Goal: Task Accomplishment & Management: Use online tool/utility

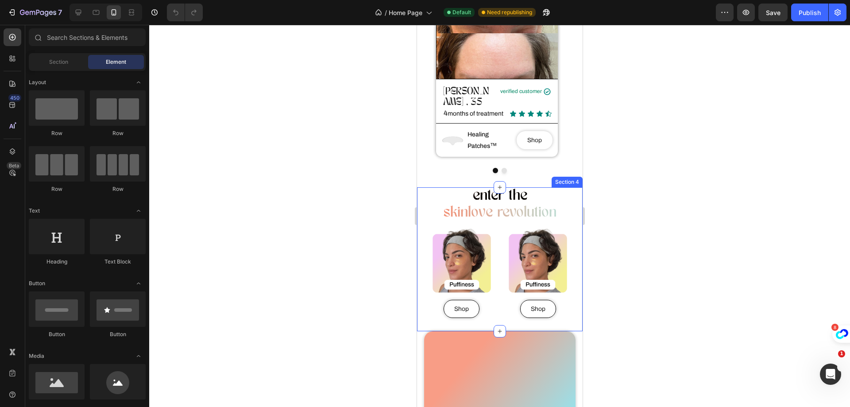
scroll to position [221, 0]
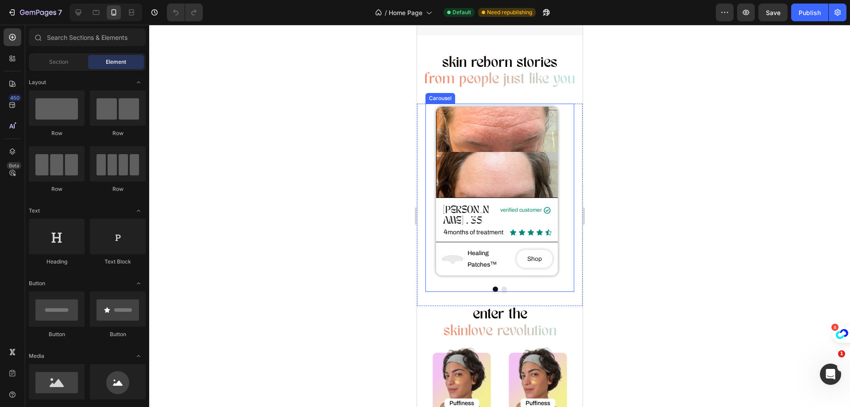
click at [501, 286] on button "Dot" at bounding box center [503, 288] width 5 height 5
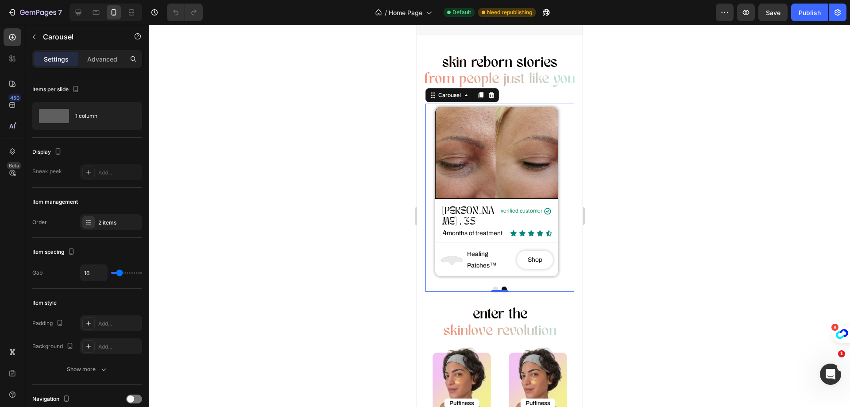
click at [492, 286] on button "Dot" at bounding box center [494, 288] width 5 height 5
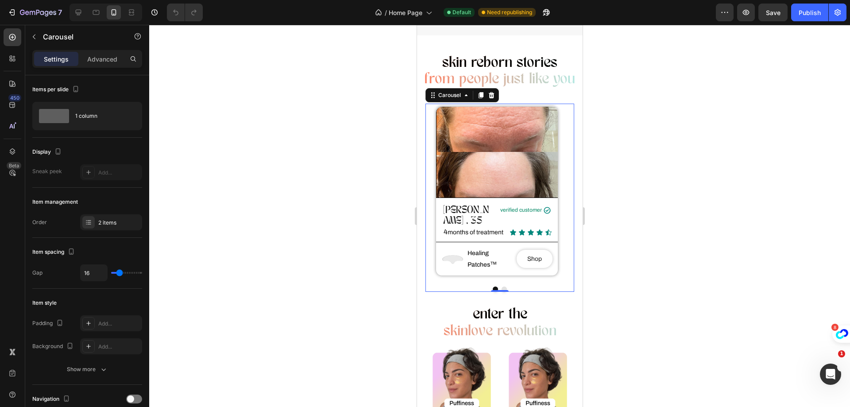
click at [501, 286] on button "Dot" at bounding box center [503, 288] width 5 height 5
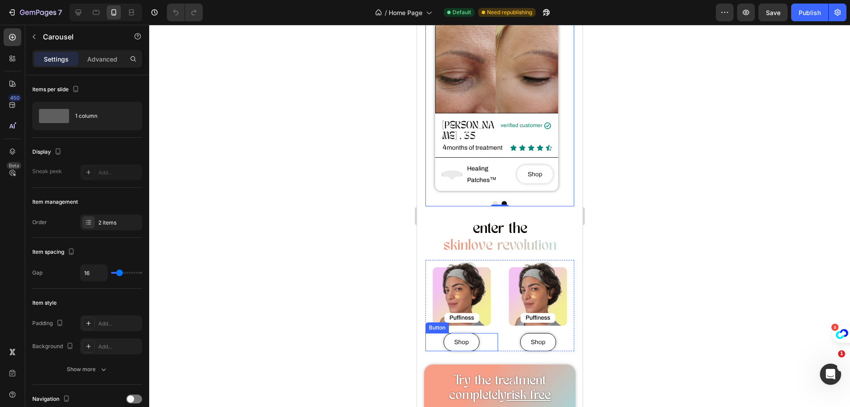
scroll to position [310, 0]
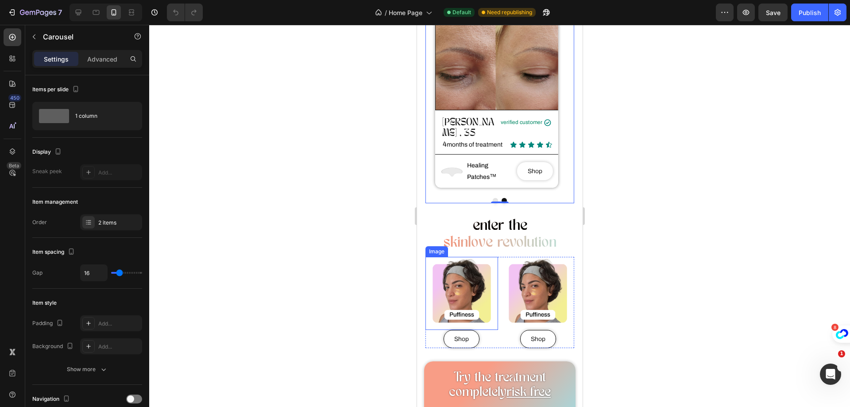
click at [444, 281] on img at bounding box center [461, 293] width 73 height 73
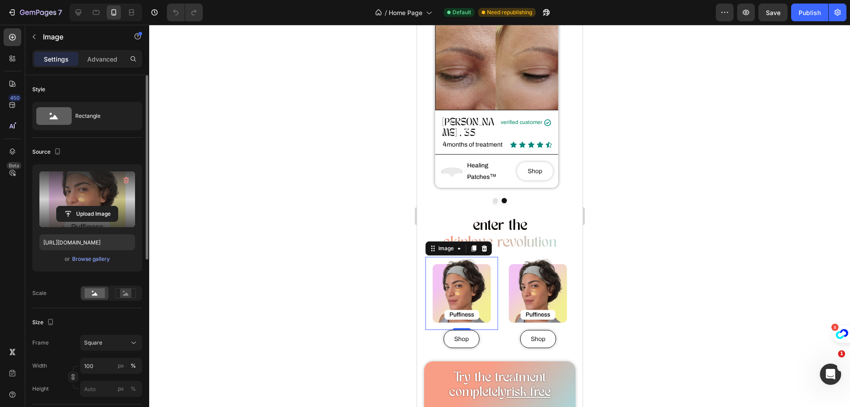
click at [74, 191] on label at bounding box center [87, 199] width 96 height 56
click at [74, 206] on input "file" at bounding box center [87, 213] width 61 height 15
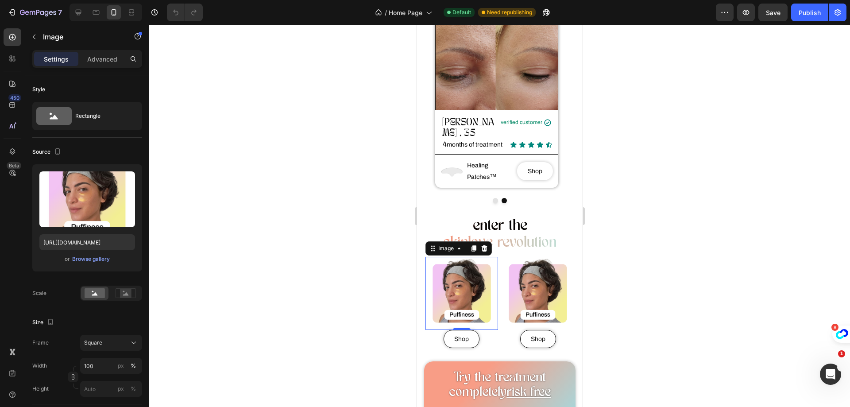
click at [694, 151] on div at bounding box center [499, 216] width 701 height 382
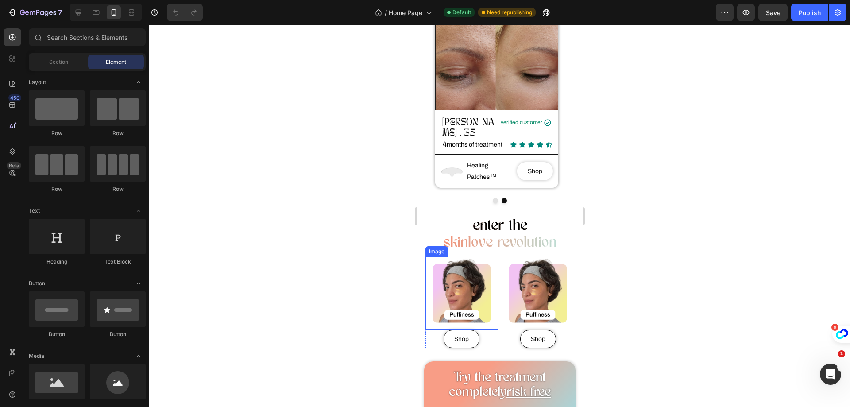
click at [471, 279] on img at bounding box center [461, 293] width 73 height 73
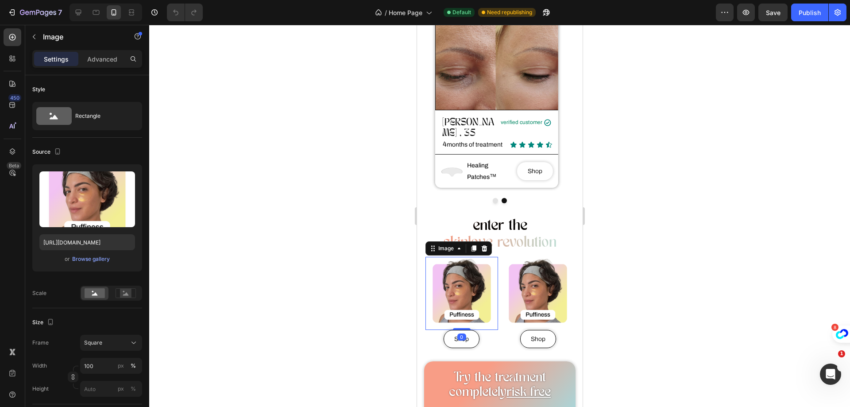
click at [618, 259] on div at bounding box center [499, 216] width 701 height 382
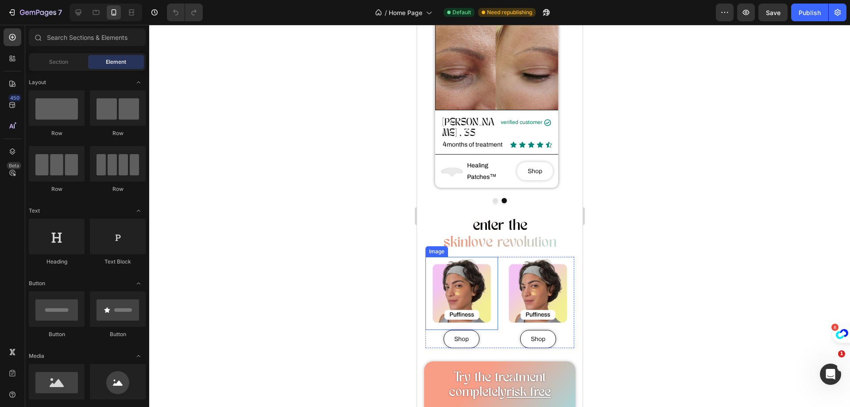
click at [461, 283] on img at bounding box center [461, 293] width 73 height 73
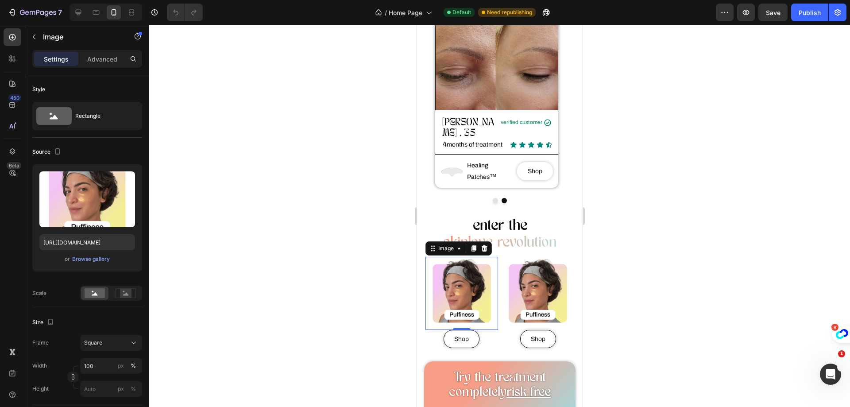
click at [665, 230] on div at bounding box center [499, 216] width 701 height 382
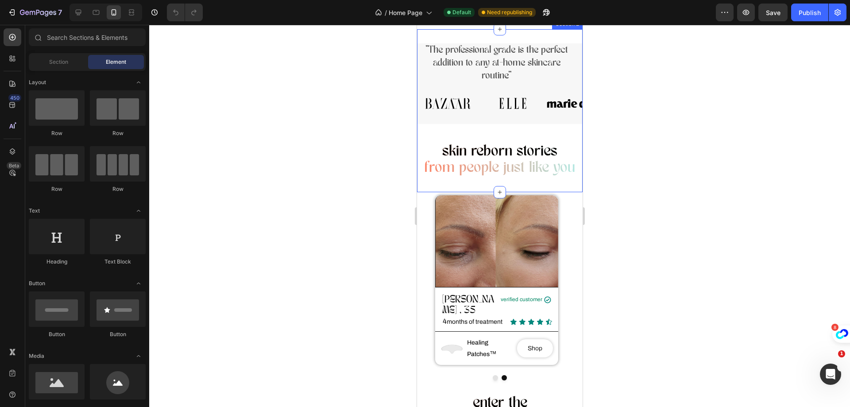
scroll to position [177, 0]
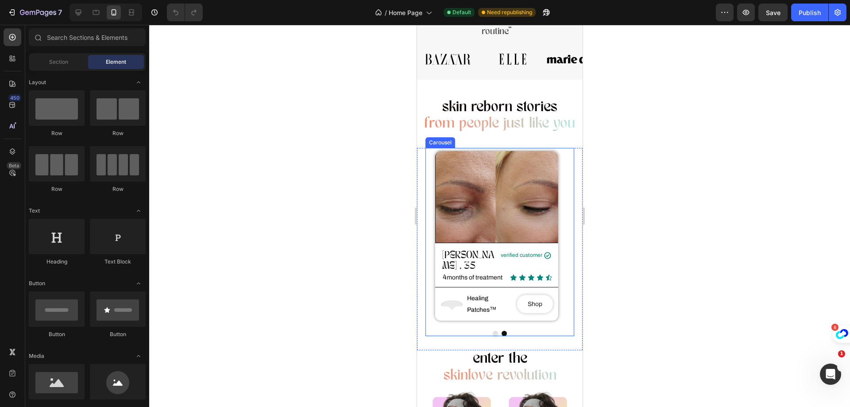
click at [493, 331] on button "Dot" at bounding box center [494, 333] width 5 height 5
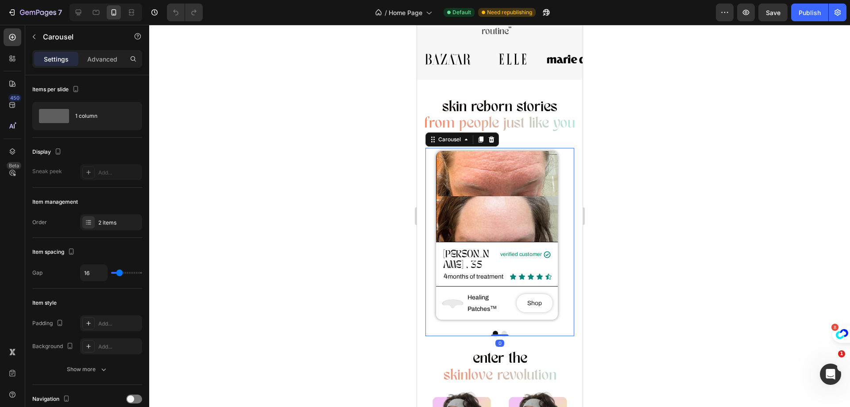
click at [502, 331] on button "Dot" at bounding box center [503, 333] width 5 height 5
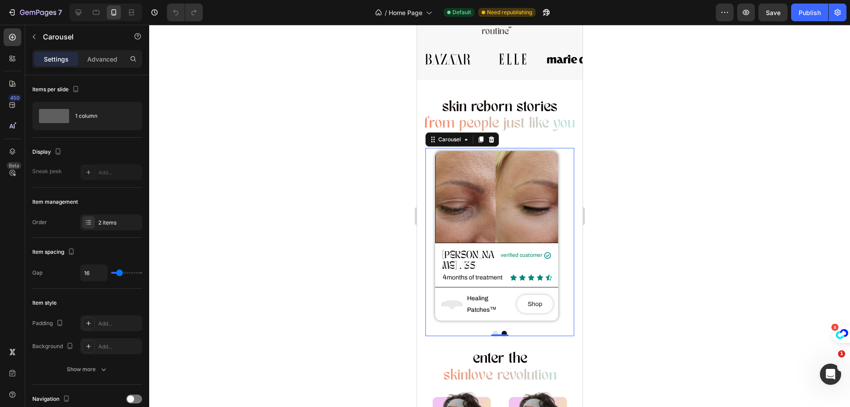
click at [492, 331] on button "Dot" at bounding box center [494, 333] width 5 height 5
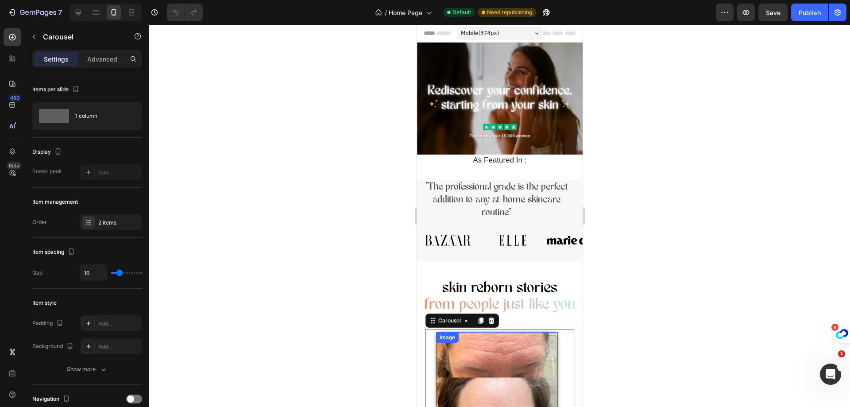
scroll to position [0, 0]
click at [446, 155] on h2 "As Featured In :" at bounding box center [499, 161] width 152 height 12
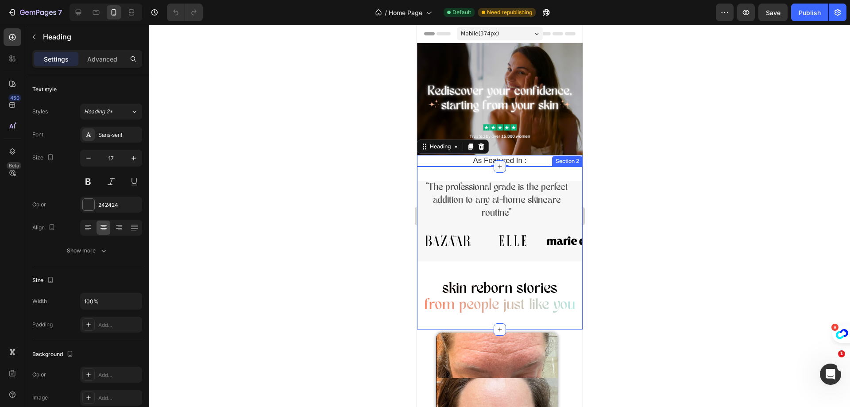
click at [496, 163] on icon at bounding box center [499, 166] width 7 height 7
click at [620, 149] on div at bounding box center [499, 216] width 701 height 382
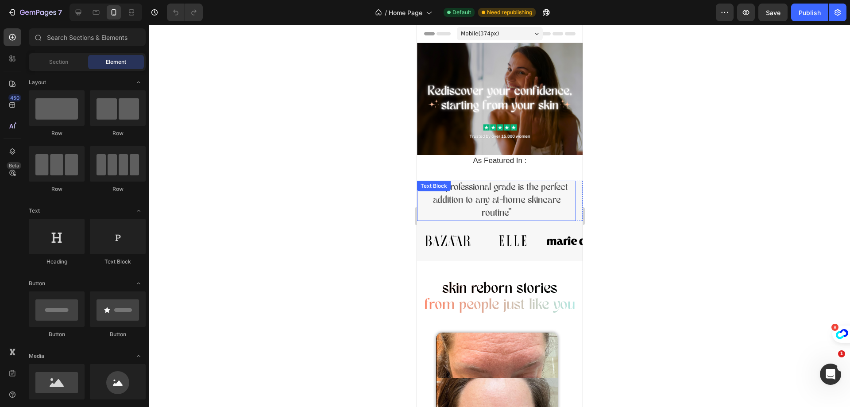
click at [421, 201] on p ""The professional grade is the perfect addition to any at-home skincare routine"" at bounding box center [495, 201] width 157 height 38
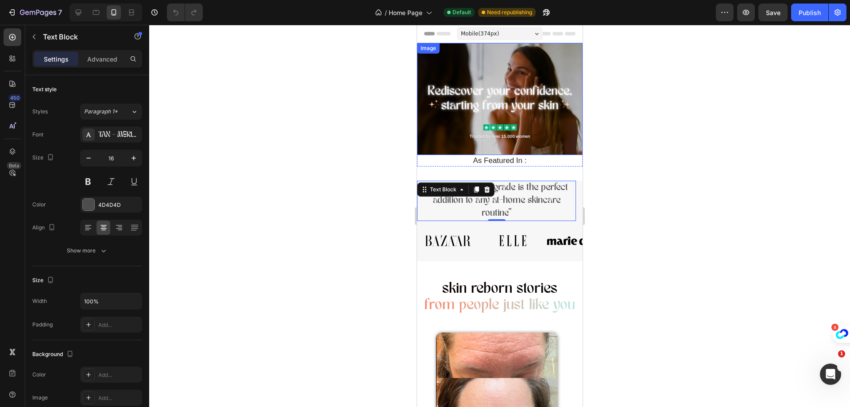
click at [444, 121] on img at bounding box center [500, 99] width 166 height 112
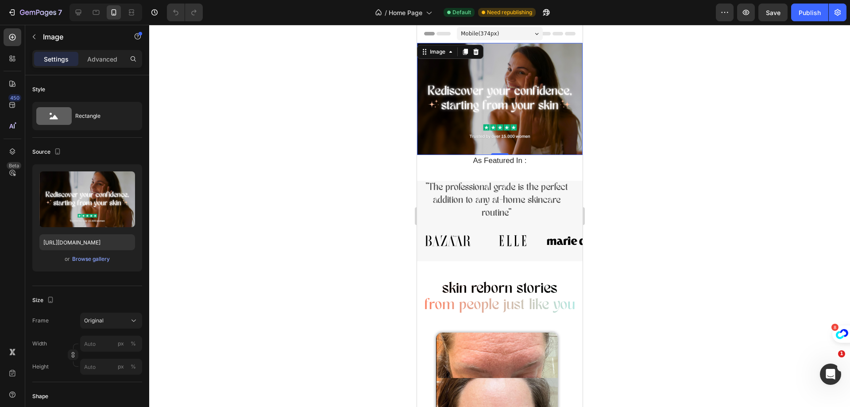
click at [424, 114] on img at bounding box center [500, 99] width 166 height 112
click at [422, 202] on p ""The professional grade is the perfect addition to any at-home skincare routine"" at bounding box center [495, 201] width 157 height 38
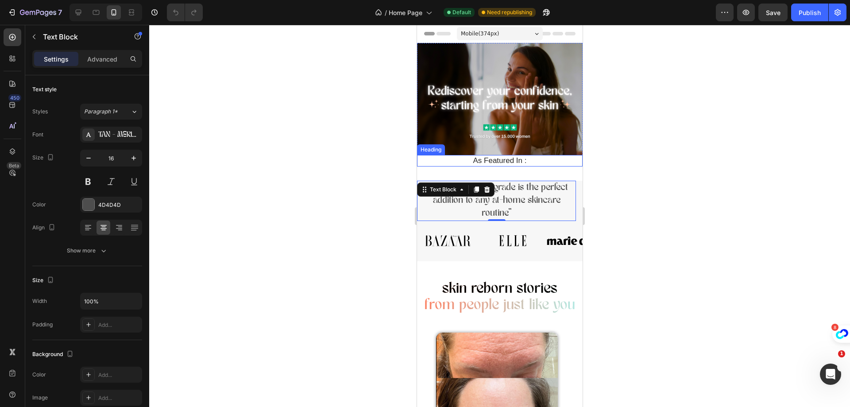
click at [530, 156] on h2 "As Featured In :" at bounding box center [499, 161] width 152 height 12
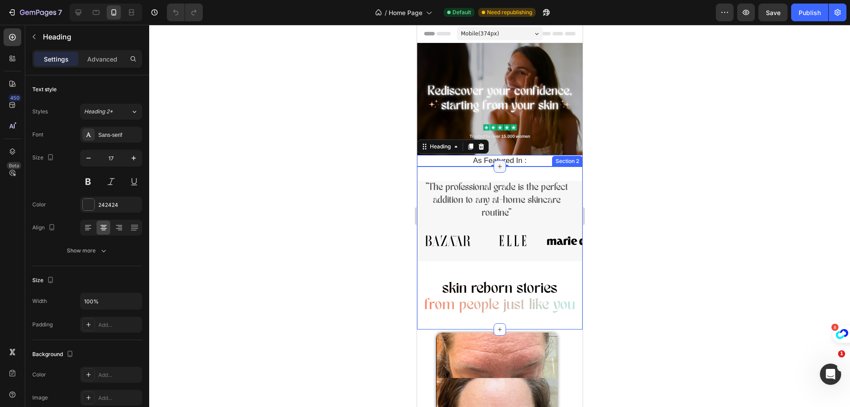
click at [497, 163] on icon at bounding box center [499, 166] width 7 height 7
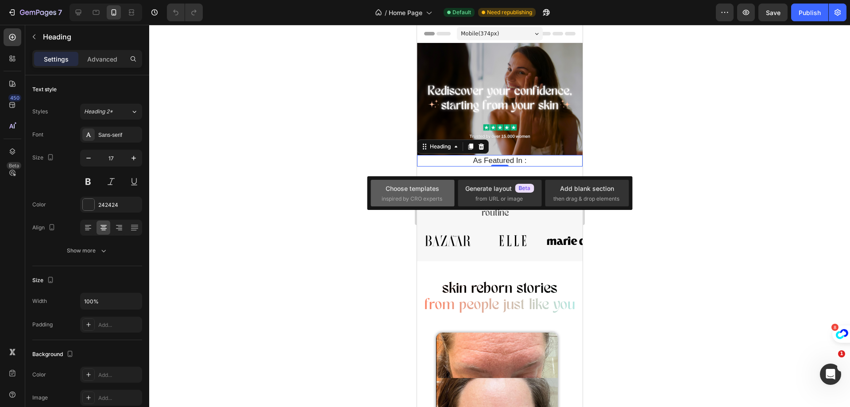
click at [433, 197] on span "inspired by CRO experts" at bounding box center [412, 199] width 61 height 8
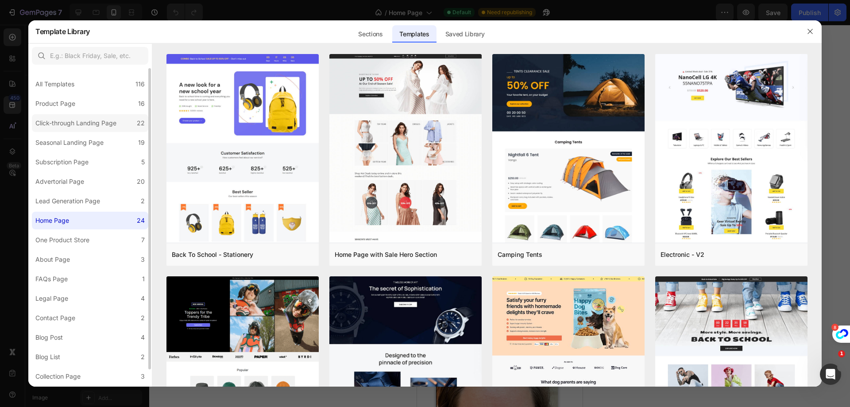
click at [104, 119] on div "Click-through Landing Page" at bounding box center [75, 123] width 81 height 11
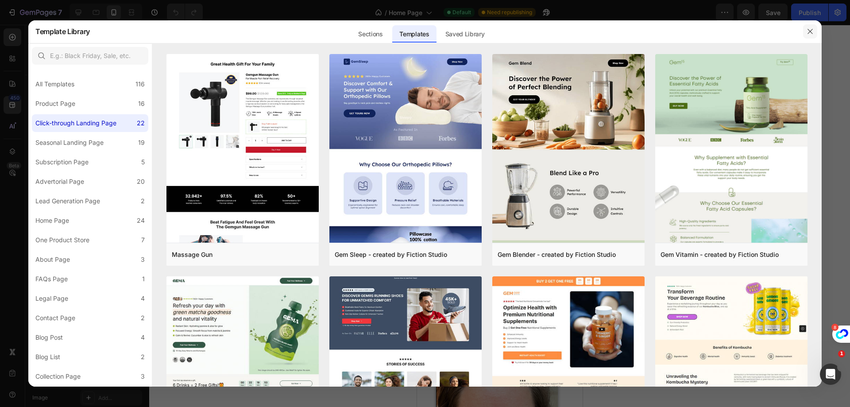
click at [815, 27] on button "button" at bounding box center [810, 31] width 14 height 14
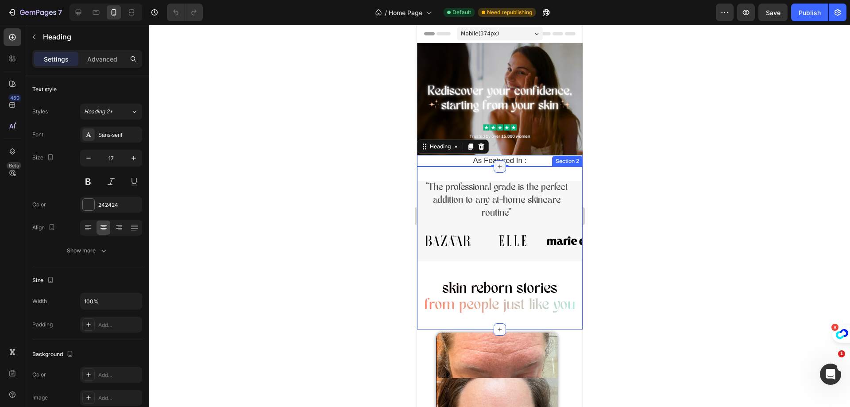
click at [498, 163] on icon at bounding box center [499, 166] width 7 height 7
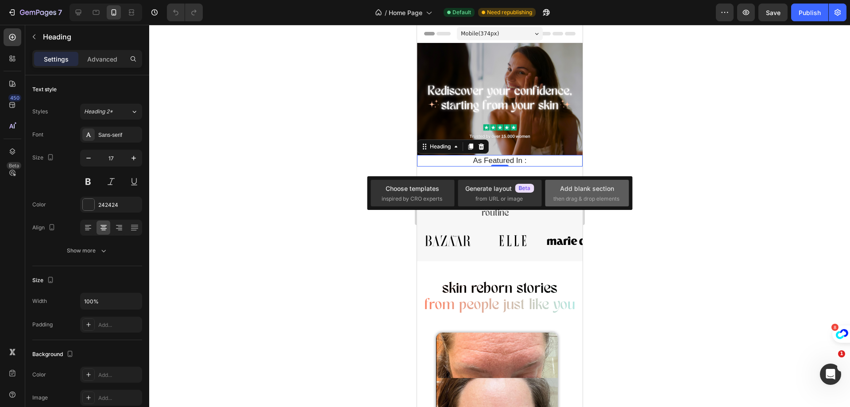
click at [556, 198] on span "then drag & drop elements" at bounding box center [586, 199] width 66 height 8
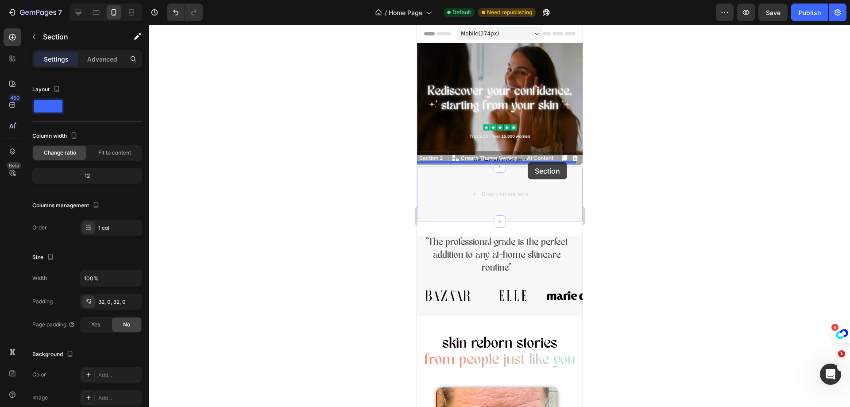
drag, startPoint x: 514, startPoint y: 171, endPoint x: 525, endPoint y: 164, distance: 12.8
click at [358, 197] on div at bounding box center [499, 216] width 701 height 382
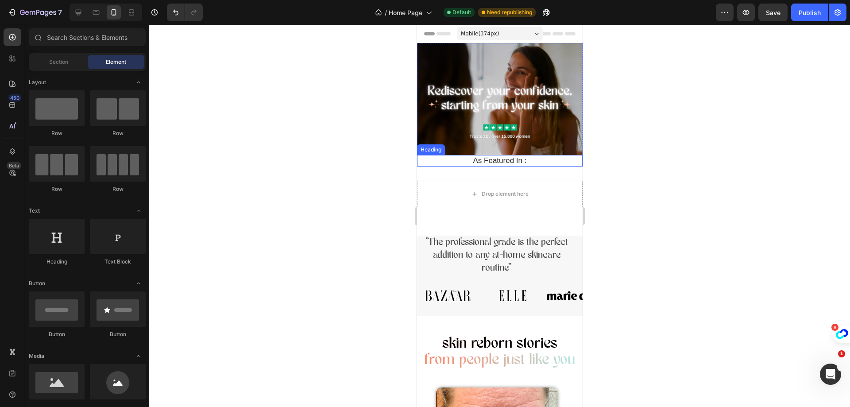
click at [516, 156] on h2 "As Featured In :" at bounding box center [499, 161] width 152 height 12
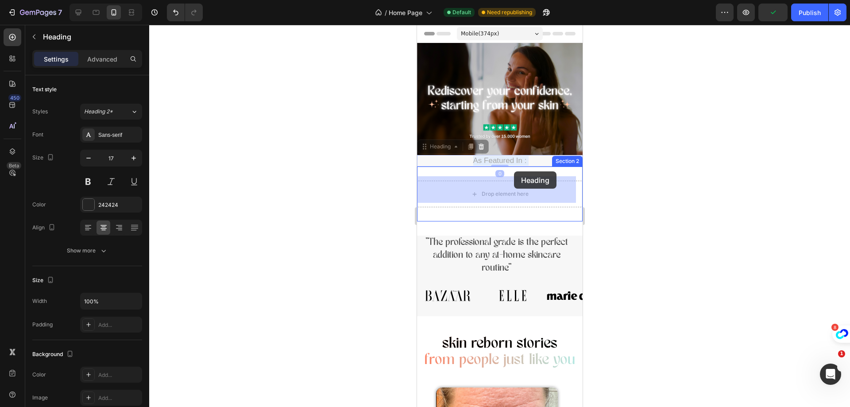
drag, startPoint x: 517, startPoint y: 156, endPoint x: 514, endPoint y: 171, distance: 15.4
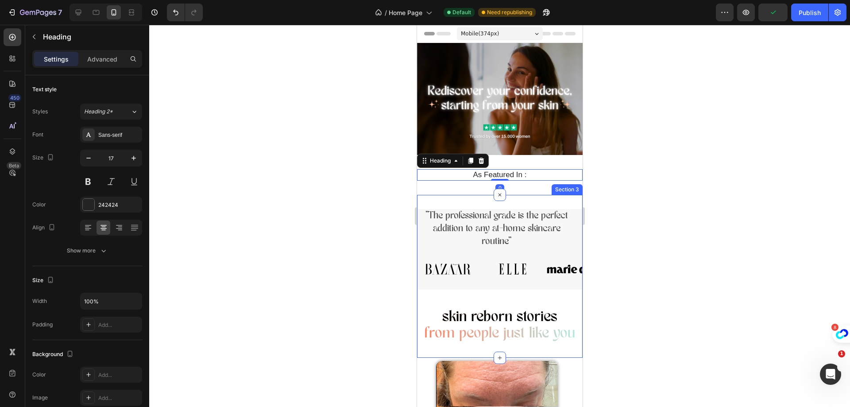
click at [616, 186] on div at bounding box center [499, 216] width 701 height 382
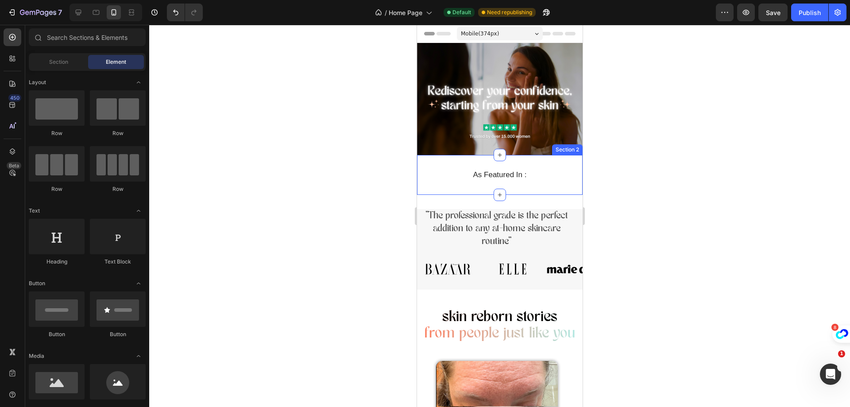
click at [490, 159] on div "As Featured In : Heading Section 2" at bounding box center [500, 175] width 166 height 40
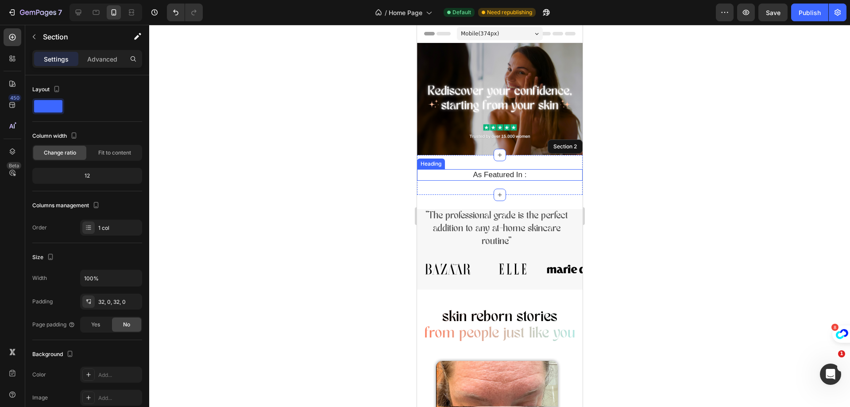
click at [546, 169] on h2 "As Featured In :" at bounding box center [499, 175] width 152 height 12
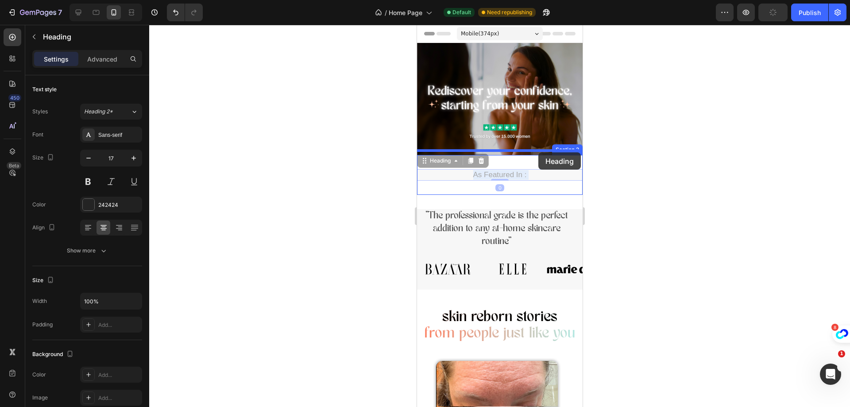
drag, startPoint x: 536, startPoint y: 170, endPoint x: 538, endPoint y: 152, distance: 17.4
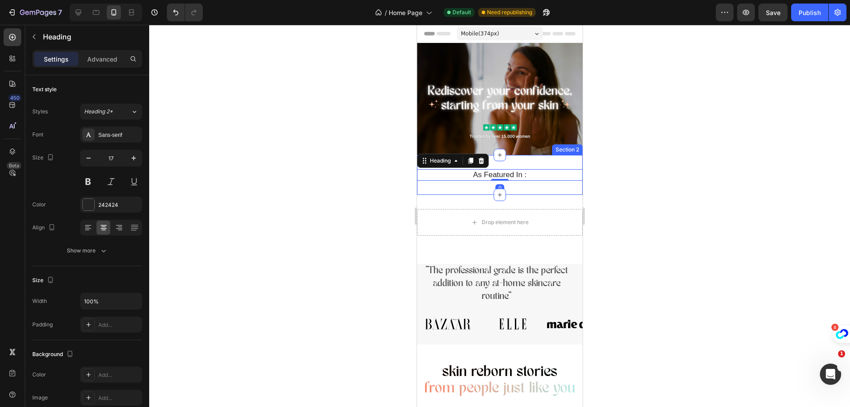
click at [663, 175] on div at bounding box center [499, 216] width 701 height 382
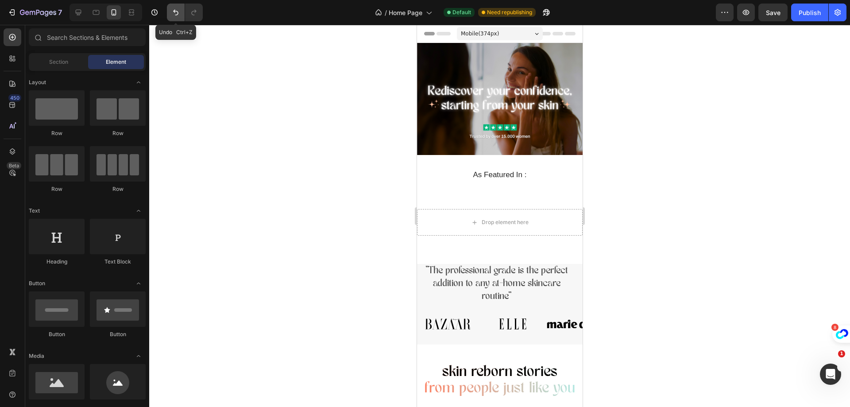
click at [174, 15] on icon "Undo/Redo" at bounding box center [175, 12] width 9 height 9
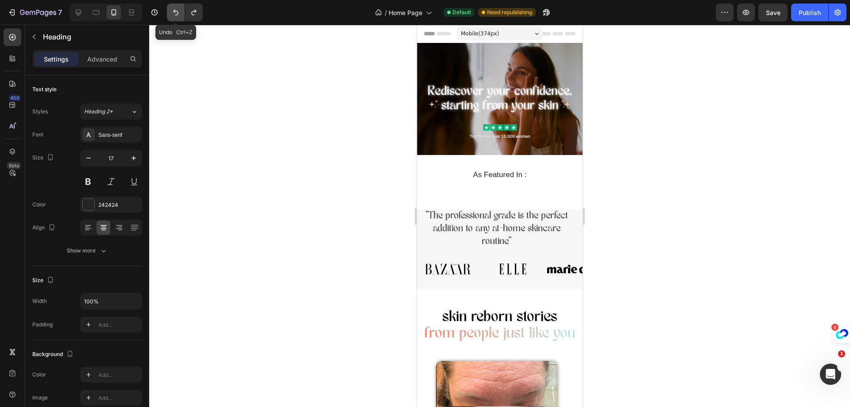
click at [174, 15] on icon "Undo/Redo" at bounding box center [175, 12] width 9 height 9
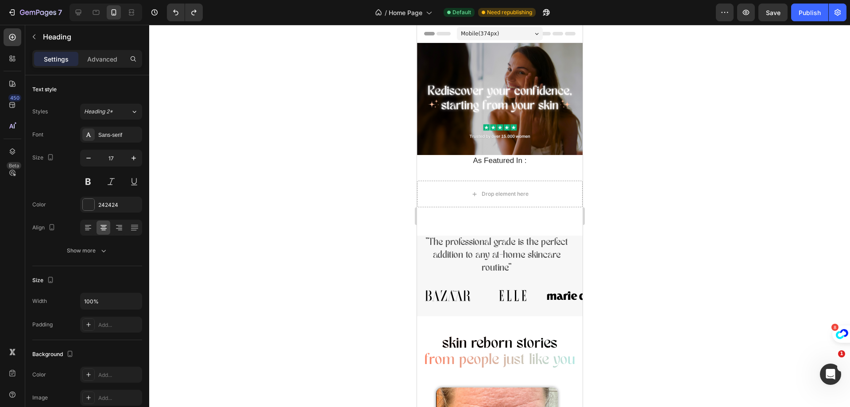
click at [687, 178] on div at bounding box center [499, 216] width 701 height 382
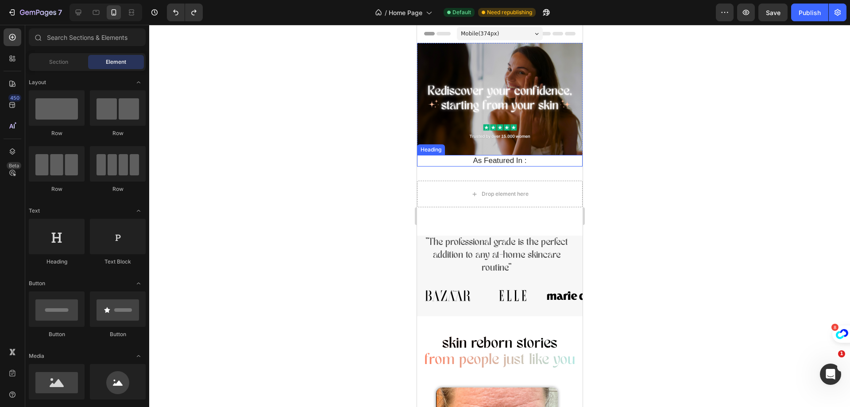
click at [541, 155] on h2 "As Featured In :" at bounding box center [499, 161] width 152 height 12
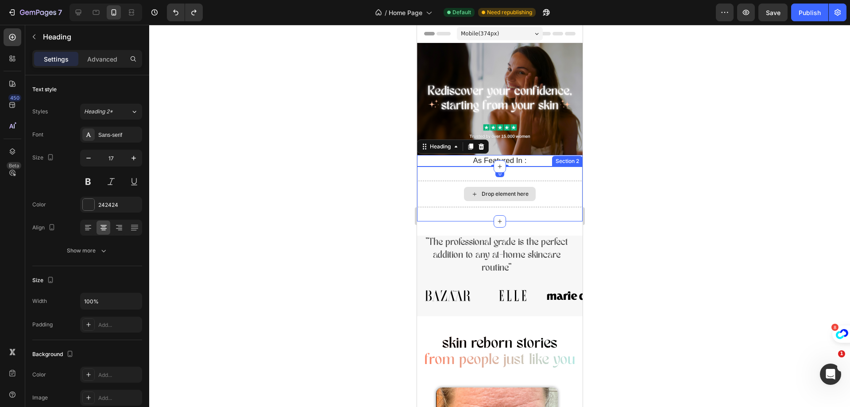
click at [549, 192] on div "Drop element here" at bounding box center [500, 194] width 166 height 27
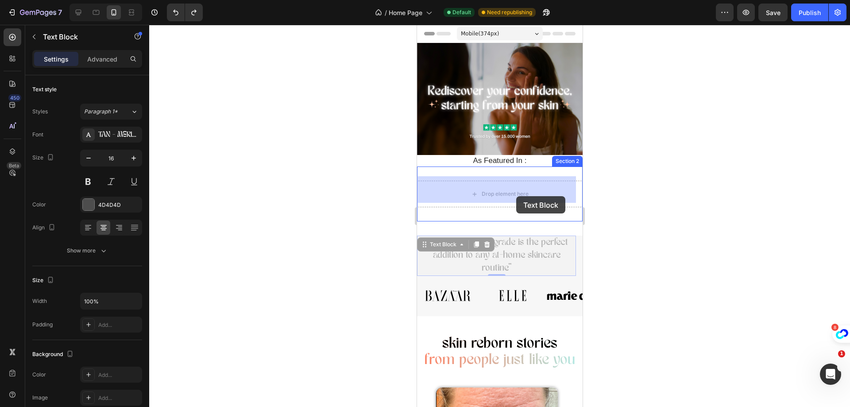
drag, startPoint x: 512, startPoint y: 254, endPoint x: 516, endPoint y: 196, distance: 57.7
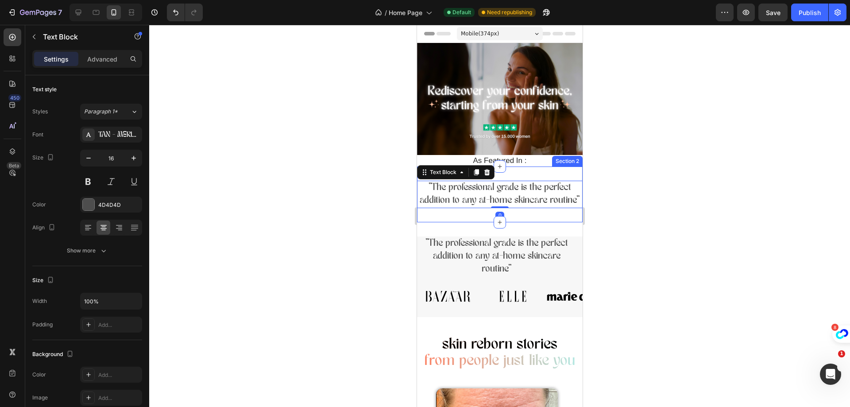
click at [508, 168] on div ""The professional grade is the perfect addition to any at-home skincare routine…" at bounding box center [500, 194] width 166 height 56
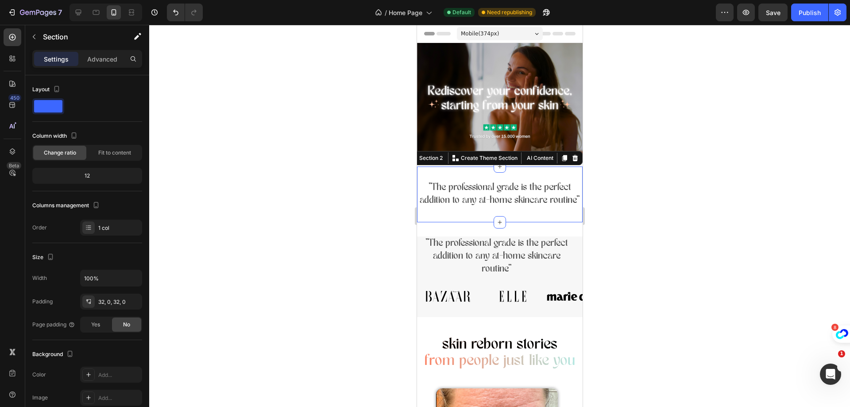
click at [636, 218] on div at bounding box center [499, 216] width 701 height 382
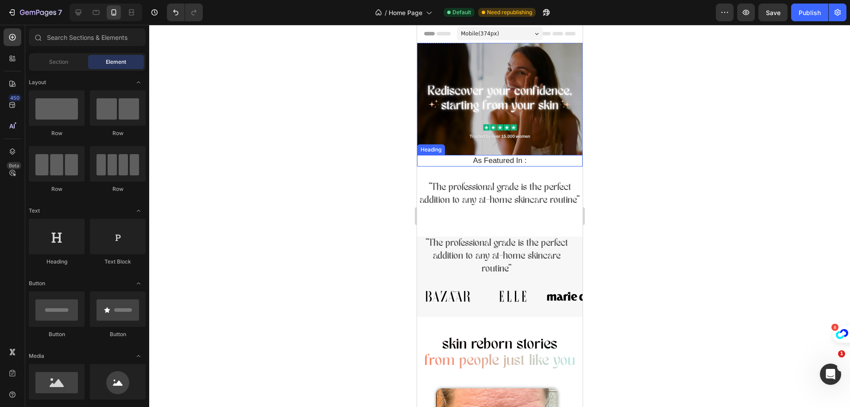
click at [522, 157] on h2 "As Featured In :" at bounding box center [499, 161] width 152 height 12
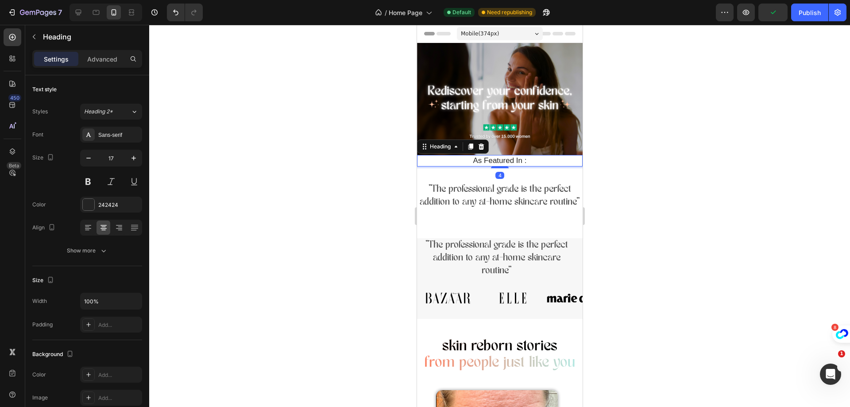
drag, startPoint x: 499, startPoint y: 161, endPoint x: 506, endPoint y: 156, distance: 8.5
click at [506, 156] on div "As Featured In : Heading 4" at bounding box center [500, 161] width 166 height 12
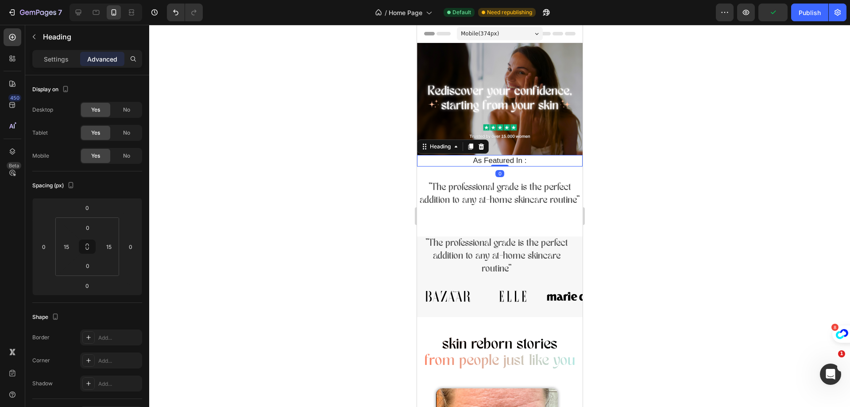
click at [545, 156] on h2 "As Featured In :" at bounding box center [499, 161] width 152 height 12
click at [535, 142] on img at bounding box center [500, 99] width 166 height 112
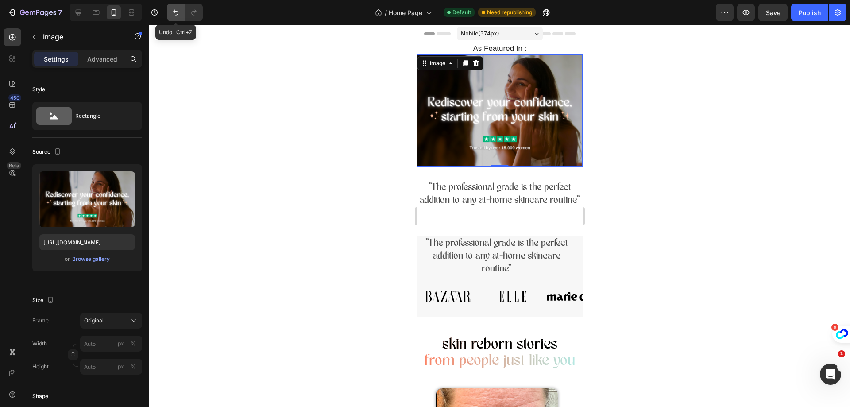
click at [178, 15] on icon "Undo/Redo" at bounding box center [175, 12] width 9 height 9
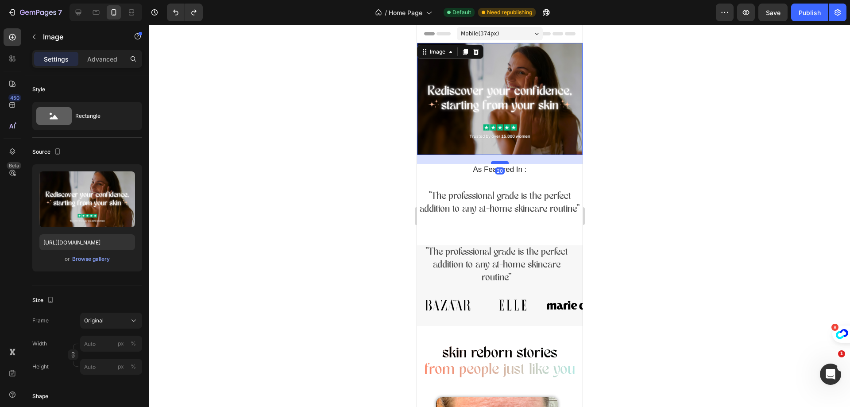
drag, startPoint x: 492, startPoint y: 150, endPoint x: 496, endPoint y: 159, distance: 9.5
click at [496, 161] on div at bounding box center [499, 162] width 18 height 3
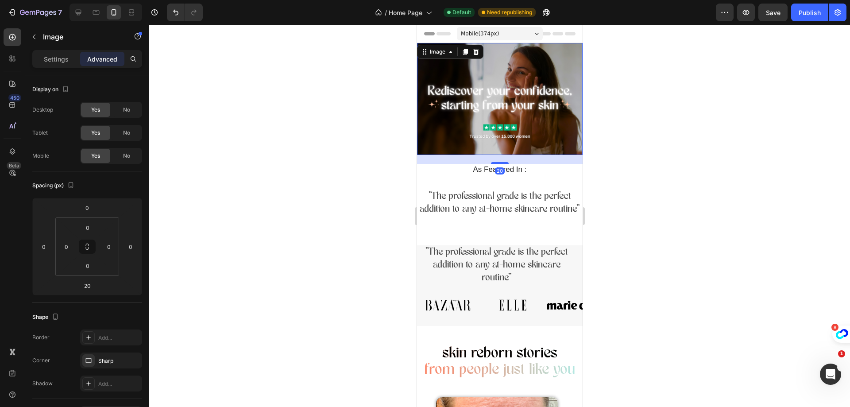
click at [640, 160] on div at bounding box center [499, 216] width 701 height 382
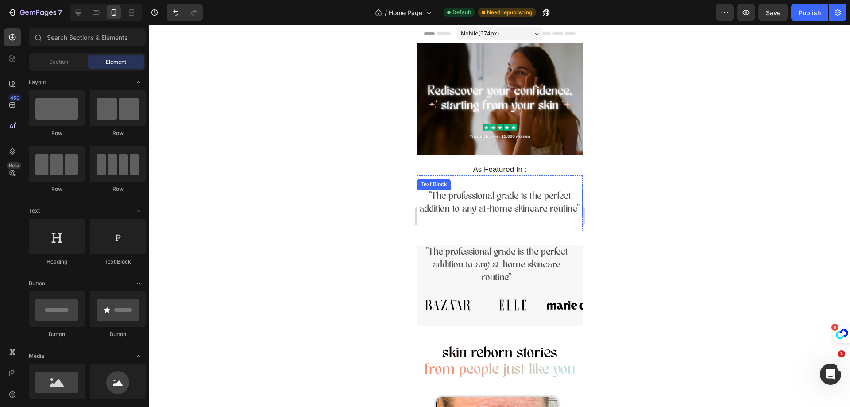
click at [437, 193] on p ""The professional grade is the perfect addition to any at-home skincare routine"" at bounding box center [499, 203] width 164 height 26
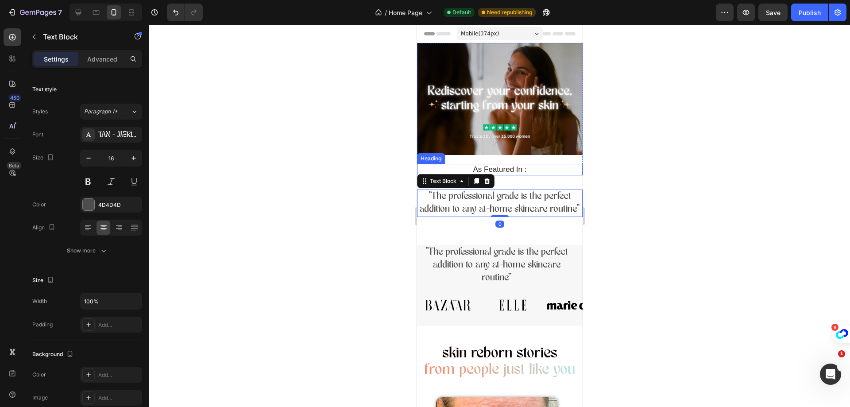
click at [523, 167] on p "As Featured In :" at bounding box center [499, 170] width 151 height 10
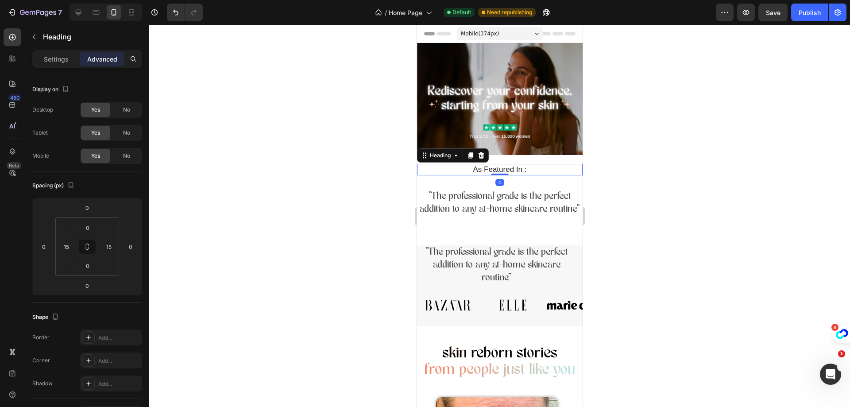
drag, startPoint x: 502, startPoint y: 170, endPoint x: 510, endPoint y: 164, distance: 9.7
click at [509, 165] on div "As Featured In : Heading 0" at bounding box center [500, 170] width 166 height 12
drag, startPoint x: 750, startPoint y: 137, endPoint x: 745, endPoint y: 138, distance: 5.0
click at [749, 137] on div at bounding box center [499, 216] width 701 height 382
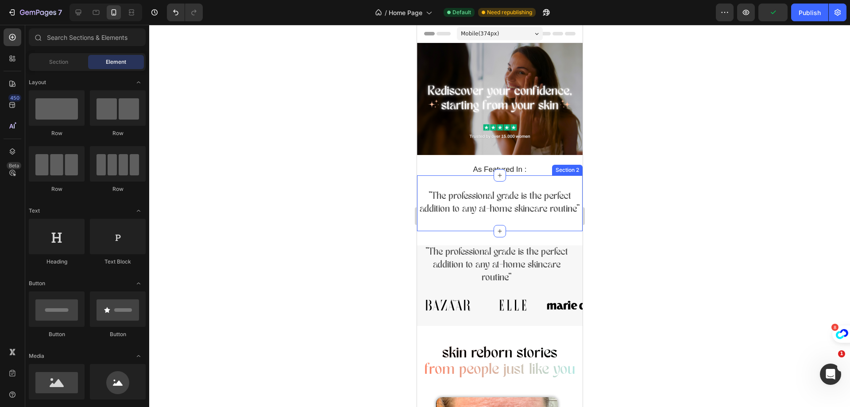
click at [493, 184] on div ""The professional grade is the perfect addition to any at-home skincare routine…" at bounding box center [500, 203] width 166 height 56
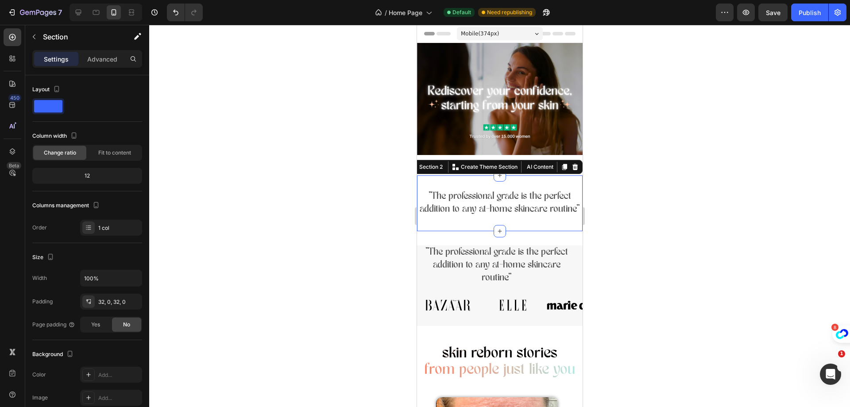
click at [634, 197] on div at bounding box center [499, 216] width 701 height 382
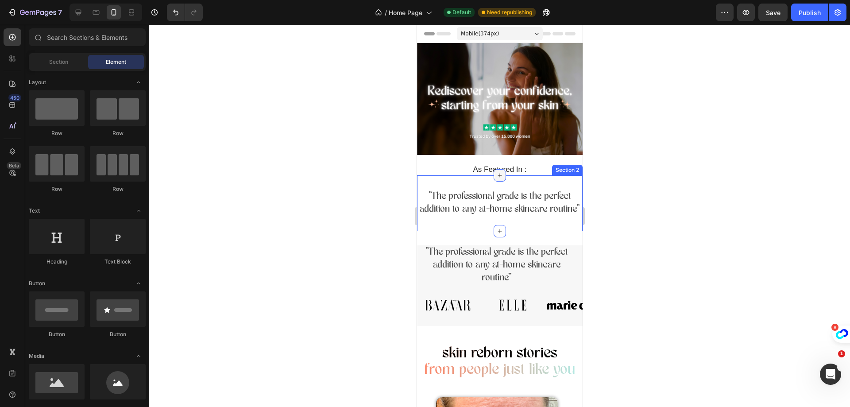
click at [497, 174] on icon at bounding box center [499, 175] width 7 height 7
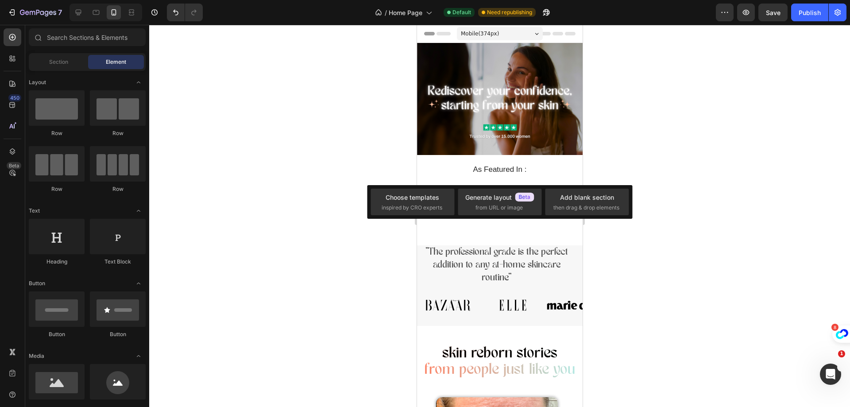
click at [713, 178] on div at bounding box center [499, 216] width 701 height 382
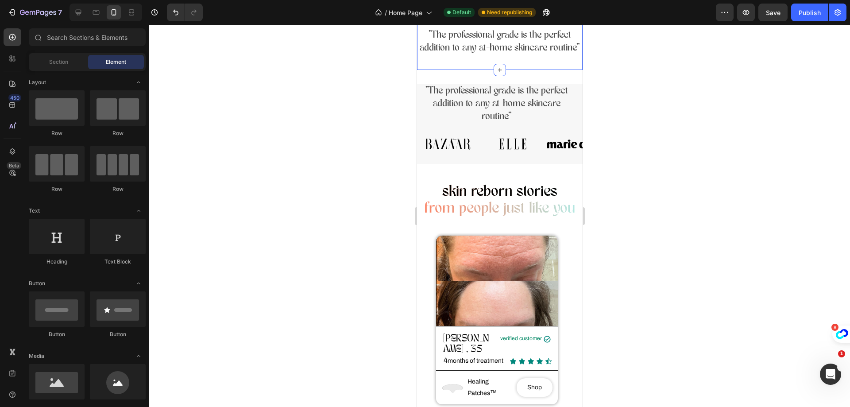
scroll to position [221, 0]
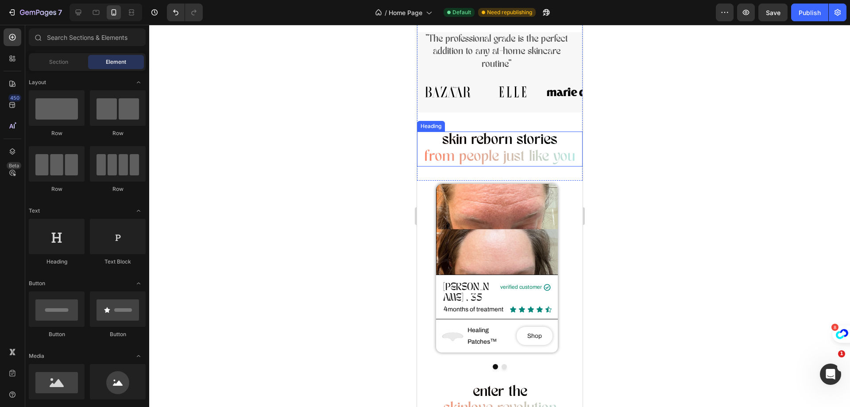
click at [525, 164] on span "from people just like you" at bounding box center [499, 157] width 151 height 15
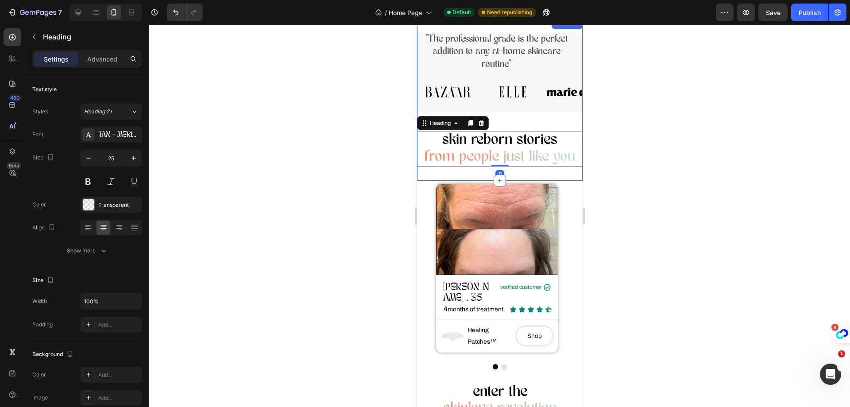
click at [519, 173] on div ""The professional grade is the perfect addition to any at-home skincare routine…" at bounding box center [500, 99] width 166 height 163
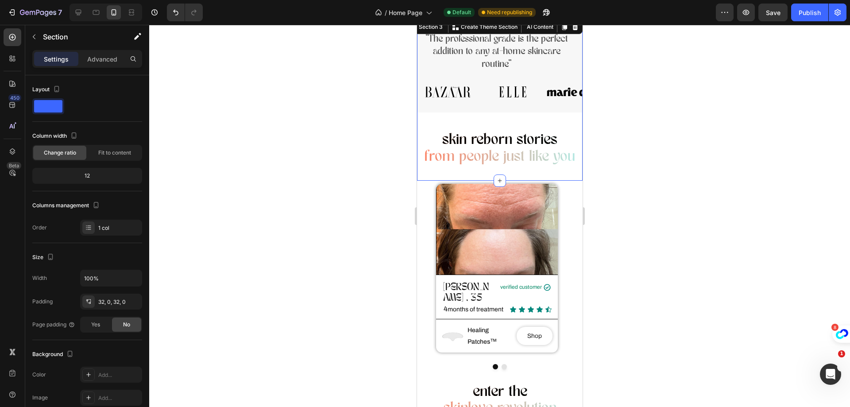
click at [654, 146] on div at bounding box center [499, 216] width 701 height 382
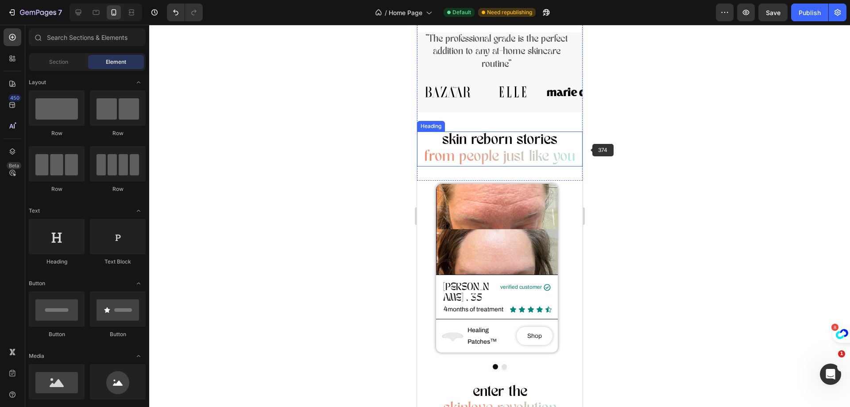
click at [549, 151] on span "from people just like you" at bounding box center [499, 157] width 151 height 15
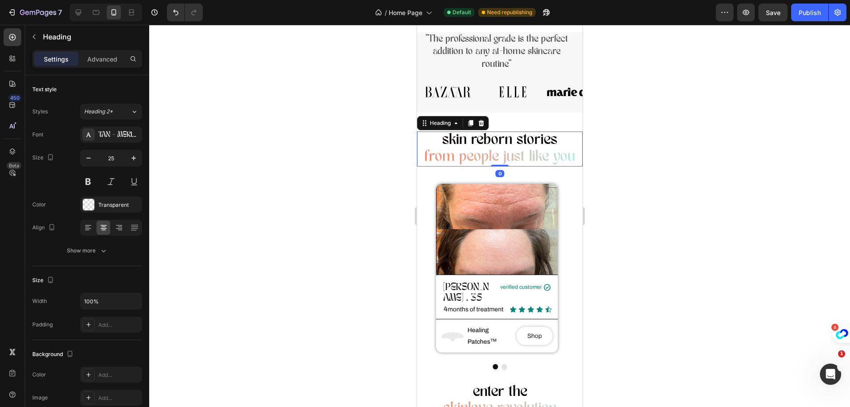
click at [731, 168] on div at bounding box center [499, 216] width 701 height 382
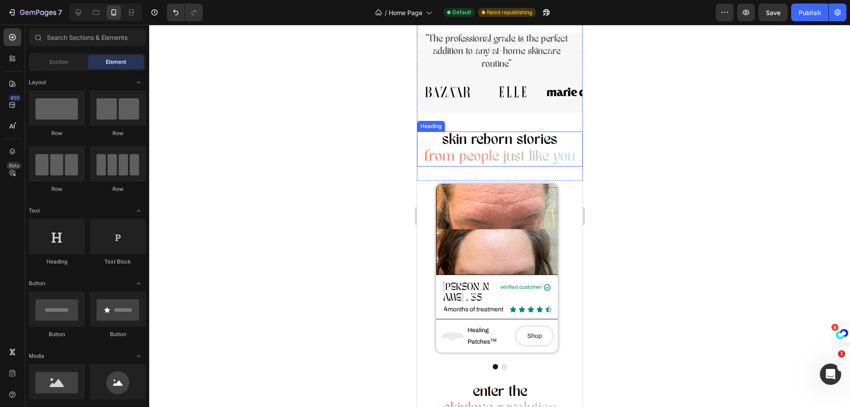
click at [544, 148] on h2 "skin reborn stories from people just like you" at bounding box center [500, 148] width 166 height 35
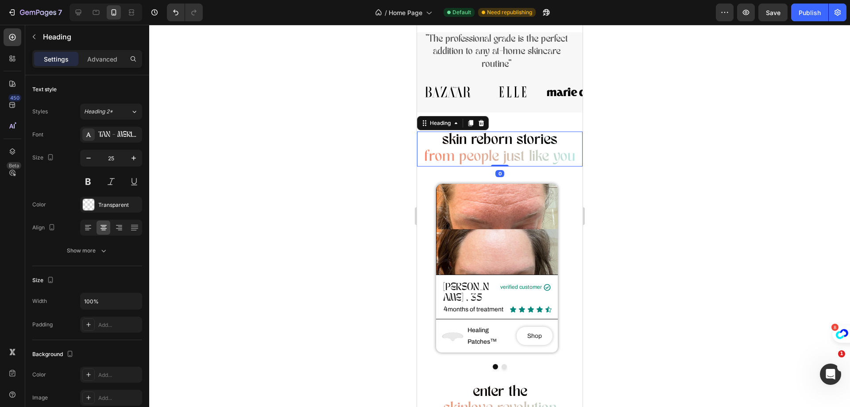
drag, startPoint x: 500, startPoint y: 166, endPoint x: 507, endPoint y: 163, distance: 7.4
click at [507, 164] on div "skin reborn stories from people just like you Heading 0" at bounding box center [500, 148] width 166 height 35
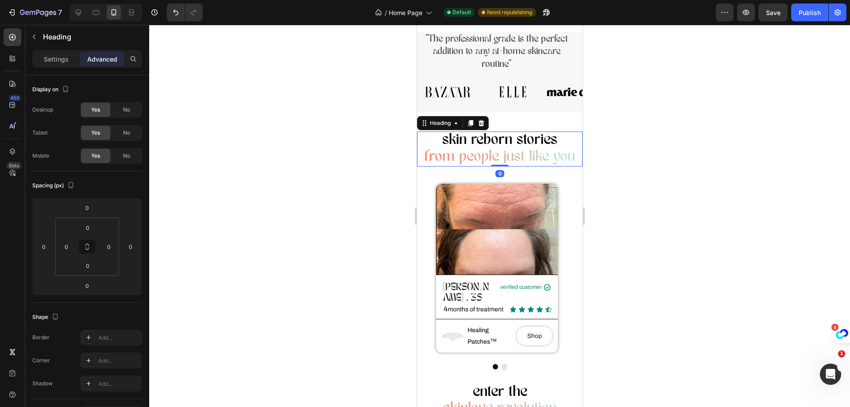
click at [526, 172] on div ""The professional grade is the perfect addition to any at-home skincare routine…" at bounding box center [500, 99] width 166 height 163
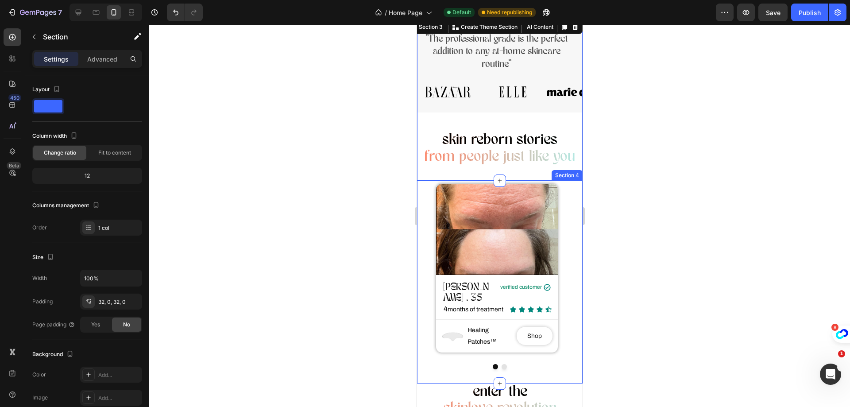
click at [571, 209] on div "Image [PERSON_NAME] , 35 Heading verified customer Text Block Icon Row Row 4 mo…" at bounding box center [500, 275] width 166 height 189
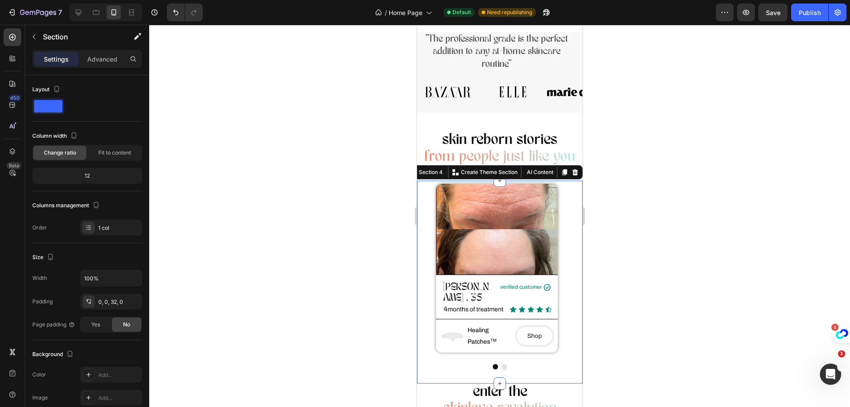
click at [640, 206] on div at bounding box center [499, 216] width 701 height 382
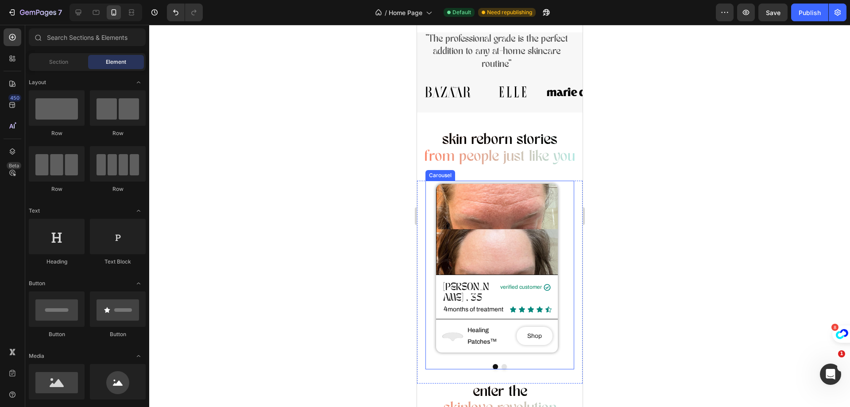
click at [430, 217] on div "Image [PERSON_NAME] , 35 Heading verified customer Text Block Icon Row Row 4 mo…" at bounding box center [496, 272] width 143 height 176
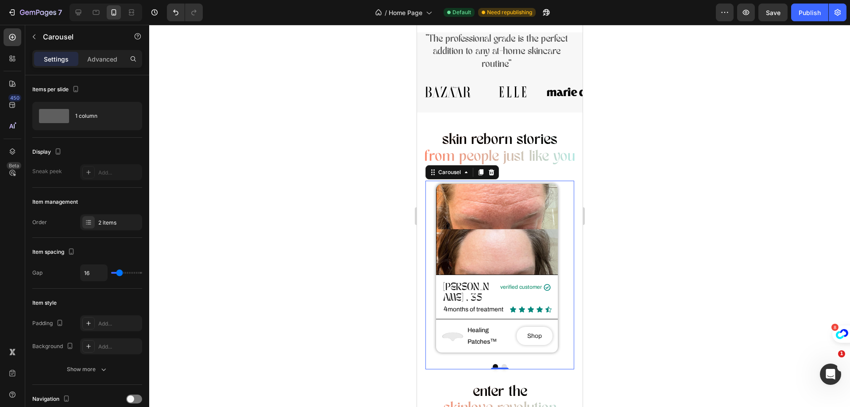
click at [501, 364] on button "Dot" at bounding box center [503, 366] width 5 height 5
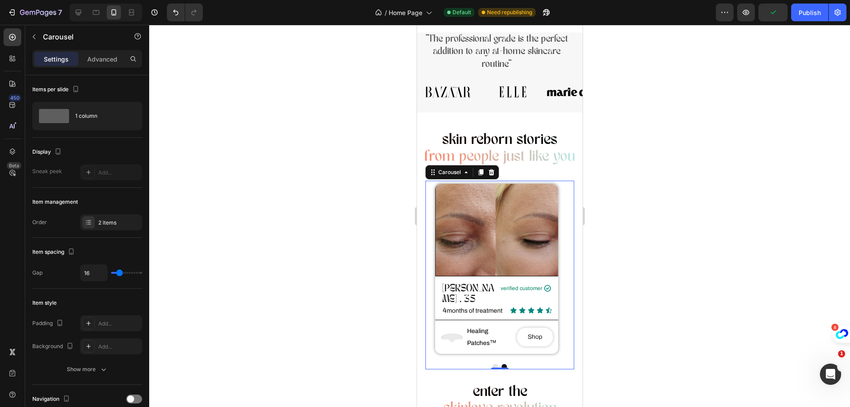
click at [646, 270] on div at bounding box center [499, 216] width 701 height 382
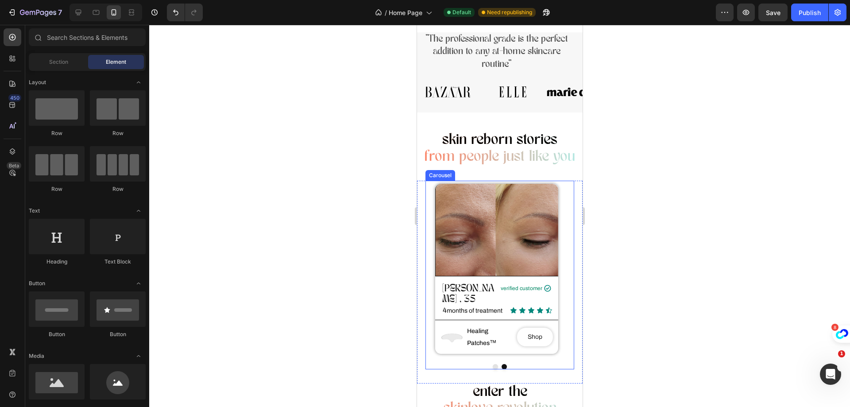
click at [492, 364] on button "Dot" at bounding box center [494, 366] width 5 height 5
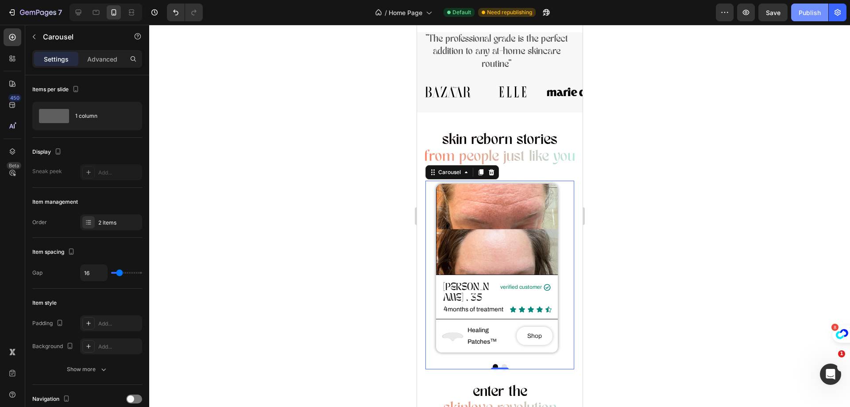
click at [805, 9] on div "Publish" at bounding box center [810, 12] width 22 height 9
click at [654, 131] on div at bounding box center [499, 216] width 701 height 382
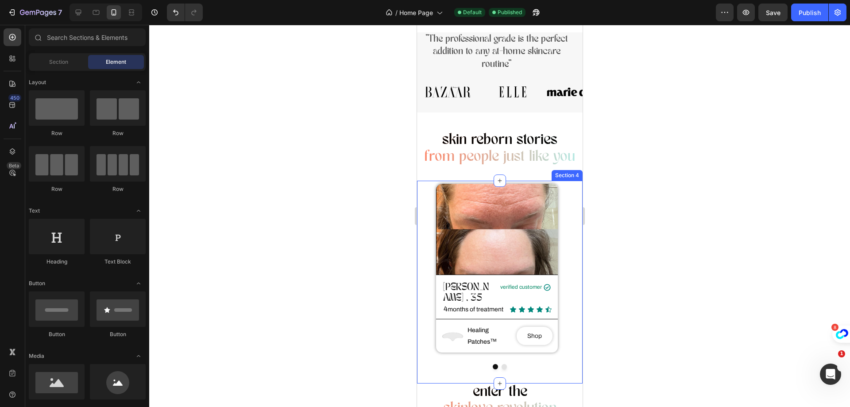
click at [501, 361] on div "Image [PERSON_NAME] , 35 Heading verified customer Text Block Icon Row Row 4 mo…" at bounding box center [500, 282] width 166 height 203
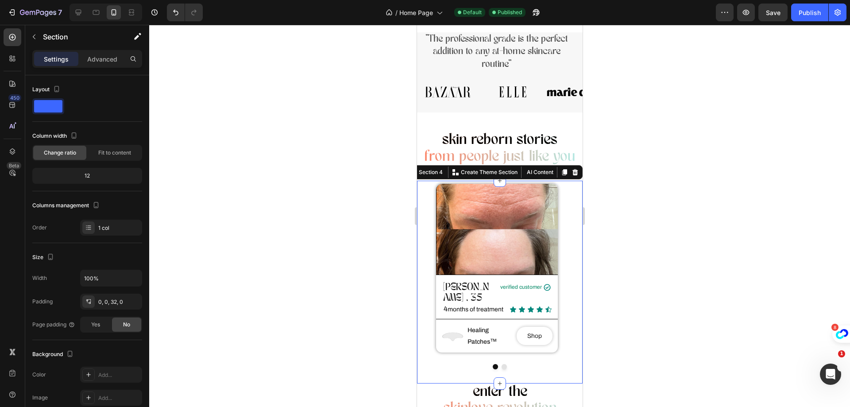
click at [501, 359] on div "Image [PERSON_NAME] , 35 Heading verified customer Text Block Icon Row Row 4 mo…" at bounding box center [500, 282] width 166 height 203
click at [501, 364] on button "Dot" at bounding box center [503, 366] width 5 height 5
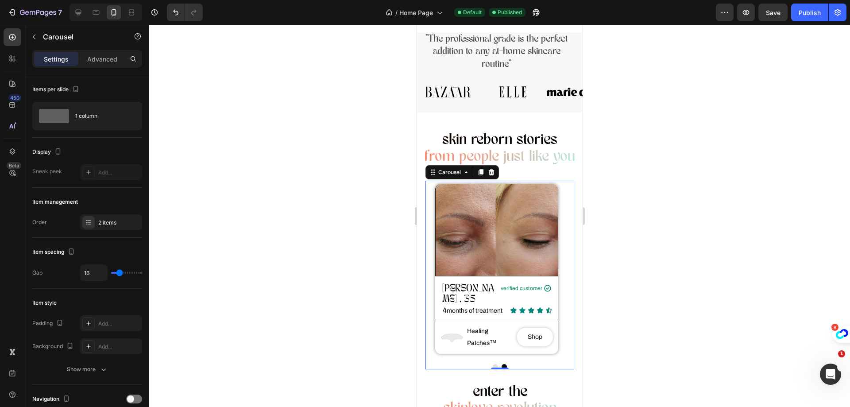
click at [493, 364] on button "Dot" at bounding box center [494, 366] width 5 height 5
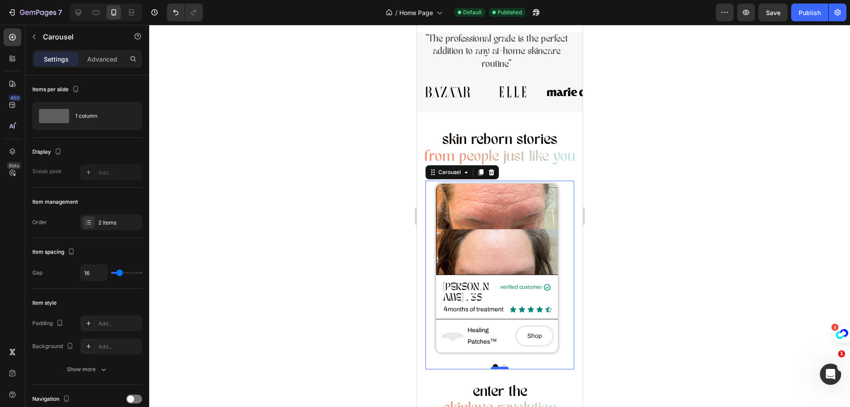
click at [500, 367] on div at bounding box center [499, 368] width 18 height 3
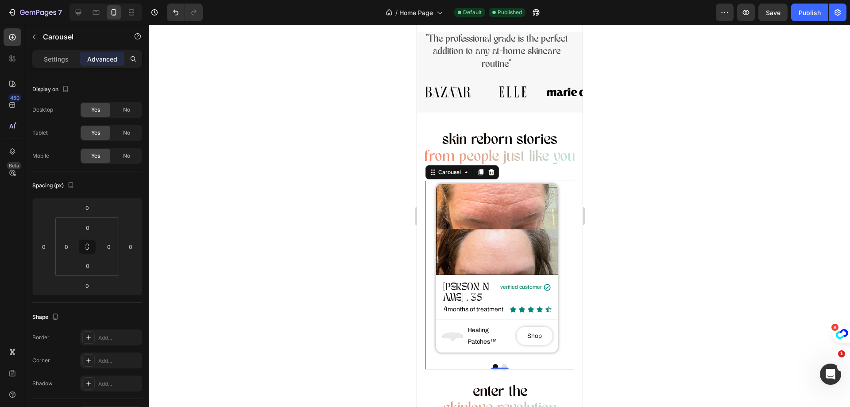
click at [502, 364] on button "Dot" at bounding box center [503, 366] width 5 height 5
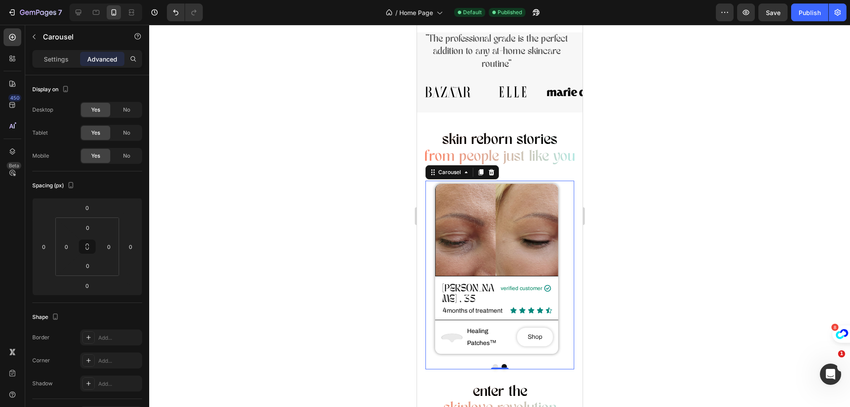
click at [737, 187] on div at bounding box center [499, 216] width 701 height 382
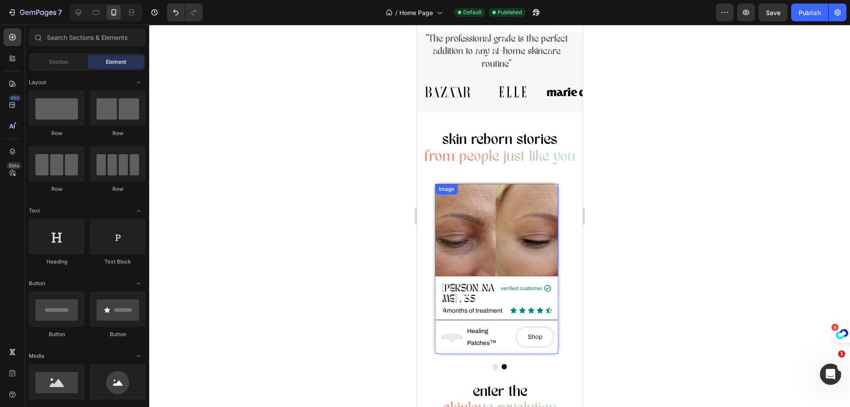
click at [447, 236] on img at bounding box center [496, 230] width 123 height 92
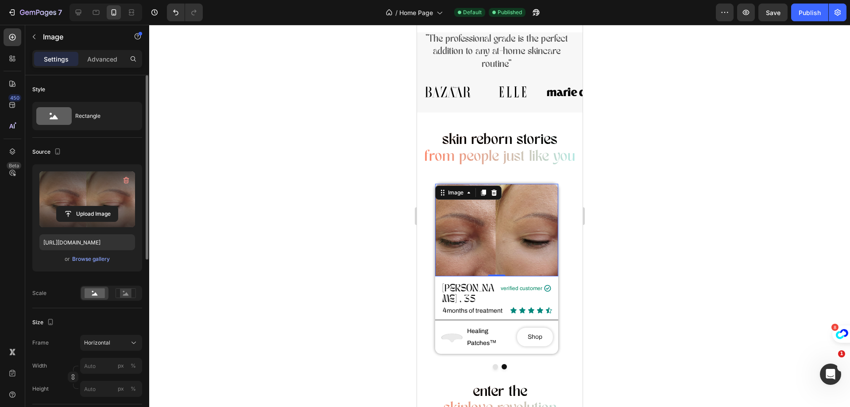
click at [89, 200] on label at bounding box center [87, 199] width 96 height 56
click at [89, 206] on input "file" at bounding box center [87, 213] width 61 height 15
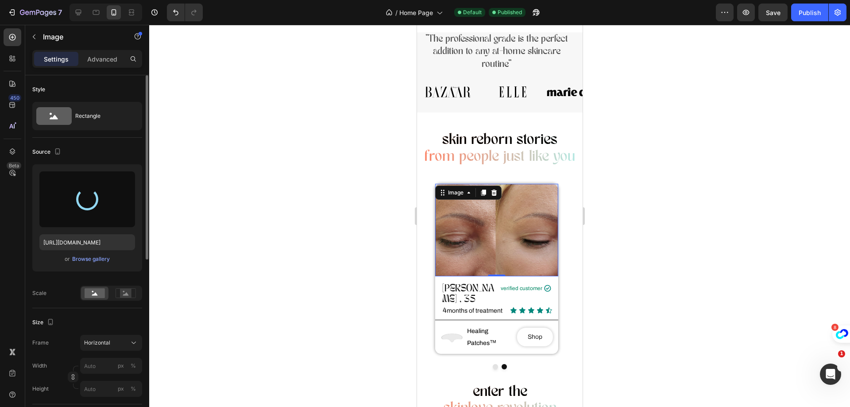
type input "[URL][DOMAIN_NAME]"
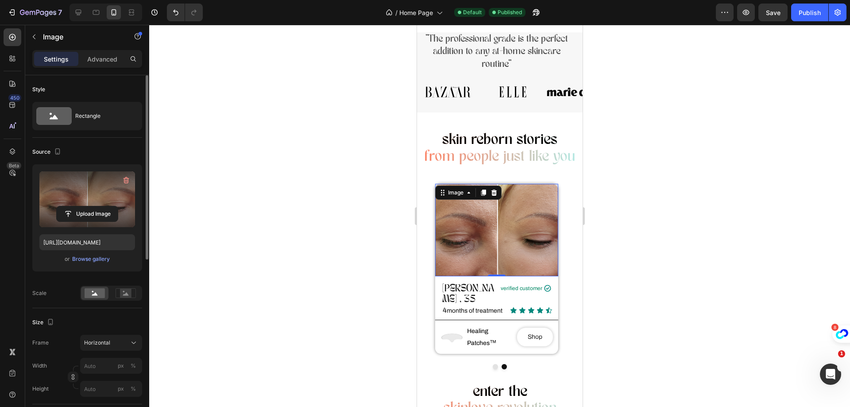
click at [738, 236] on div at bounding box center [499, 216] width 701 height 382
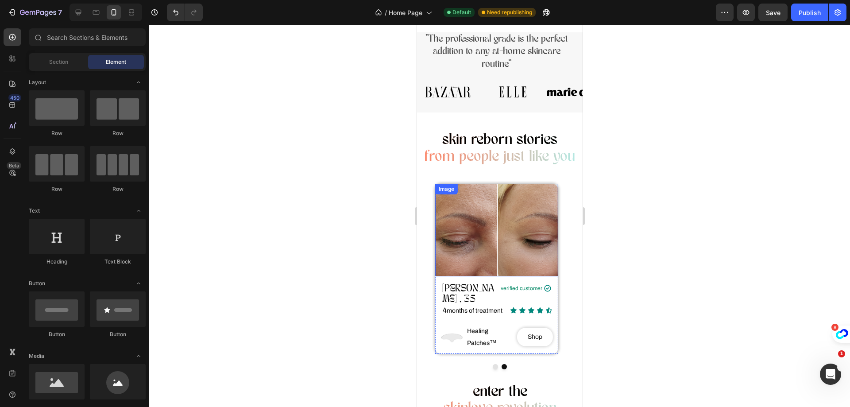
scroll to position [354, 0]
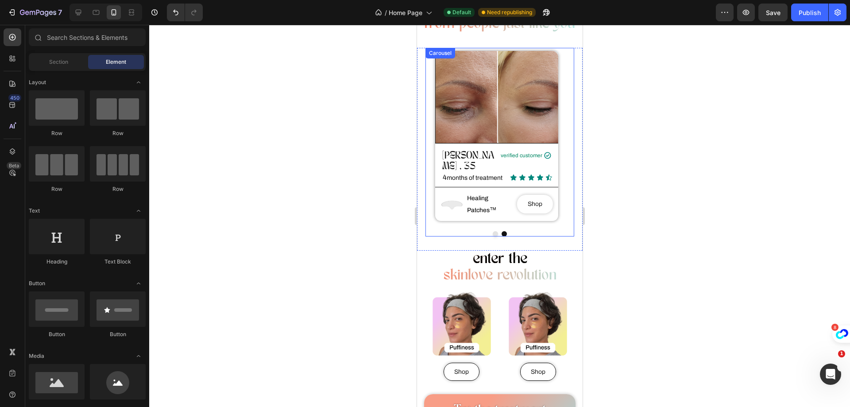
click at [492, 231] on button "Dot" at bounding box center [494, 233] width 5 height 5
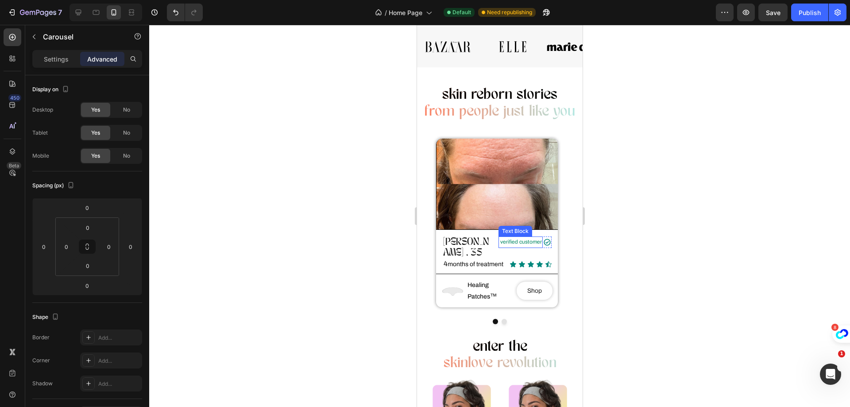
scroll to position [266, 0]
click at [501, 320] on button "Dot" at bounding box center [503, 322] width 5 height 5
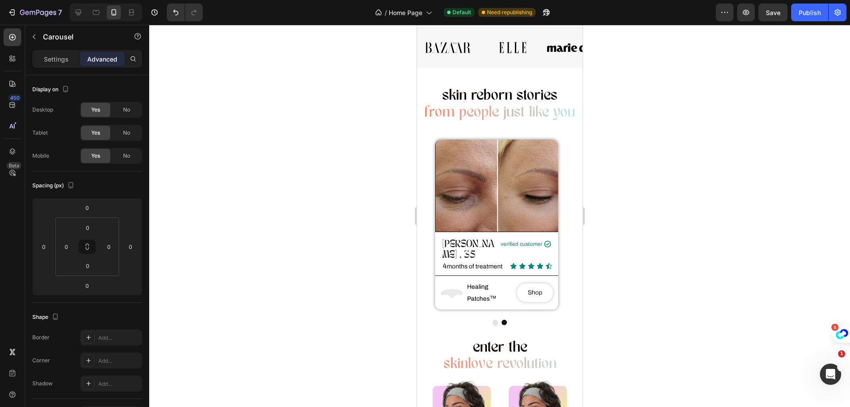
click at [492, 320] on button "Dot" at bounding box center [494, 322] width 5 height 5
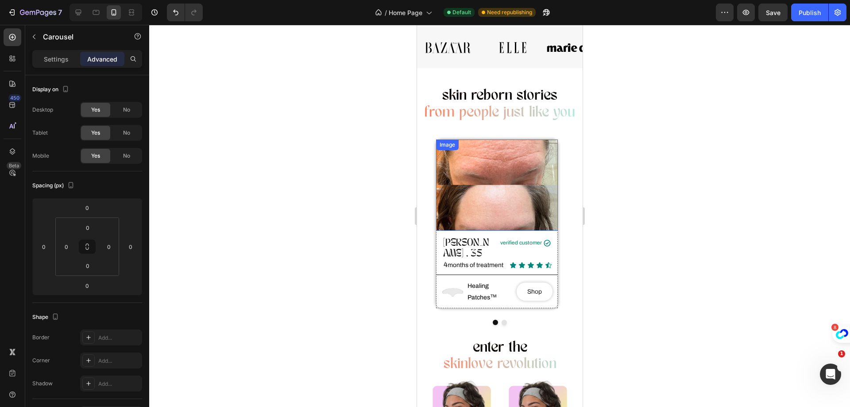
click at [503, 205] on img at bounding box center [497, 184] width 122 height 91
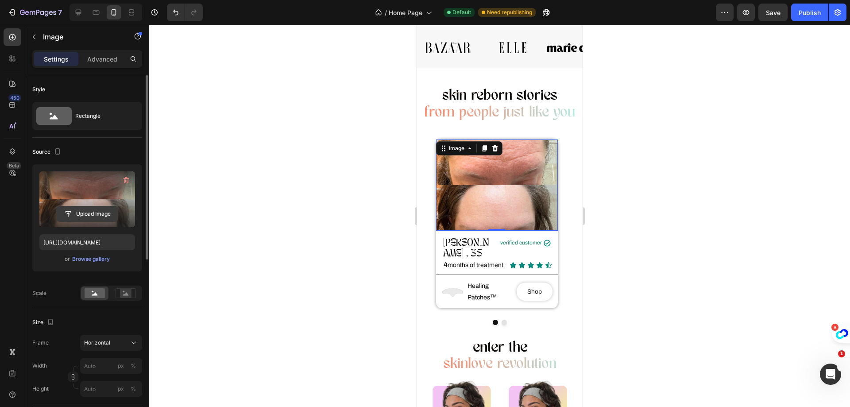
click at [83, 213] on input "file" at bounding box center [87, 213] width 61 height 15
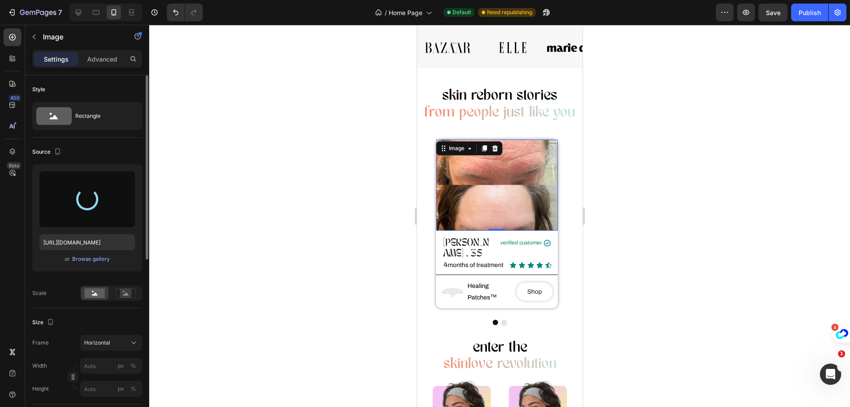
type input "[URL][DOMAIN_NAME]"
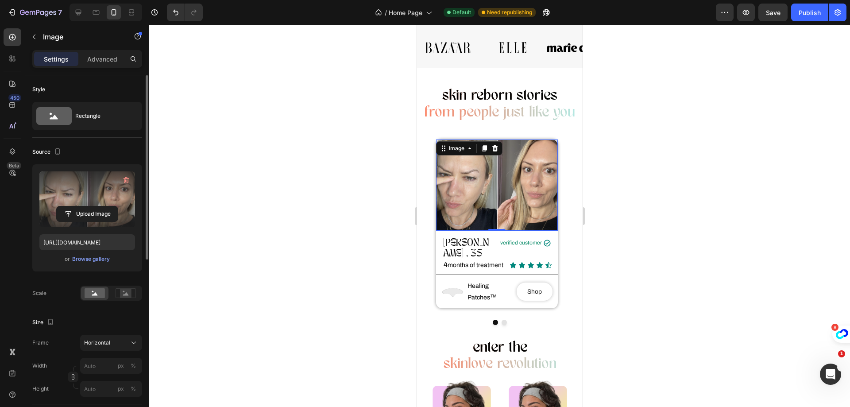
click at [715, 169] on div at bounding box center [499, 216] width 701 height 382
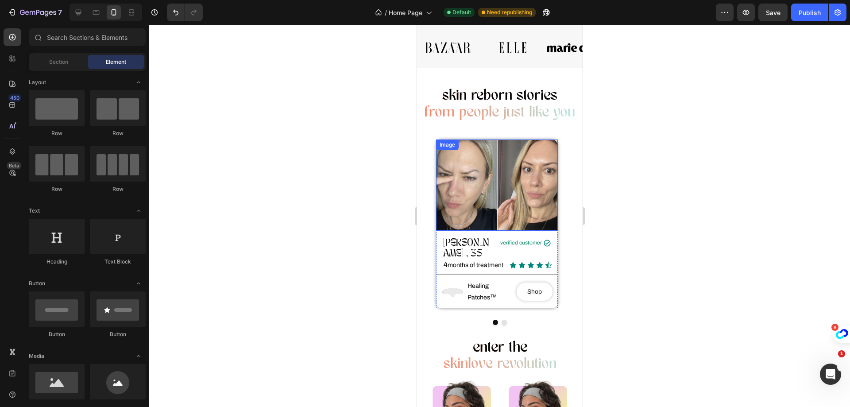
click at [475, 195] on img at bounding box center [497, 184] width 122 height 91
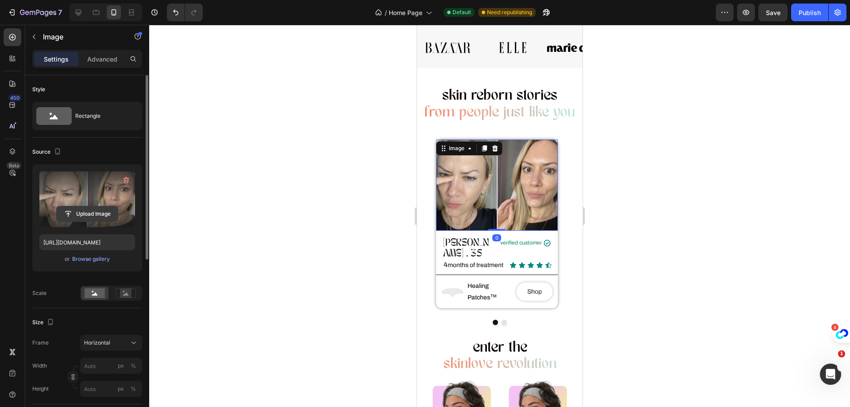
click at [86, 210] on input "file" at bounding box center [87, 213] width 61 height 15
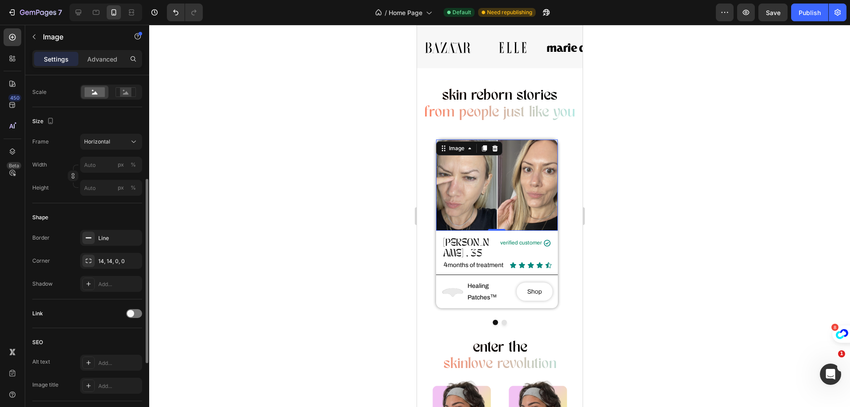
scroll to position [157, 0]
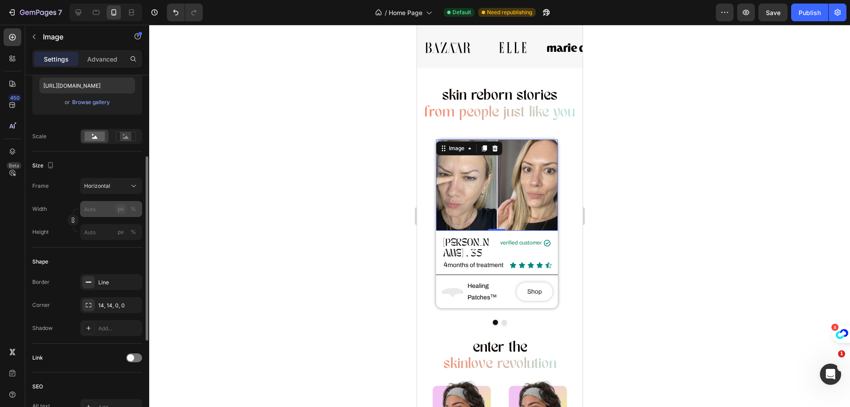
type input "[URL][DOMAIN_NAME]"
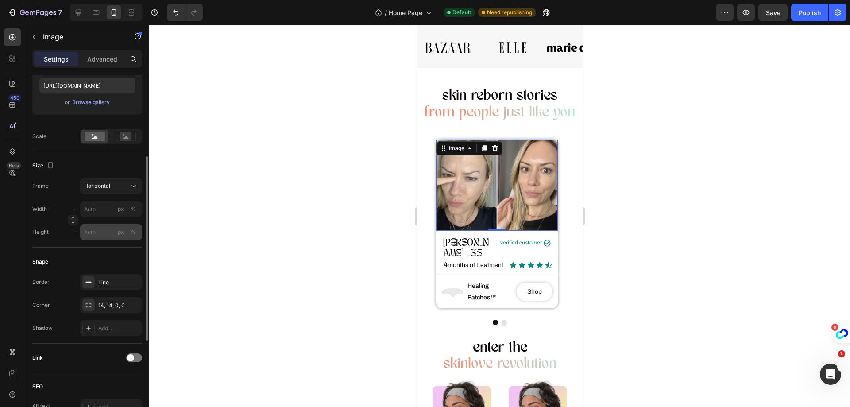
scroll to position [68, 0]
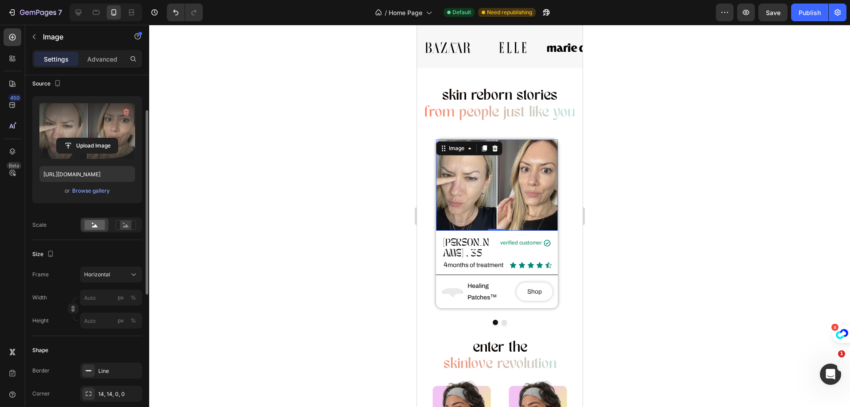
click at [302, 215] on div at bounding box center [499, 216] width 701 height 382
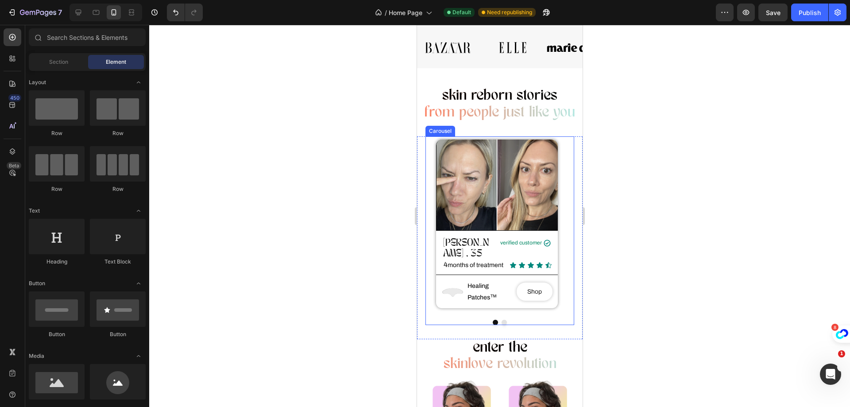
click at [502, 320] on button "Dot" at bounding box center [503, 322] width 5 height 5
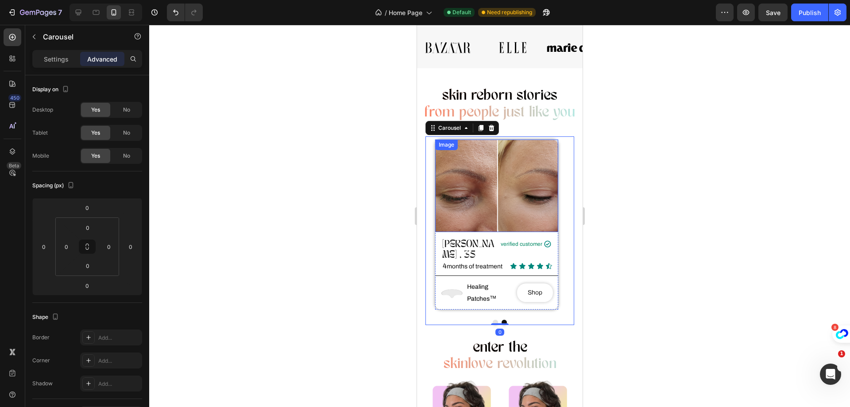
click at [493, 184] on img at bounding box center [496, 185] width 123 height 92
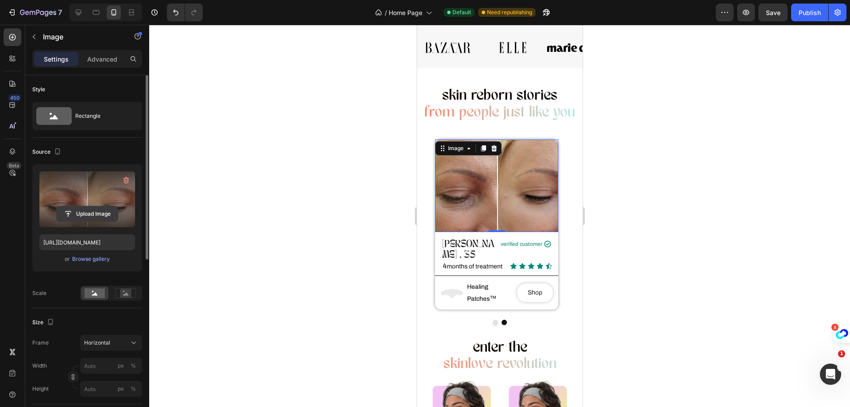
click at [74, 213] on input "file" at bounding box center [87, 213] width 61 height 15
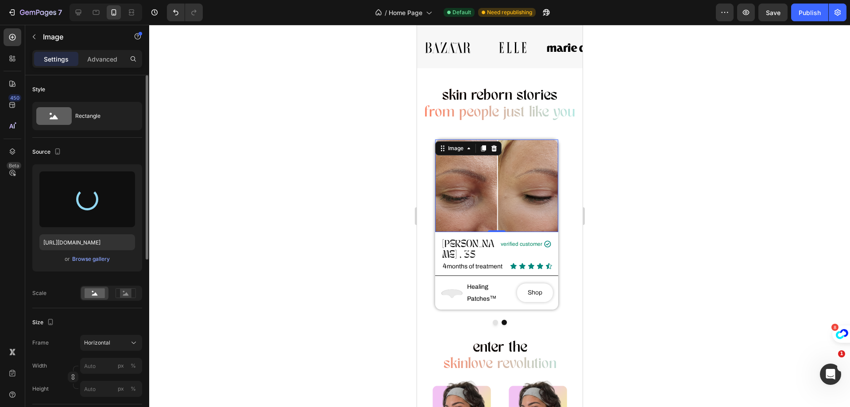
type input "[URL][DOMAIN_NAME]"
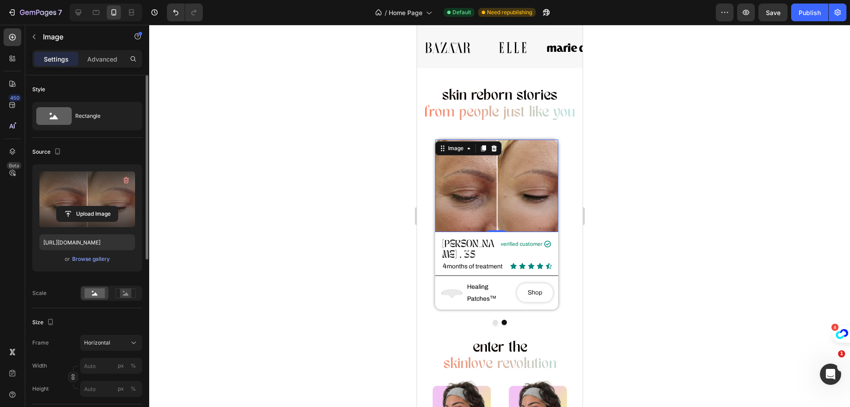
click at [639, 151] on div at bounding box center [499, 216] width 701 height 382
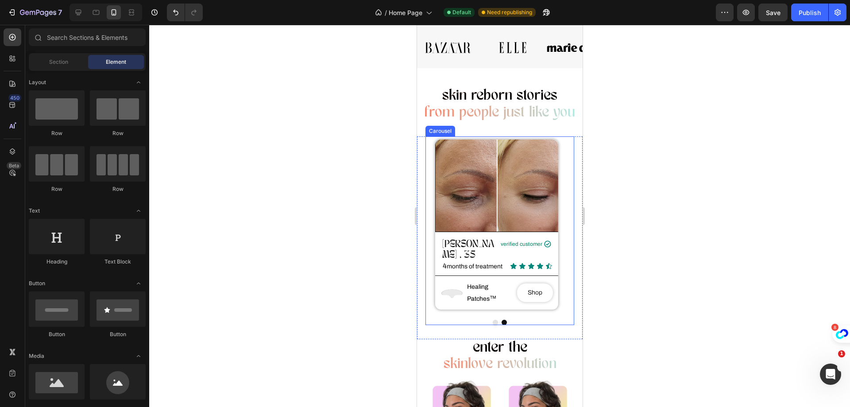
click at [492, 320] on button "Dot" at bounding box center [494, 322] width 5 height 5
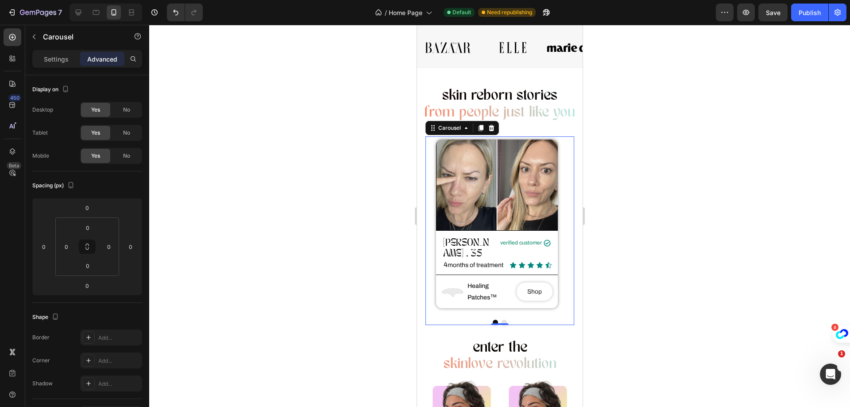
click at [501, 320] on button "Dot" at bounding box center [503, 322] width 5 height 5
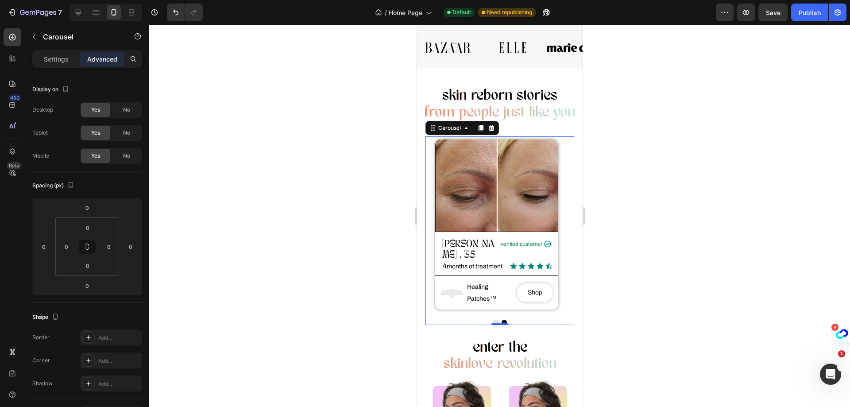
click at [629, 229] on div at bounding box center [499, 216] width 701 height 382
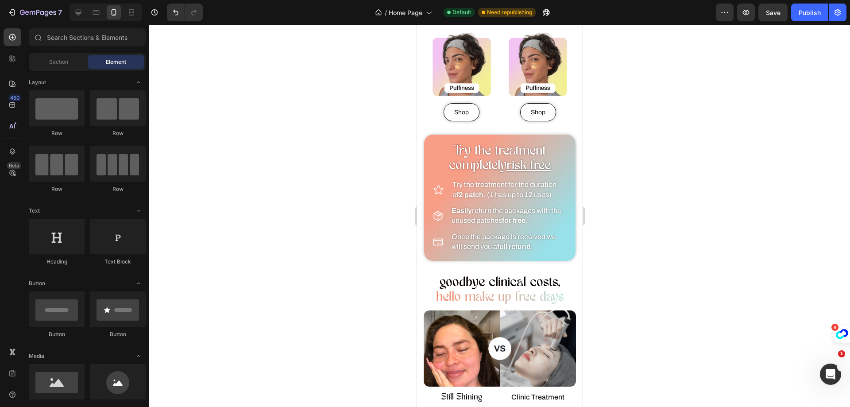
scroll to position [443, 0]
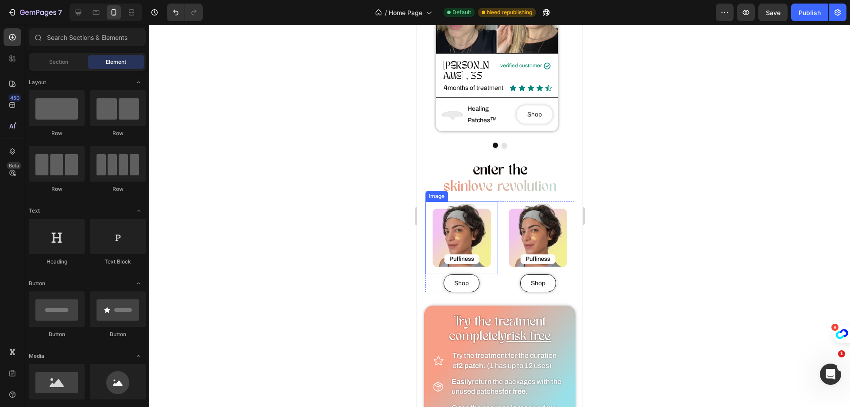
click at [437, 209] on img at bounding box center [461, 237] width 73 height 73
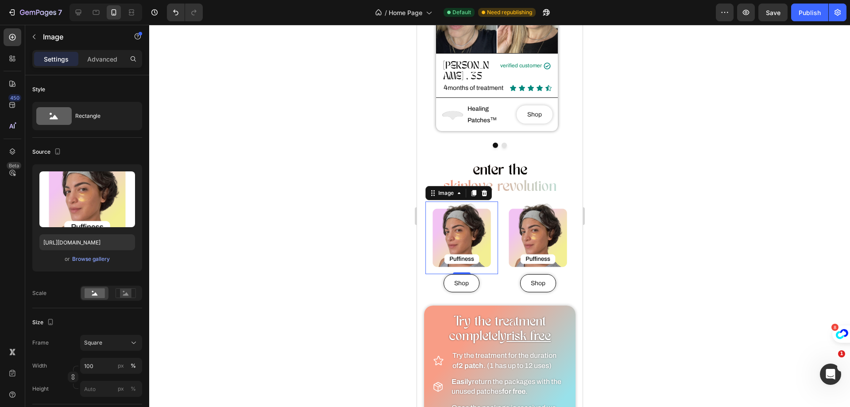
click at [376, 207] on div at bounding box center [499, 216] width 701 height 382
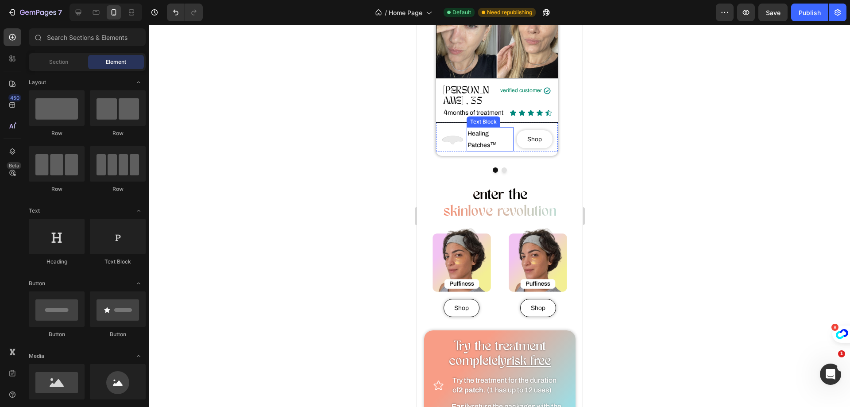
scroll to position [310, 0]
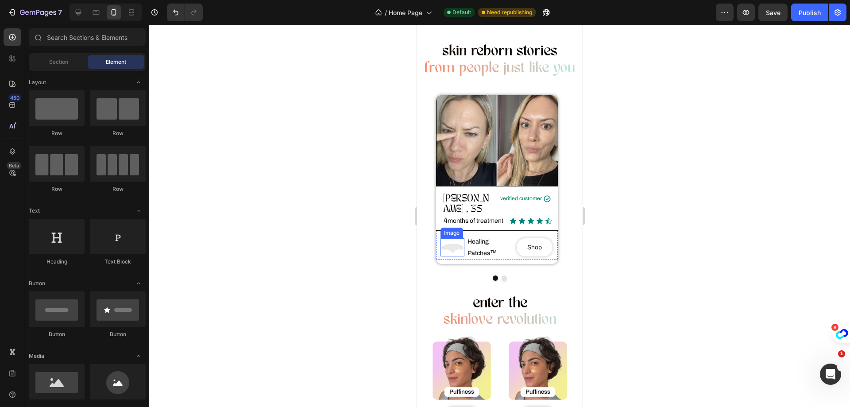
click at [452, 242] on img at bounding box center [452, 247] width 24 height 18
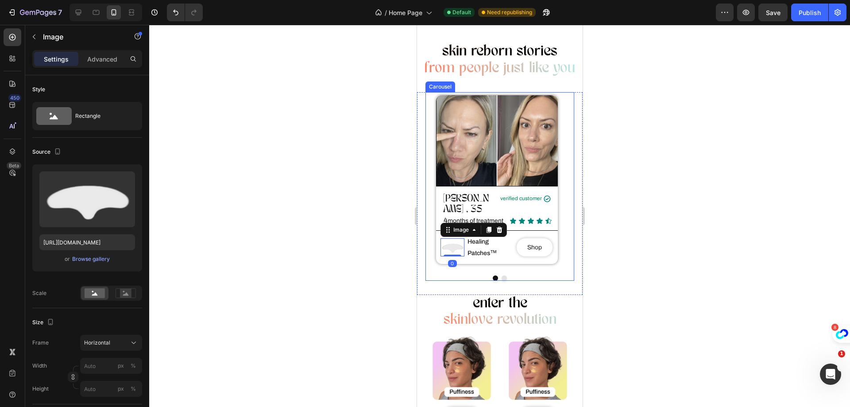
click at [501, 275] on button "Dot" at bounding box center [503, 277] width 5 height 5
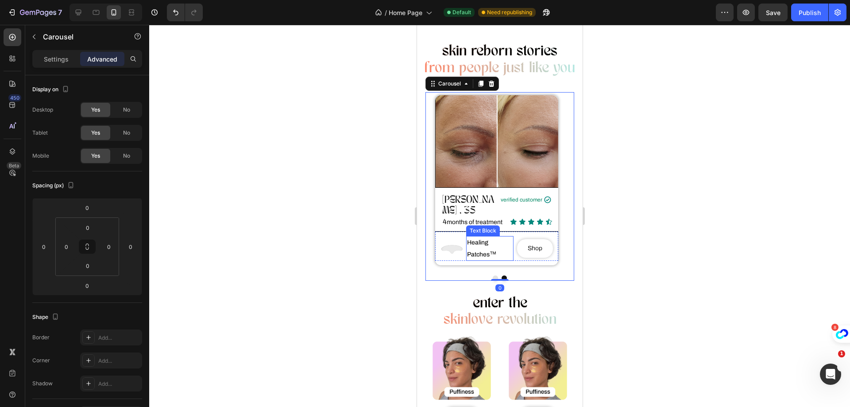
click at [487, 237] on p "Healing Patches ™" at bounding box center [490, 248] width 46 height 23
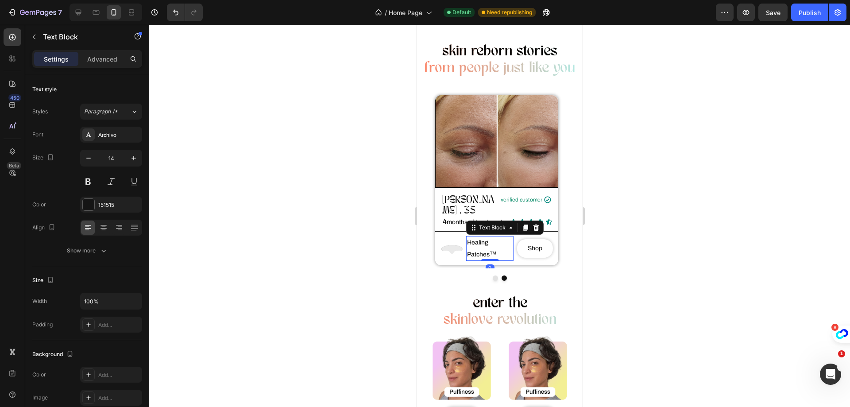
click at [487, 237] on p "Healing Patches ™" at bounding box center [490, 248] width 46 height 23
click at [610, 217] on div at bounding box center [499, 216] width 701 height 382
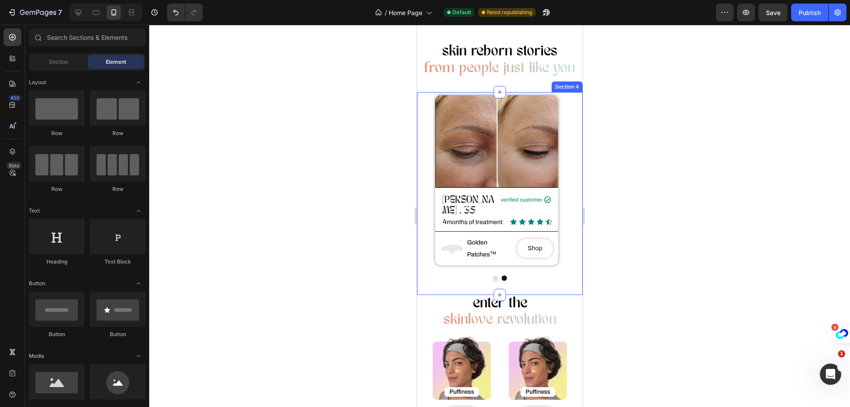
click at [491, 270] on div "Image [PERSON_NAME] , 35 Heading verified customer Text Block Icon Row Row 4 mo…" at bounding box center [500, 193] width 166 height 203
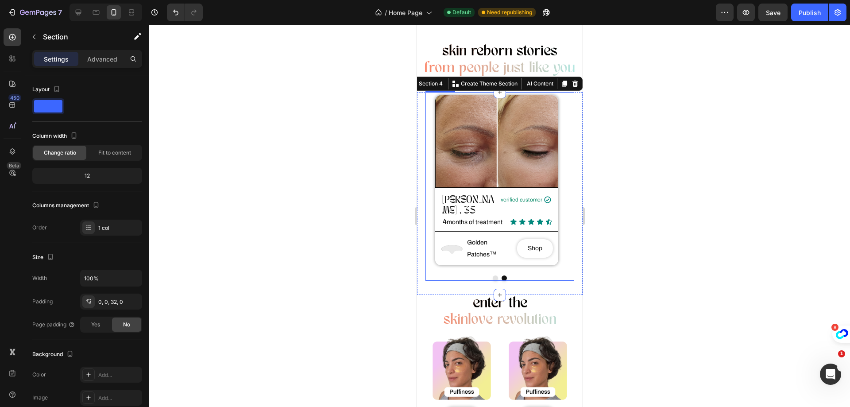
click at [492, 275] on button "Dot" at bounding box center [494, 277] width 5 height 5
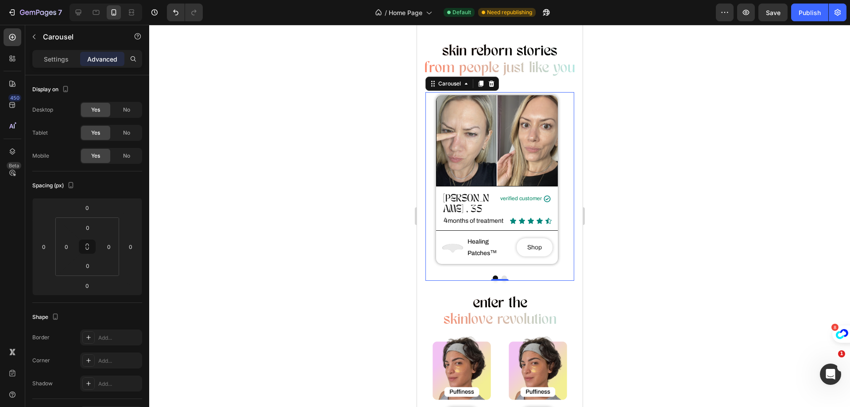
click at [501, 275] on button "Dot" at bounding box center [503, 277] width 5 height 5
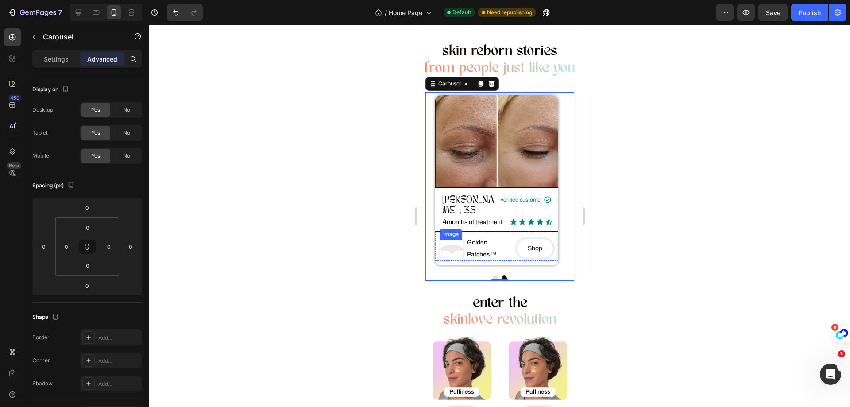
click at [449, 239] on img at bounding box center [451, 248] width 24 height 18
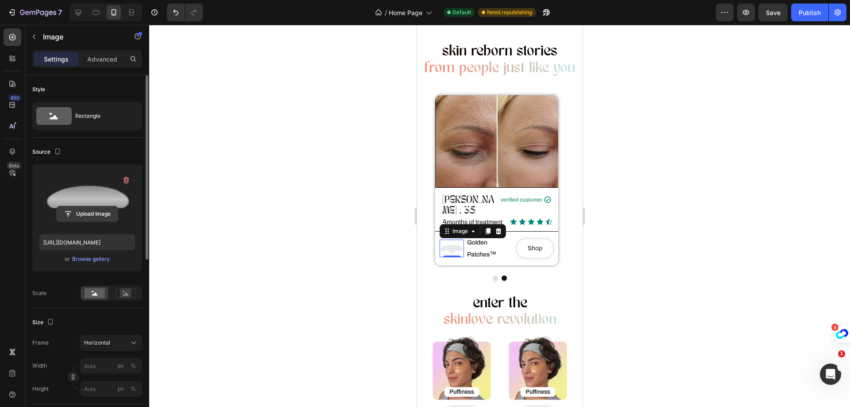
click at [90, 218] on input "file" at bounding box center [87, 213] width 61 height 15
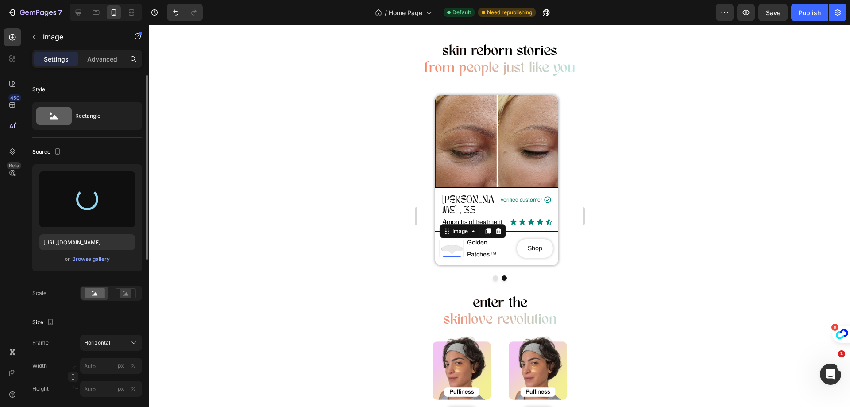
type input "[URL][DOMAIN_NAME]"
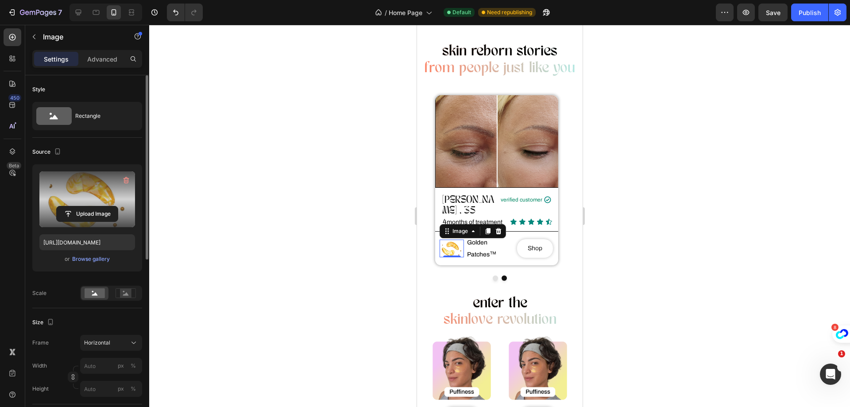
click at [689, 134] on div at bounding box center [499, 216] width 701 height 382
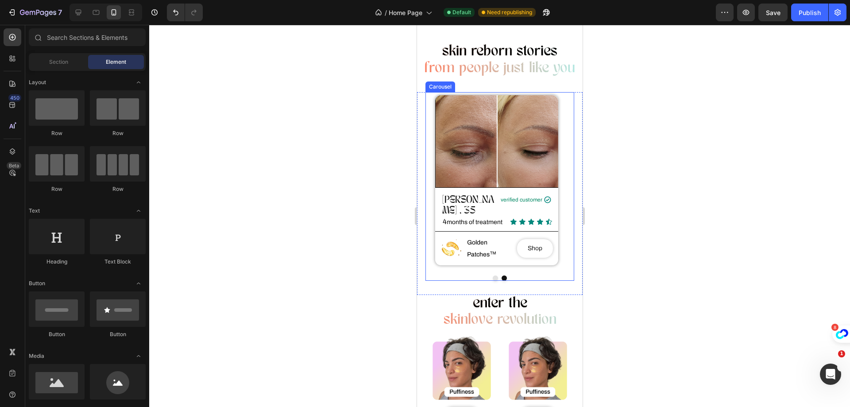
click at [492, 275] on button "Dot" at bounding box center [494, 277] width 5 height 5
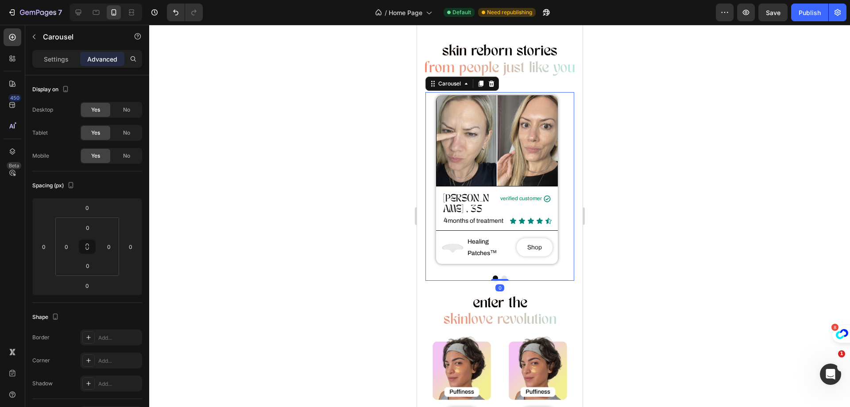
click at [501, 275] on button "Dot" at bounding box center [503, 277] width 5 height 5
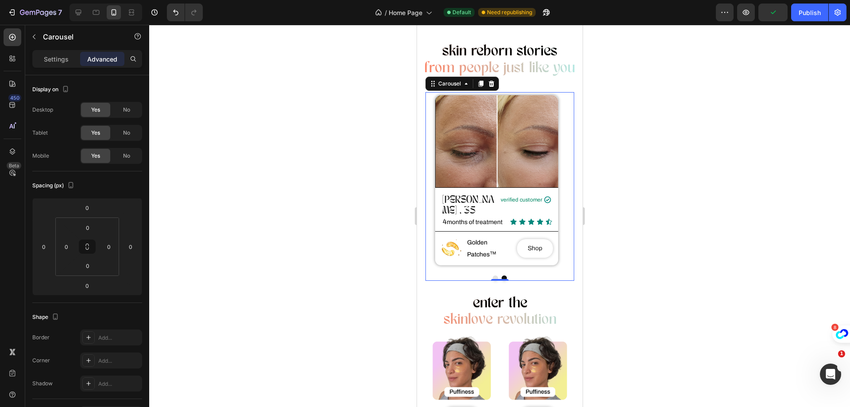
click at [492, 275] on button "Dot" at bounding box center [494, 277] width 5 height 5
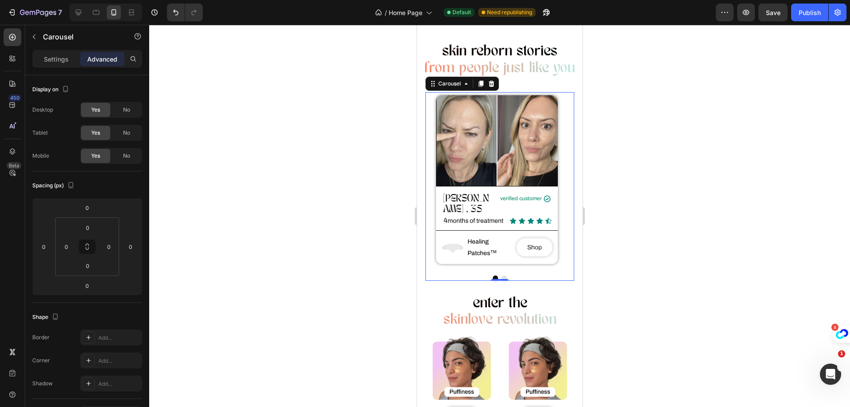
click at [501, 275] on button "Dot" at bounding box center [503, 277] width 5 height 5
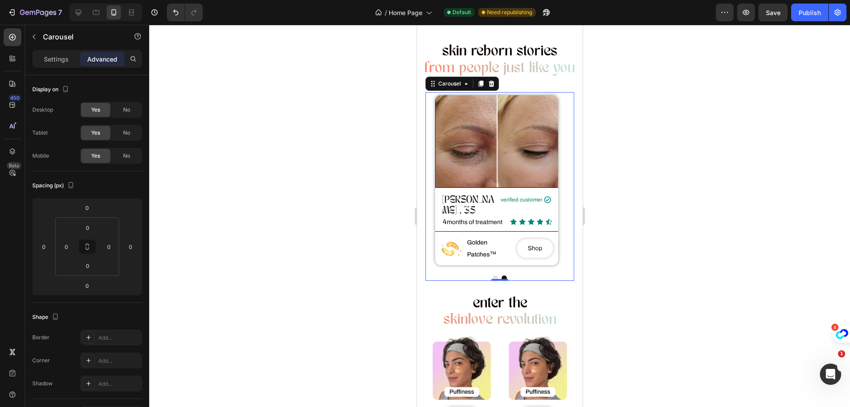
click at [492, 275] on button "Dot" at bounding box center [494, 277] width 5 height 5
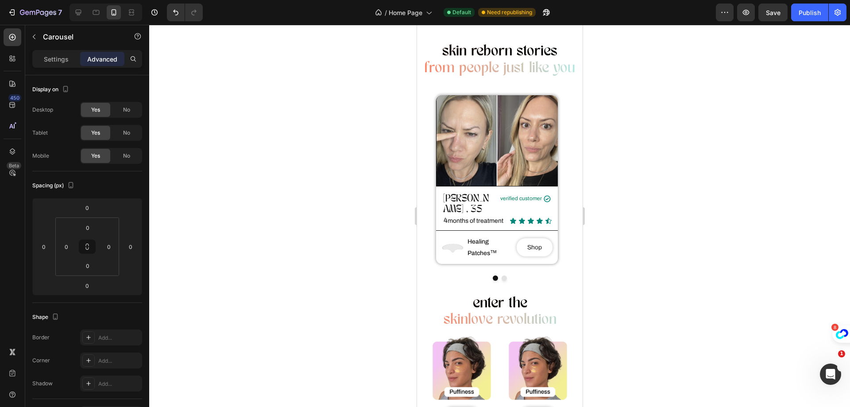
click at [501, 275] on button "Dot" at bounding box center [503, 277] width 5 height 5
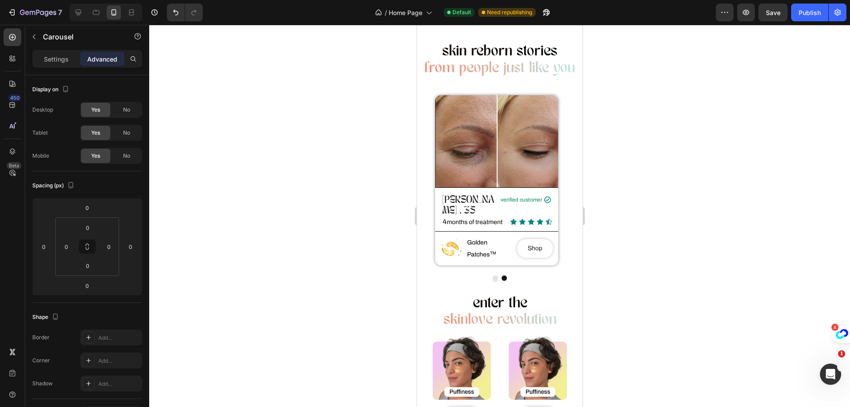
click at [492, 275] on button "Dot" at bounding box center [494, 277] width 5 height 5
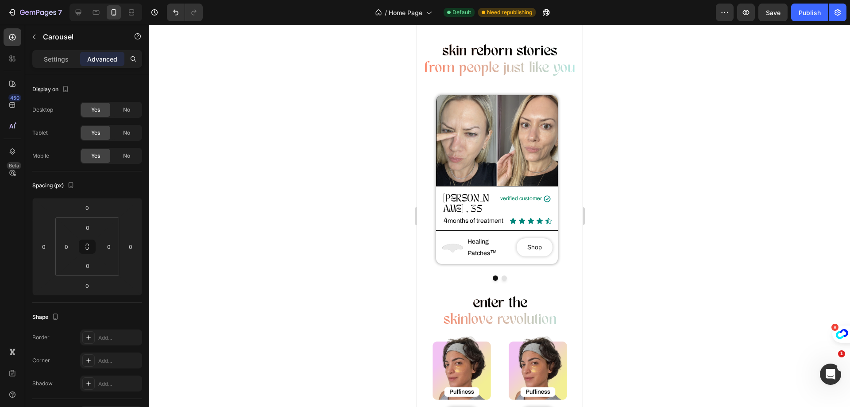
click at [501, 275] on button "Dot" at bounding box center [503, 277] width 5 height 5
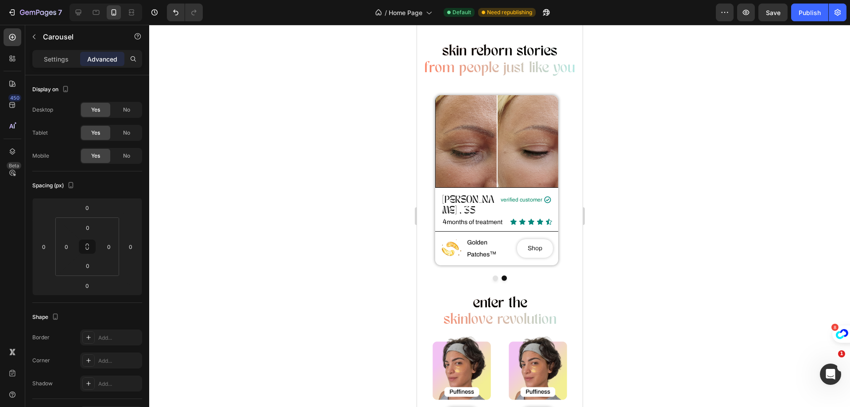
click at [492, 275] on button "Dot" at bounding box center [494, 277] width 5 height 5
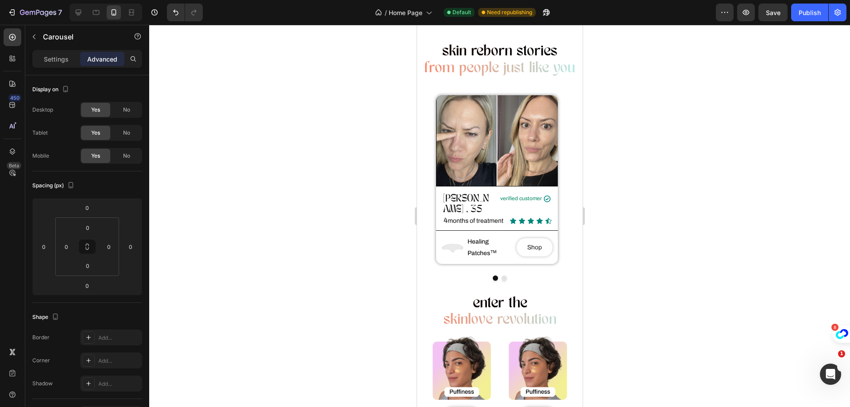
click at [501, 275] on button "Dot" at bounding box center [503, 277] width 5 height 5
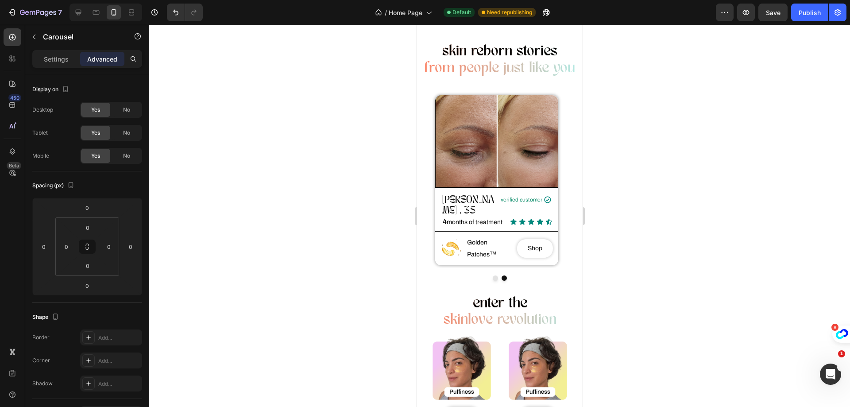
click at [492, 275] on button "Dot" at bounding box center [494, 277] width 5 height 5
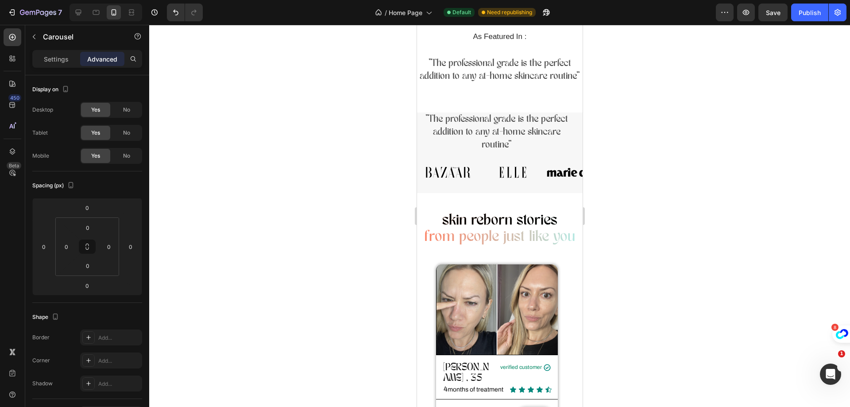
scroll to position [0, 0]
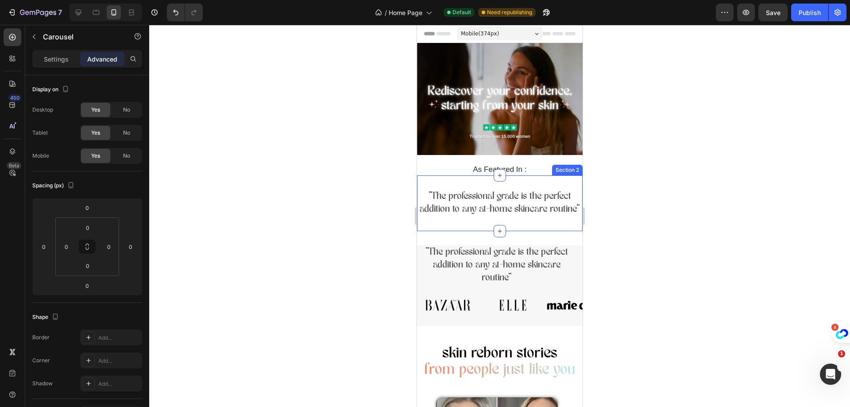
click at [512, 183] on div ""The professional grade is the perfect addition to any at-home skincare routine…" at bounding box center [500, 203] width 166 height 56
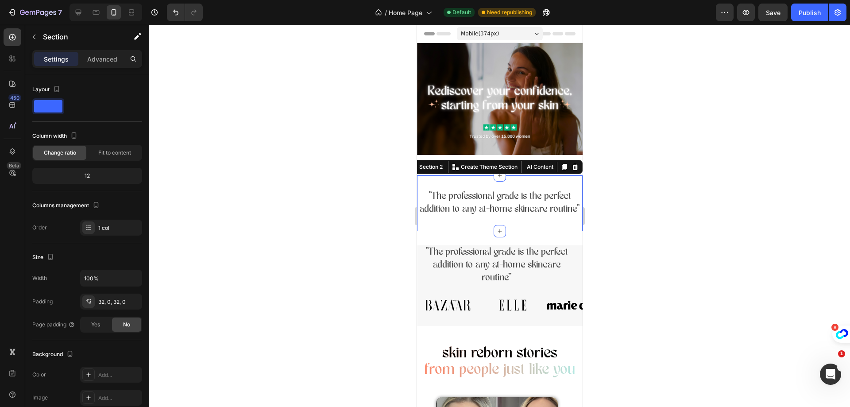
click at [700, 211] on div at bounding box center [499, 216] width 701 height 382
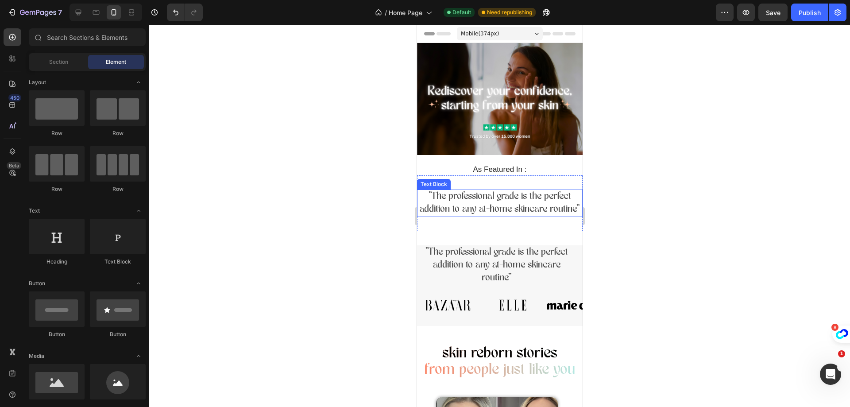
click at [517, 200] on p ""The professional grade is the perfect addition to any at-home skincare routine"" at bounding box center [499, 203] width 164 height 26
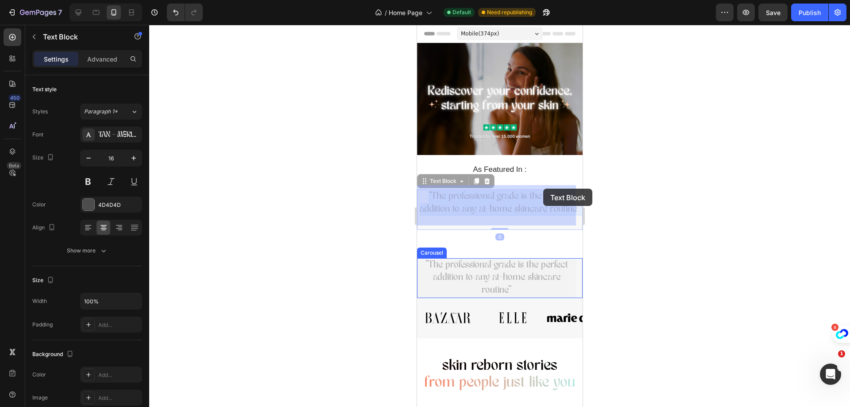
drag, startPoint x: 540, startPoint y: 214, endPoint x: 543, endPoint y: 189, distance: 25.4
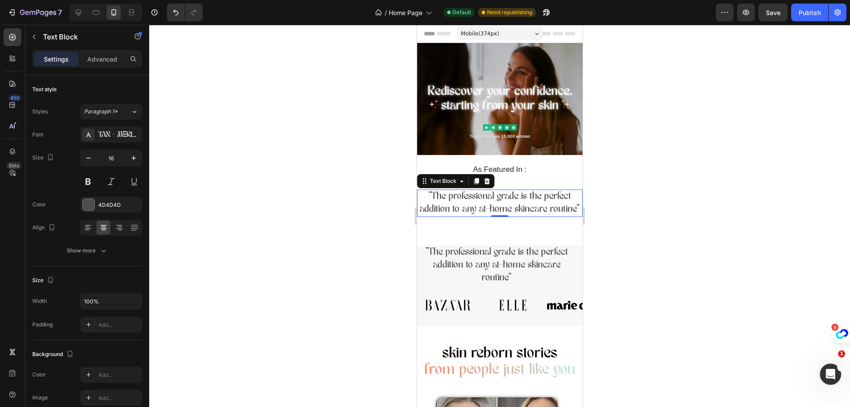
click at [632, 192] on div at bounding box center [499, 216] width 701 height 382
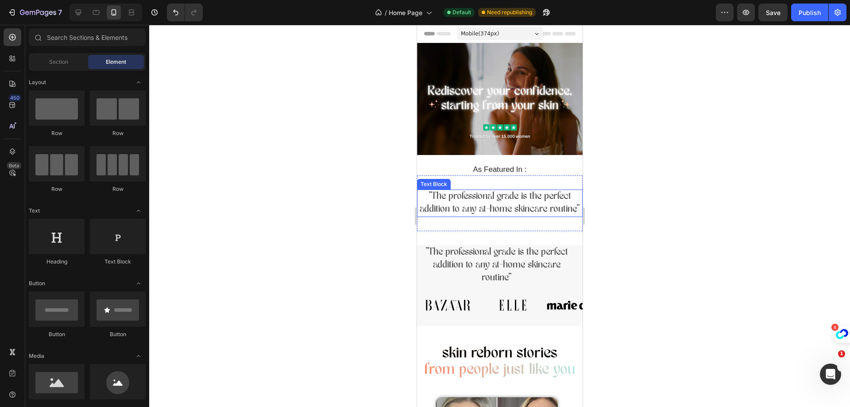
click at [424, 190] on p ""The professional grade is the perfect addition to any at-home skincare routine"" at bounding box center [499, 203] width 164 height 26
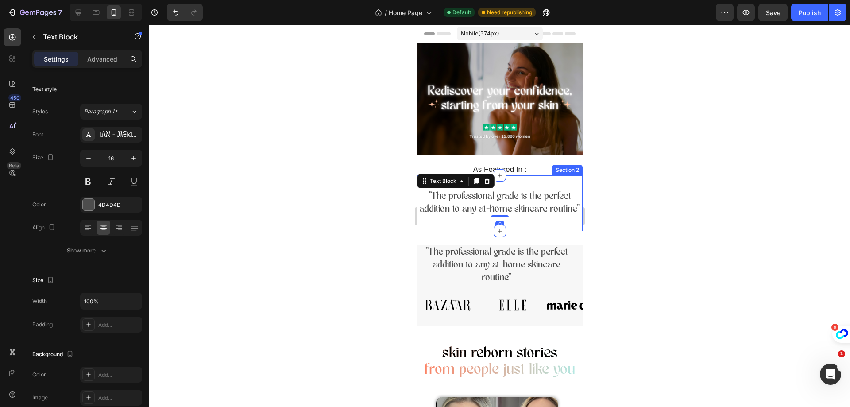
click at [526, 231] on div ""The professional grade is the perfect addition to any at-home skincare routine…" at bounding box center [500, 203] width 166 height 56
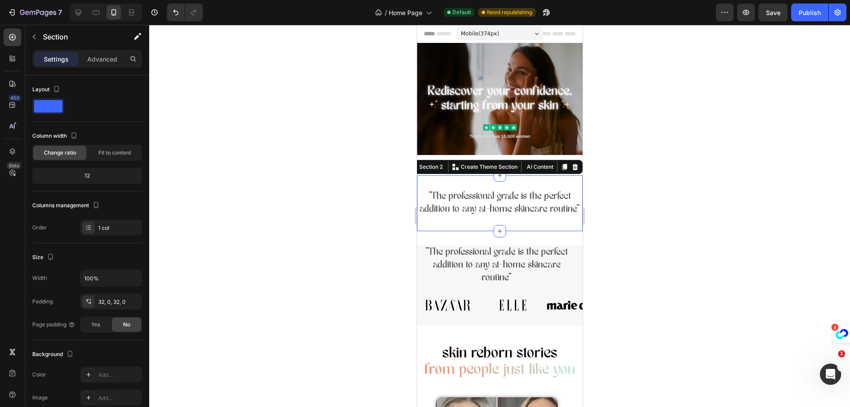
click at [533, 231] on div ""The professional grade is the perfect addition to any at-home skincare routine…" at bounding box center [500, 203] width 166 height 56
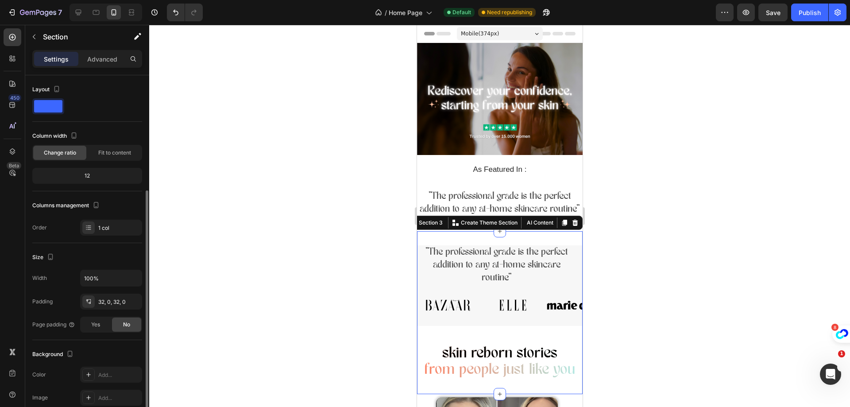
scroll to position [68, 0]
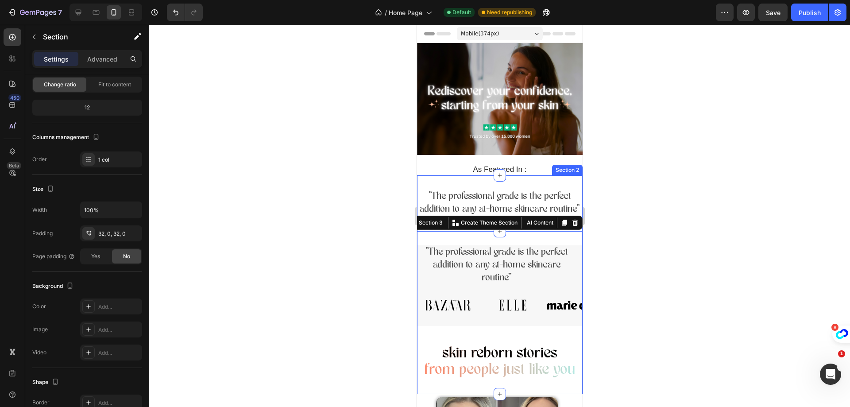
click at [553, 178] on div ""The professional grade is the perfect addition to any at-home skincare routine…" at bounding box center [500, 203] width 166 height 56
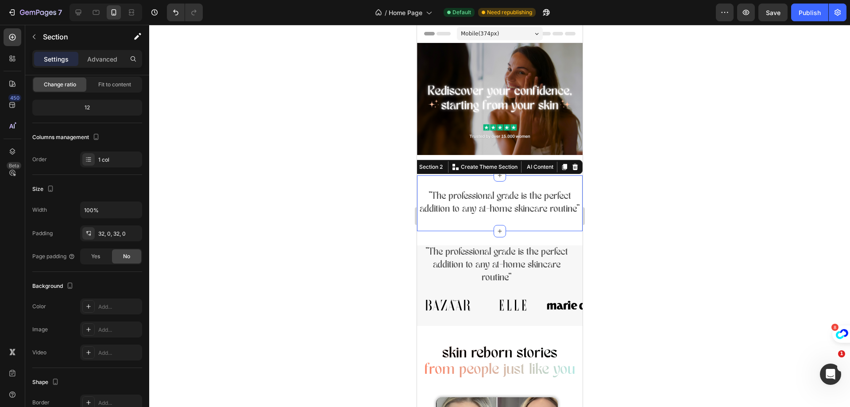
click at [632, 158] on div at bounding box center [499, 216] width 701 height 382
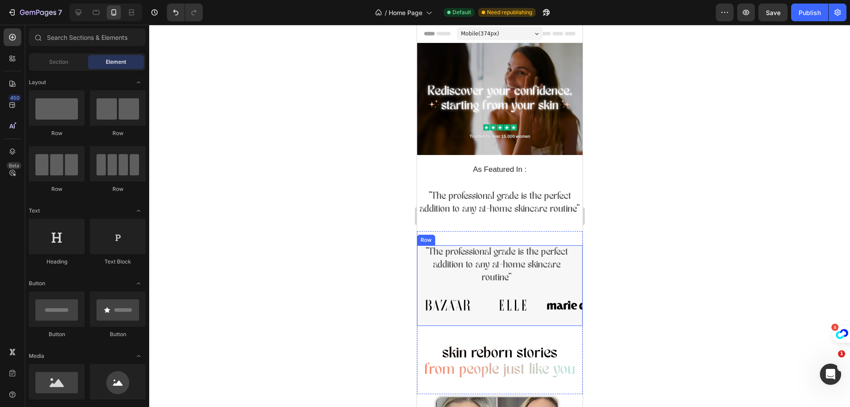
click at [419, 290] on div ""The professional grade is the perfect addition to any at-home skincare routine…" at bounding box center [500, 267] width 166 height 45
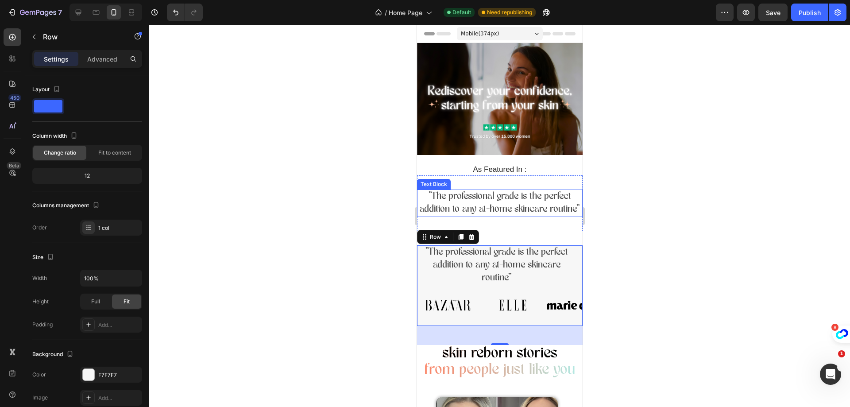
click at [445, 195] on p ""The professional grade is the perfect addition to any at-home skincare routine"" at bounding box center [499, 203] width 164 height 26
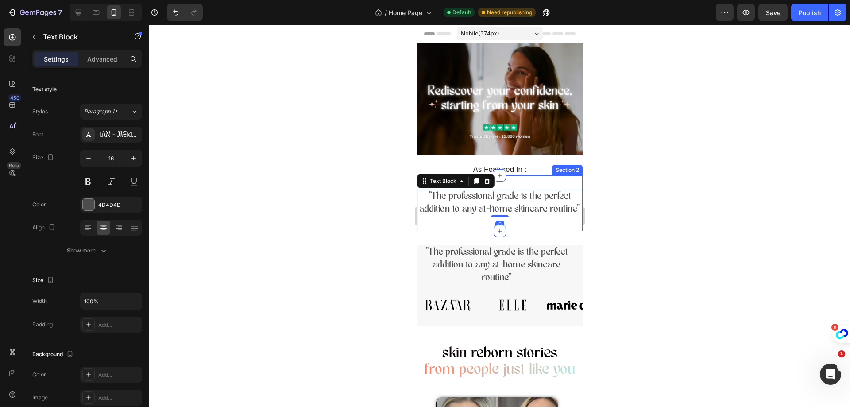
click at [418, 231] on div ""The professional grade is the perfect addition to any at-home skincare routine…" at bounding box center [500, 203] width 166 height 56
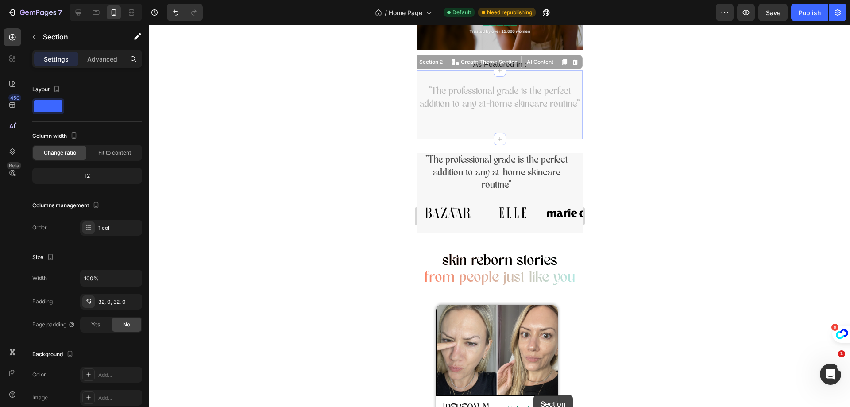
scroll to position [140, 0]
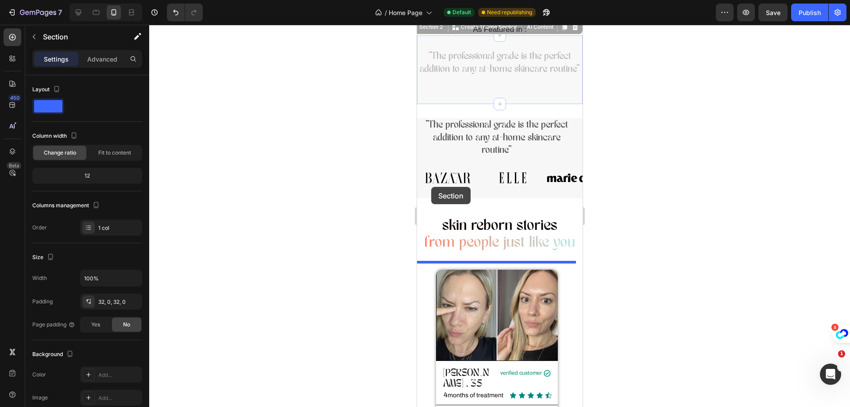
drag, startPoint x: 435, startPoint y: 227, endPoint x: 431, endPoint y: 187, distance: 40.0
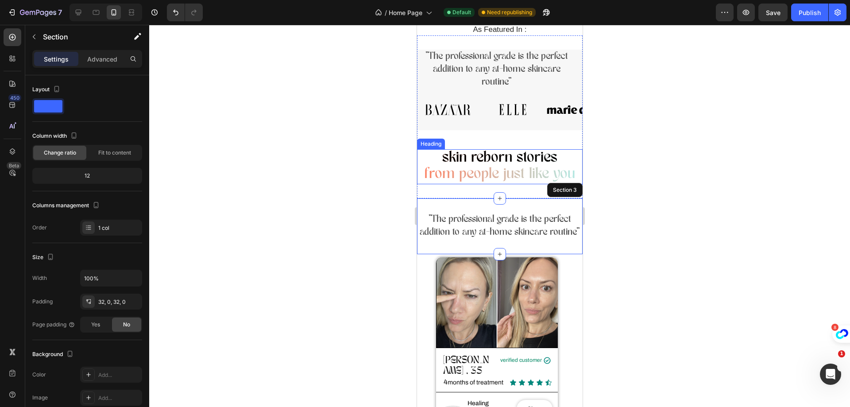
click at [568, 154] on h2 "skin reborn stories from people just like you" at bounding box center [500, 166] width 166 height 35
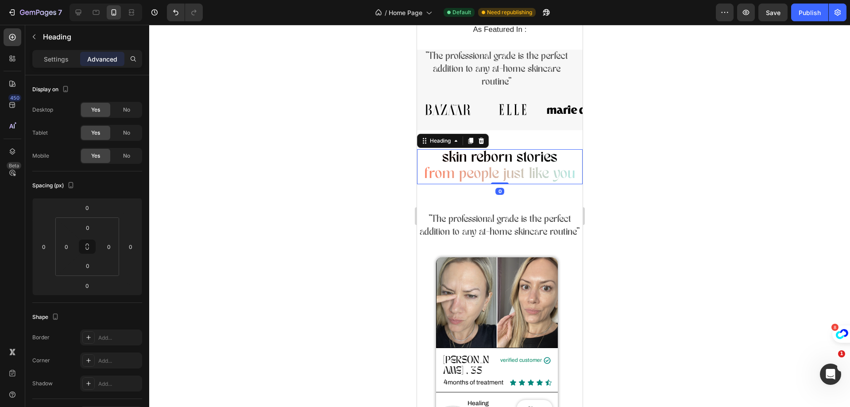
click at [659, 155] on div at bounding box center [499, 216] width 701 height 382
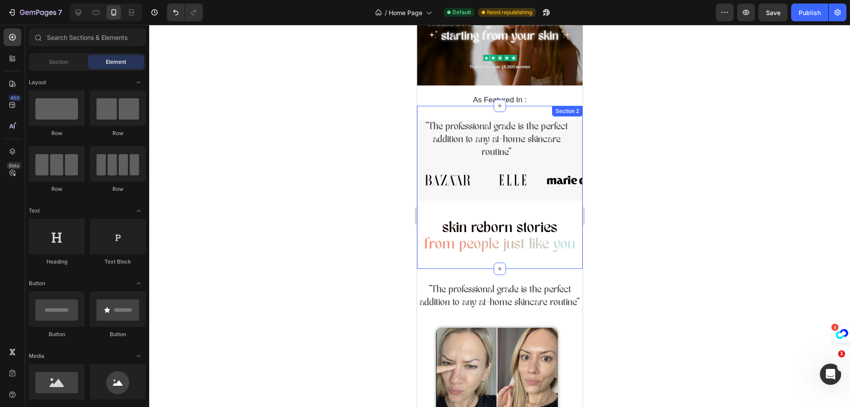
scroll to position [0, 0]
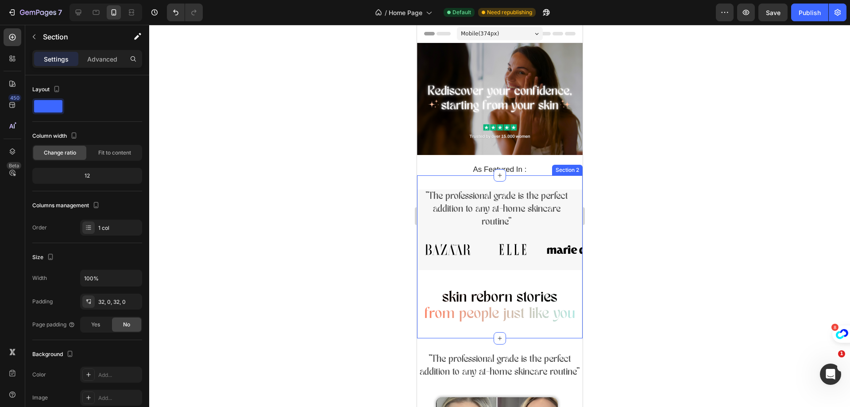
click at [526, 179] on div ""The professional grade is the perfect addition to any at-home skincare routine…" at bounding box center [500, 256] width 166 height 163
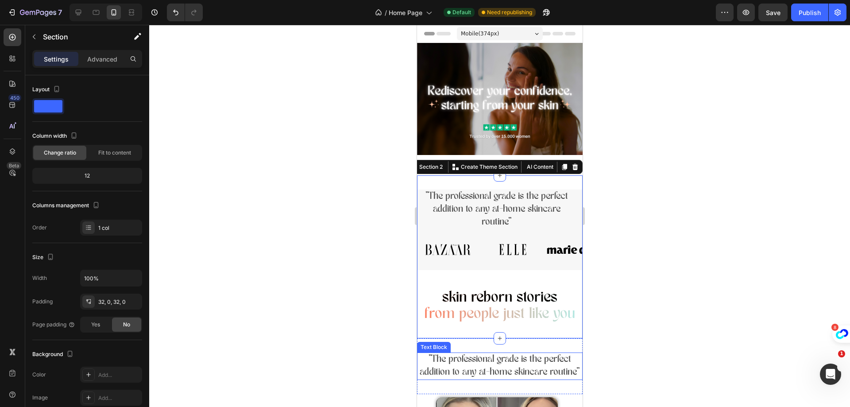
click at [425, 366] on p ""The professional grade is the perfect addition to any at-home skincare routine"" at bounding box center [499, 366] width 164 height 26
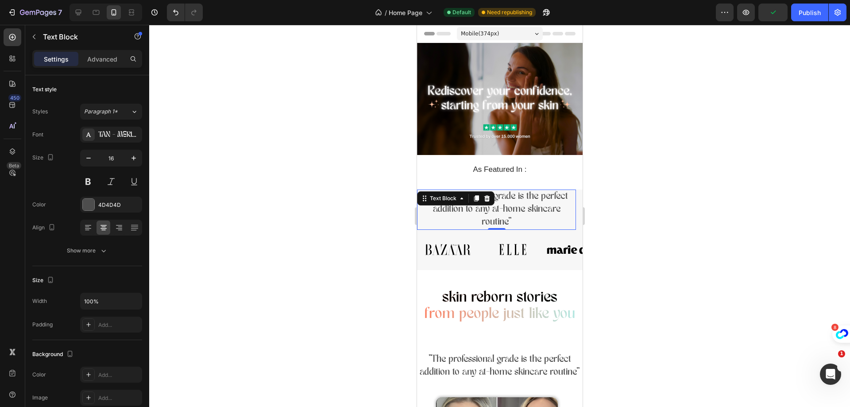
click at [559, 375] on p ""The professional grade is the perfect addition to any at-home skincare routine"" at bounding box center [499, 366] width 164 height 26
click at [447, 356] on p ""The professional grade is the perfect addition to any at-home skincare routine"" at bounding box center [499, 366] width 164 height 26
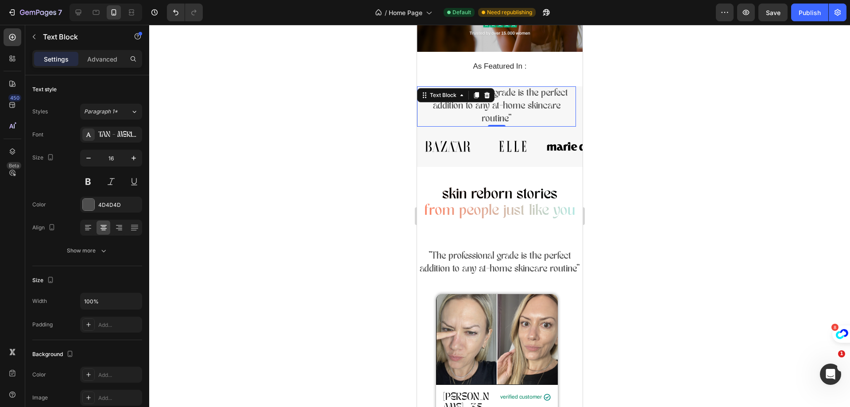
scroll to position [177, 0]
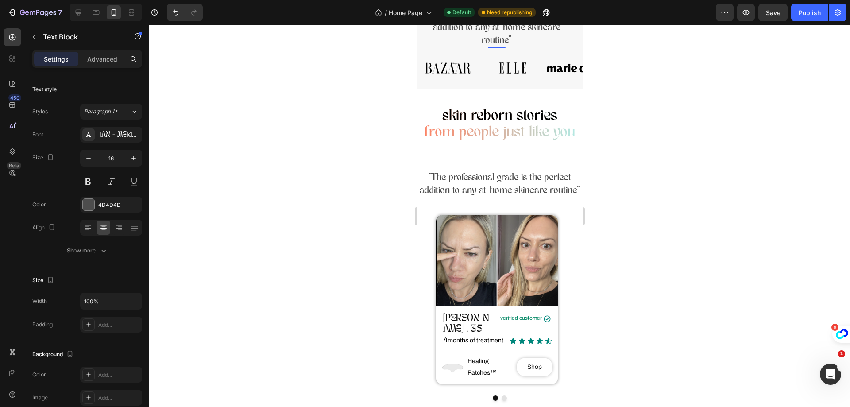
click at [369, 215] on div at bounding box center [499, 216] width 701 height 382
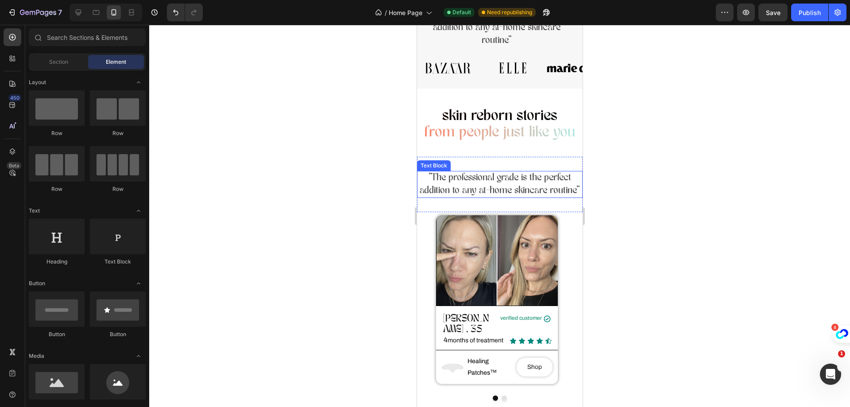
click at [428, 197] on p ""The professional grade is the perfect addition to any at-home skincare routine"" at bounding box center [499, 185] width 164 height 26
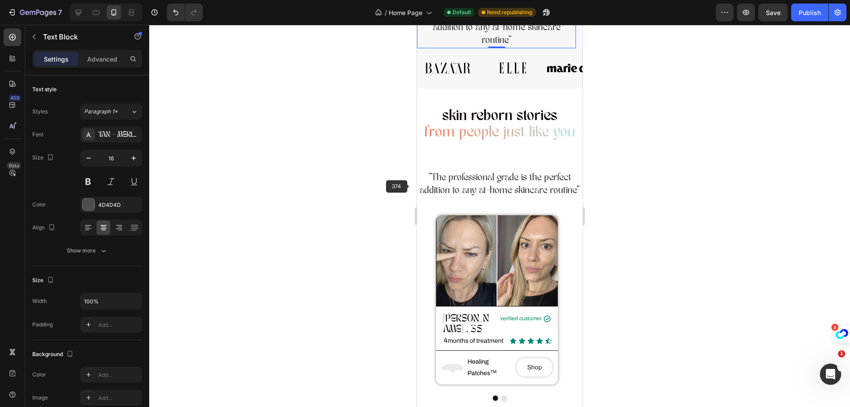
click at [421, 182] on p ""The professional grade is the perfect addition to any at-home skincare routine"" at bounding box center [499, 185] width 164 height 26
click at [573, 197] on p ""The professional grade is the perfect addition to any at-home skincare routine"" at bounding box center [499, 185] width 164 height 26
click at [548, 174] on p ""The professional grade is the perfect addition to any at-home skincare routine"" at bounding box center [499, 185] width 164 height 26
click at [502, 165] on div ""The professional grade is the perfect addition to any at-home skincare routine…" at bounding box center [500, 185] width 166 height 56
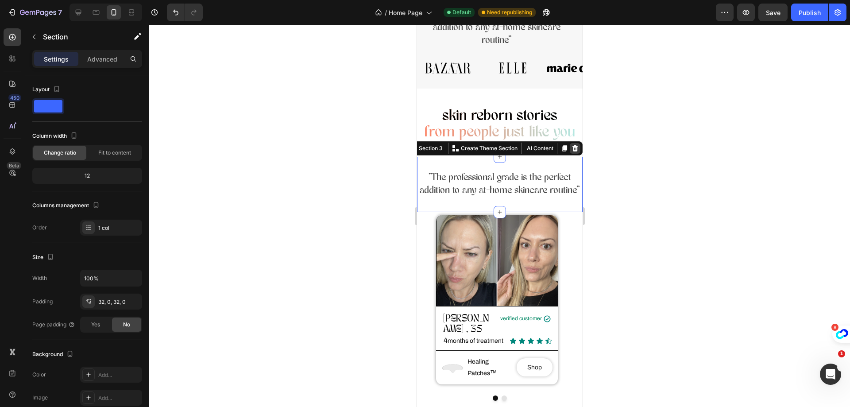
click at [572, 147] on icon at bounding box center [575, 148] width 6 height 6
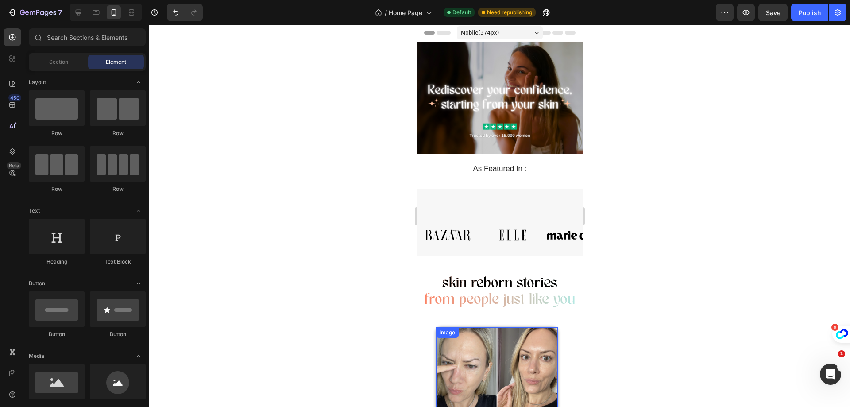
scroll to position [0, 0]
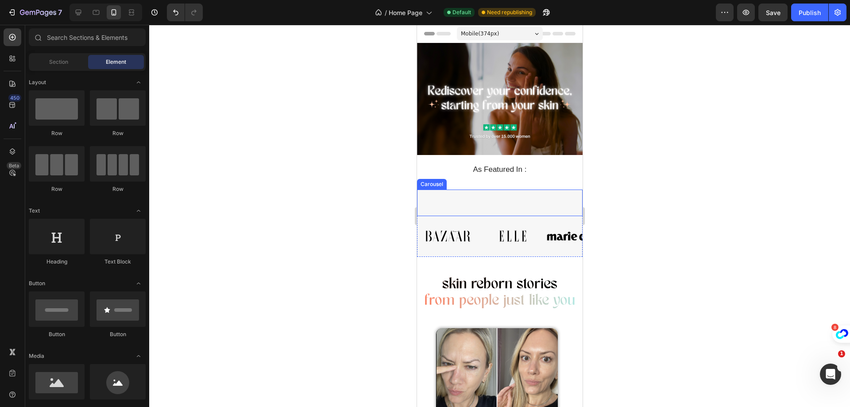
click at [501, 205] on div at bounding box center [496, 202] width 159 height 27
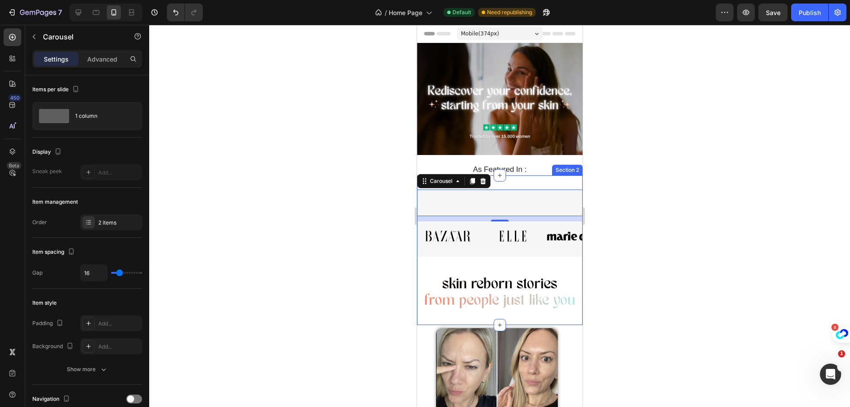
click at [509, 184] on div "Drop element here Carousel 12 Image Image Image Image Image Image Image Carouse…" at bounding box center [500, 249] width 166 height 149
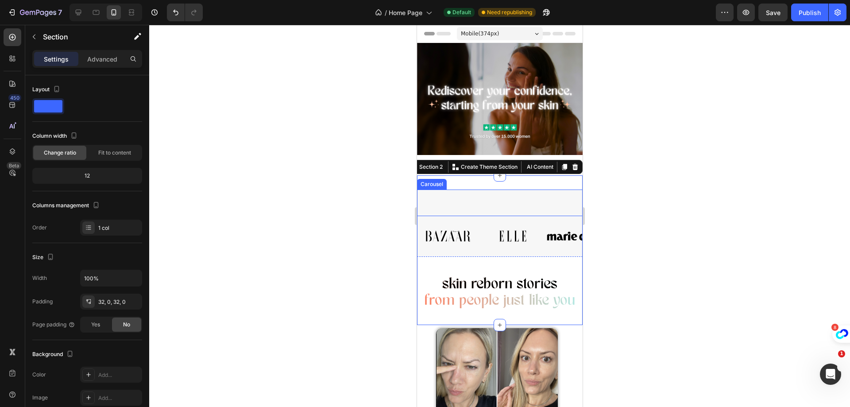
click at [671, 189] on div at bounding box center [499, 216] width 701 height 382
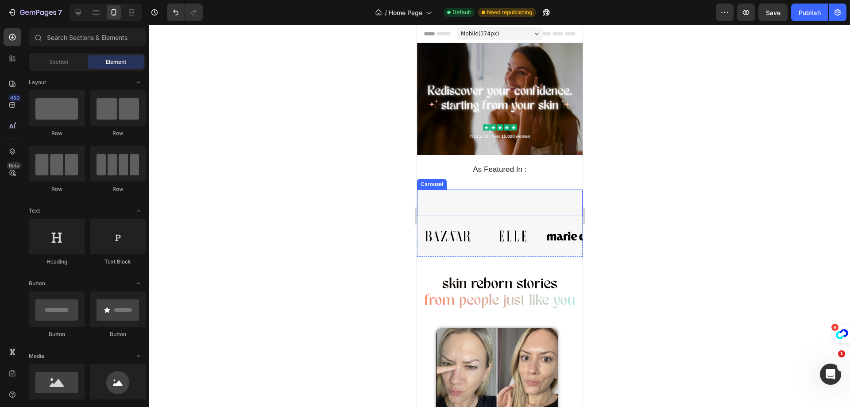
click at [503, 203] on div at bounding box center [496, 202] width 159 height 27
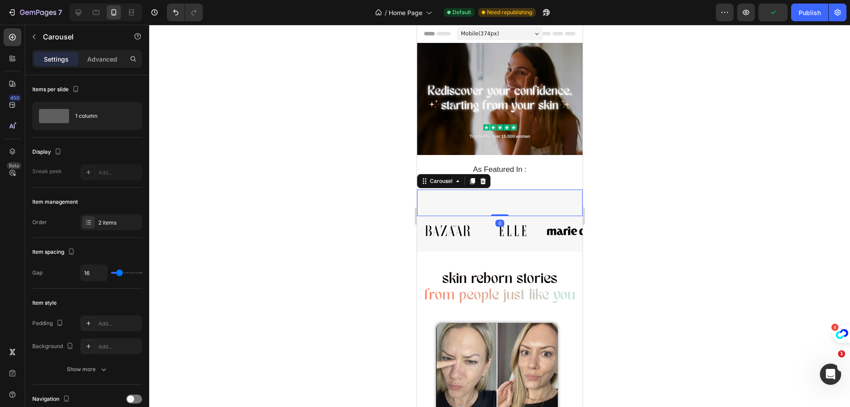
drag, startPoint x: 494, startPoint y: 216, endPoint x: 500, endPoint y: 206, distance: 11.1
click at [500, 206] on div "Drop element here Carousel 0" at bounding box center [500, 202] width 166 height 27
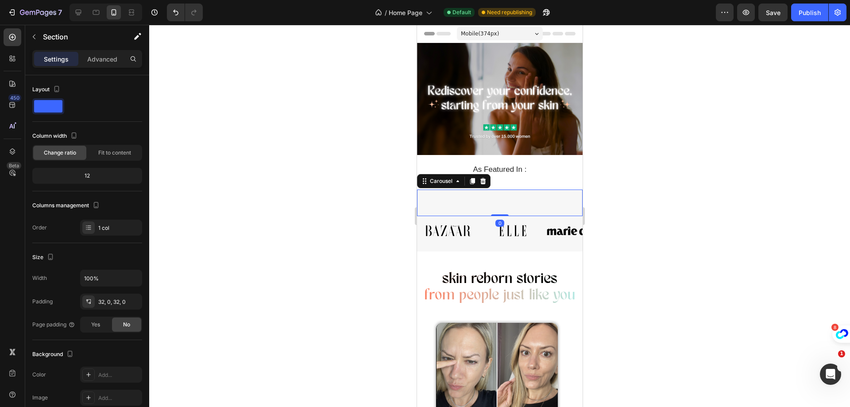
click at [499, 185] on div "Drop element here Carousel 0 Image Image Image Image Image Image Image Carousel…" at bounding box center [500, 247] width 166 height 144
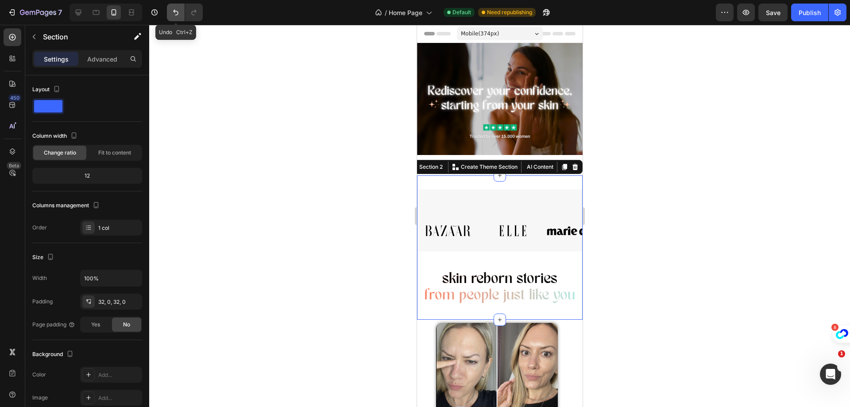
click at [177, 14] on icon "Undo/Redo" at bounding box center [175, 12] width 9 height 9
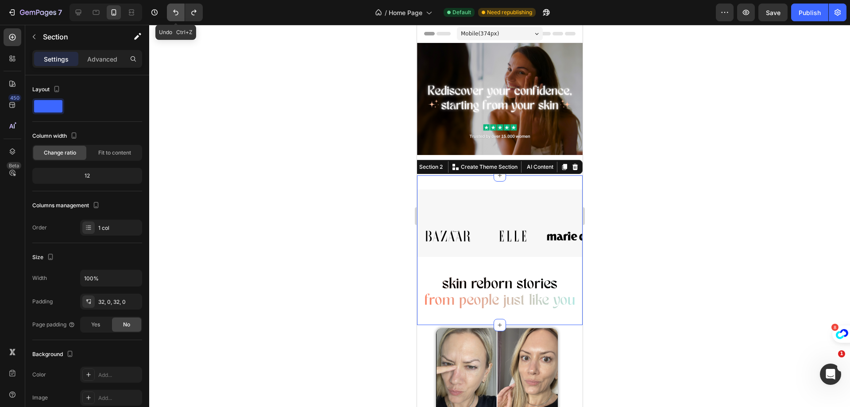
click at [177, 14] on icon "Undo/Redo" at bounding box center [175, 12] width 9 height 9
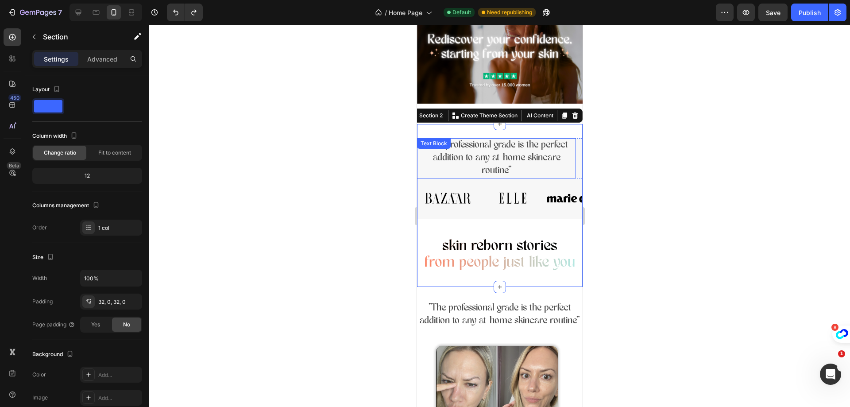
scroll to position [133, 0]
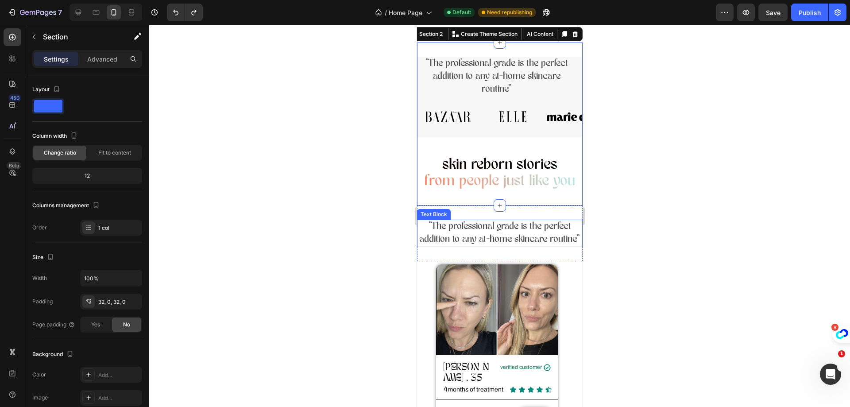
click at [518, 238] on p ""The professional grade is the perfect addition to any at-home skincare routine"" at bounding box center [499, 233] width 164 height 26
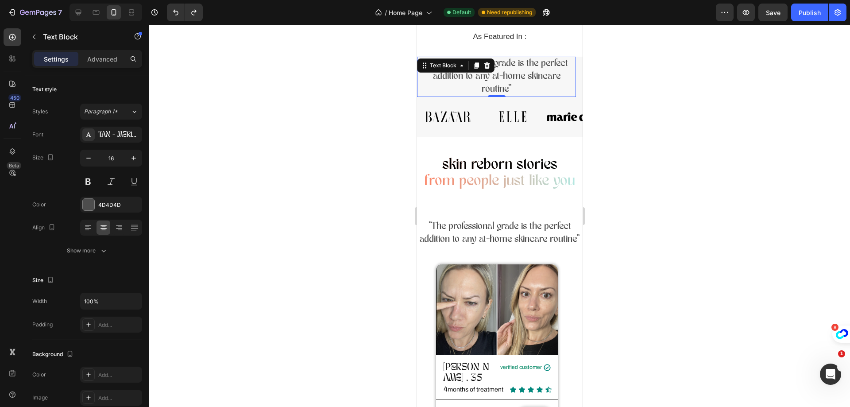
click at [499, 245] on p ""The professional grade is the perfect addition to any at-home skincare routine"" at bounding box center [499, 233] width 164 height 26
click at [438, 237] on p ""The professional grade is the perfect addition to any at-home skincare routine"" at bounding box center [499, 233] width 164 height 26
click at [459, 222] on p ""The professional grade is the perfect addition to any at-home skincare routine"" at bounding box center [499, 233] width 164 height 26
click at [569, 246] on p ""The professional grade is the perfect addition to any at-home skincare routine"" at bounding box center [499, 233] width 164 height 26
click at [720, 238] on div at bounding box center [499, 216] width 701 height 382
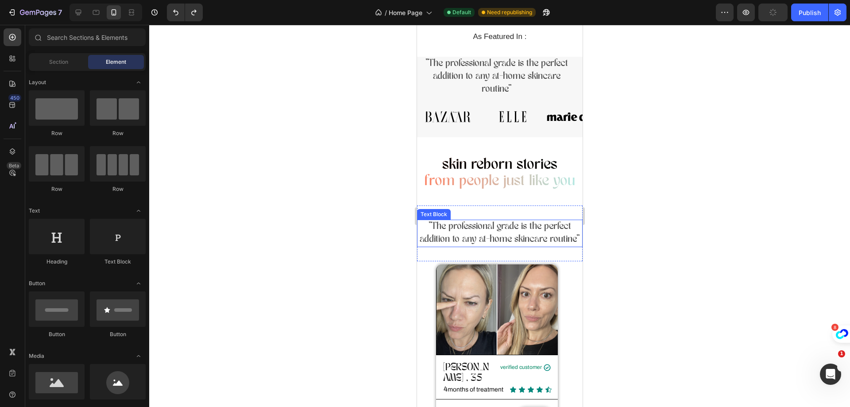
click at [555, 246] on p ""The professional grade is the perfect addition to any at-home skincare routine"" at bounding box center [499, 233] width 164 height 26
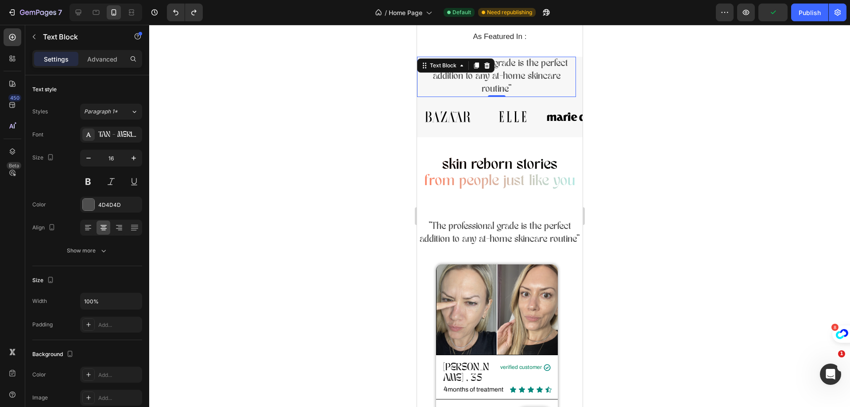
click at [658, 229] on div at bounding box center [499, 216] width 701 height 382
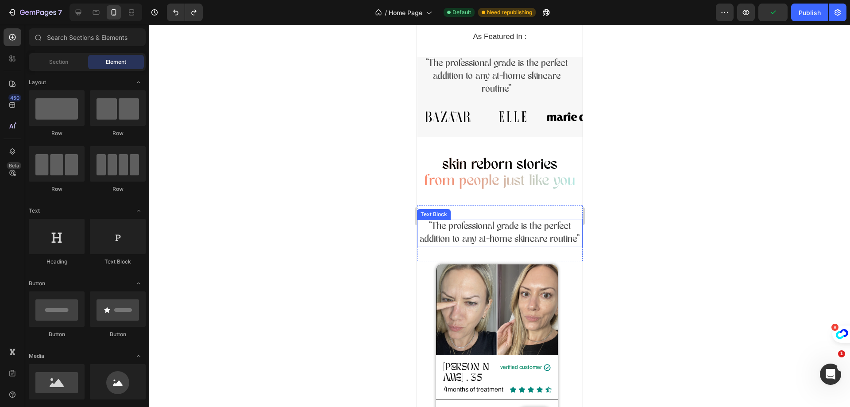
click at [568, 246] on p ""The professional grade is the perfect addition to any at-home skincare routine"" at bounding box center [499, 233] width 164 height 26
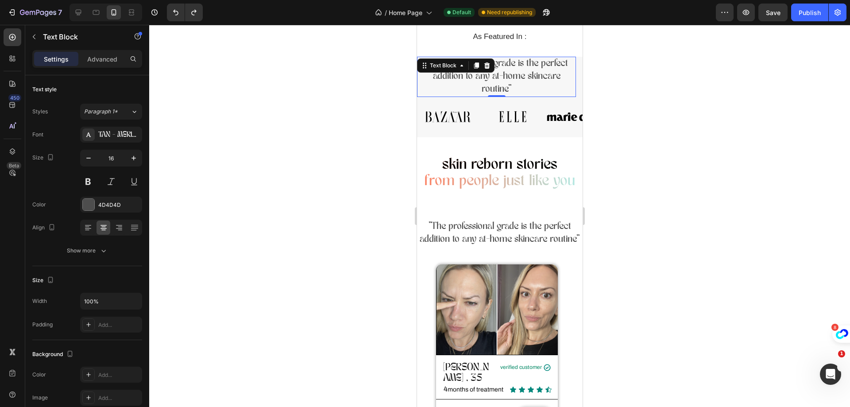
click at [560, 246] on p ""The professional grade is the perfect addition to any at-home skincare routine"" at bounding box center [499, 233] width 164 height 26
click at [546, 257] on div ""The professional grade is the perfect addition to any at-home skincare routine…" at bounding box center [500, 233] width 166 height 56
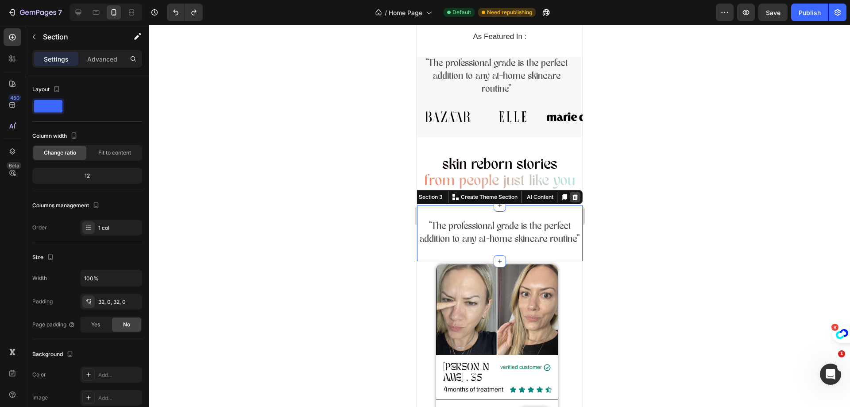
click at [571, 193] on icon at bounding box center [574, 196] width 7 height 7
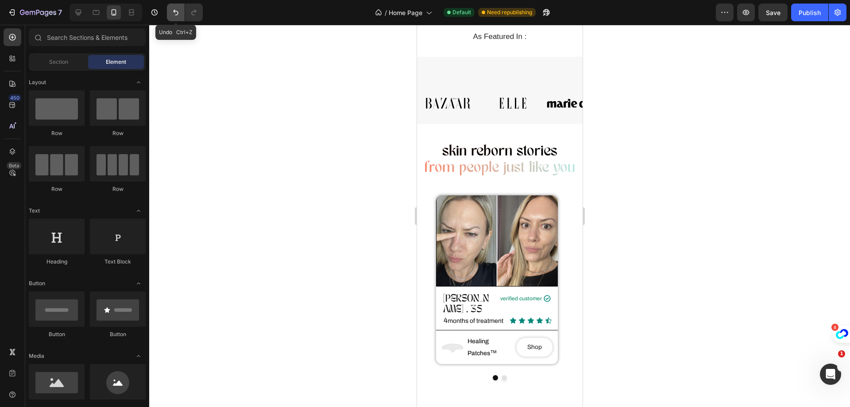
click at [175, 17] on button "Undo/Redo" at bounding box center [176, 13] width 18 height 18
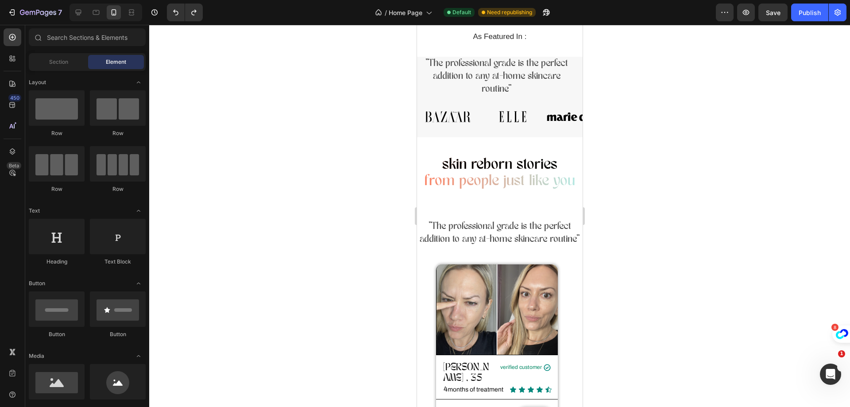
click at [486, 69] on p ""The professional grade is the perfect addition to any at-home skincare routine"" at bounding box center [495, 77] width 157 height 38
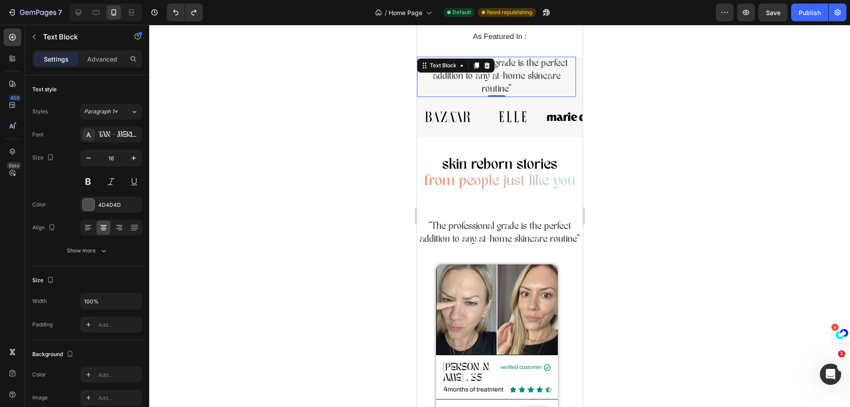
click at [510, 246] on p ""The professional grade is the perfect addition to any at-home skincare routine"" at bounding box center [499, 233] width 164 height 26
click at [509, 245] on p ""The professional grade is the perfect addition to any at-home skincare routine"" at bounding box center [499, 233] width 164 height 26
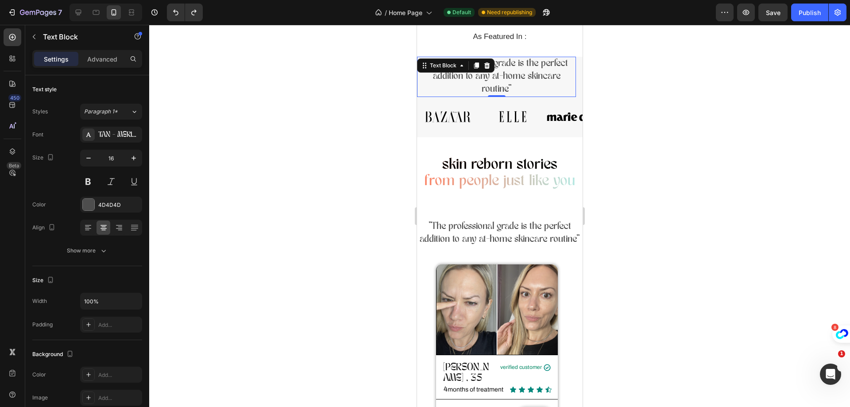
click at [509, 245] on p ""The professional grade is the perfect addition to any at-home skincare routine"" at bounding box center [499, 233] width 164 height 26
click at [485, 236] on p ""The professional grade is the perfect addition to any at-home skincare routine"" at bounding box center [499, 233] width 164 height 26
click at [508, 200] on div ""The professional grade is the perfect addition to any at-home skincare routine…" at bounding box center [500, 123] width 166 height 163
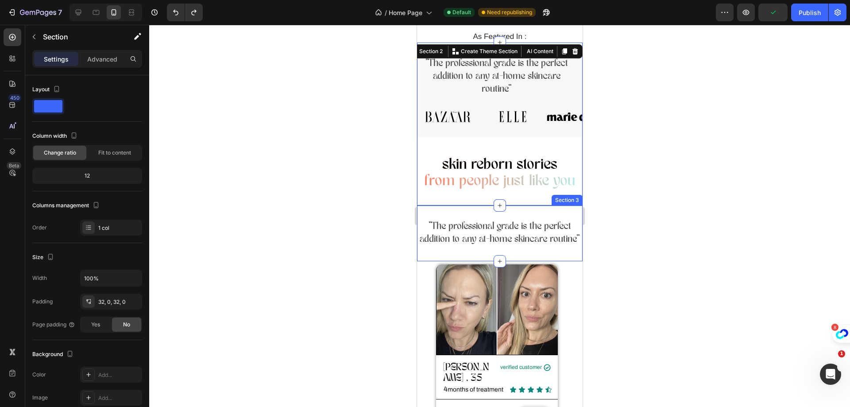
click at [529, 211] on div ""The professional grade is the perfect addition to any at-home skincare routine…" at bounding box center [500, 233] width 166 height 56
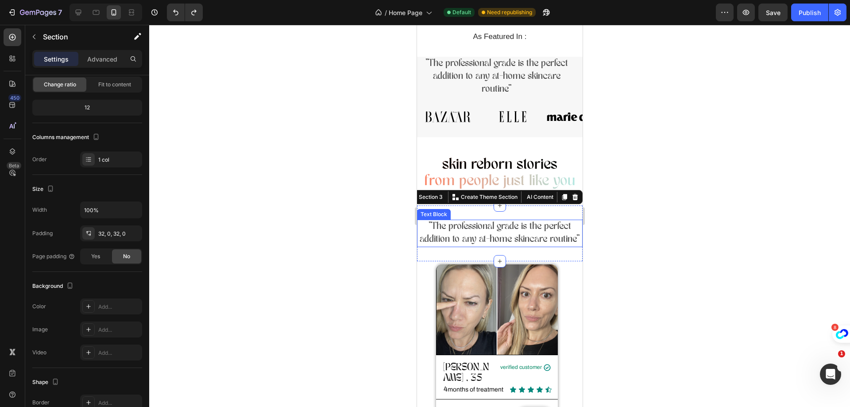
click at [513, 246] on p ""The professional grade is the perfect addition to any at-home skincare routine"" at bounding box center [499, 233] width 164 height 26
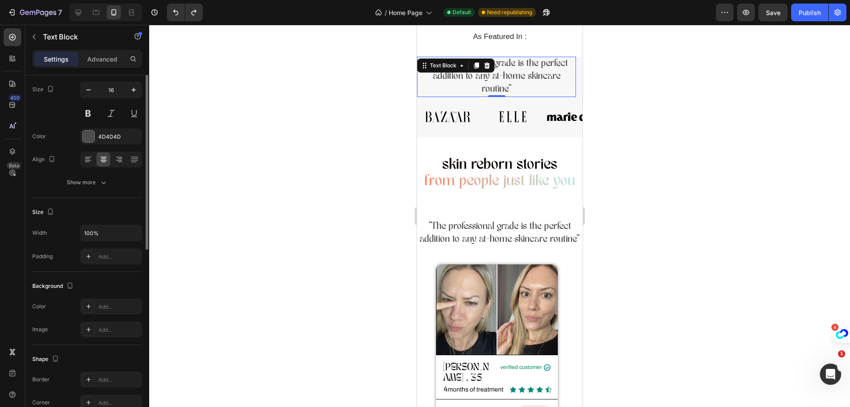
scroll to position [0, 0]
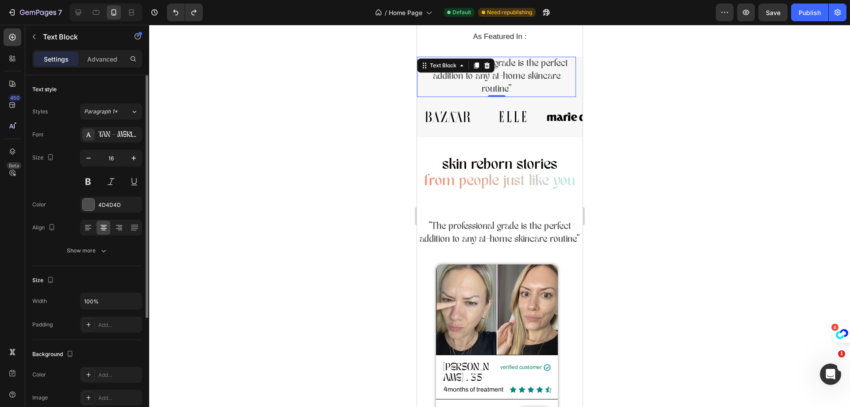
click at [515, 246] on p ""The professional grade is the perfect addition to any at-home skincare routine"" at bounding box center [499, 233] width 164 height 26
click at [509, 77] on p ""The professional grade is the perfect addition to any at-home skincare routine"" at bounding box center [495, 77] width 157 height 38
click at [509, 85] on p ""The professional grade is the perfect addition to any at-home skincare routine"" at bounding box center [495, 77] width 157 height 38
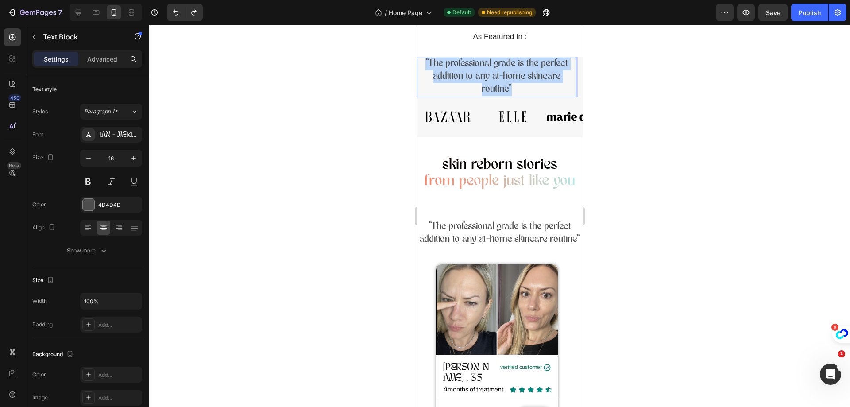
click at [509, 85] on p ""The professional grade is the perfect addition to any at-home skincare routine"" at bounding box center [495, 77] width 157 height 38
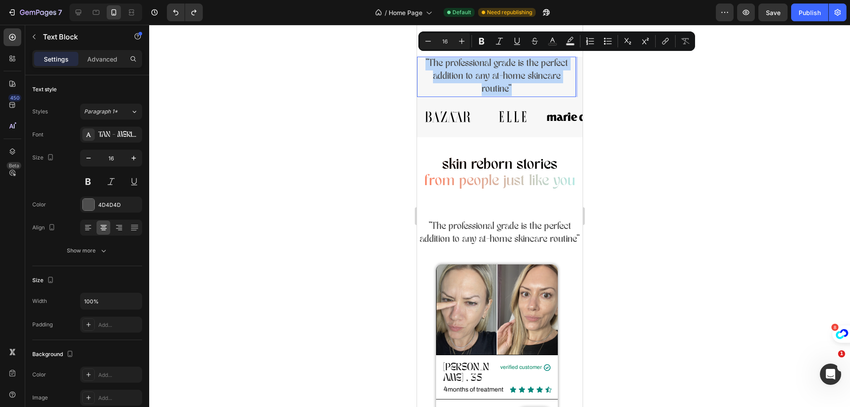
copy p ""The professional grade is the perfect addition to any at-home skincare routine""
click at [530, 246] on p ""The professional grade is the perfect addition to any at-home skincare routine"" at bounding box center [499, 233] width 164 height 26
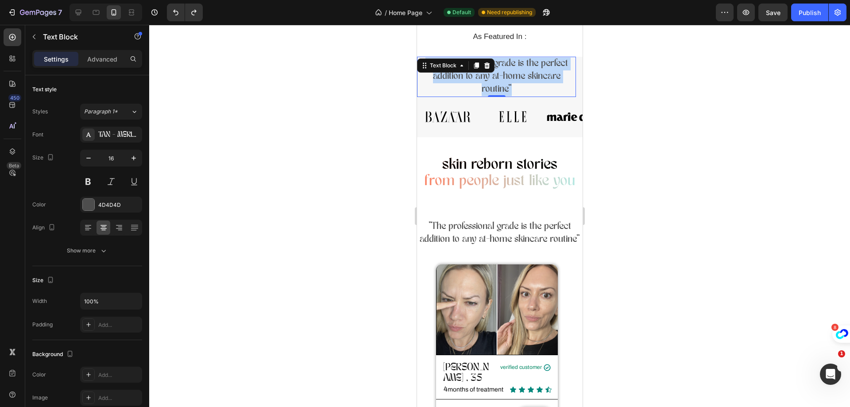
click at [545, 240] on p ""The professional grade is the perfect addition to any at-home skincare routine"" at bounding box center [499, 233] width 164 height 26
click at [567, 232] on p ""The professional grade is the perfect addition to any at-home skincare routine"" at bounding box center [499, 233] width 164 height 26
click at [552, 225] on p ""The professional grade is the perfect addition to any at-home skincare routine"" at bounding box center [499, 233] width 164 height 26
click at [681, 165] on div at bounding box center [499, 216] width 701 height 382
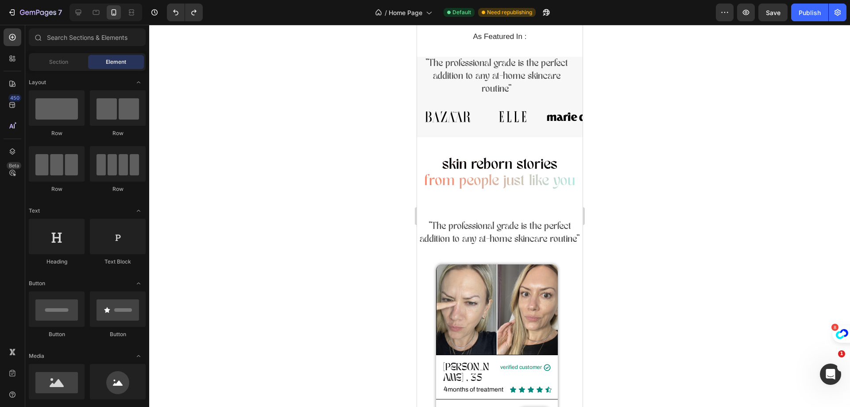
click at [550, 242] on p ""The professional grade is the perfect addition to any at-home skincare routine"" at bounding box center [499, 233] width 164 height 26
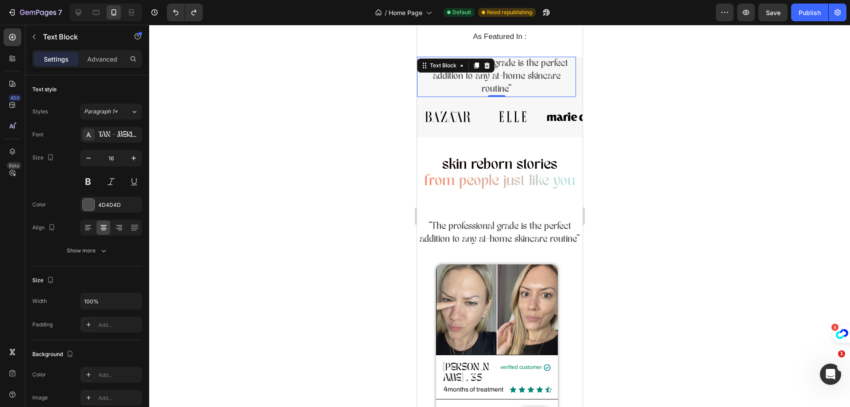
click at [435, 226] on p ""The professional grade is the perfect addition to any at-home skincare routine"" at bounding box center [499, 233] width 164 height 26
click at [420, 246] on p ""The professional grade is the perfect addition to any at-home skincare routine"" at bounding box center [499, 233] width 164 height 26
click at [433, 239] on p ""The professional grade is the perfect addition to any at-home skincare routine"" at bounding box center [499, 233] width 164 height 26
click at [525, 234] on p ""The professional grade is the perfect addition to any at-home skincare routine"" at bounding box center [499, 233] width 164 height 26
click at [539, 226] on p ""The professional grade is the perfect addition to any at-home skincare routine"" at bounding box center [499, 233] width 164 height 26
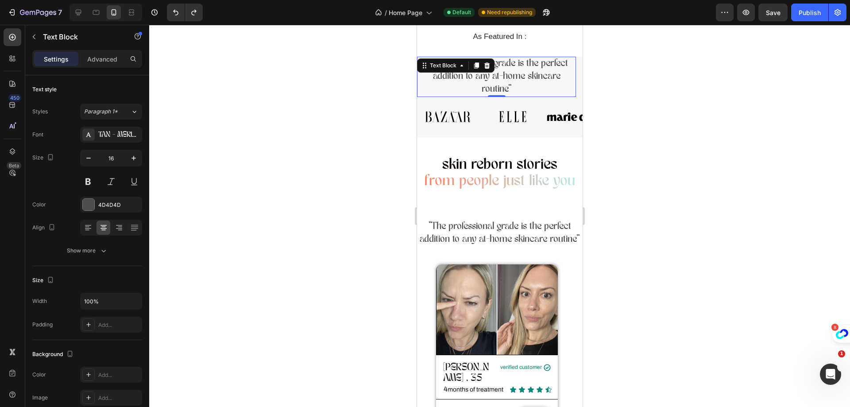
click at [425, 220] on div ""The professional grade is the perfect addition to any at-home skincare routine"" at bounding box center [500, 233] width 166 height 27
click at [450, 244] on p ""The professional grade is the perfect addition to any at-home skincare routine"" at bounding box center [499, 233] width 164 height 26
click at [423, 246] on p ""The professional grade is the perfect addition to any at-home skincare routine"" at bounding box center [499, 233] width 164 height 26
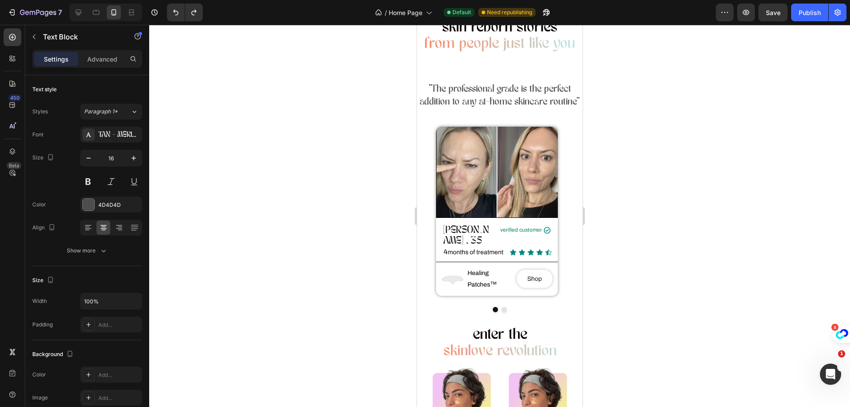
click at [548, 108] on p ""The professional grade is the perfect addition to any at-home skincare routine"" at bounding box center [499, 96] width 164 height 26
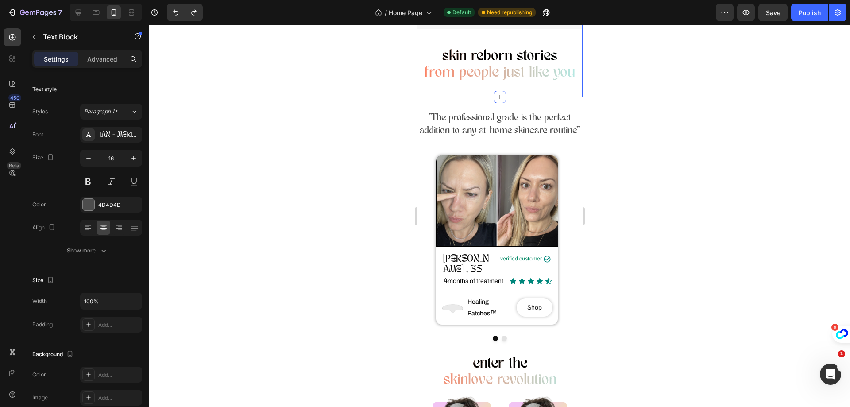
scroll to position [221, 0]
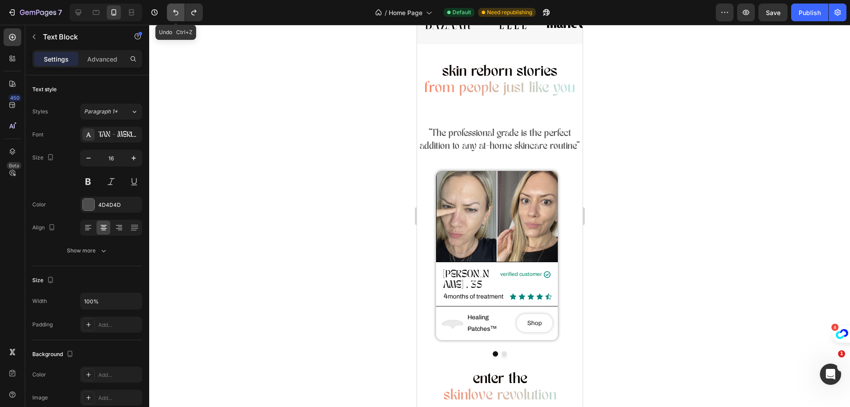
click at [171, 9] on icon "Undo/Redo" at bounding box center [175, 12] width 9 height 9
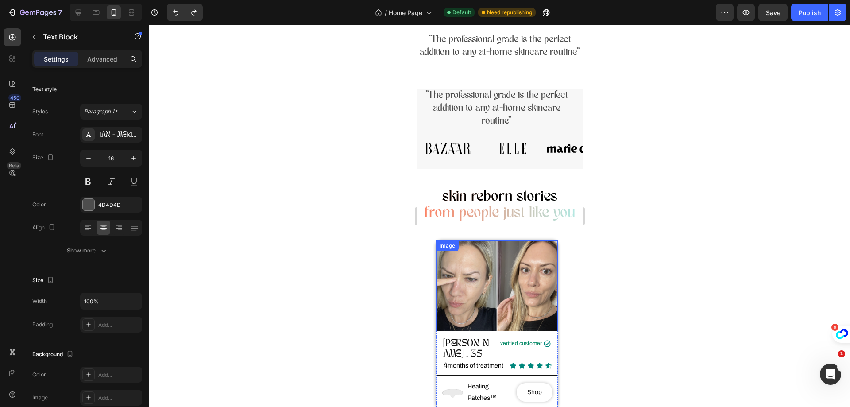
scroll to position [68, 0]
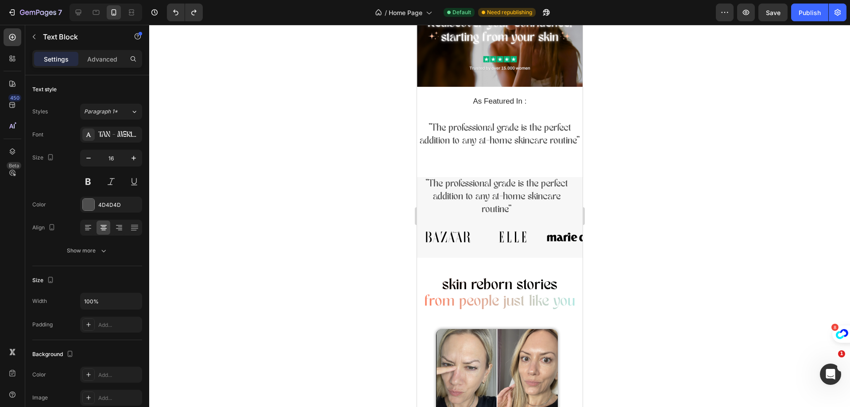
click at [701, 183] on div at bounding box center [499, 216] width 701 height 382
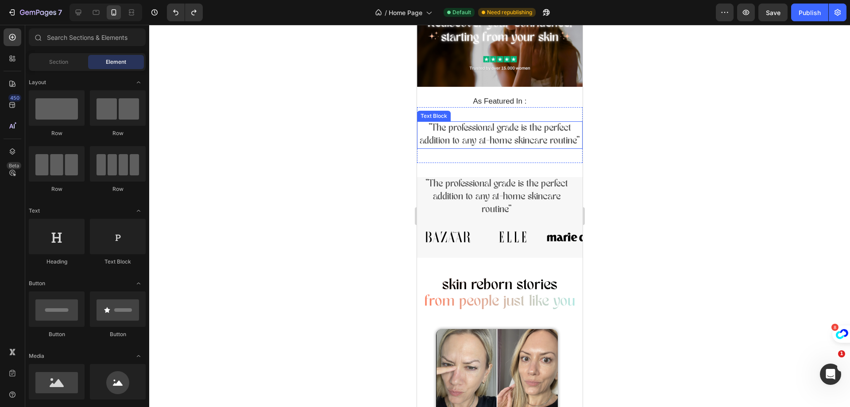
click at [438, 136] on p ""The professional grade is the perfect addition to any at-home skincare routine"" at bounding box center [499, 135] width 164 height 26
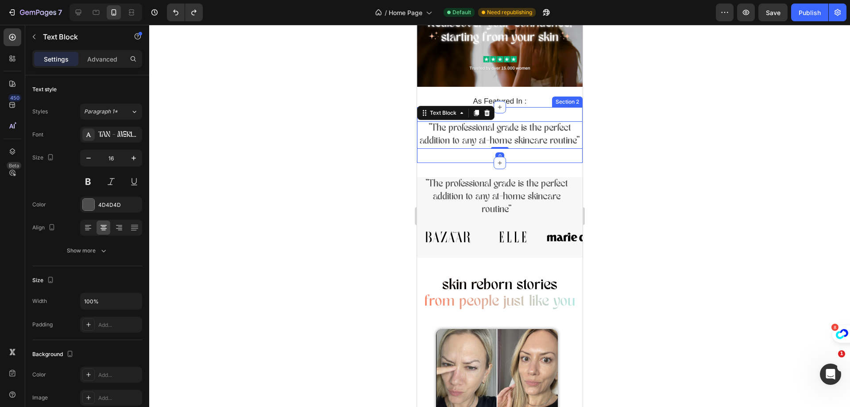
click at [552, 109] on div ""The professional grade is the perfect addition to any at-home skincare routine…" at bounding box center [500, 135] width 166 height 56
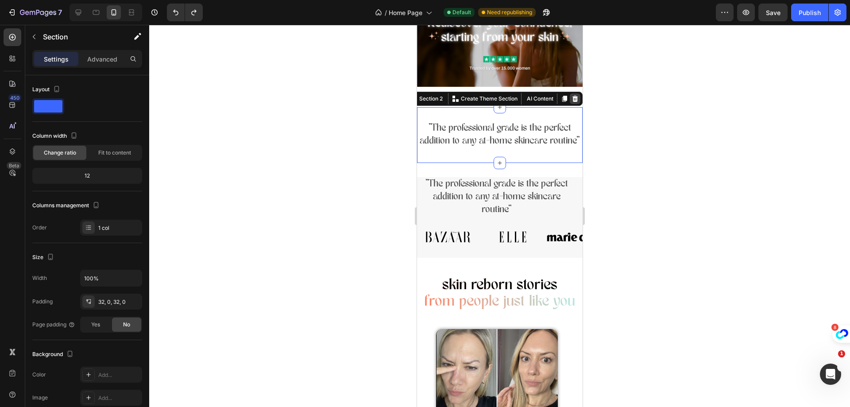
click at [571, 95] on icon at bounding box center [574, 98] width 7 height 7
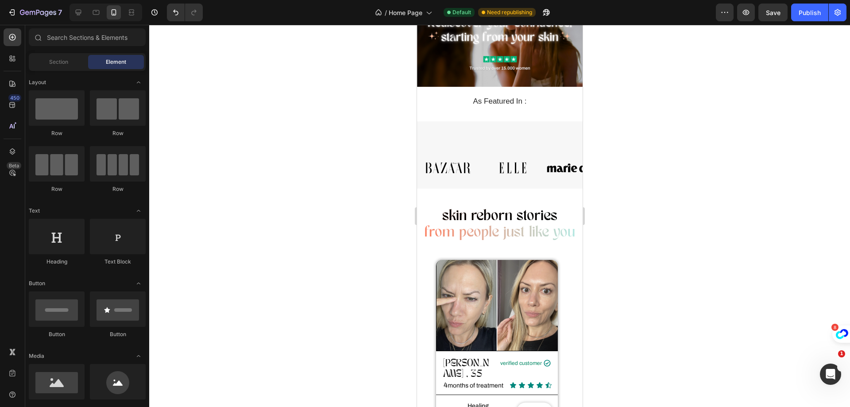
click at [513, 143] on div at bounding box center [496, 134] width 159 height 27
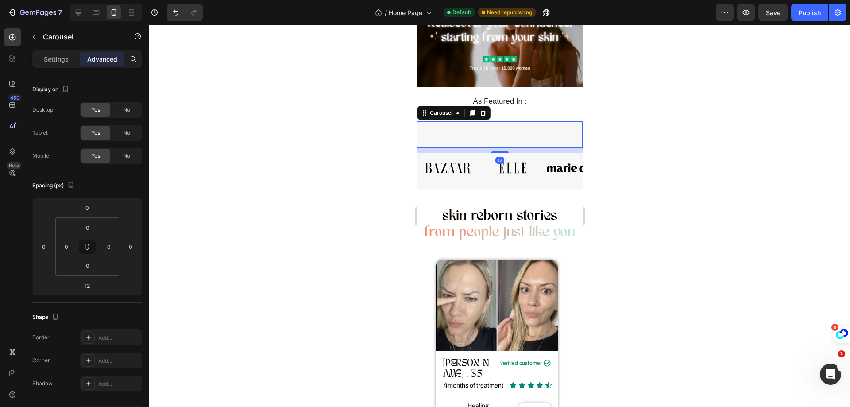
click at [512, 133] on div at bounding box center [496, 134] width 159 height 27
click at [169, 9] on button "Undo/Redo" at bounding box center [176, 13] width 18 height 18
click at [176, 15] on icon "Undo/Redo" at bounding box center [175, 13] width 5 height 6
click at [323, 182] on div at bounding box center [499, 216] width 701 height 382
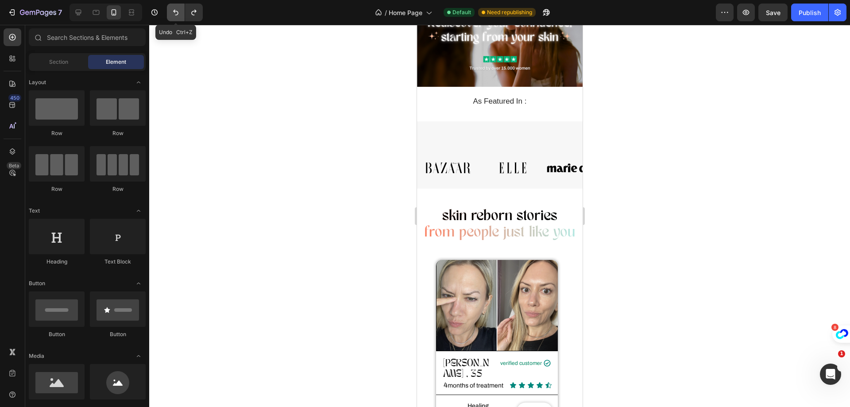
click at [176, 15] on icon "Undo/Redo" at bounding box center [175, 13] width 5 height 6
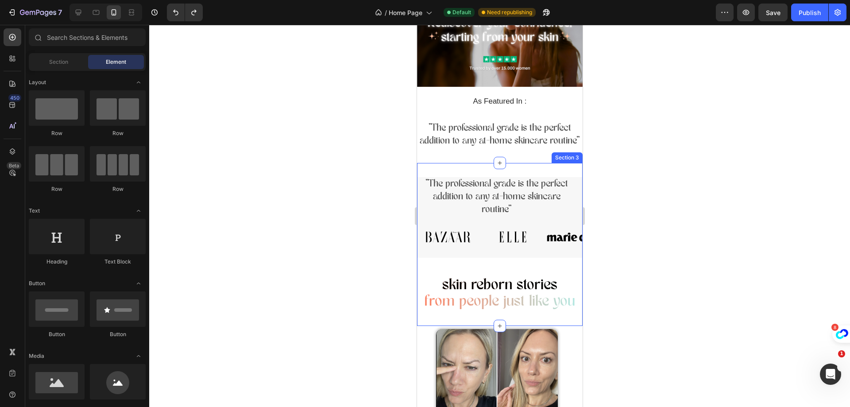
click at [497, 143] on p ""The professional grade is the perfect addition to any at-home skincare routine"" at bounding box center [499, 135] width 164 height 26
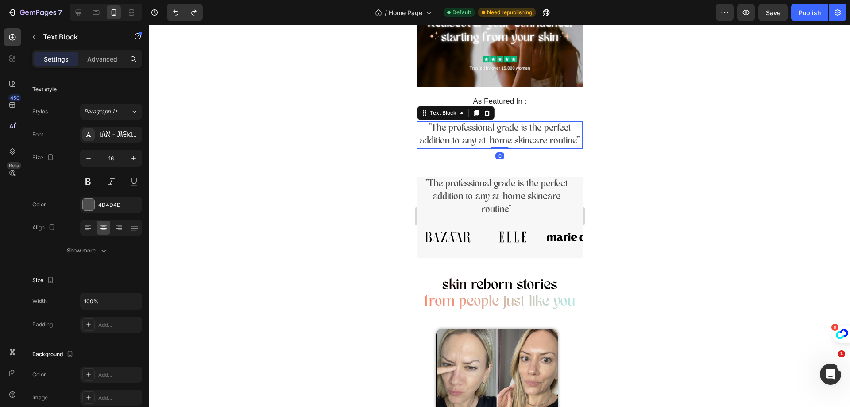
click at [513, 146] on p ""The professional grade is the perfect addition to any at-home skincare routine"" at bounding box center [499, 135] width 164 height 26
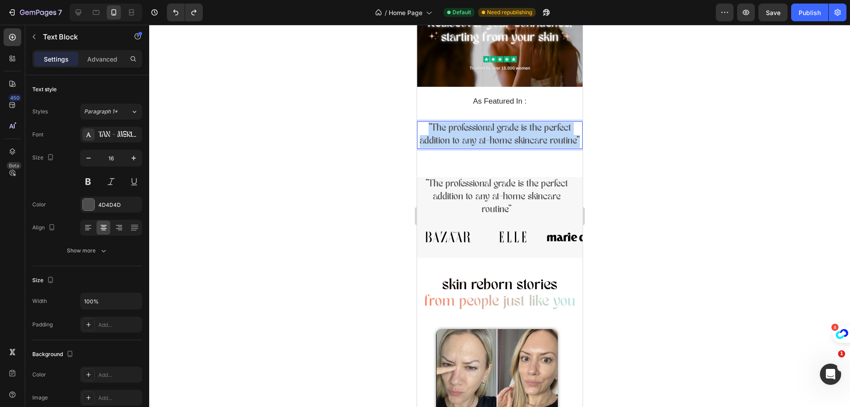
click at [512, 146] on p ""The professional grade is the perfect addition to any at-home skincare routine"" at bounding box center [499, 135] width 164 height 26
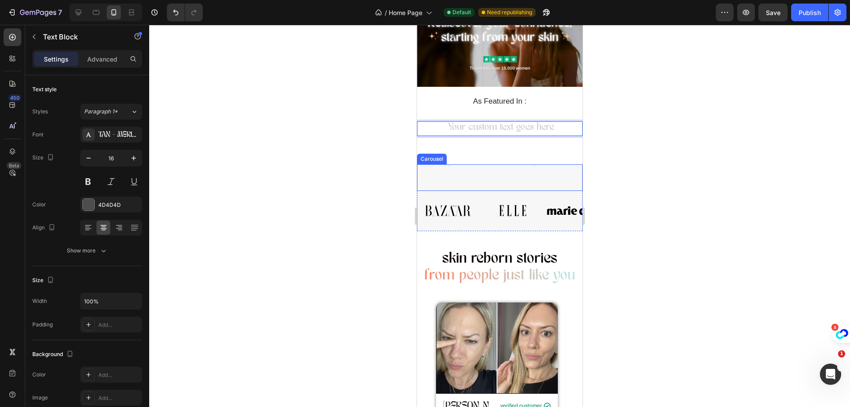
drag, startPoint x: 520, startPoint y: 121, endPoint x: 509, endPoint y: 179, distance: 59.1
click at [528, 127] on div "Rich Text Editor. Editing area: main" at bounding box center [500, 128] width 166 height 15
drag, startPoint x: 537, startPoint y: 122, endPoint x: 494, endPoint y: 190, distance: 80.6
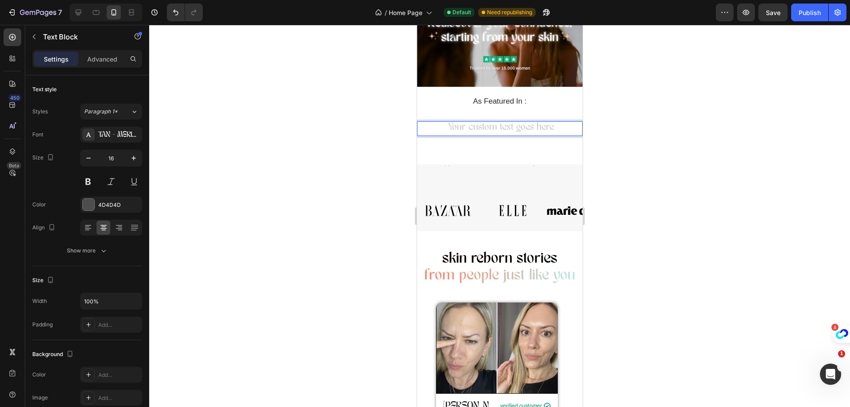
click at [705, 118] on div at bounding box center [499, 216] width 701 height 382
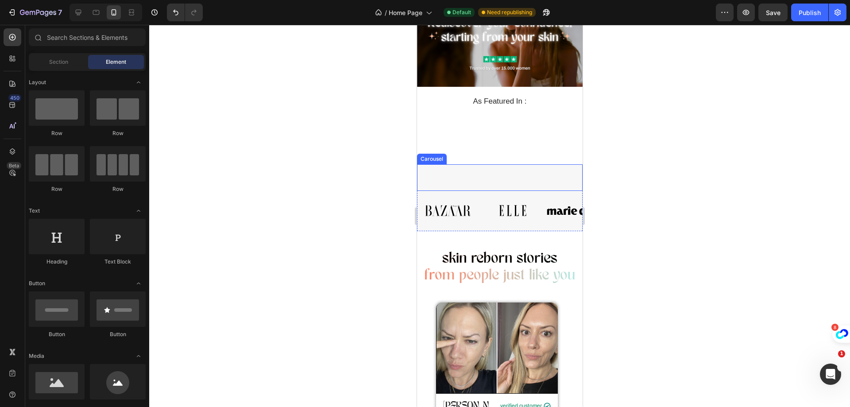
click at [502, 171] on div "Text Block" at bounding box center [496, 177] width 159 height 27
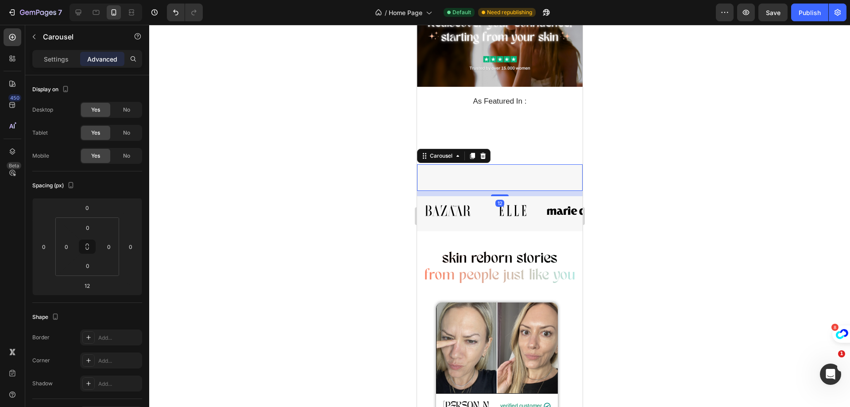
click at [502, 171] on div "Text Block" at bounding box center [496, 177] width 159 height 27
click at [469, 154] on icon at bounding box center [471, 155] width 7 height 7
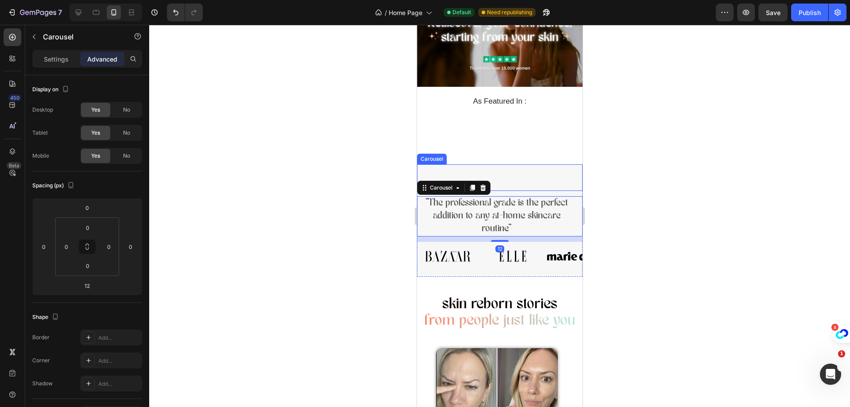
click at [525, 174] on div "Text Block" at bounding box center [496, 177] width 159 height 27
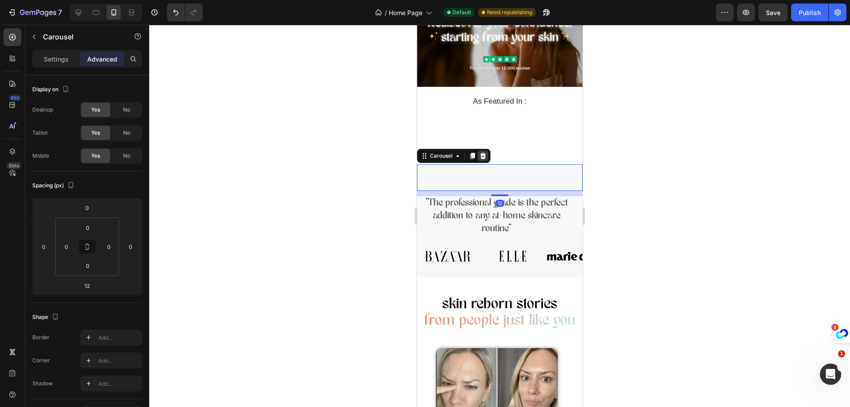
click at [484, 153] on icon at bounding box center [483, 156] width 6 height 6
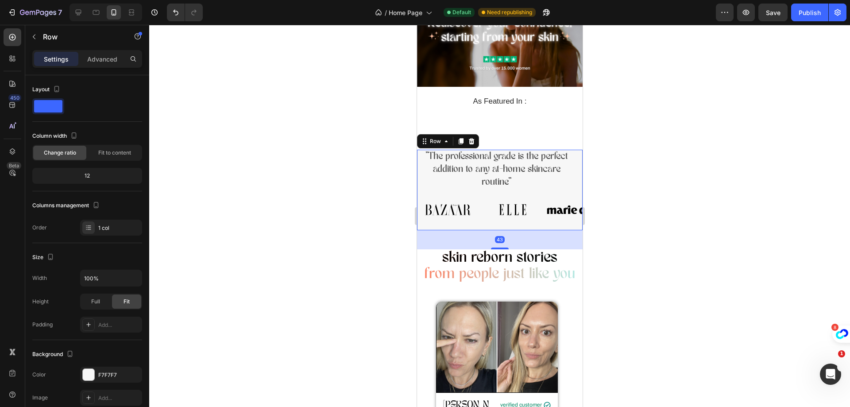
click at [419, 189] on div ""The professional grade is the perfect addition to any at-home skincare routine…" at bounding box center [500, 172] width 166 height 45
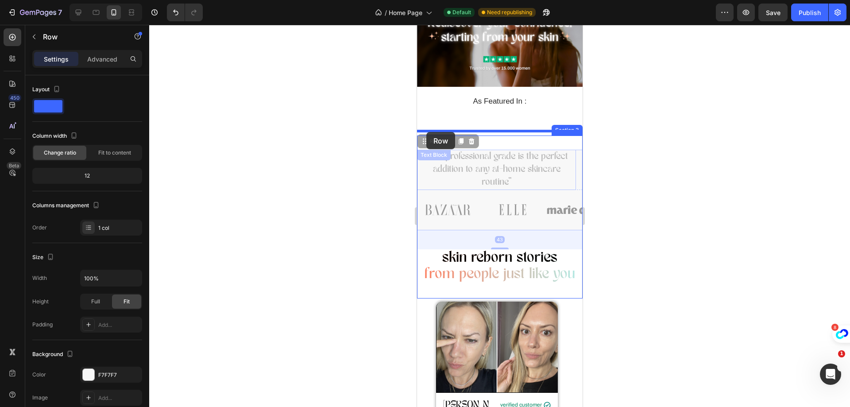
drag, startPoint x: 419, startPoint y: 189, endPoint x: 426, endPoint y: 131, distance: 57.5
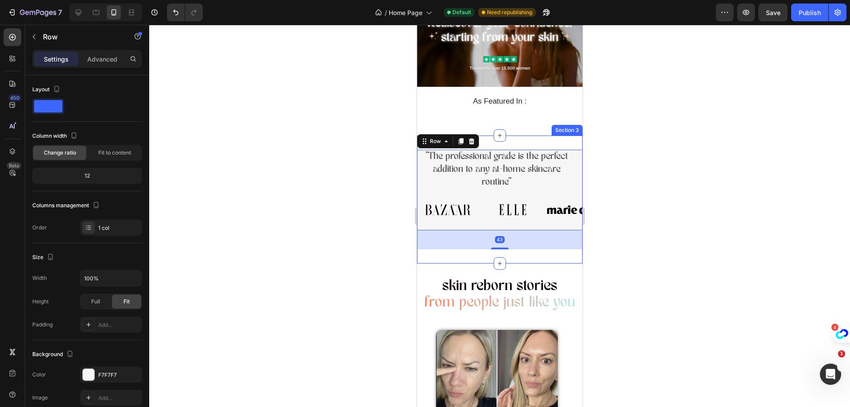
click at [556, 126] on div "Section 3" at bounding box center [566, 130] width 27 height 8
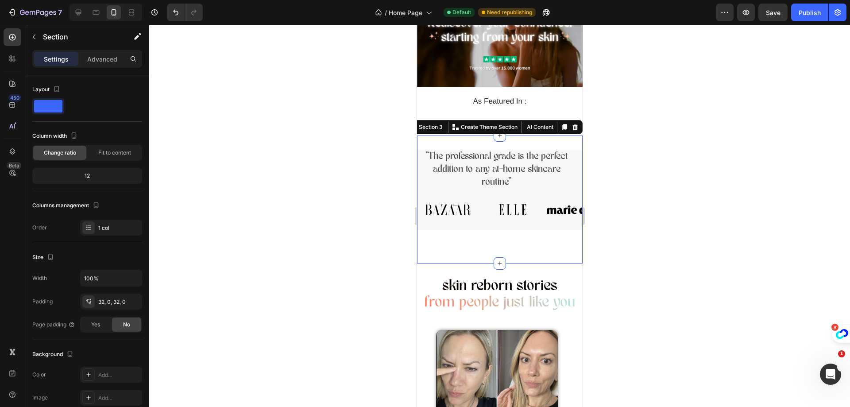
click at [649, 144] on div at bounding box center [499, 216] width 701 height 382
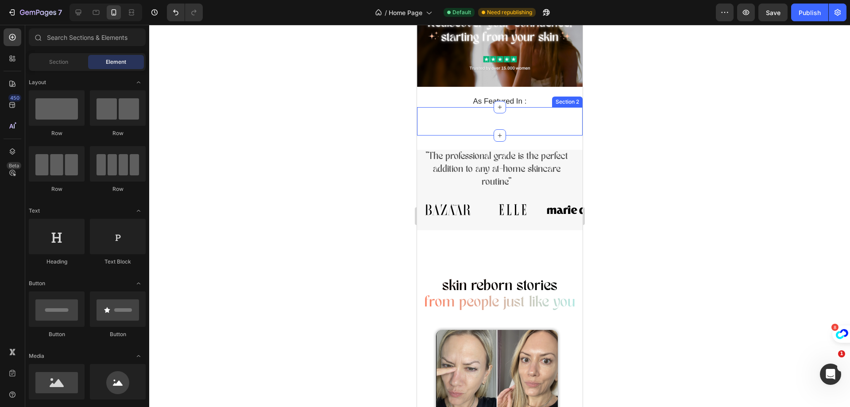
click at [530, 113] on div "Section 2" at bounding box center [500, 121] width 166 height 28
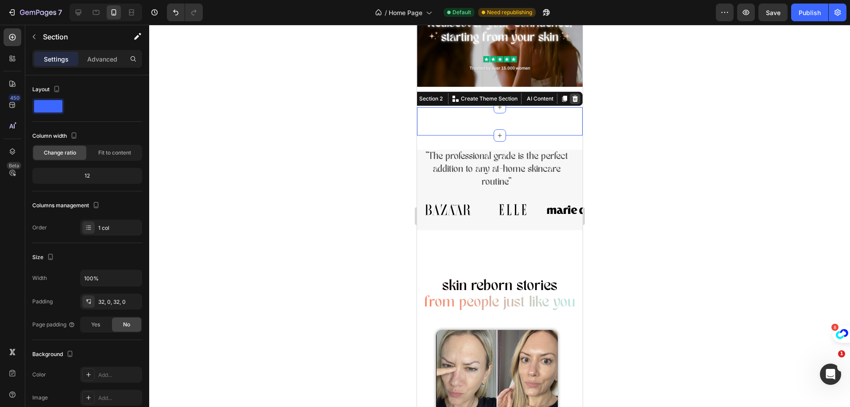
click at [572, 96] on icon at bounding box center [575, 99] width 6 height 6
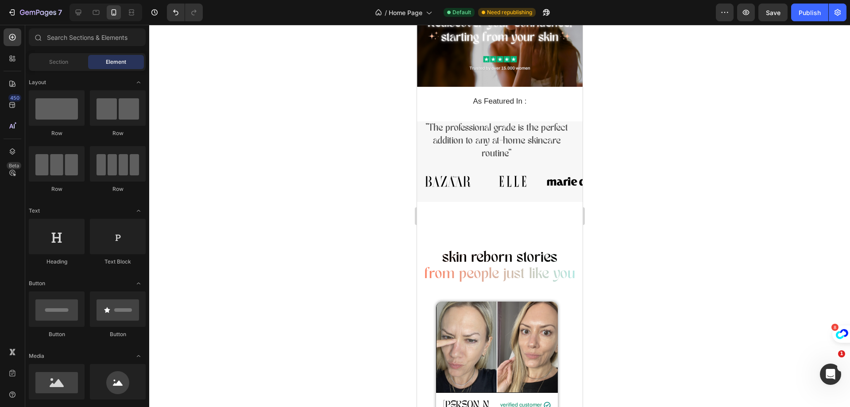
click at [638, 112] on div at bounding box center [499, 216] width 701 height 382
click at [571, 147] on p ""The professional grade is the perfect addition to any at-home skincare routine"" at bounding box center [495, 141] width 157 height 38
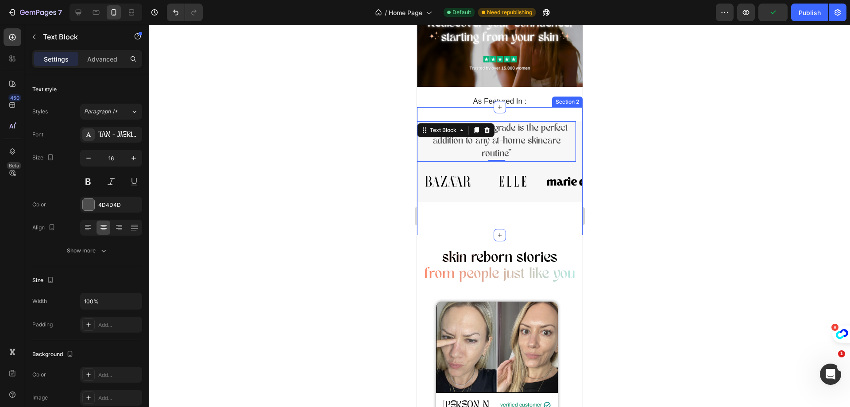
click at [486, 200] on div ""The professional grade is the perfect addition to any at-home skincare routine…" at bounding box center [500, 171] width 166 height 100
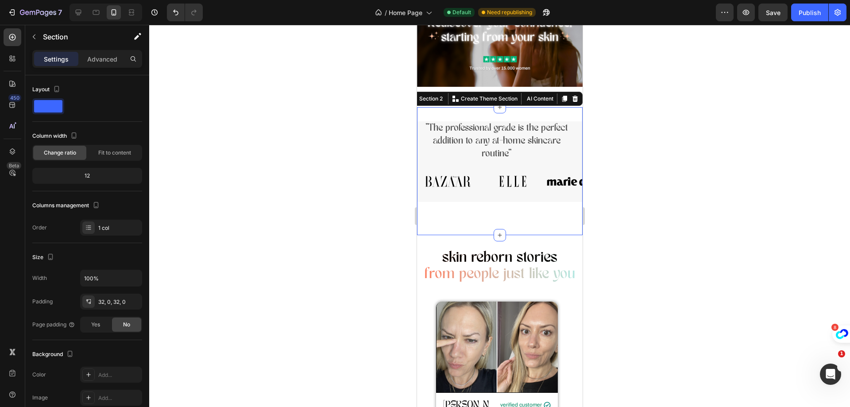
click at [605, 203] on div at bounding box center [499, 216] width 701 height 382
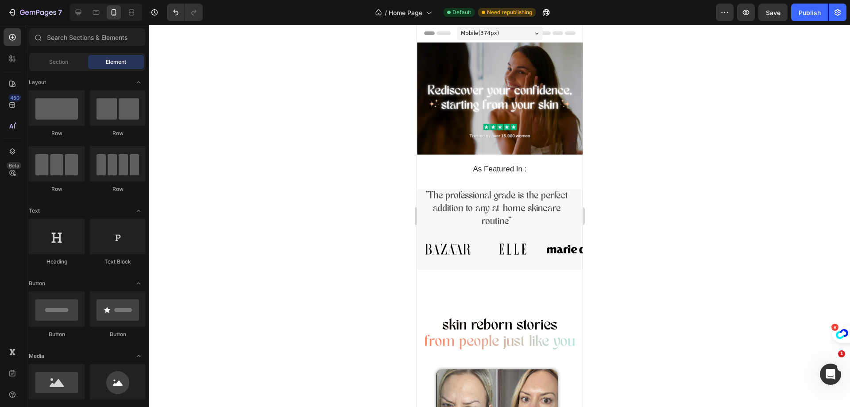
scroll to position [0, 0]
click at [437, 181] on div ""The professional grade is the perfect addition to any at-home skincare routine…" at bounding box center [500, 239] width 166 height 128
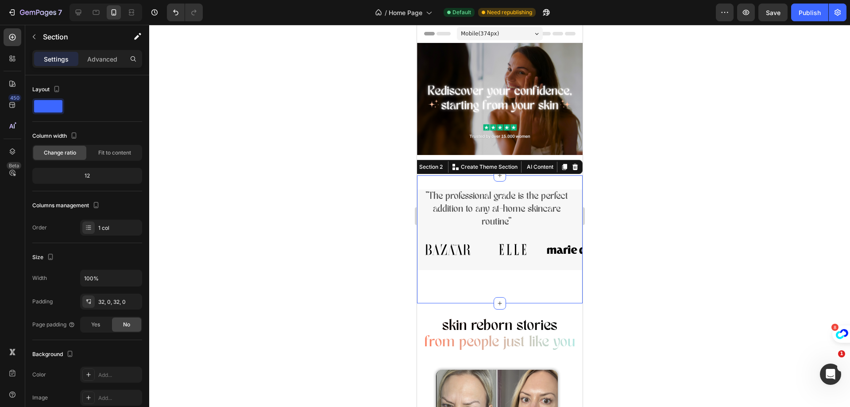
click at [610, 176] on div at bounding box center [499, 216] width 701 height 382
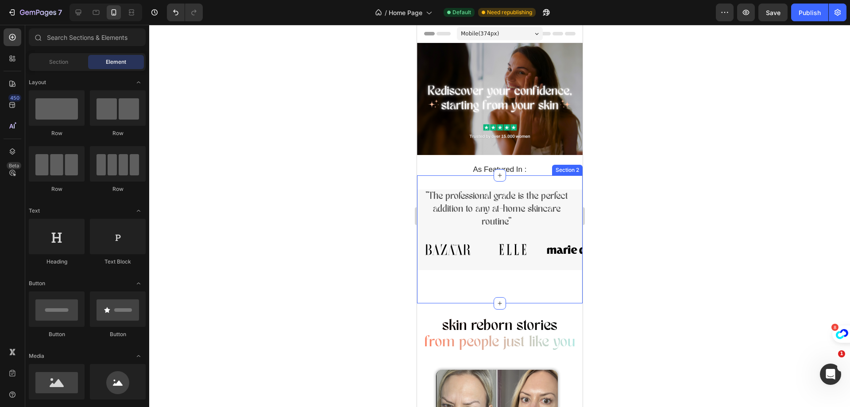
click at [534, 181] on div ""The professional grade is the perfect addition to any at-home skincare routine…" at bounding box center [500, 239] width 166 height 128
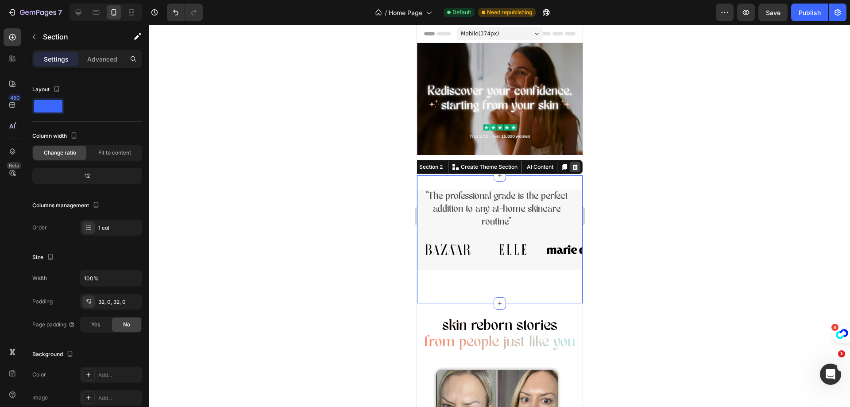
click at [571, 163] on icon at bounding box center [574, 166] width 7 height 7
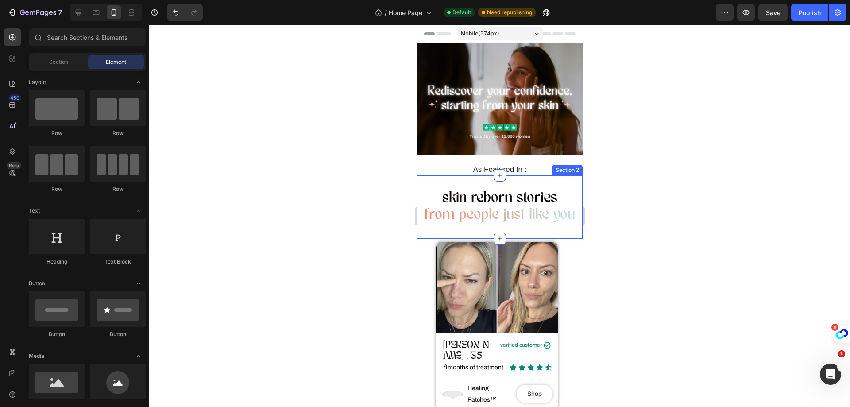
click at [451, 177] on div "skin reborn stories from people just like you Heading Section 2" at bounding box center [500, 206] width 166 height 63
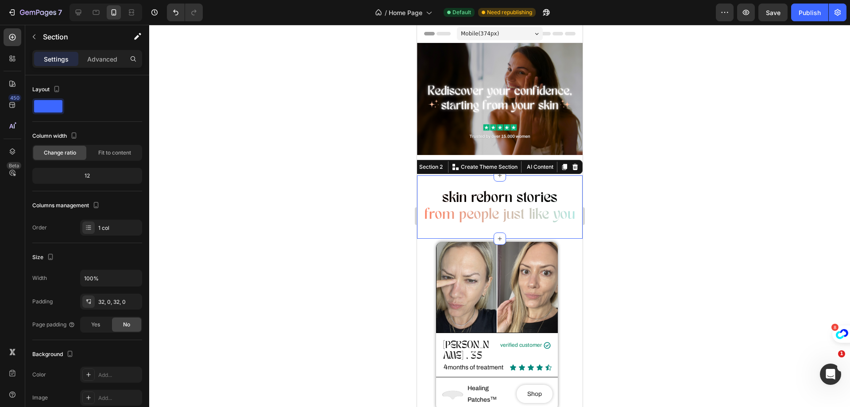
click at [641, 189] on div at bounding box center [499, 216] width 701 height 382
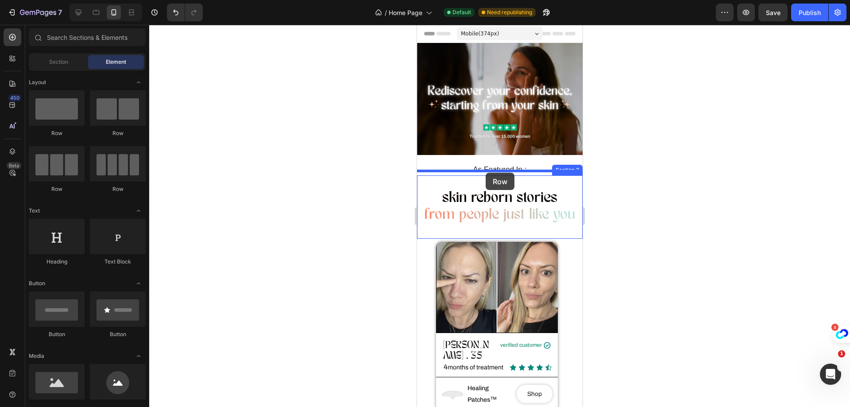
drag, startPoint x: 472, startPoint y: 134, endPoint x: 485, endPoint y: 173, distance: 40.6
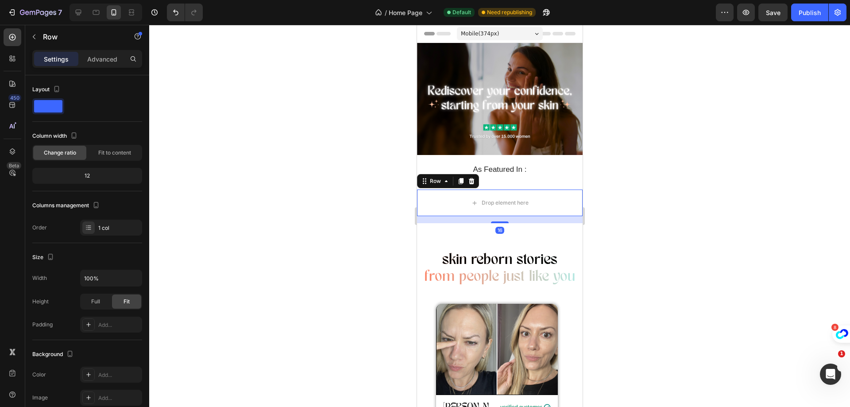
click at [650, 179] on div at bounding box center [499, 216] width 701 height 382
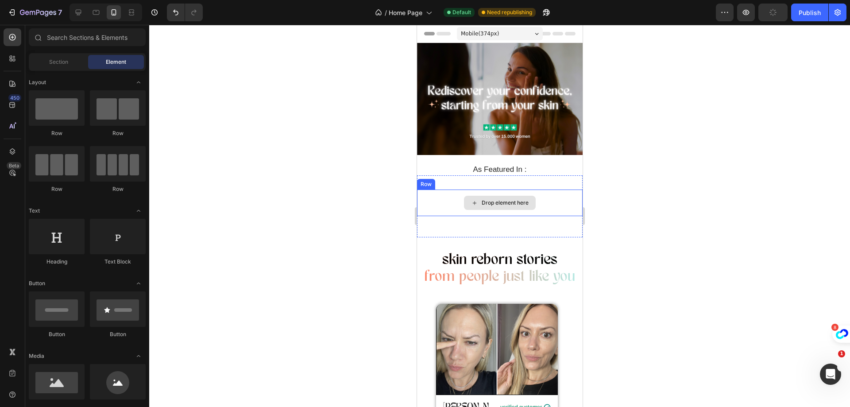
click at [497, 185] on div "Drop element here Row Section 2" at bounding box center [500, 206] width 166 height 62
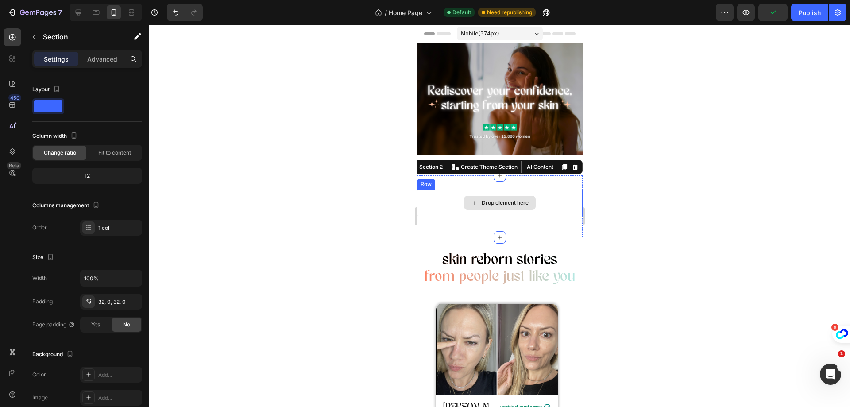
click at [503, 189] on div "Drop element here" at bounding box center [500, 202] width 166 height 27
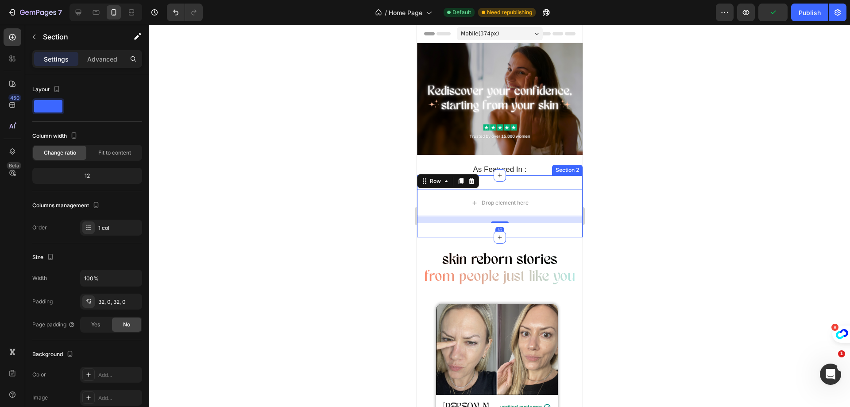
click at [541, 180] on div "Drop element here Row 16 Section 2" at bounding box center [500, 206] width 166 height 62
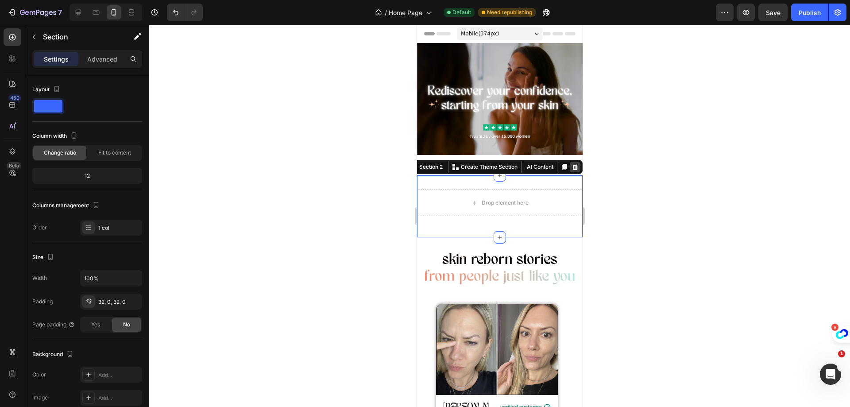
click at [571, 166] on icon at bounding box center [574, 166] width 7 height 7
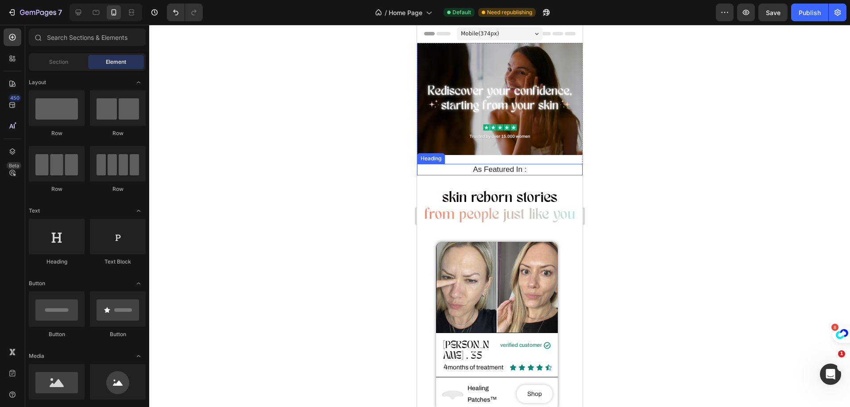
click at [529, 166] on h2 "As Featured In :" at bounding box center [499, 170] width 152 height 12
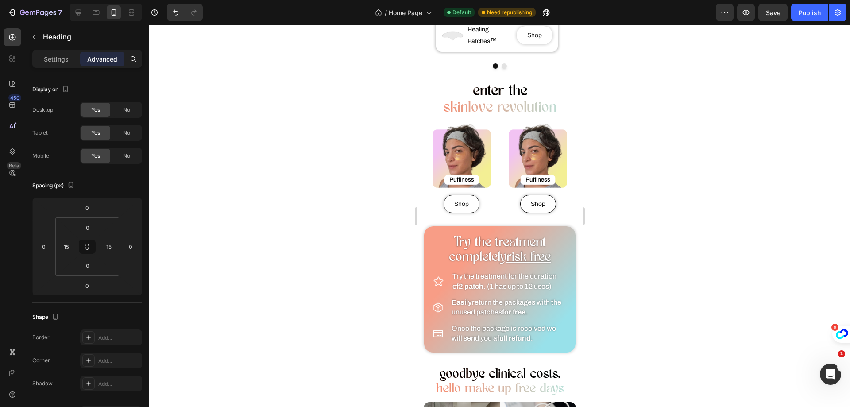
scroll to position [89, 0]
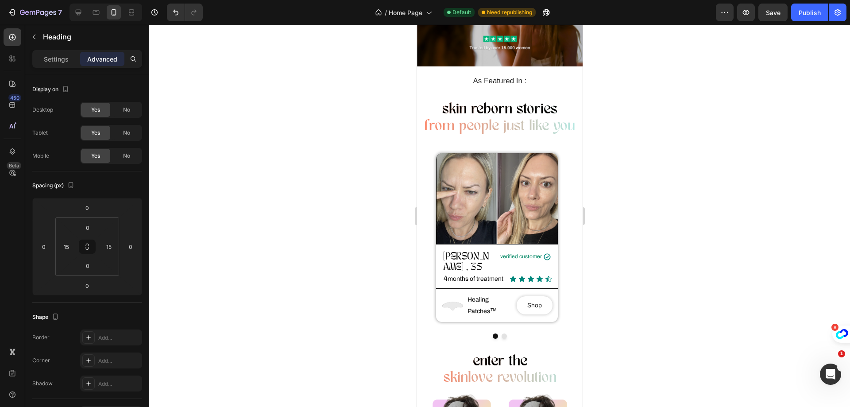
click at [710, 202] on div at bounding box center [499, 216] width 701 height 382
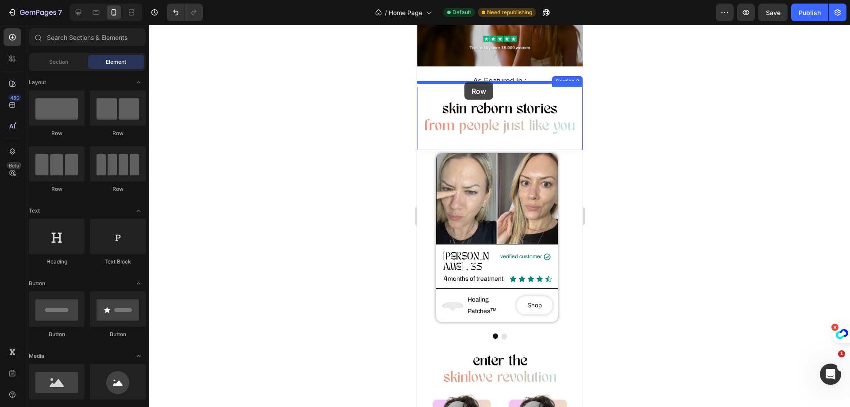
drag, startPoint x: 470, startPoint y: 140, endPoint x: 464, endPoint y: 82, distance: 57.9
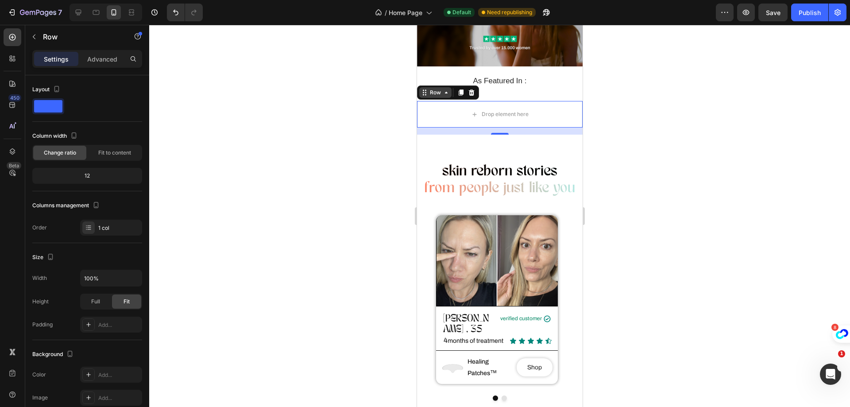
click at [441, 89] on div "Row" at bounding box center [435, 93] width 15 height 8
click at [542, 87] on div "Drop element here Row Section 16 Section 2" at bounding box center [500, 118] width 166 height 62
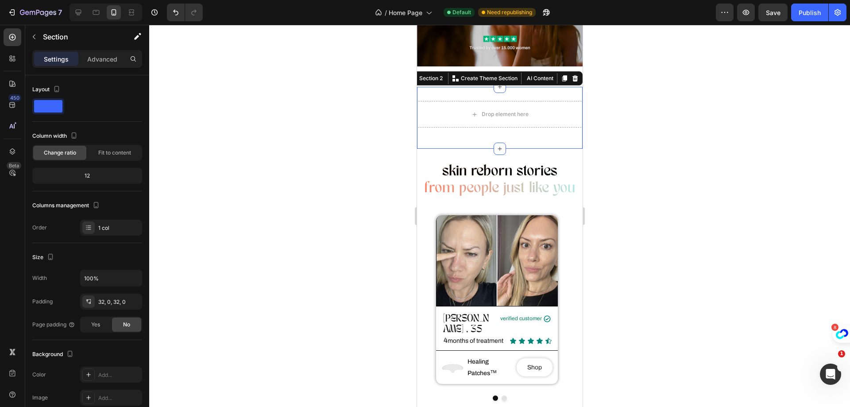
click at [616, 92] on div at bounding box center [499, 216] width 701 height 382
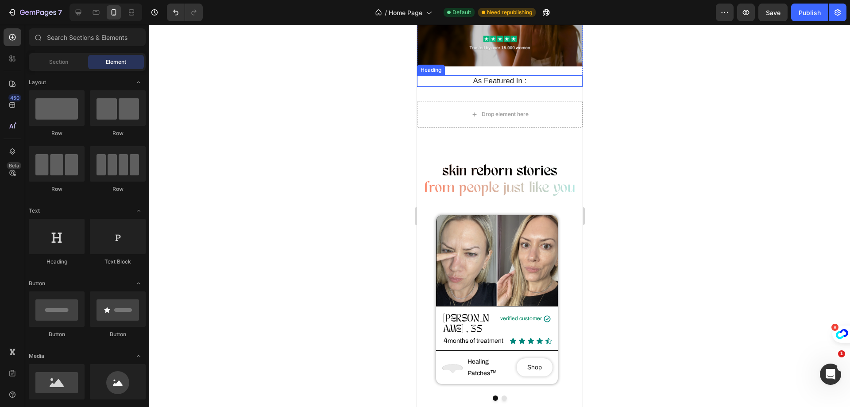
click at [544, 75] on h2 "As Featured In :" at bounding box center [499, 81] width 152 height 12
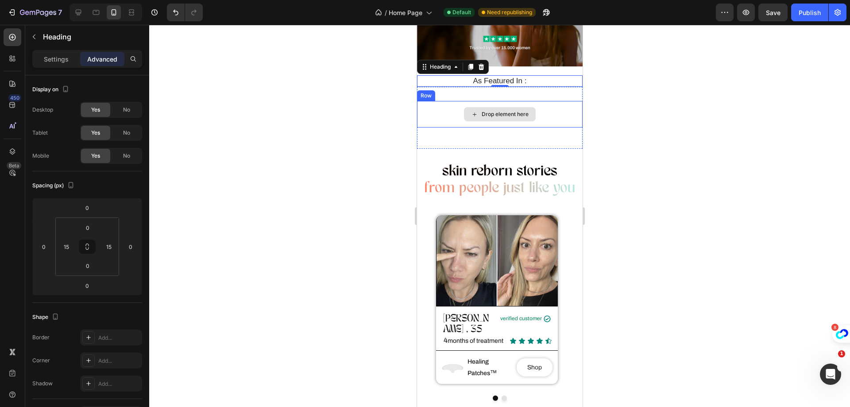
click at [552, 108] on div "Drop element here" at bounding box center [500, 114] width 166 height 27
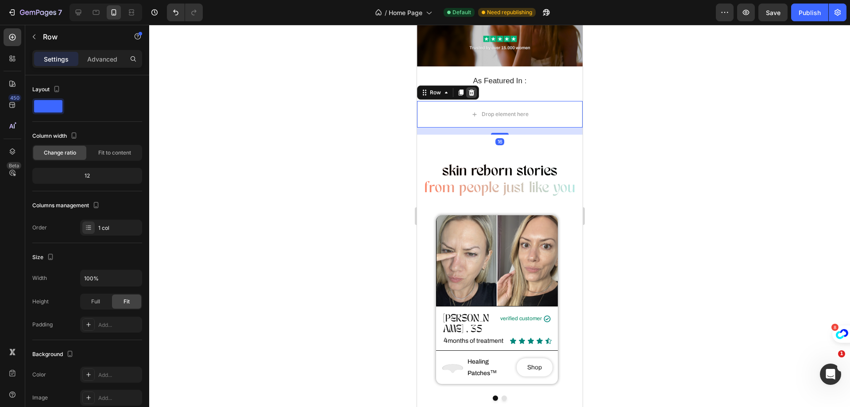
click at [474, 89] on icon at bounding box center [470, 92] width 7 height 7
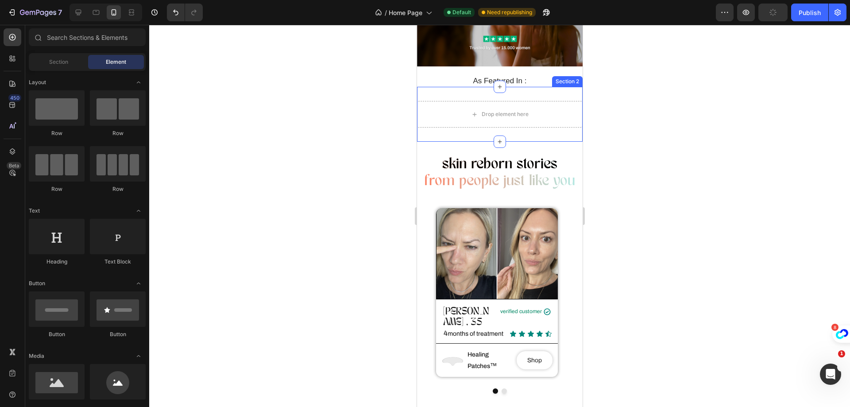
click at [474, 102] on div "Drop element here" at bounding box center [500, 114] width 166 height 27
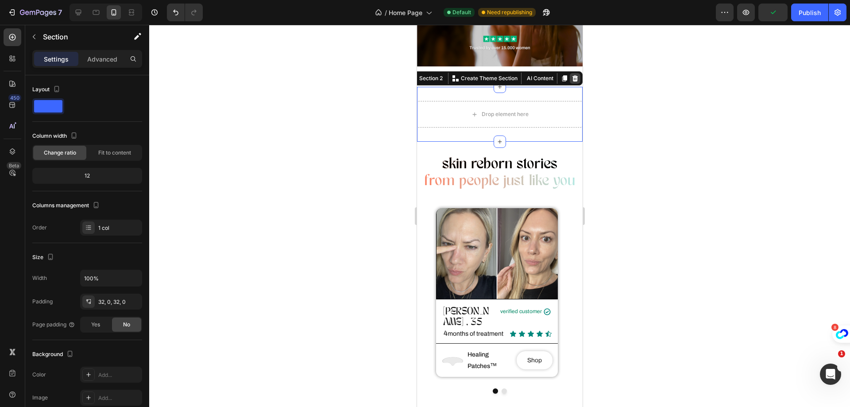
click at [572, 77] on icon at bounding box center [575, 78] width 6 height 6
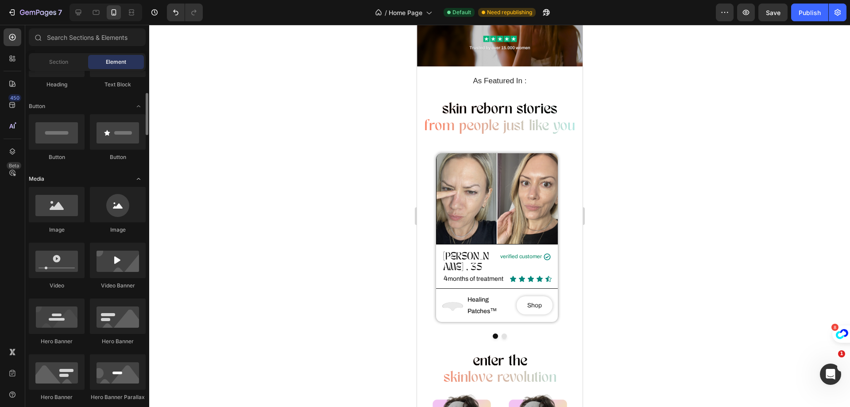
scroll to position [266, 0]
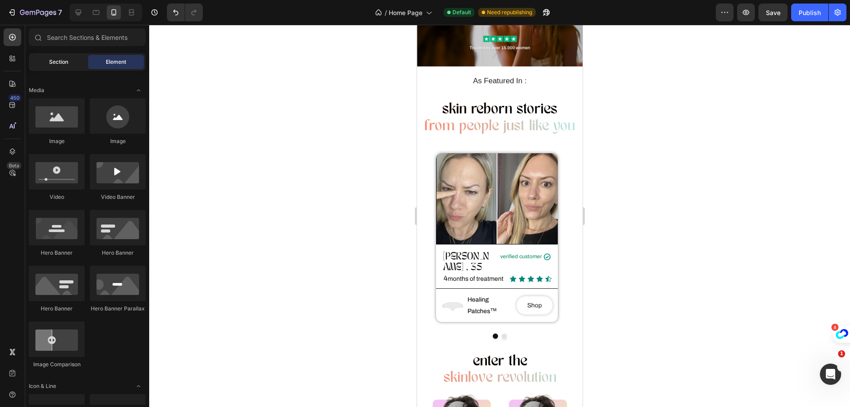
click at [54, 59] on span "Section" at bounding box center [58, 62] width 19 height 8
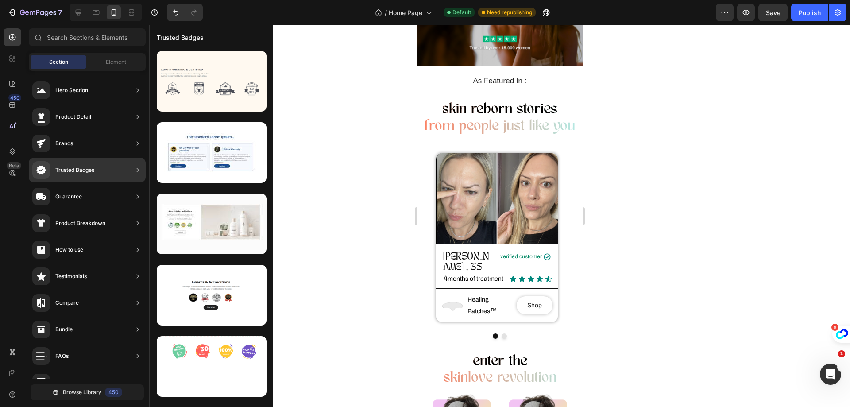
click at [129, 158] on div "Brands" at bounding box center [87, 170] width 117 height 25
click at [140, 143] on icon at bounding box center [137, 143] width 9 height 9
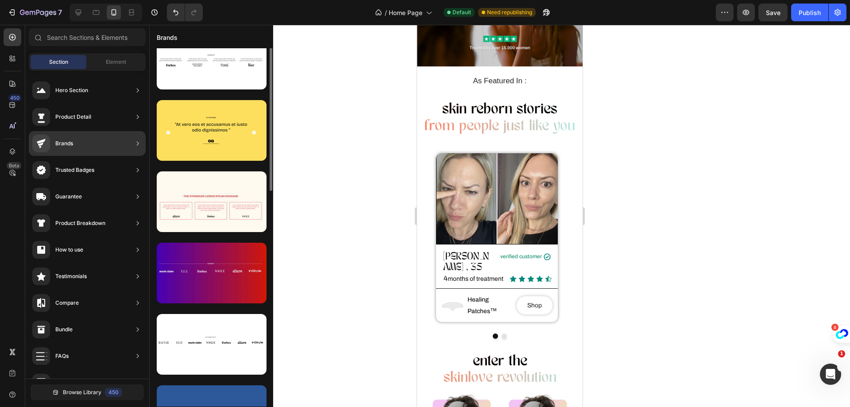
scroll to position [0, 0]
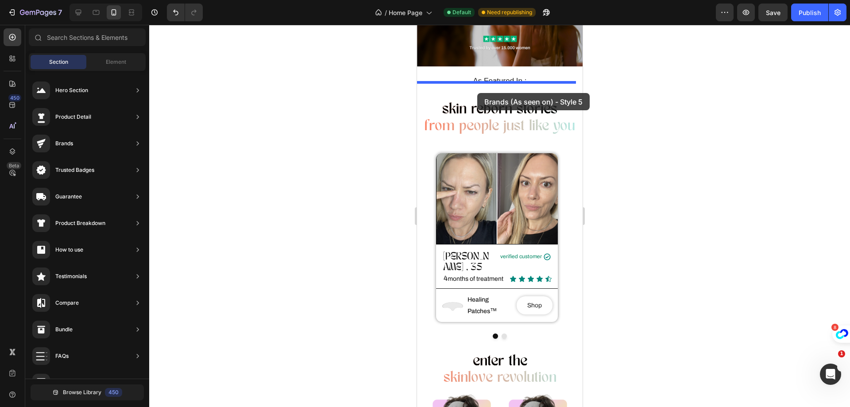
drag, startPoint x: 682, startPoint y: 124, endPoint x: 477, endPoint y: 93, distance: 207.3
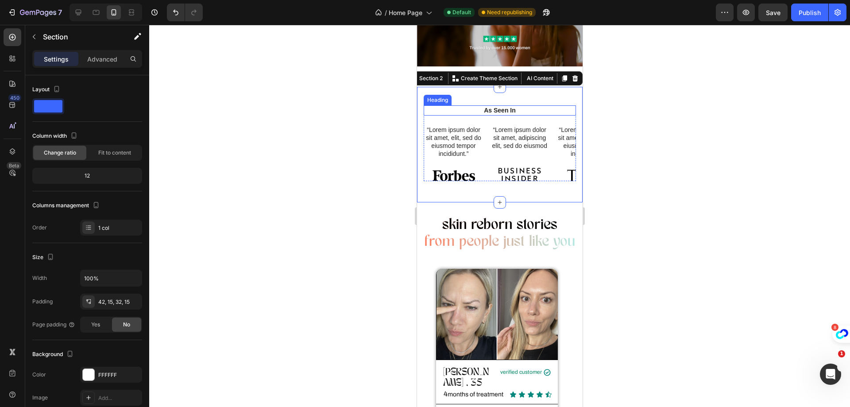
click at [379, 123] on div at bounding box center [499, 216] width 701 height 382
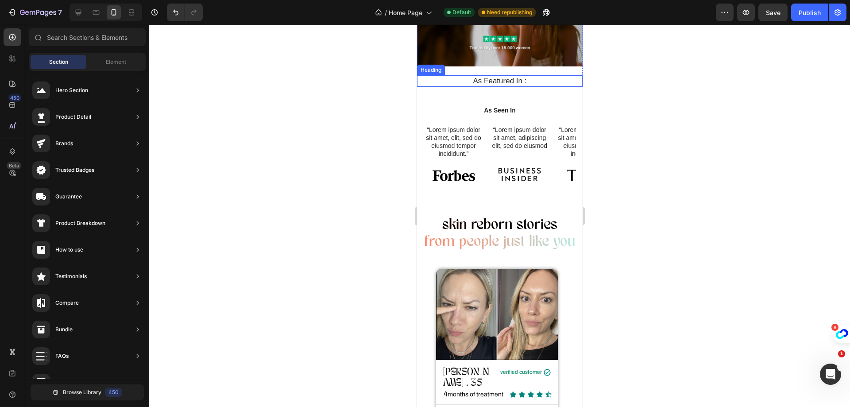
click at [529, 78] on h2 "As Featured In :" at bounding box center [499, 81] width 152 height 12
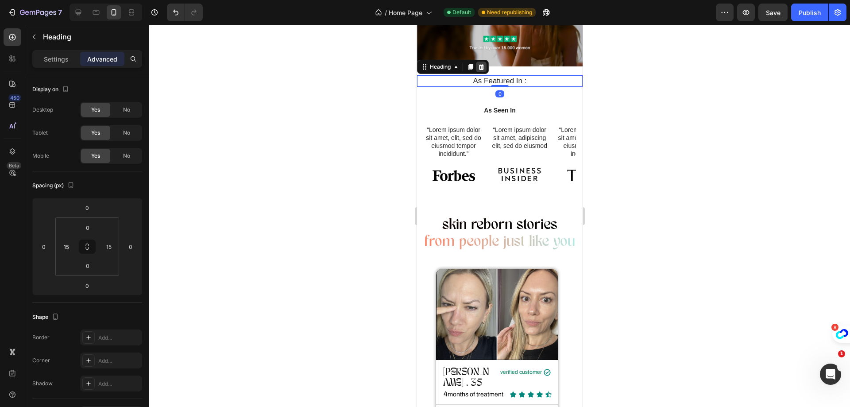
click at [485, 62] on div at bounding box center [480, 67] width 11 height 11
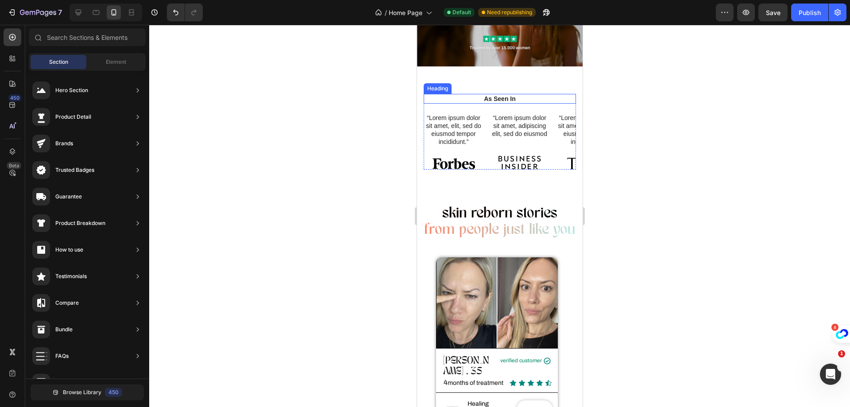
click at [521, 99] on h2 "As Seen In" at bounding box center [499, 99] width 152 height 10
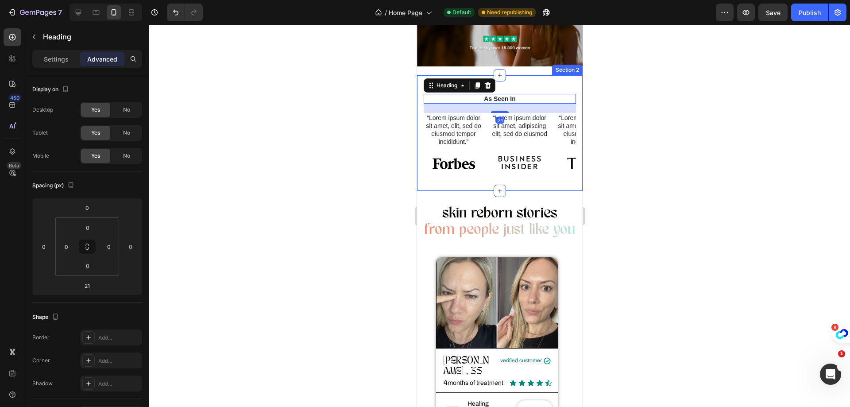
click at [539, 84] on div "As Seen In Heading 21 “Lorem ipsum dolor sit amet, elit, sed do eiusmod tempor …" at bounding box center [500, 133] width 166 height 116
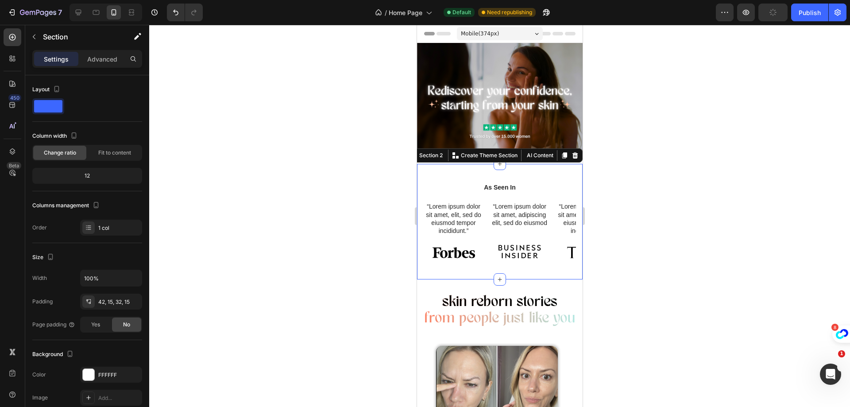
click at [595, 188] on div at bounding box center [499, 216] width 701 height 382
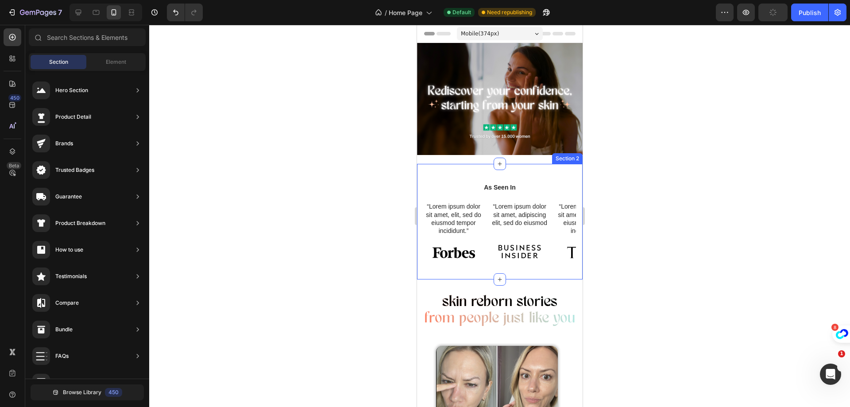
click at [510, 164] on div "As Seen In Heading “Lorem ipsum dolor sit amet, elit, sed do eiusmod tempor inc…" at bounding box center [500, 222] width 166 height 116
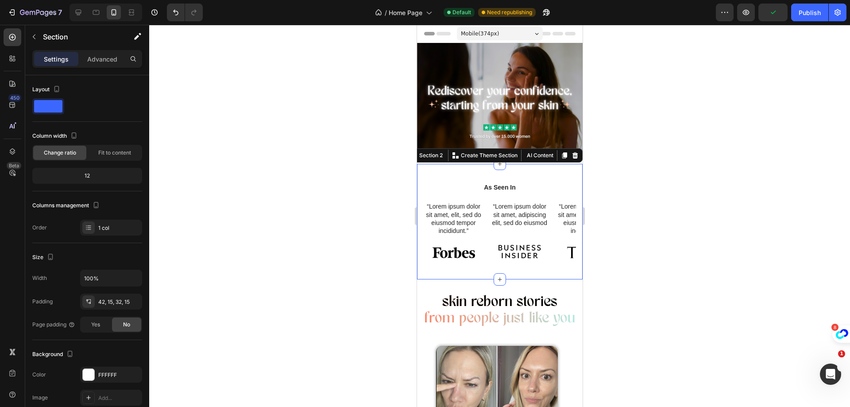
click at [617, 158] on div at bounding box center [499, 216] width 701 height 382
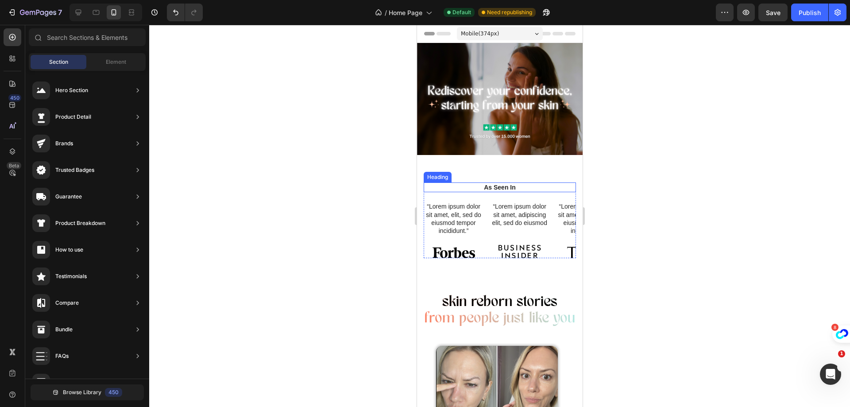
click at [461, 182] on h2 "As Seen In" at bounding box center [499, 187] width 152 height 10
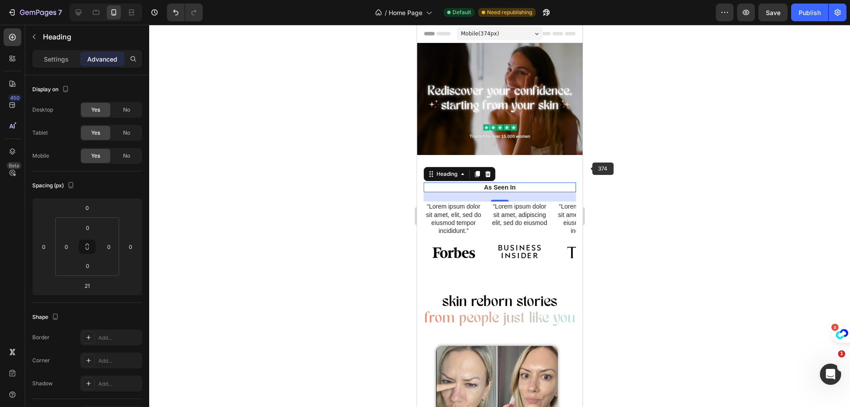
click at [652, 143] on div at bounding box center [499, 216] width 701 height 382
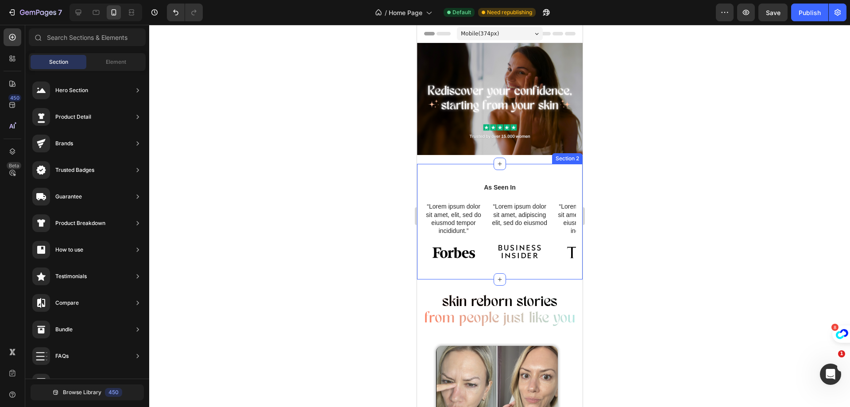
click at [537, 168] on div "As Seen In Heading “Lorem ipsum dolor sit amet, elit, sed do eiusmod tempor inc…" at bounding box center [500, 222] width 166 height 116
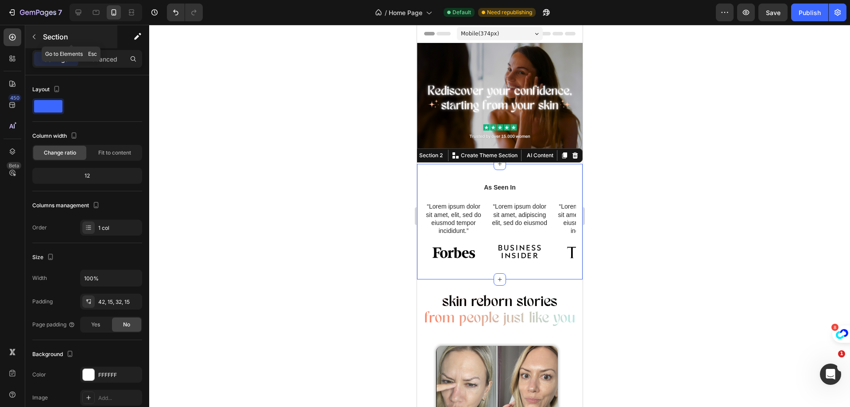
click at [35, 35] on icon "button" at bounding box center [34, 36] width 7 height 7
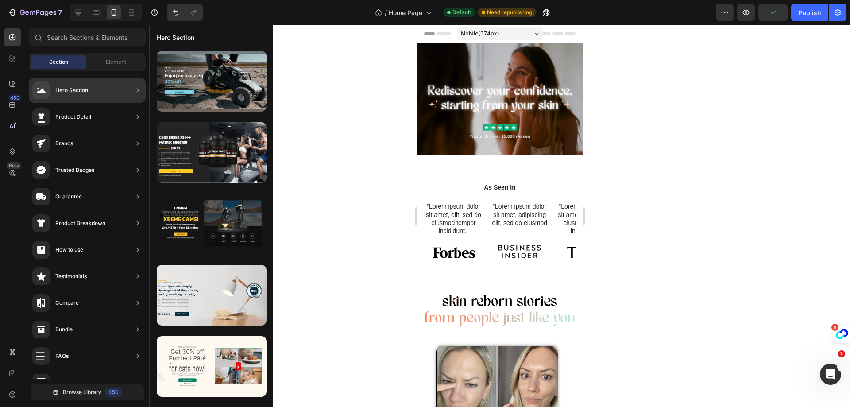
click at [129, 158] on div "Brands" at bounding box center [87, 170] width 117 height 25
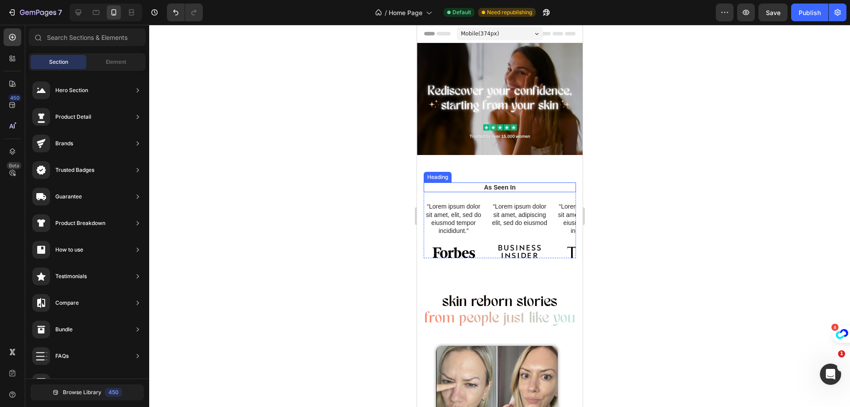
click at [453, 182] on h2 "As Seen In" at bounding box center [499, 187] width 152 height 10
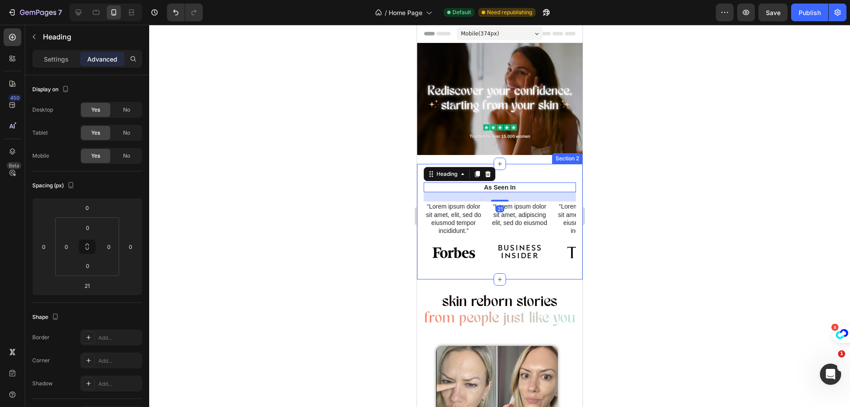
click at [422, 188] on div "As Seen In Heading 21 “Lorem ipsum dolor sit amet, elit, sed do eiusmod tempor …" at bounding box center [500, 222] width 166 height 116
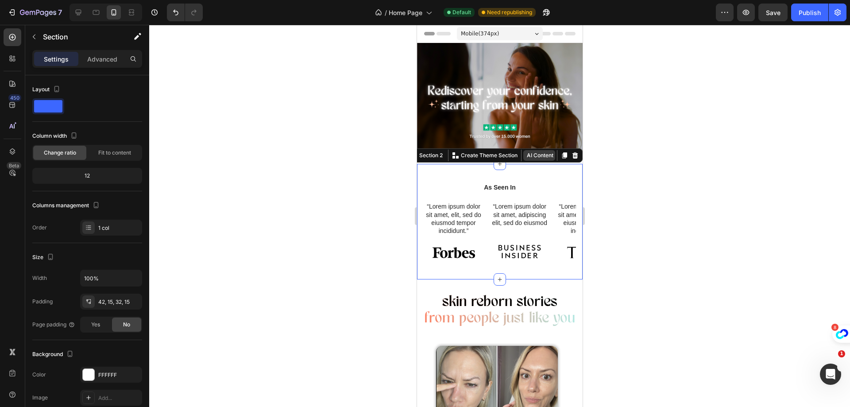
click at [541, 152] on button "AI Content" at bounding box center [539, 155] width 32 height 11
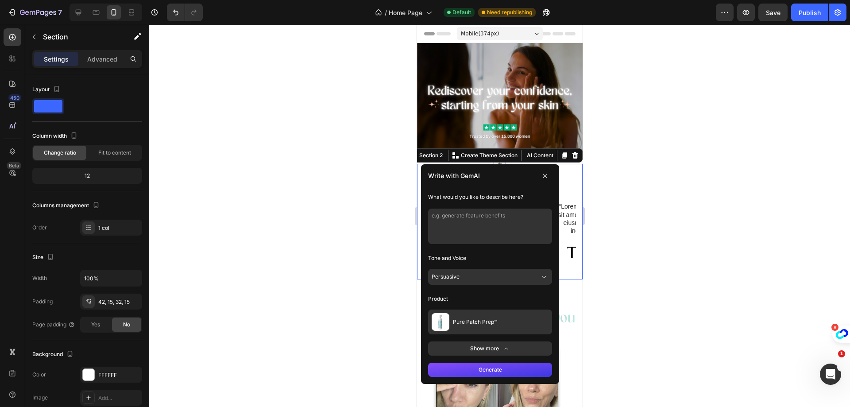
click at [497, 348] on button "Show more" at bounding box center [490, 348] width 124 height 14
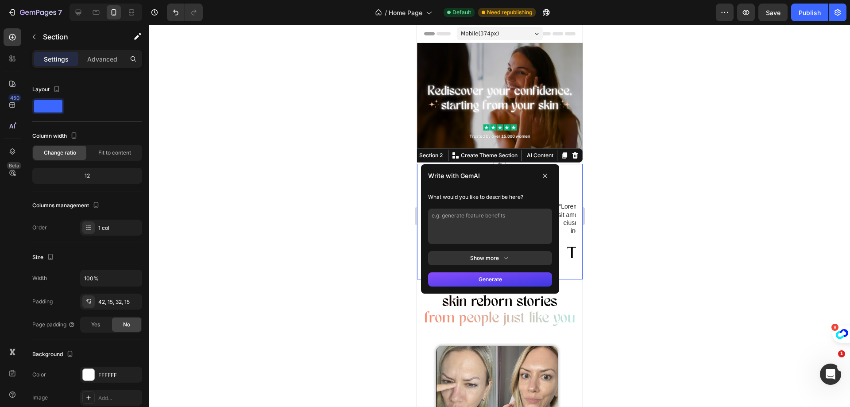
click at [537, 169] on button at bounding box center [544, 176] width 14 height 14
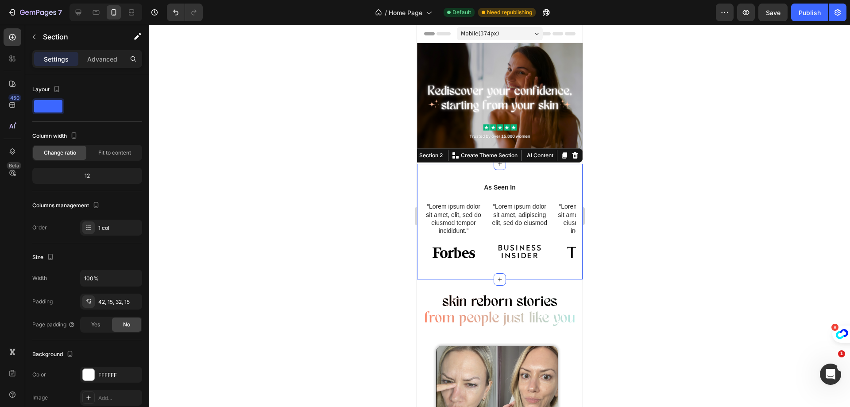
click at [682, 182] on div at bounding box center [499, 216] width 701 height 382
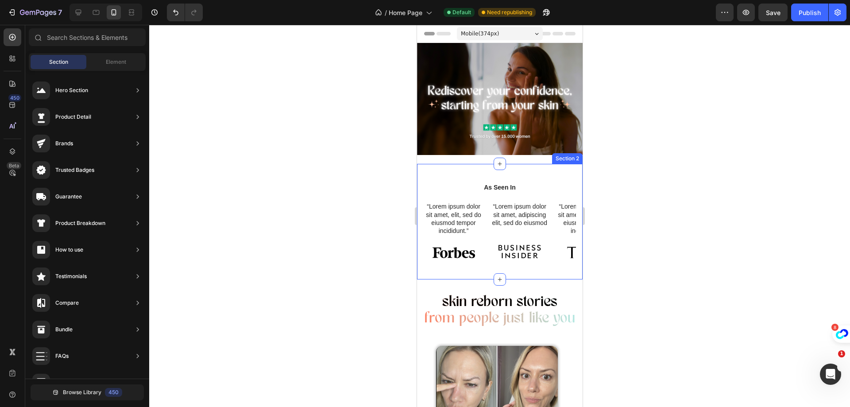
click at [421, 180] on div "As Seen In Heading “Lorem ipsum dolor sit amet, elit, sed do eiusmod tempor inc…" at bounding box center [500, 222] width 166 height 116
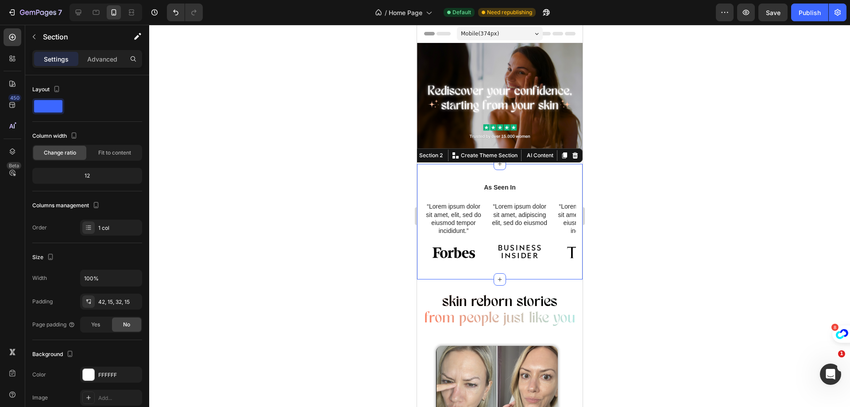
click at [535, 164] on div "As Seen In Heading “Lorem ipsum dolor sit amet, elit, sed do eiusmod tempor inc…" at bounding box center [500, 222] width 166 height 116
click at [673, 212] on div at bounding box center [499, 216] width 701 height 382
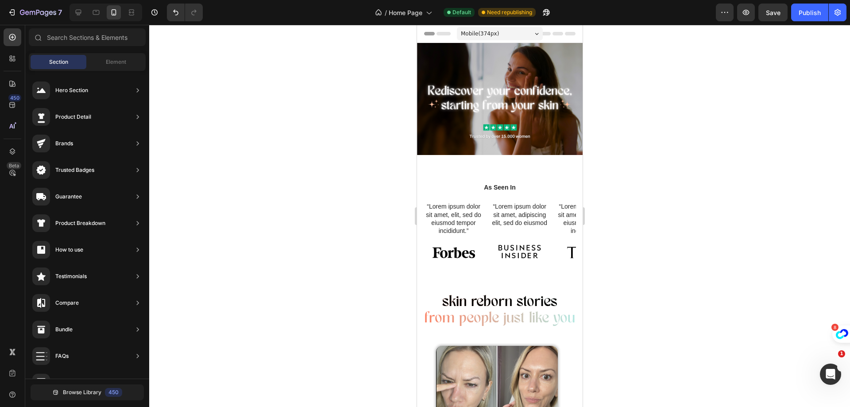
click at [559, 238] on div "“Lorem ipsum dolor sit amet, elit, sed do eiusmod tempor incididunt.” Text Bloc…" at bounding box center [585, 229] width 60 height 56
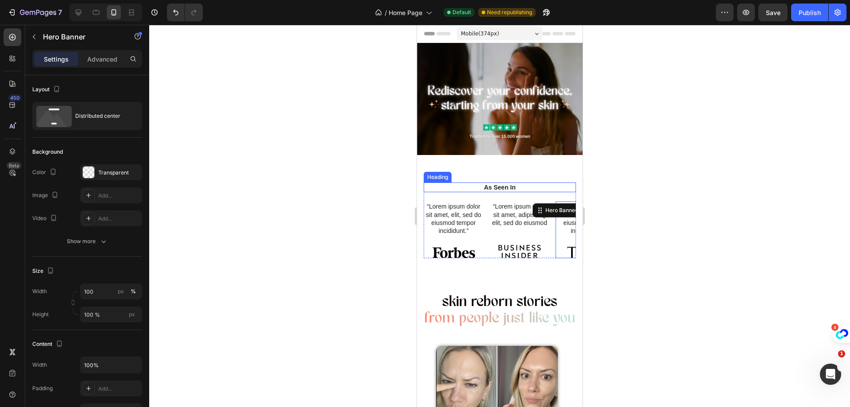
click at [531, 186] on h2 "As Seen In" at bounding box center [499, 187] width 152 height 10
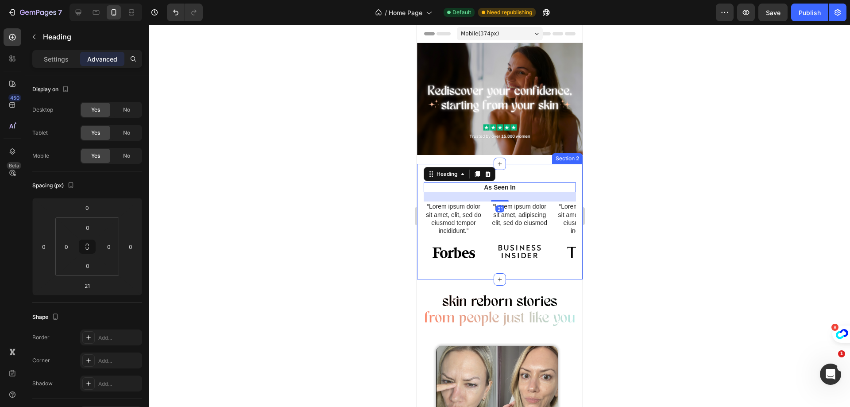
click at [531, 172] on div "As Seen In Heading 21 “Lorem ipsum dolor sit amet, elit, sed do eiusmod tempor …" at bounding box center [500, 222] width 166 height 116
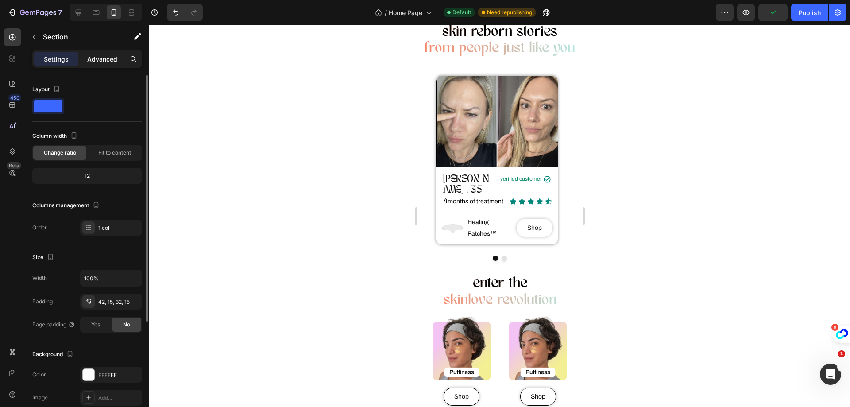
click at [88, 60] on p "Advanced" at bounding box center [102, 58] width 30 height 9
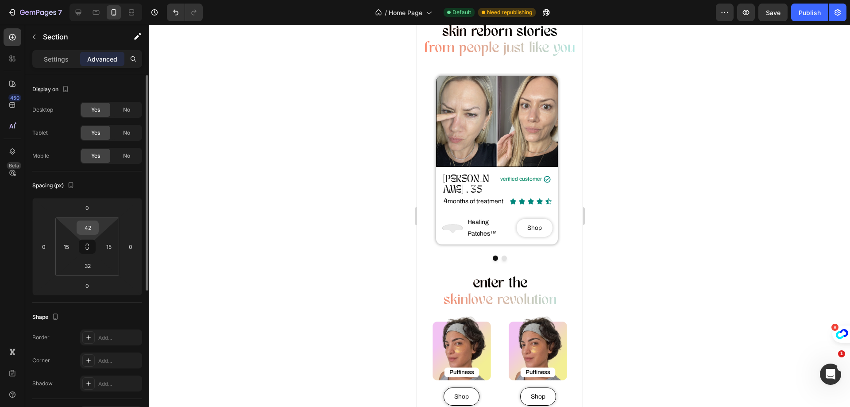
click at [96, 230] on input "42" at bounding box center [88, 227] width 18 height 13
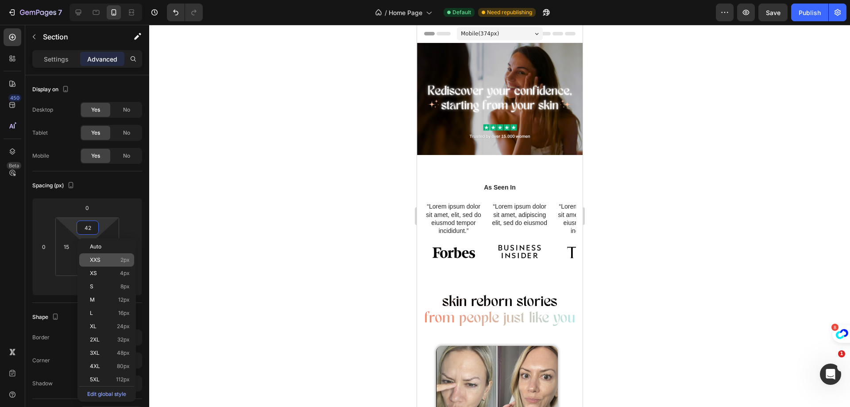
click at [93, 257] on span "XXS" at bounding box center [95, 260] width 11 height 6
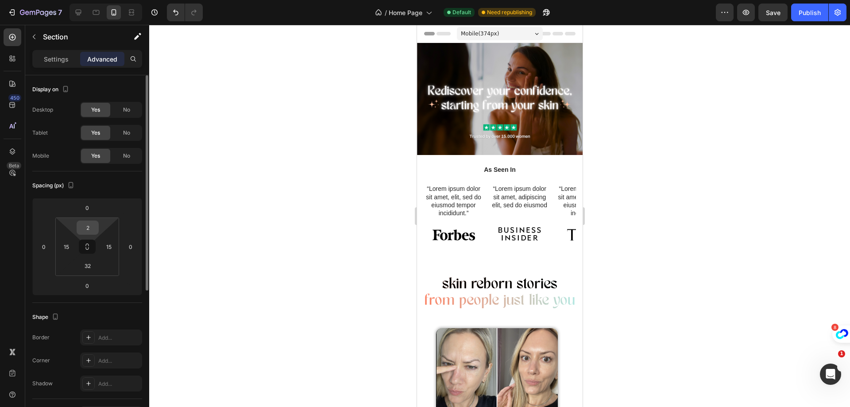
click at [95, 229] on input "2" at bounding box center [88, 227] width 18 height 13
click at [97, 228] on div "2" at bounding box center [88, 227] width 22 height 14
click at [88, 227] on input "2" at bounding box center [88, 227] width 18 height 13
type input "0"
click at [240, 228] on div at bounding box center [499, 216] width 701 height 382
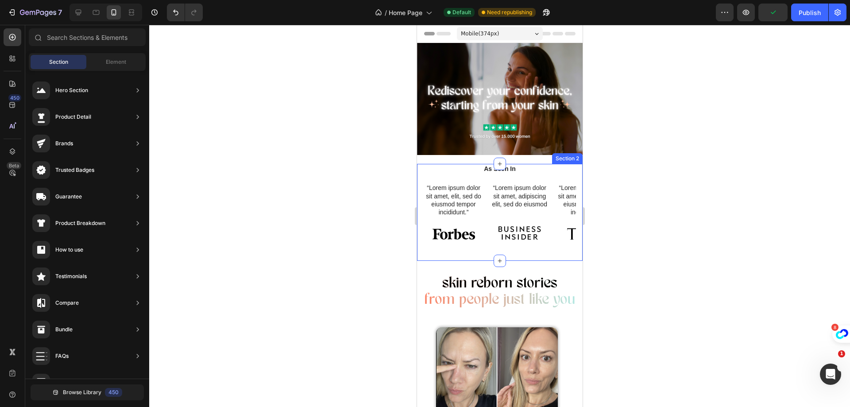
click at [421, 172] on div "As Seen In Heading “Lorem ipsum dolor sit amet, elit, sed do eiusmod tempor inc…" at bounding box center [500, 212] width 166 height 97
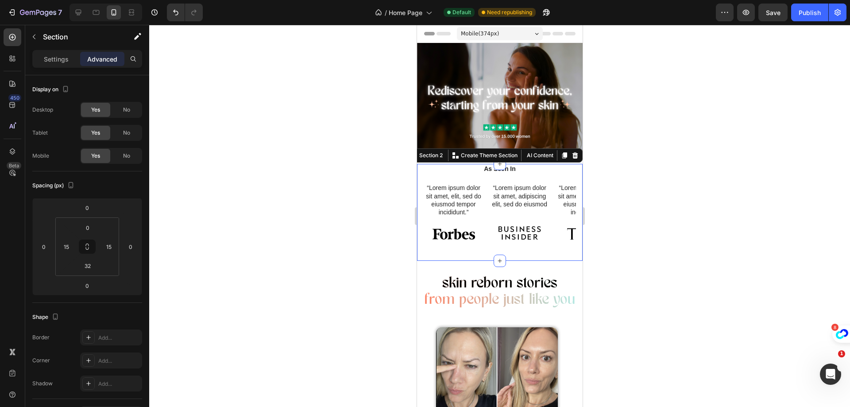
click at [260, 226] on div at bounding box center [499, 216] width 701 height 382
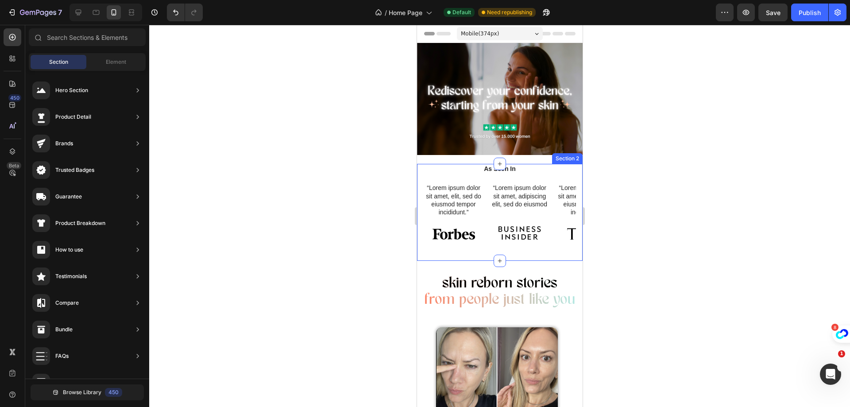
click at [433, 240] on div "As Seen In Heading “Lorem ipsum dolor sit amet, elit, sed do eiusmod tempor inc…" at bounding box center [499, 205] width 152 height 83
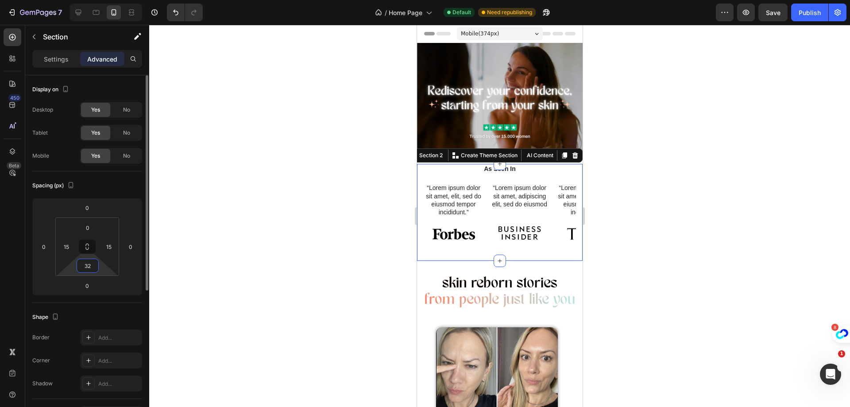
click at [94, 265] on input "32" at bounding box center [88, 265] width 18 height 13
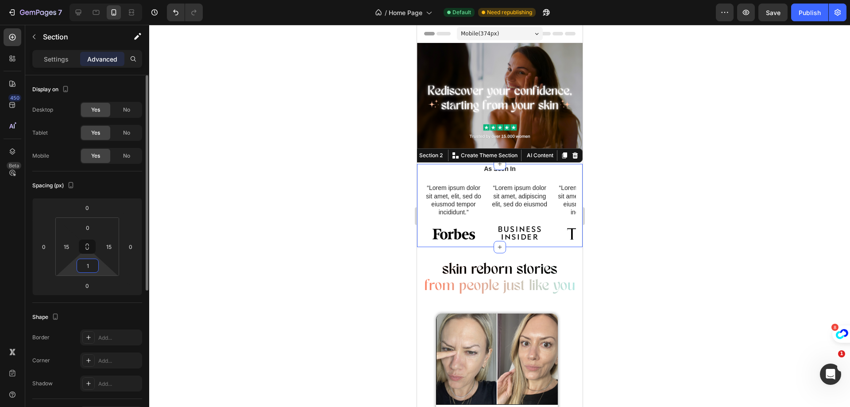
type input "15"
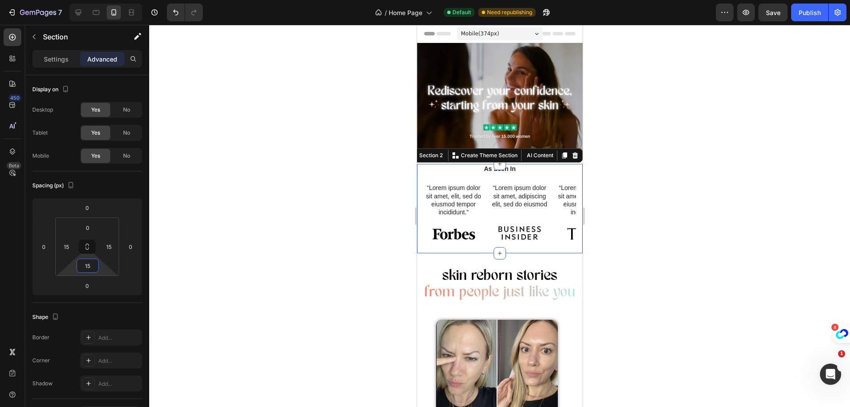
click at [671, 188] on div at bounding box center [499, 216] width 701 height 382
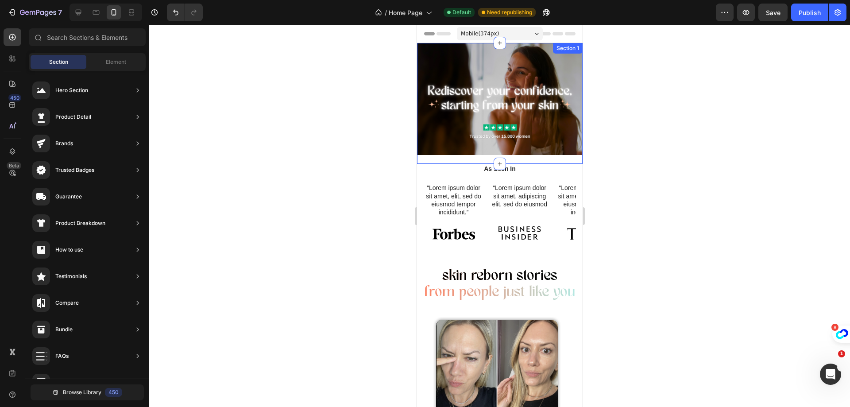
click at [470, 155] on div "Image" at bounding box center [500, 103] width 166 height 121
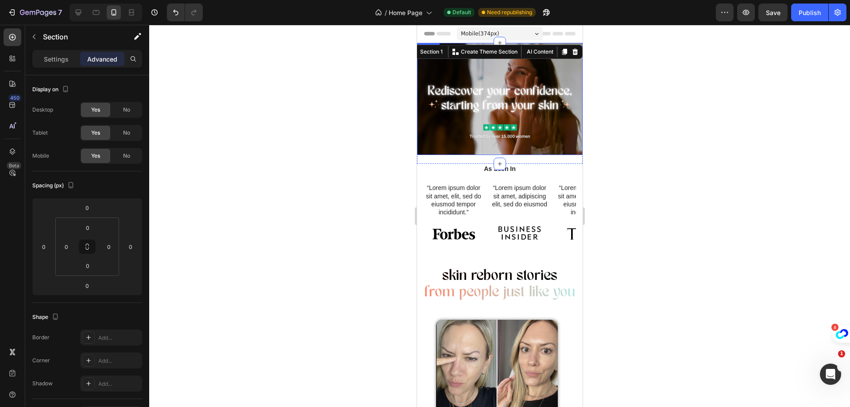
click at [524, 135] on img at bounding box center [500, 99] width 166 height 112
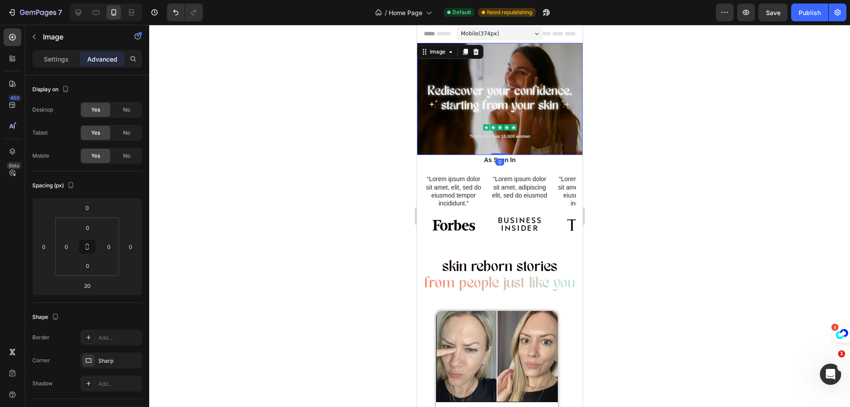
drag, startPoint x: 498, startPoint y: 158, endPoint x: 504, endPoint y: 147, distance: 13.3
click at [504, 147] on div "Image 0" at bounding box center [500, 99] width 166 height 112
type input "0"
click at [668, 139] on div at bounding box center [499, 216] width 701 height 382
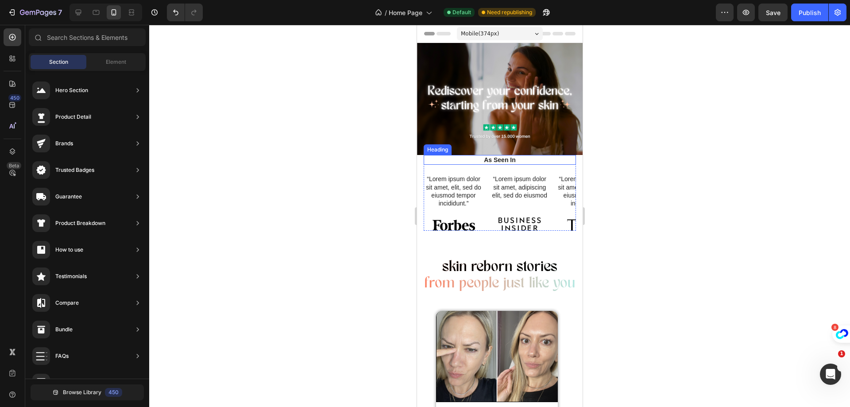
click at [513, 156] on h2 "As Seen In" at bounding box center [499, 160] width 152 height 10
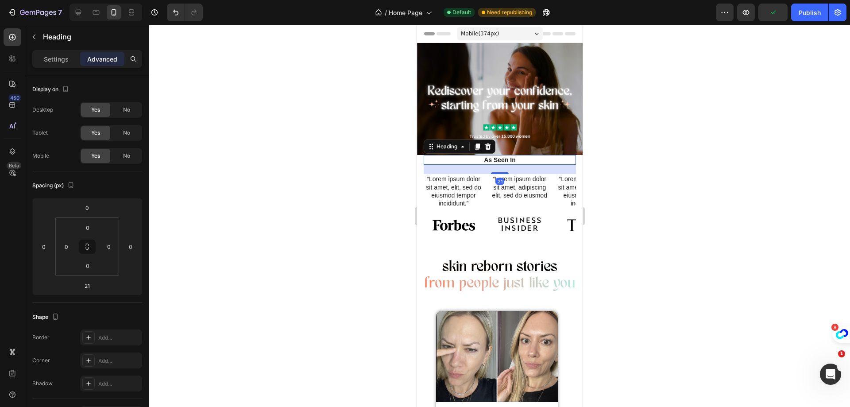
click at [702, 190] on div at bounding box center [499, 216] width 701 height 382
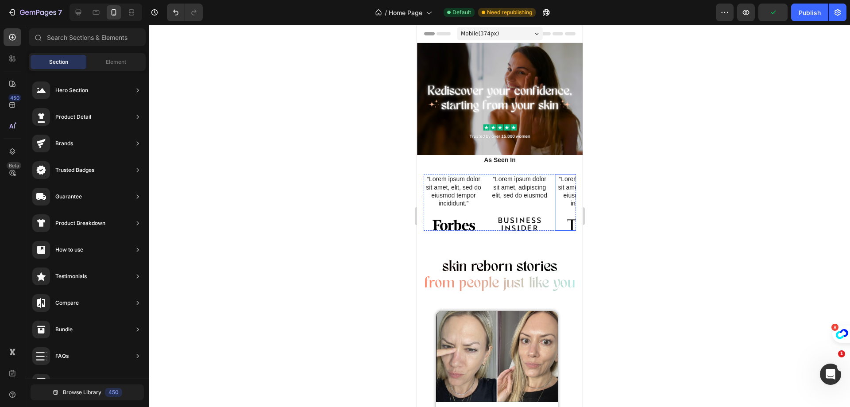
click at [565, 204] on div "“Lorem ipsum dolor sit amet, elit, sed do eiusmod tempor incididunt.” Text Bloc…" at bounding box center [585, 202] width 60 height 56
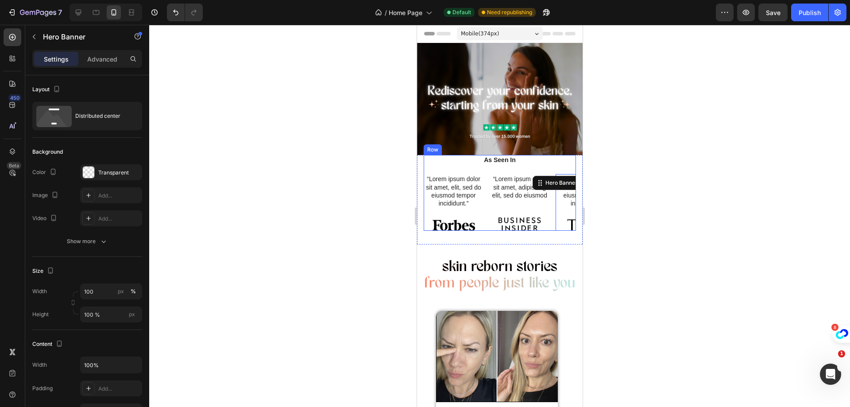
click at [564, 162] on div "As Seen In Heading “Lorem ipsum dolor sit amet, elit, sed do eiusmod tempor inc…" at bounding box center [499, 193] width 152 height 76
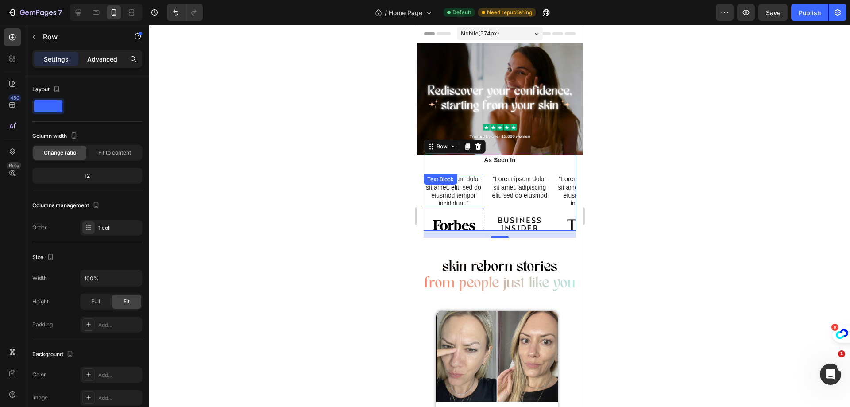
click at [88, 54] on p "Advanced" at bounding box center [102, 58] width 30 height 9
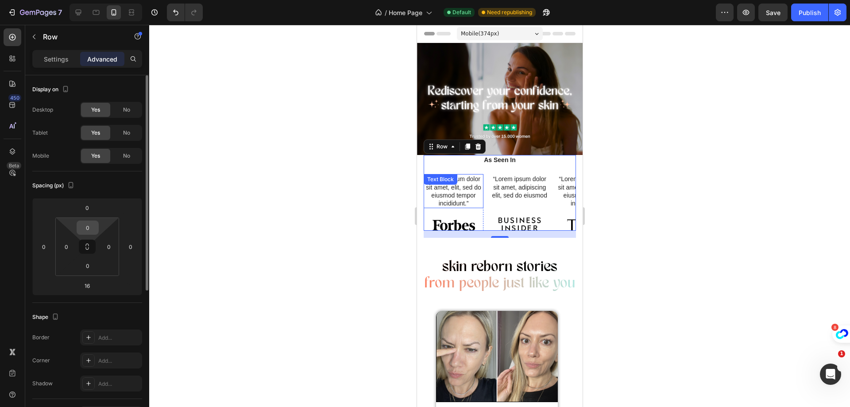
drag, startPoint x: 90, startPoint y: 226, endPoint x: 108, endPoint y: 224, distance: 17.8
click at [90, 226] on input "0" at bounding box center [88, 227] width 18 height 13
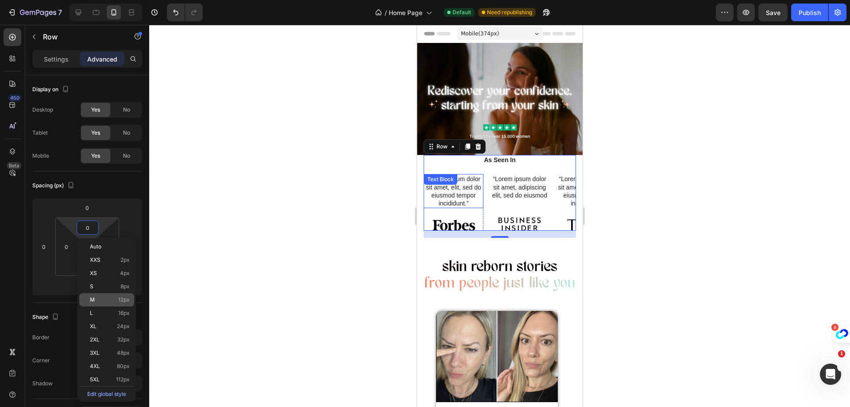
click at [100, 295] on div "M 12px" at bounding box center [106, 299] width 55 height 13
type input "12"
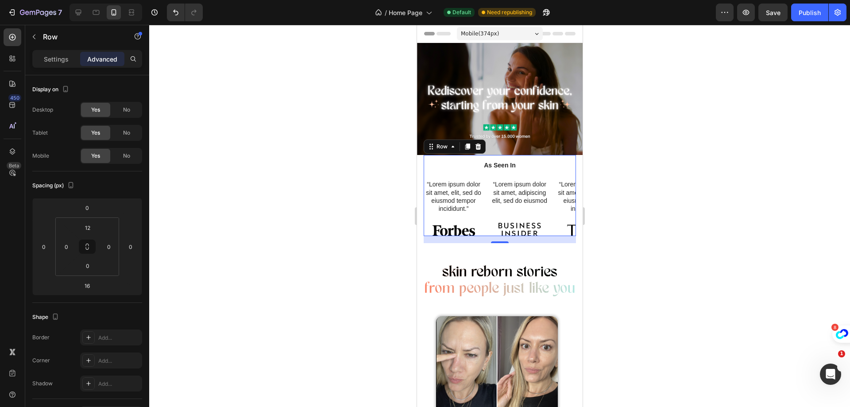
click at [687, 238] on div at bounding box center [499, 216] width 701 height 382
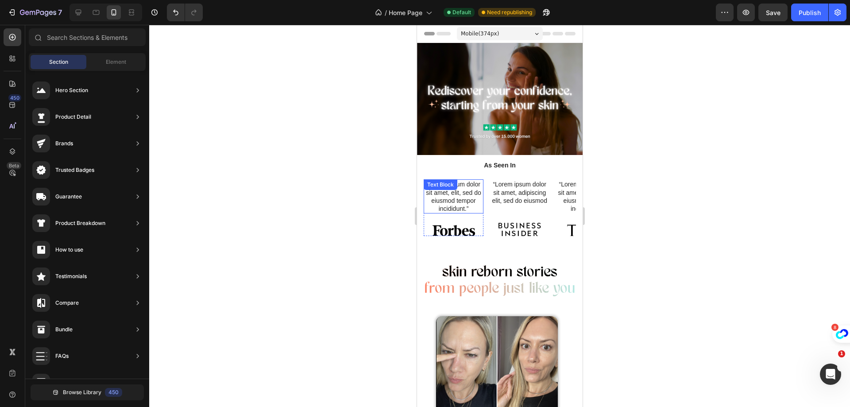
click at [473, 180] on p "“Lorem ipsum dolor sit amet, elit, sed do eiusmod tempor incididunt.”" at bounding box center [453, 196] width 58 height 32
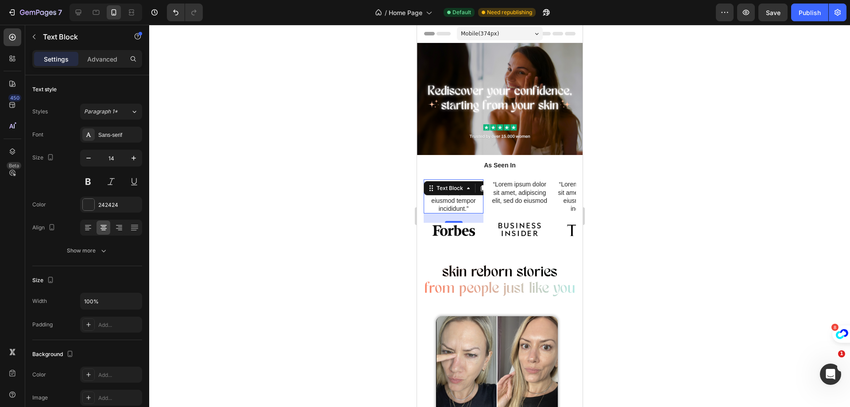
click at [636, 193] on div at bounding box center [499, 216] width 701 height 382
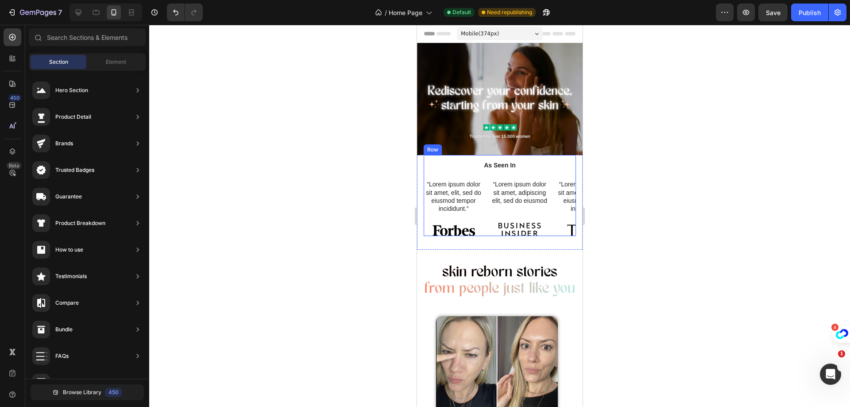
click at [567, 155] on div "As Seen In Heading “Lorem ipsum dolor sit amet, elit, sed do eiusmod tempor inc…" at bounding box center [499, 195] width 152 height 81
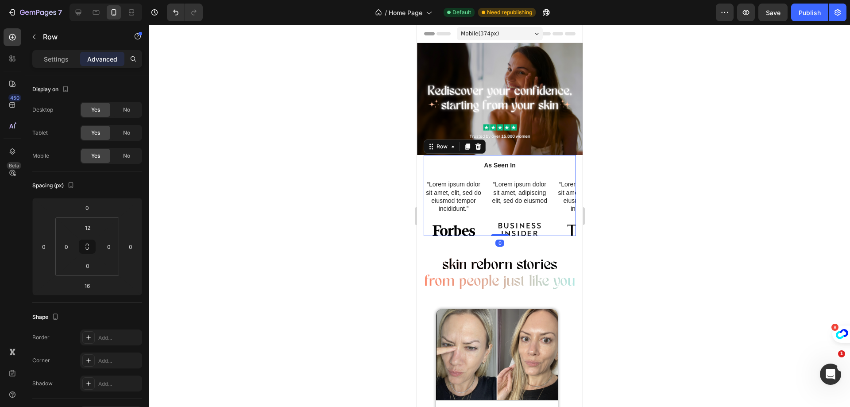
drag, startPoint x: 498, startPoint y: 236, endPoint x: 502, endPoint y: 228, distance: 8.7
click at [502, 228] on div "As Seen In Heading “Lorem ipsum dolor sit amet, elit, sed do eiusmod tempor inc…" at bounding box center [499, 195] width 152 height 81
type input "0"
click at [498, 163] on h2 "As Seen In" at bounding box center [499, 165] width 152 height 10
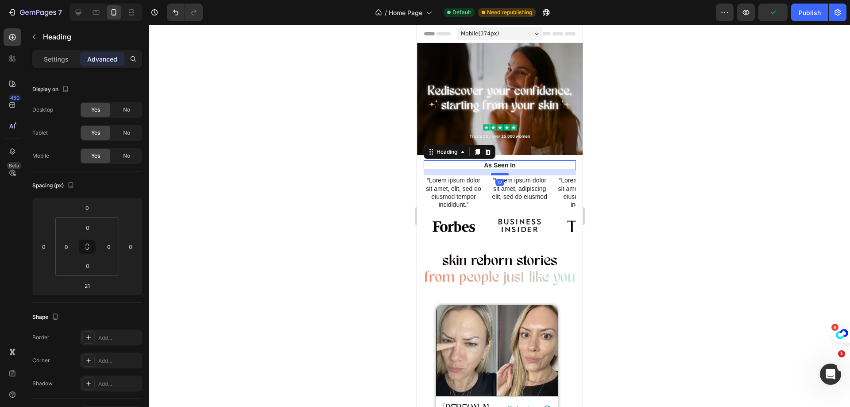
drag, startPoint x: 498, startPoint y: 174, endPoint x: 501, endPoint y: 170, distance: 5.0
click at [501, 173] on div at bounding box center [499, 174] width 18 height 3
type input "12"
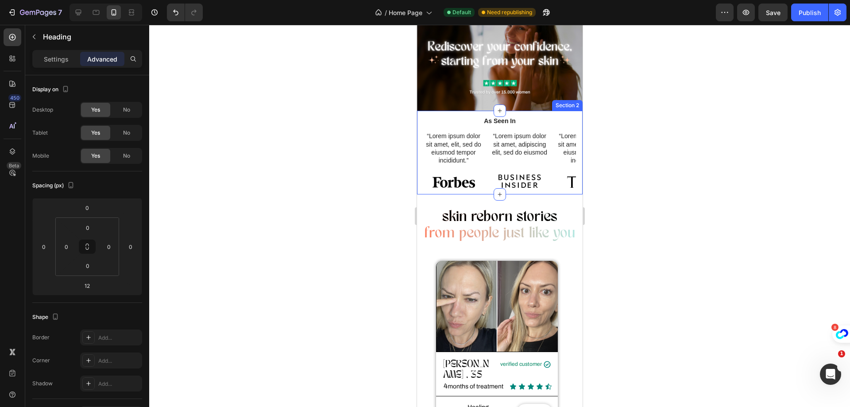
click at [421, 111] on div "As Seen In Heading “Lorem ipsum dolor sit amet, elit, sed do eiusmod tempor inc…" at bounding box center [500, 153] width 166 height 84
click at [327, 138] on div at bounding box center [499, 216] width 701 height 382
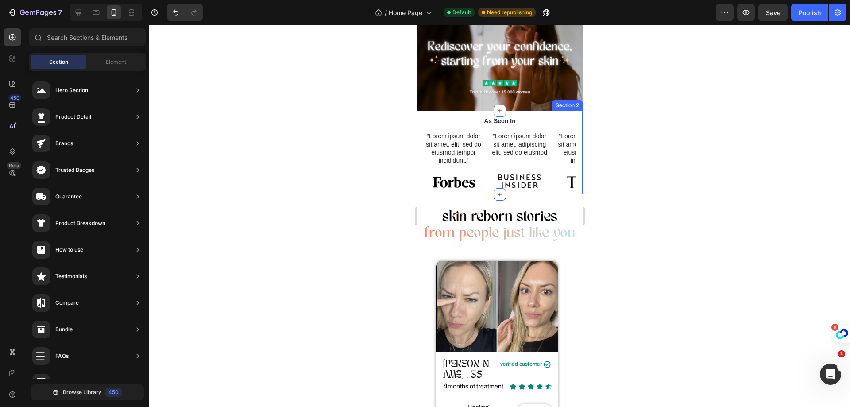
click at [420, 114] on div "As Seen In Heading “Lorem ipsum dolor sit amet, elit, sed do eiusmod tempor inc…" at bounding box center [500, 153] width 166 height 84
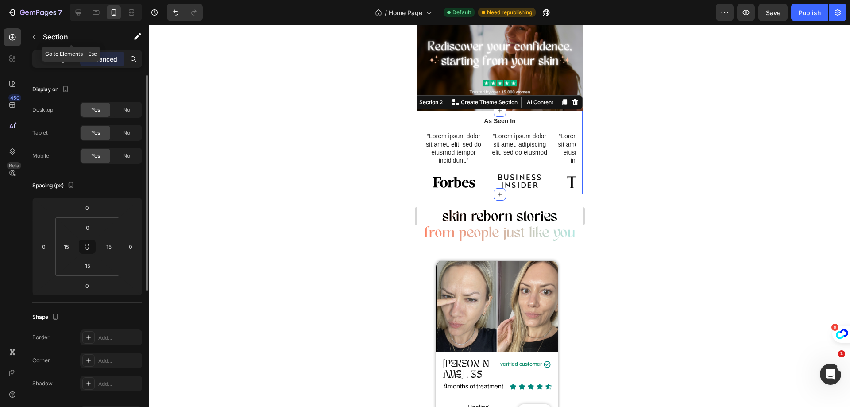
click at [61, 50] on div "Section" at bounding box center [71, 37] width 92 height 25
click at [66, 65] on div "Settings" at bounding box center [56, 59] width 44 height 14
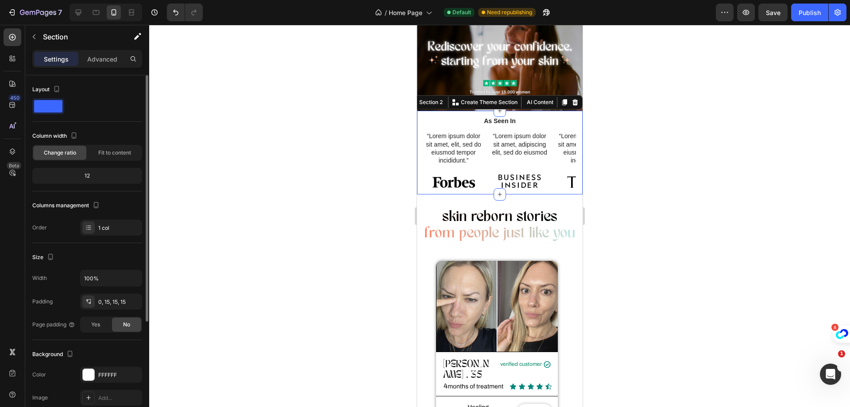
scroll to position [160, 0]
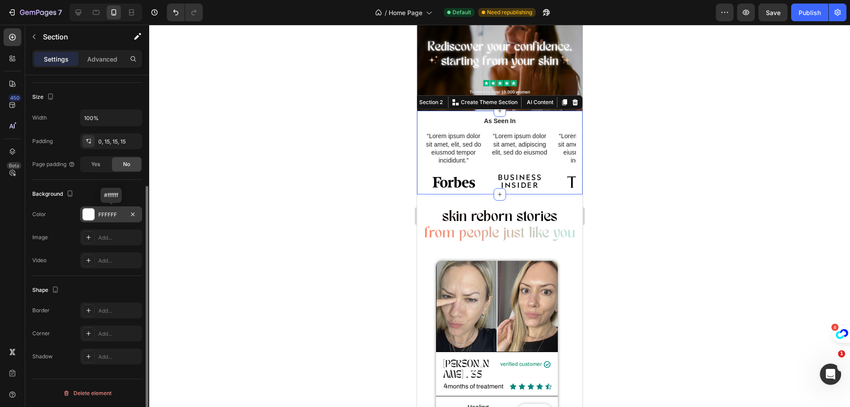
click at [93, 219] on div at bounding box center [89, 215] width 12 height 12
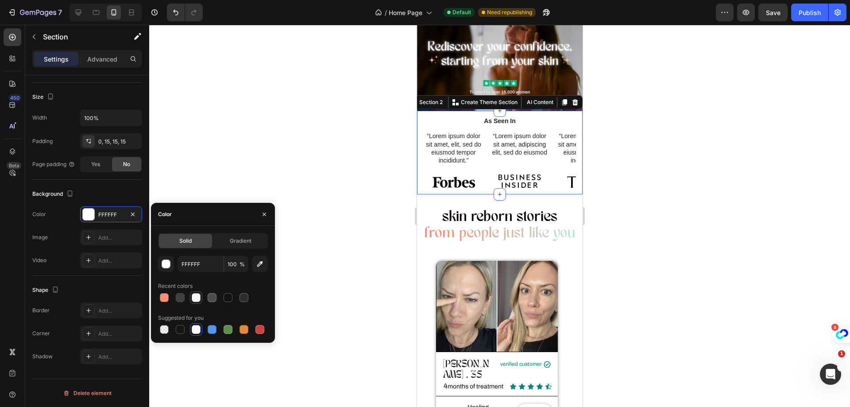
click at [195, 300] on div at bounding box center [196, 297] width 9 height 9
type input "F7F7F7"
click at [668, 199] on div at bounding box center [499, 216] width 701 height 382
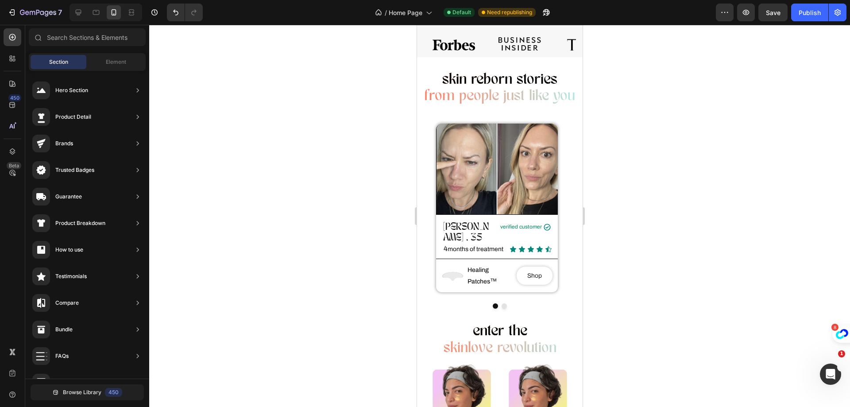
scroll to position [133, 0]
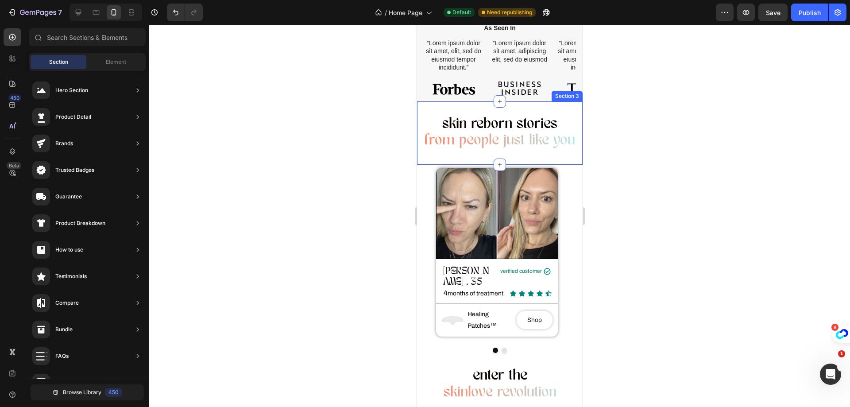
click at [510, 152] on div "skin reborn stories from people just like you Heading Section 3" at bounding box center [500, 132] width 166 height 63
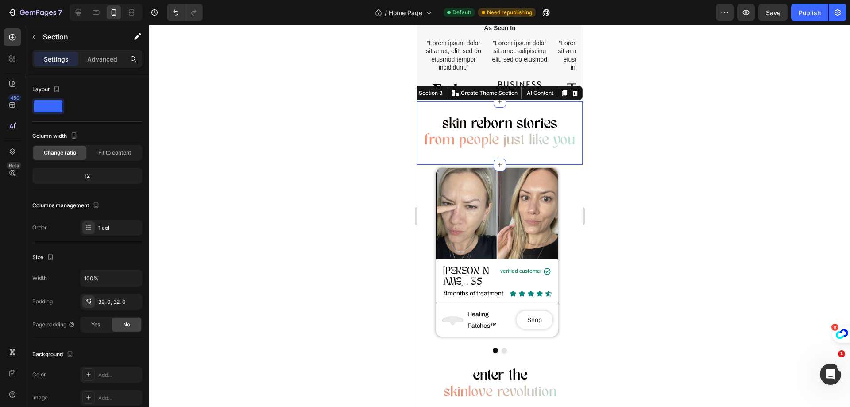
click at [718, 140] on div at bounding box center [499, 216] width 701 height 382
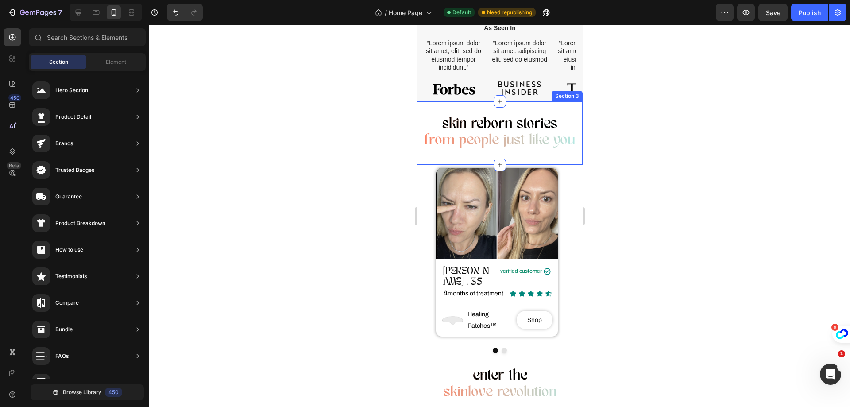
click at [544, 108] on div "skin reborn stories from people just like you Heading Section 3" at bounding box center [500, 132] width 166 height 63
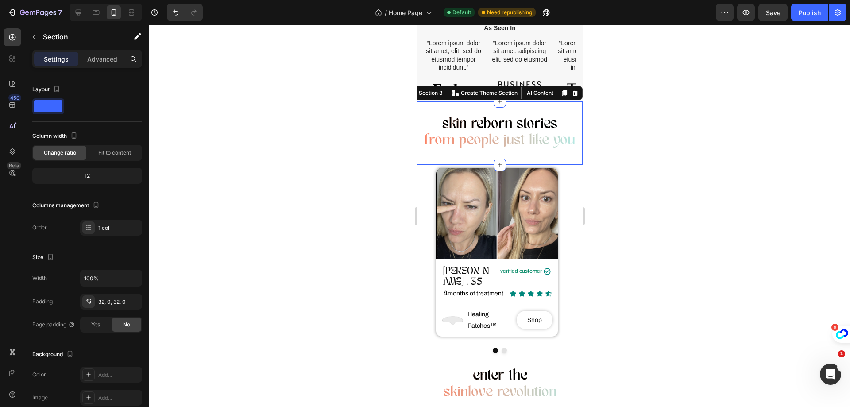
click at [697, 110] on div at bounding box center [499, 216] width 701 height 382
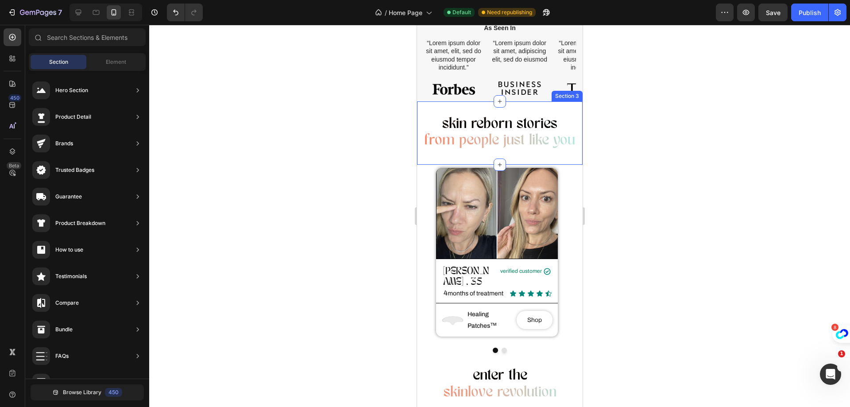
click at [501, 153] on div "skin reborn stories from people just like you Heading Section 3" at bounding box center [500, 132] width 166 height 63
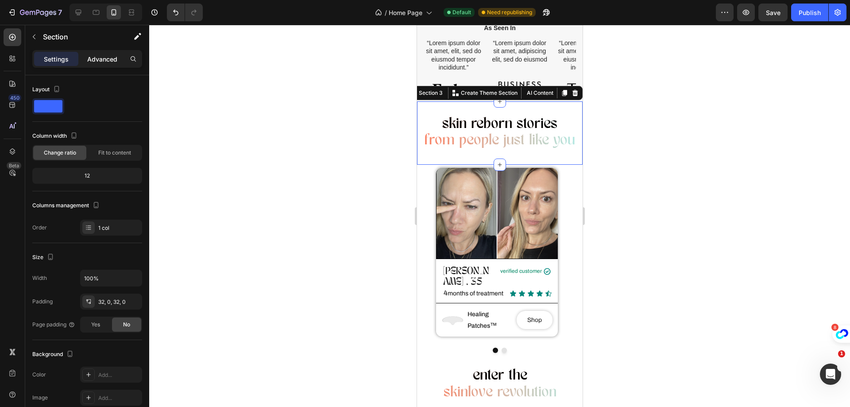
click at [99, 64] on div "Advanced" at bounding box center [102, 59] width 44 height 14
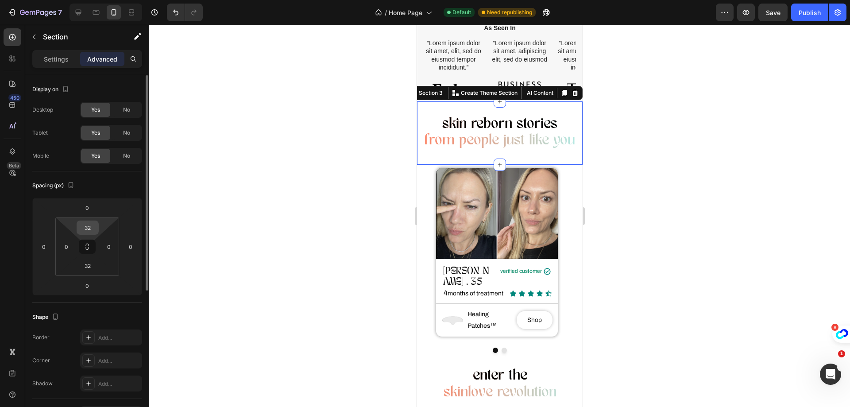
click at [93, 228] on input "32" at bounding box center [88, 227] width 18 height 13
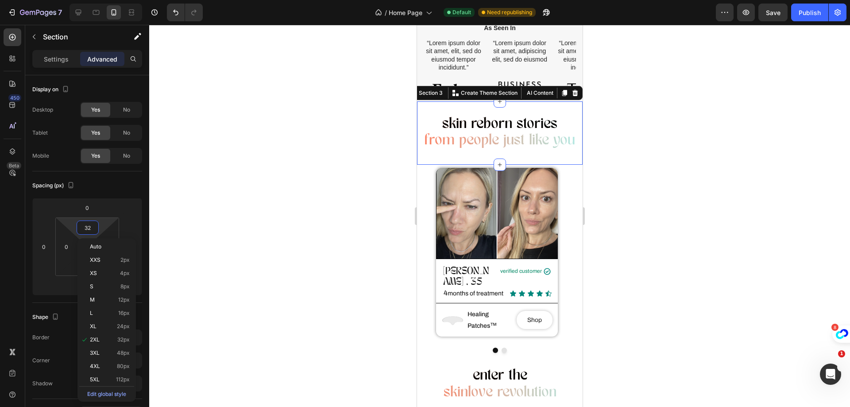
click at [235, 191] on div at bounding box center [499, 216] width 701 height 382
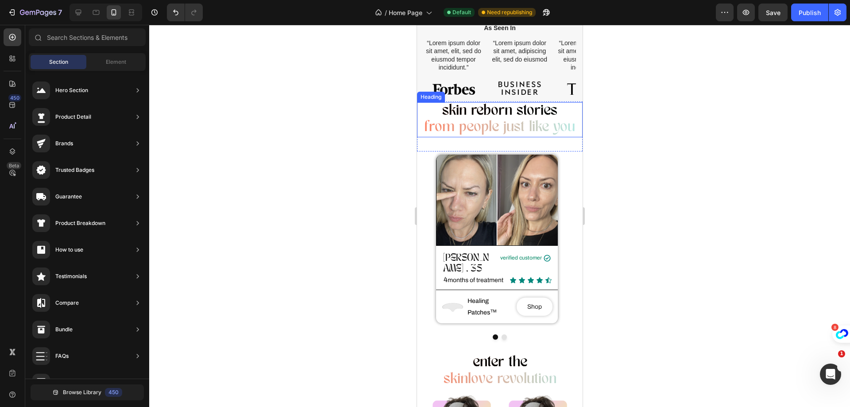
click at [417, 113] on h2 "skin reborn stories from people just like you" at bounding box center [500, 119] width 166 height 35
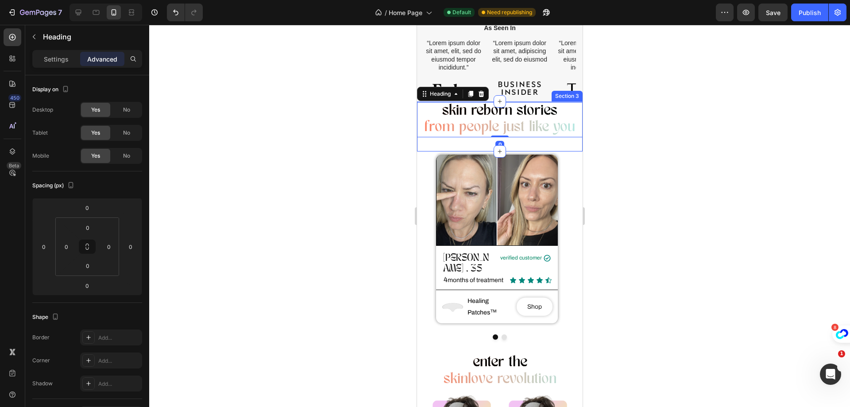
click at [424, 143] on div "skin reborn stories from people just like you Heading 0 Section 3" at bounding box center [500, 126] width 166 height 50
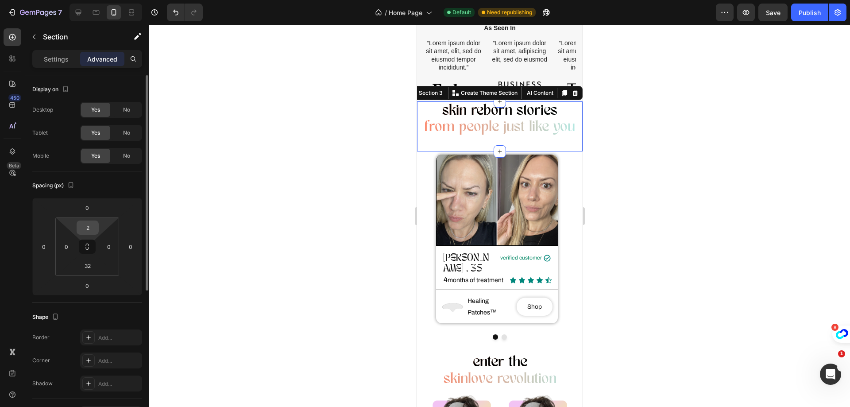
click at [91, 228] on input "2" at bounding box center [88, 227] width 18 height 13
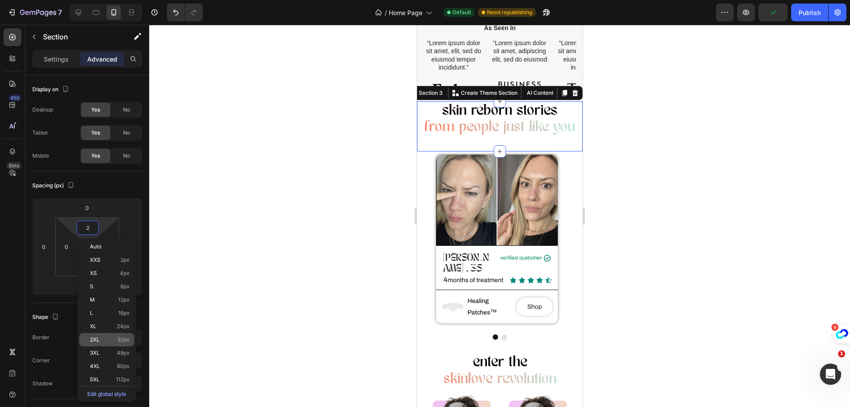
click at [104, 336] on p "2XL 32px" at bounding box center [110, 339] width 40 height 6
type input "32"
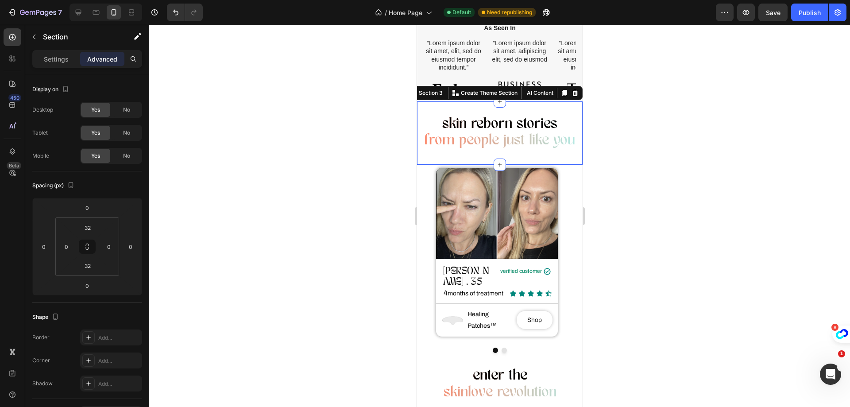
click at [296, 227] on div at bounding box center [499, 216] width 701 height 382
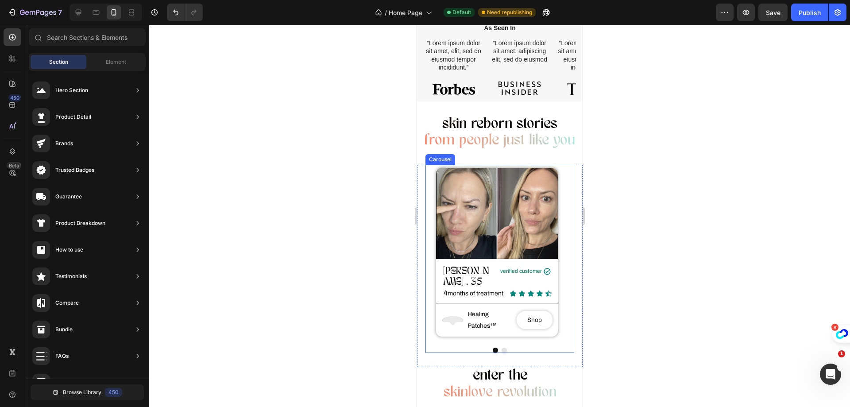
click at [425, 182] on div "Image [PERSON_NAME] , 35 Heading verified customer Text Block Icon Row Row 4 mo…" at bounding box center [496, 256] width 143 height 176
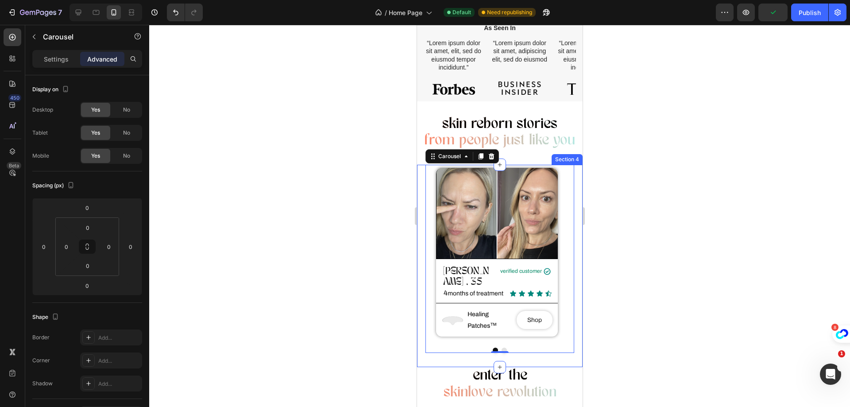
click at [419, 166] on div "Image Laura , 35 Heading verified customer Text Block Icon Row Row 4 months of …" at bounding box center [500, 259] width 166 height 189
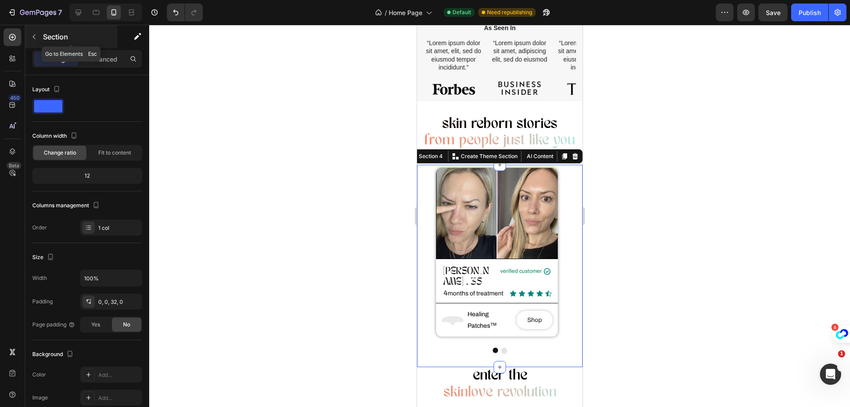
click at [99, 46] on div "Section" at bounding box center [71, 36] width 92 height 23
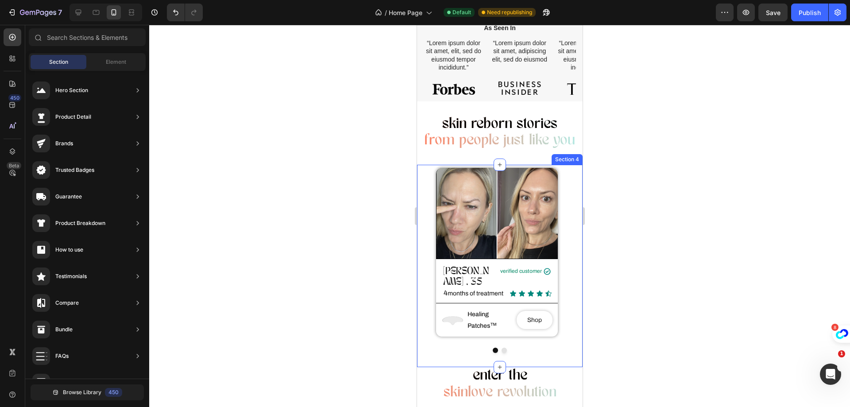
click at [420, 174] on div "Image Laura , 35 Heading verified customer Text Block Icon Row Row 4 months of …" at bounding box center [500, 259] width 166 height 189
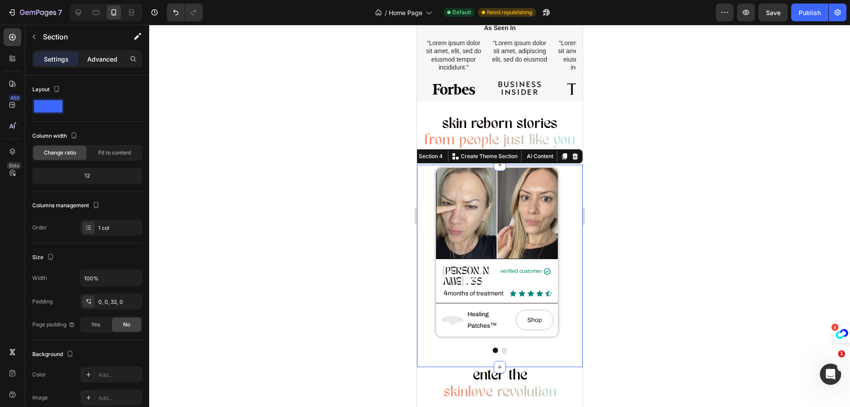
click at [95, 53] on div "Advanced" at bounding box center [102, 59] width 44 height 14
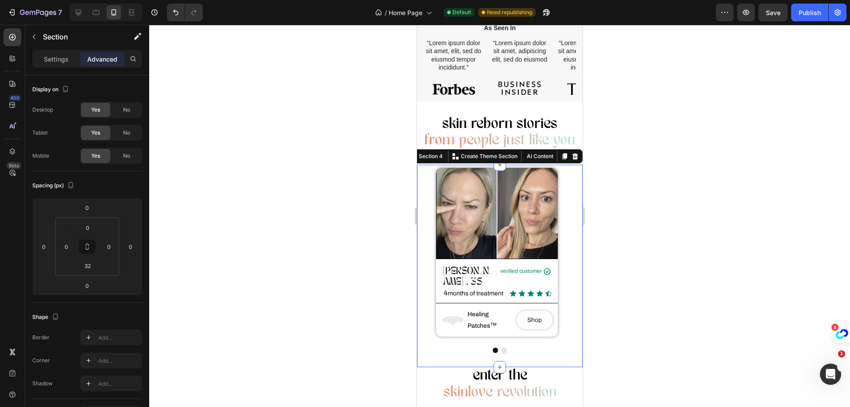
click at [331, 226] on div at bounding box center [499, 216] width 701 height 382
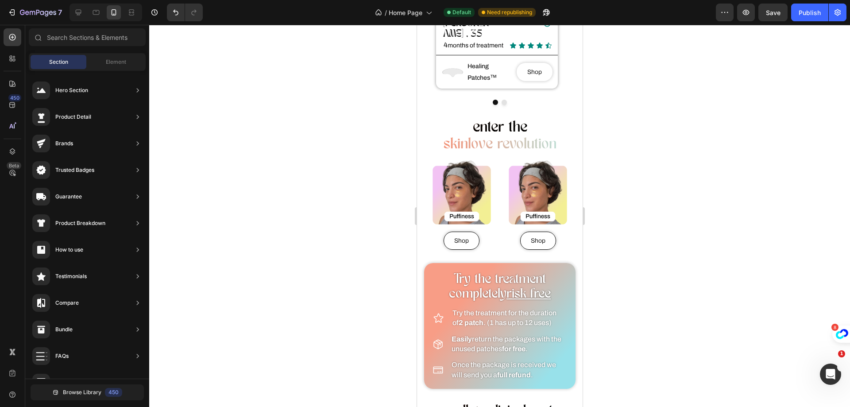
scroll to position [354, 0]
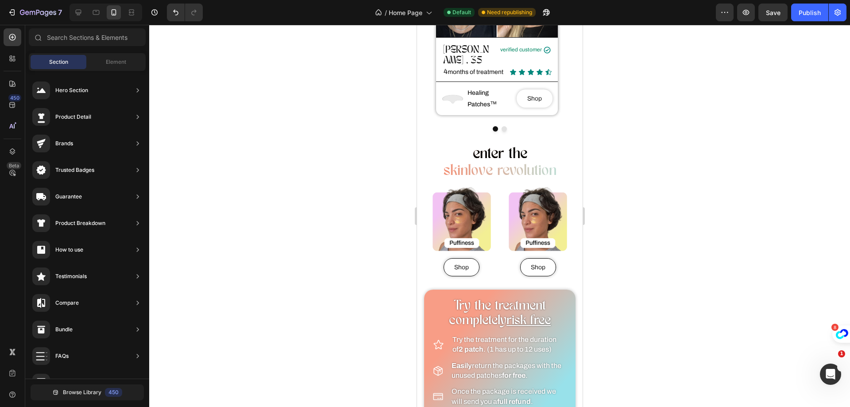
click at [626, 151] on div at bounding box center [499, 216] width 701 height 382
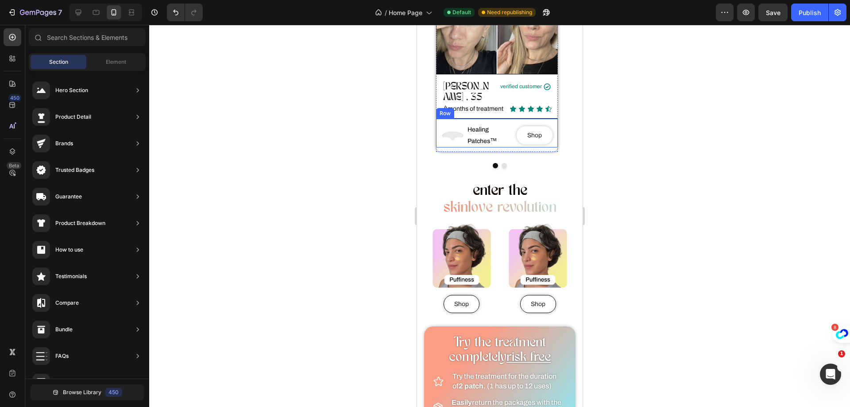
scroll to position [398, 0]
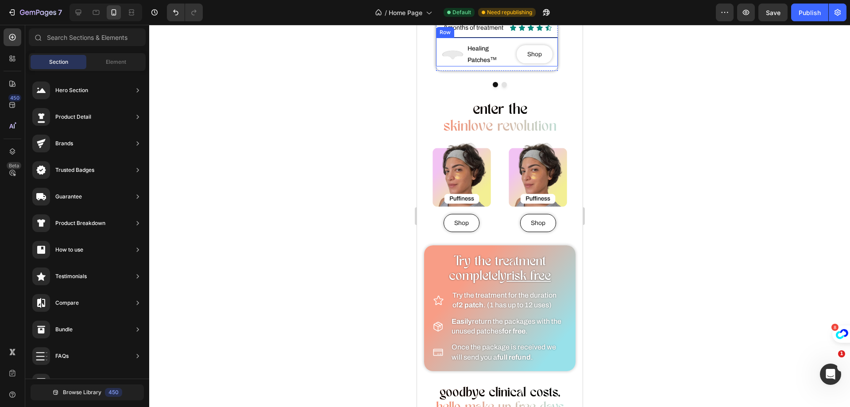
click at [437, 174] on img at bounding box center [461, 177] width 73 height 73
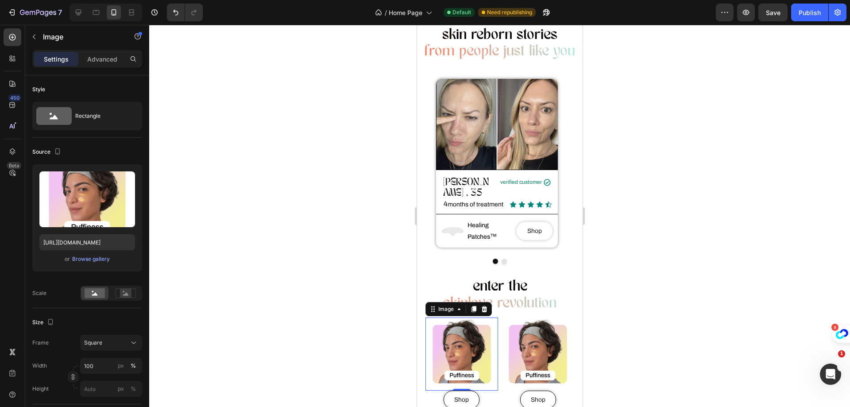
scroll to position [89, 0]
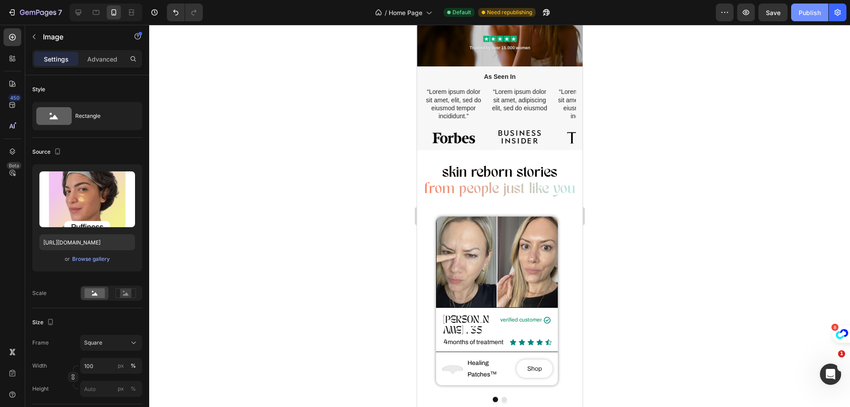
click at [802, 16] on div "Publish" at bounding box center [810, 12] width 22 height 9
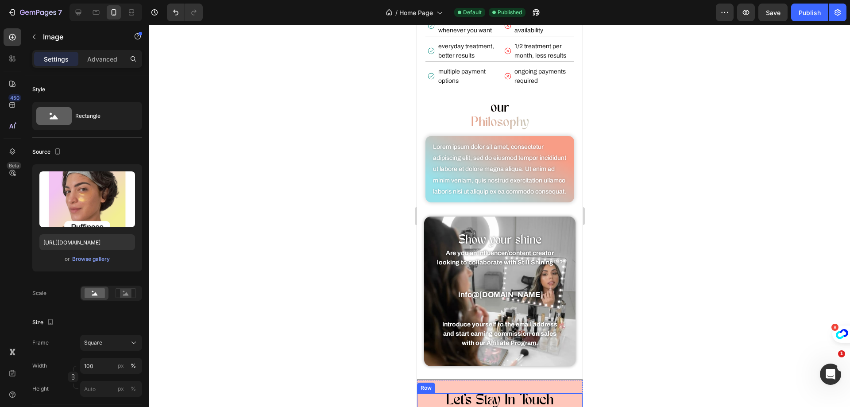
scroll to position [841, 0]
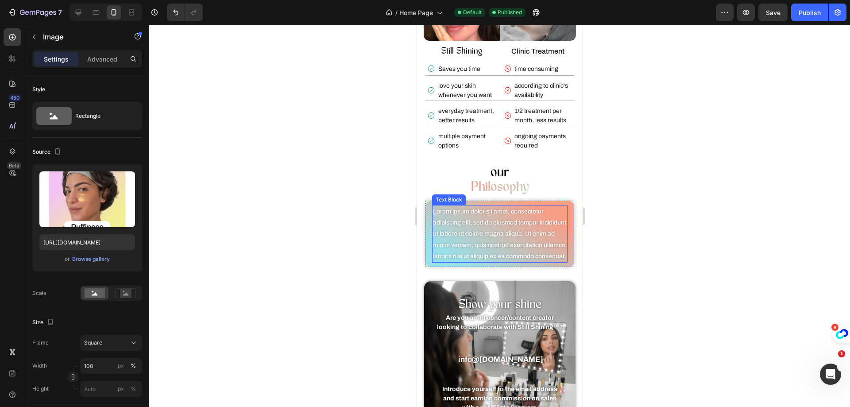
click at [507, 241] on div "Lorem ipsum dolor sit amet, consectetur adipiscing elit, sed do eiusmod tempor …" at bounding box center [500, 234] width 136 height 58
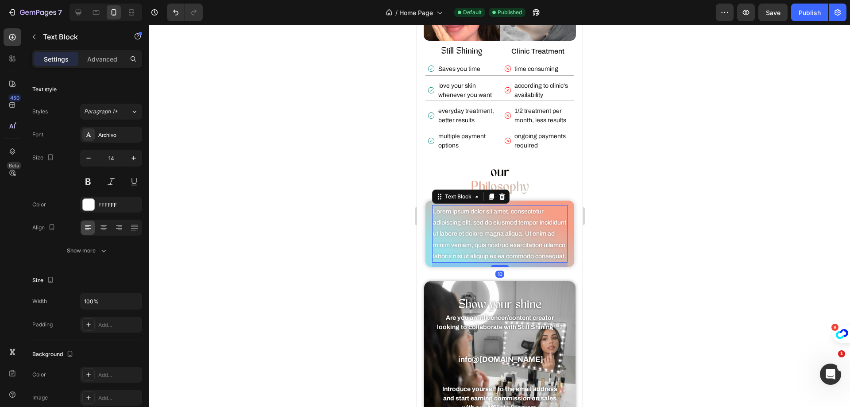
click at [502, 262] on p "Lorem ipsum dolor sit amet, consectetur adipiscing elit, sed do eiusmod tempor …" at bounding box center [500, 234] width 134 height 56
click at [501, 261] on p "Lorem ipsum dolor sit amet, consectetur adipiscing elit, sed do eiusmod tempor …" at bounding box center [500, 234] width 134 height 56
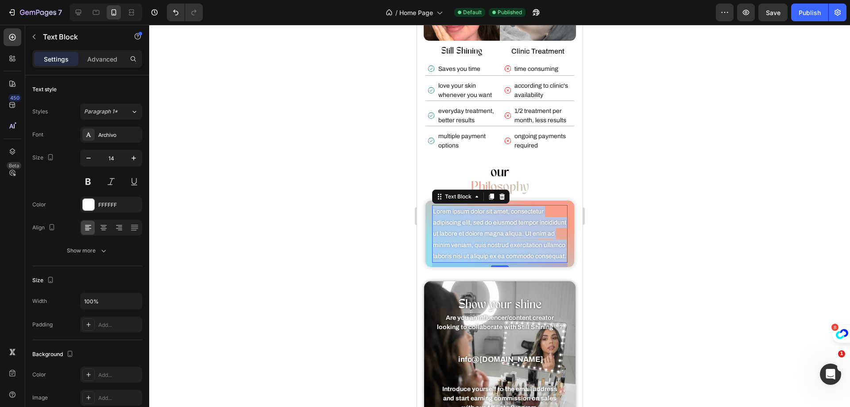
click at [501, 261] on p "Lorem ipsum dolor sit amet, consectetur adipiscing elit, sed do eiusmod tempor …" at bounding box center [500, 234] width 134 height 56
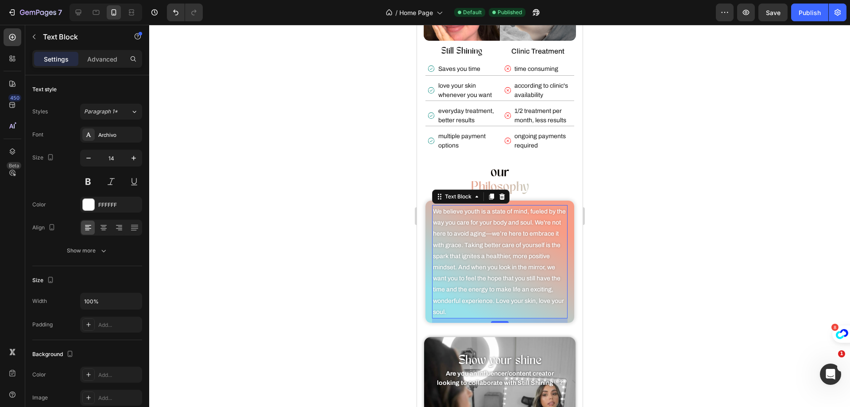
click at [657, 247] on div at bounding box center [499, 216] width 701 height 382
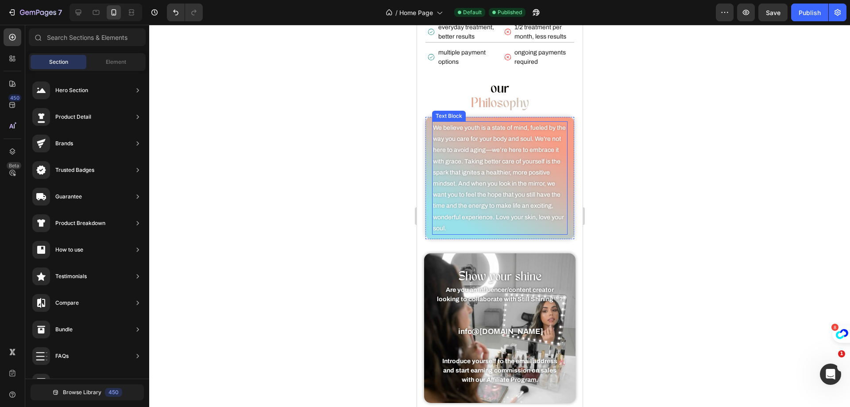
scroll to position [930, 0]
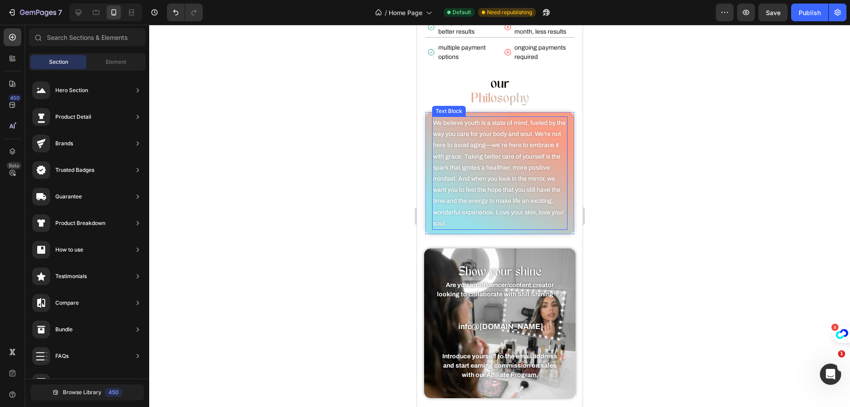
click at [503, 219] on p "We believe youth is a state of mind, fueled by the way you care for your body a…" at bounding box center [500, 173] width 134 height 112
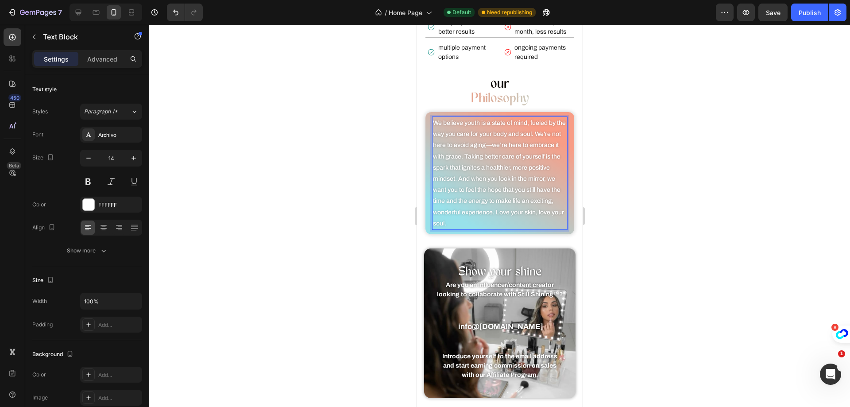
click at [498, 219] on p "We believe youth is a state of mind, fueled by the way you care for your body a…" at bounding box center [500, 173] width 134 height 112
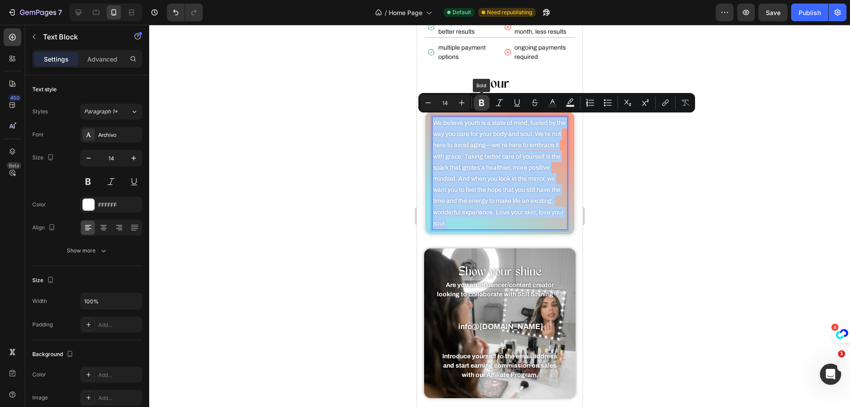
click at [486, 106] on button "Bold" at bounding box center [482, 103] width 16 height 16
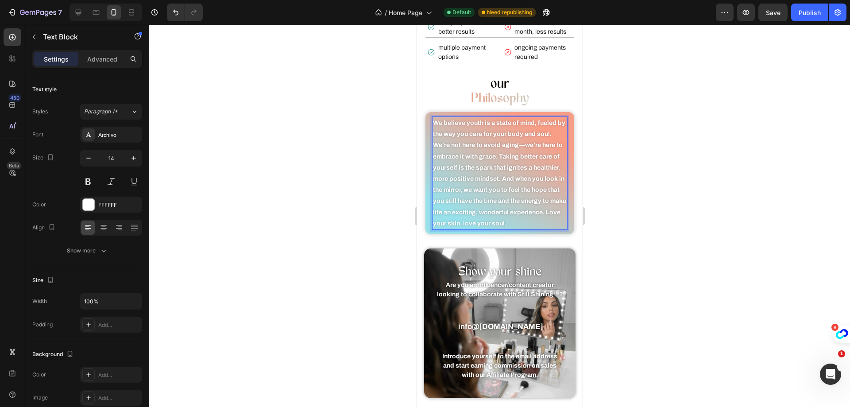
click at [673, 133] on div at bounding box center [499, 216] width 701 height 382
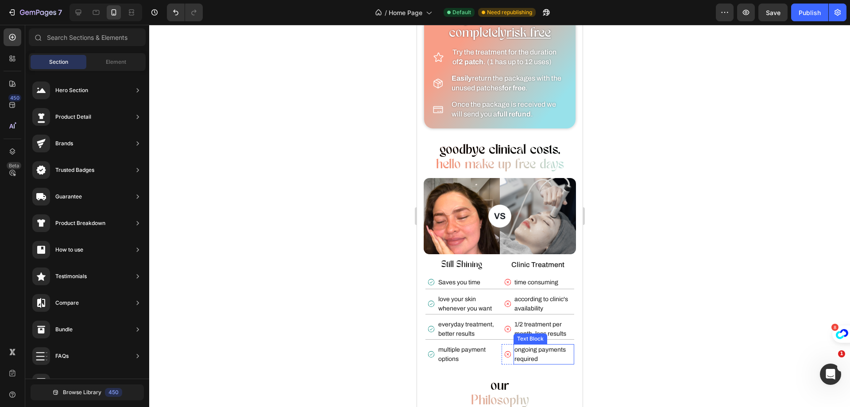
scroll to position [620, 0]
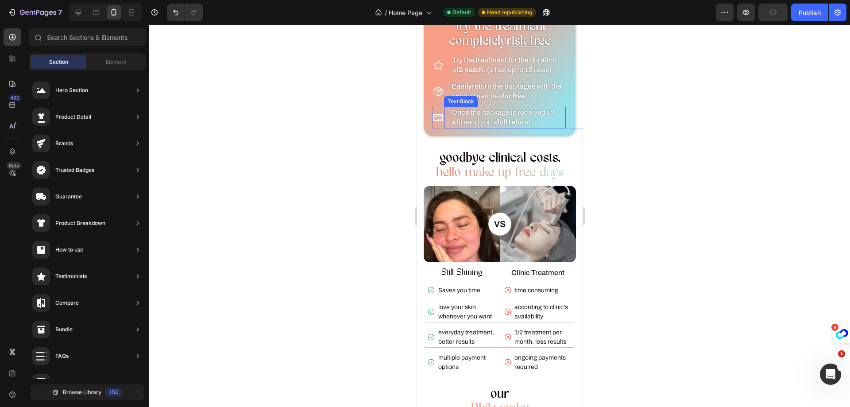
click at [510, 116] on p "Once the package is received we will send you a full refund ." at bounding box center [507, 118] width 113 height 20
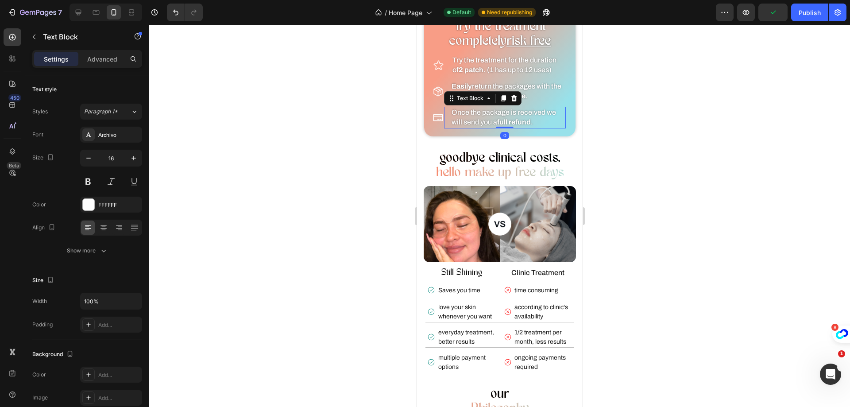
click at [510, 116] on p "Once the package is received we will send you a full refund ." at bounding box center [507, 118] width 113 height 20
click at [511, 123] on strong "full refund" at bounding box center [514, 122] width 34 height 8
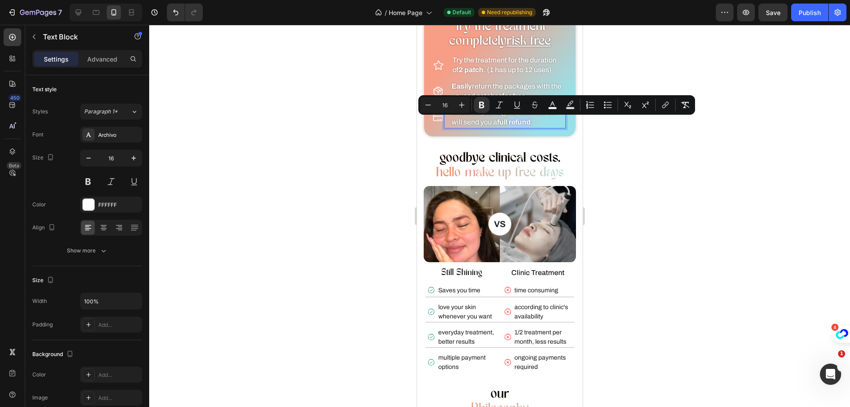
click at [245, 164] on div at bounding box center [499, 216] width 701 height 382
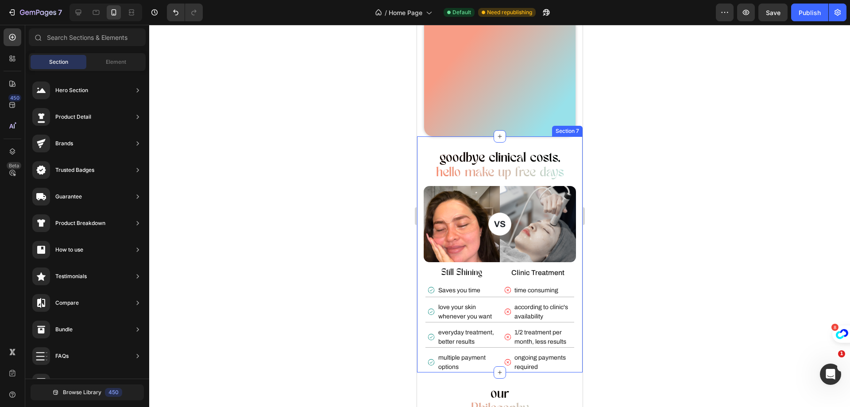
scroll to position [797, 0]
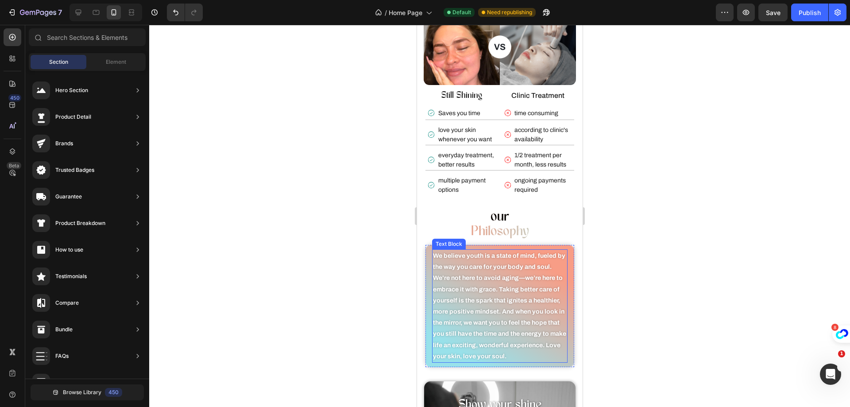
click at [490, 268] on p "We believe youth is a state of mind, fueled by the way you care for your body a…" at bounding box center [500, 306] width 134 height 112
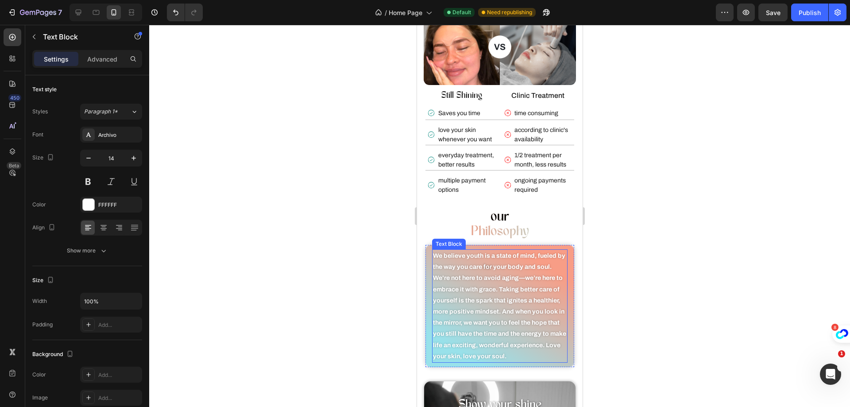
click at [490, 268] on p "We believe youth is a state of mind, fueled by the way you care for your body a…" at bounding box center [500, 306] width 134 height 112
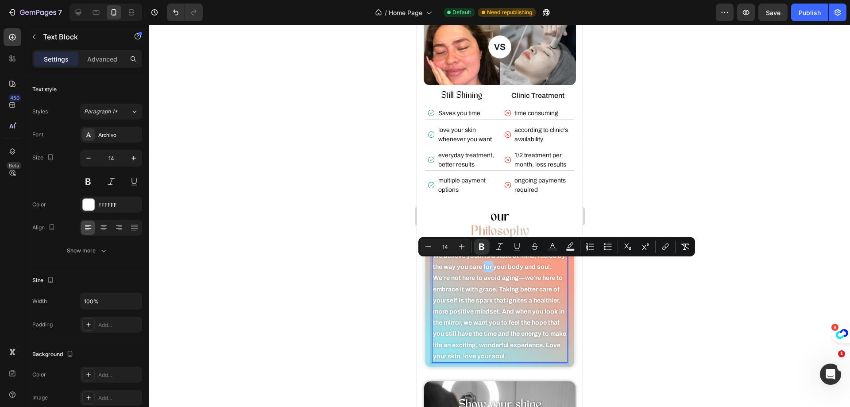
click at [338, 148] on div at bounding box center [499, 216] width 701 height 382
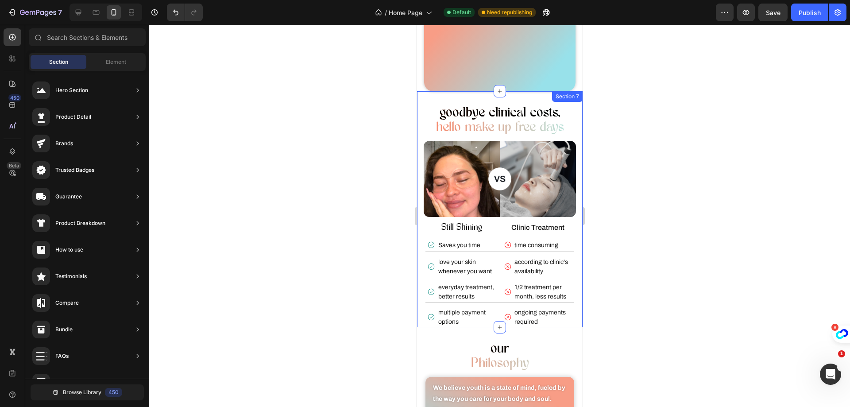
scroll to position [664, 0]
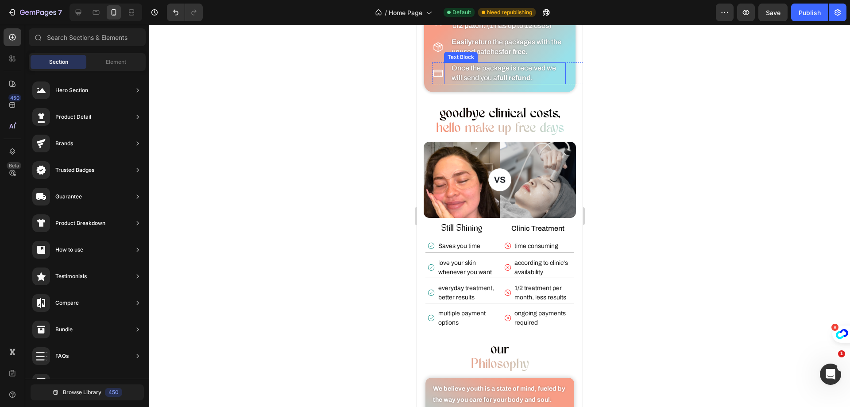
click at [519, 75] on strong "full refund" at bounding box center [514, 78] width 34 height 8
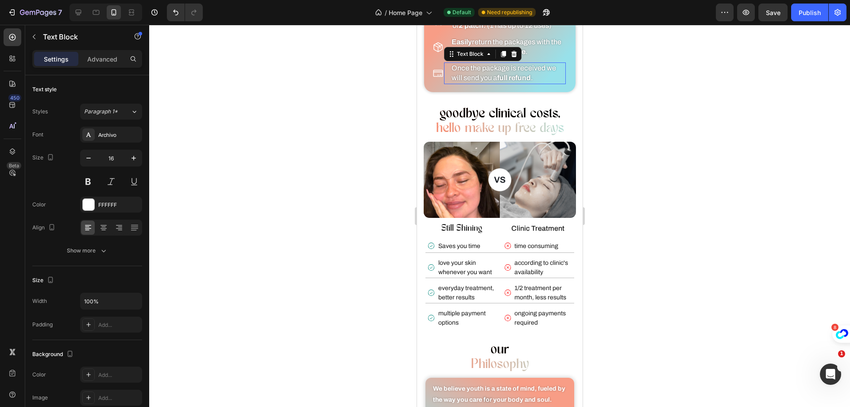
click at [519, 75] on strong "full refund" at bounding box center [514, 78] width 34 height 8
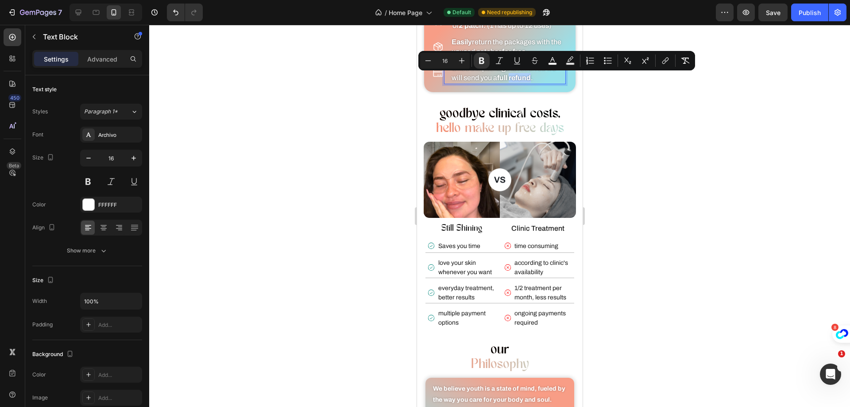
click at [667, 138] on div at bounding box center [499, 216] width 701 height 382
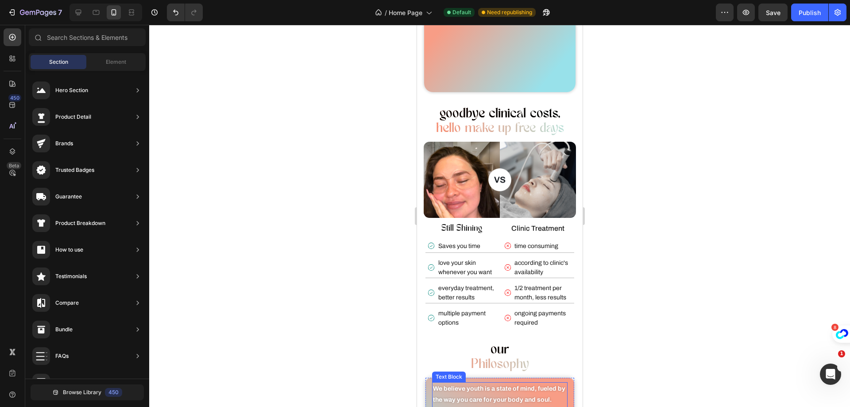
scroll to position [841, 0]
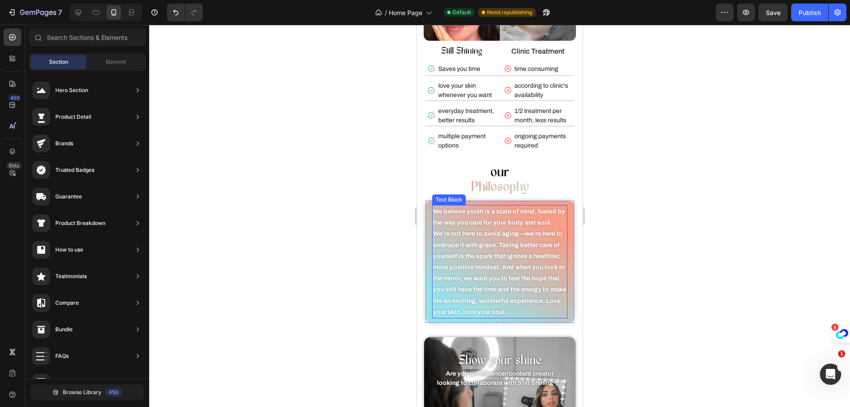
click at [508, 256] on p "We believe youth is a state of mind, fueled by the way you care for your body a…" at bounding box center [500, 262] width 134 height 112
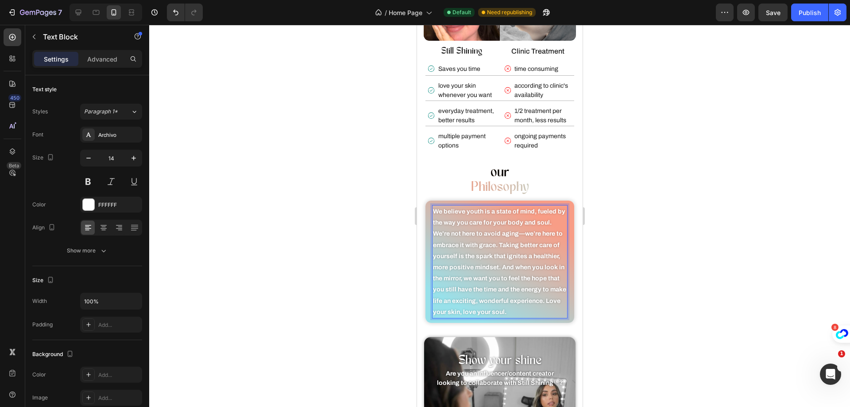
click at [554, 308] on strong "We believe youth is a state of mind, fueled by the way you care for your body a…" at bounding box center [499, 261] width 133 height 107
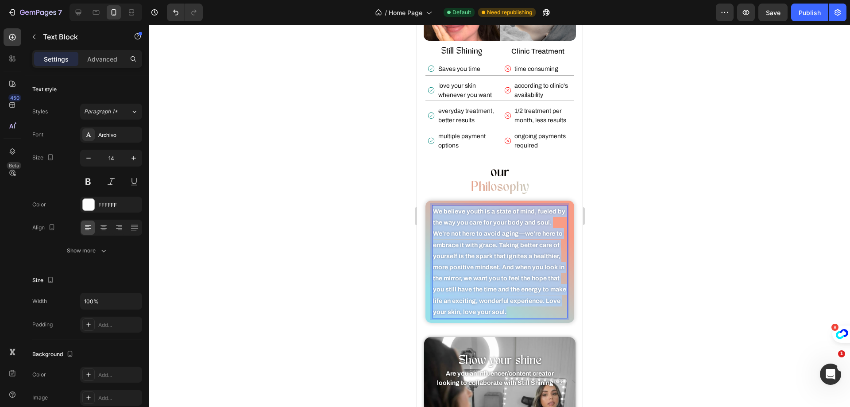
click at [554, 308] on strong "We believe youth is a state of mind, fueled by the way you care for your body a…" at bounding box center [499, 261] width 133 height 107
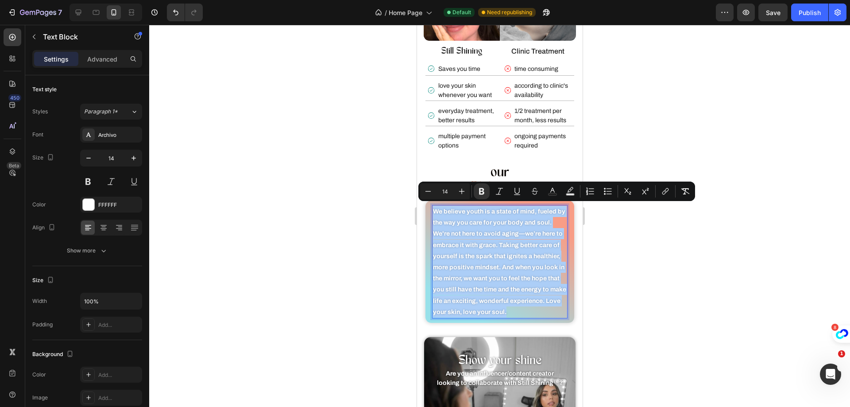
click at [664, 139] on div at bounding box center [499, 216] width 701 height 382
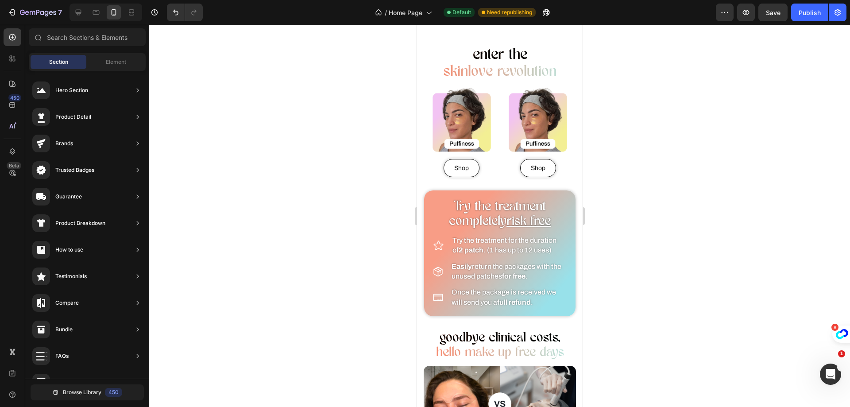
scroll to position [575, 0]
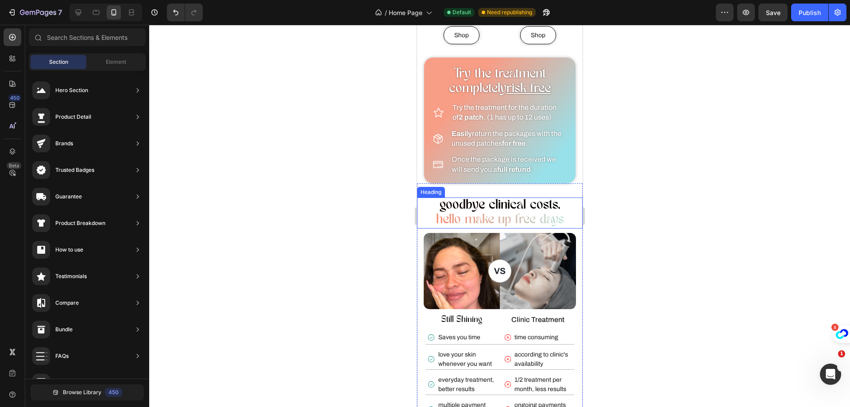
click at [421, 209] on h2 "goodbye clinical costs, hello make up free days" at bounding box center [500, 212] width 166 height 31
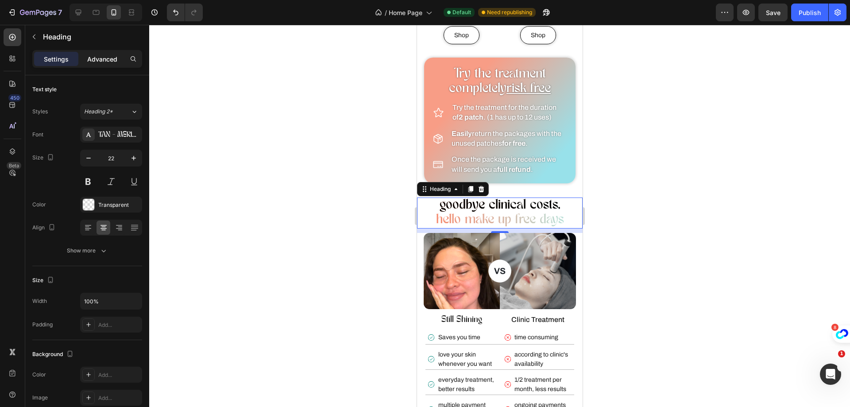
click at [101, 62] on p "Advanced" at bounding box center [102, 58] width 30 height 9
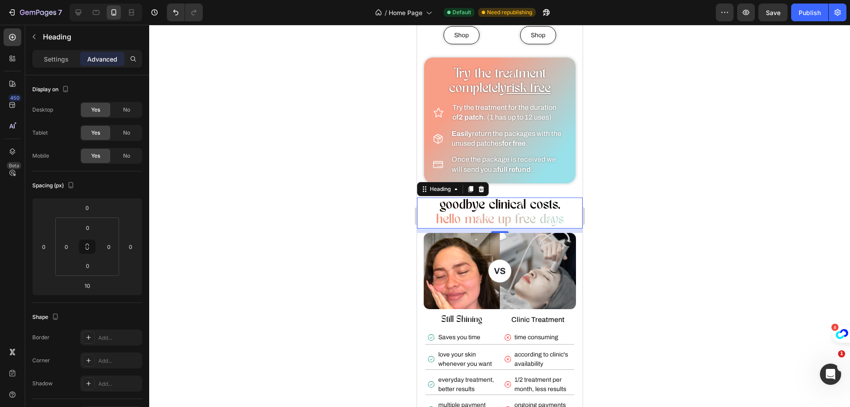
click at [318, 196] on div at bounding box center [499, 216] width 701 height 382
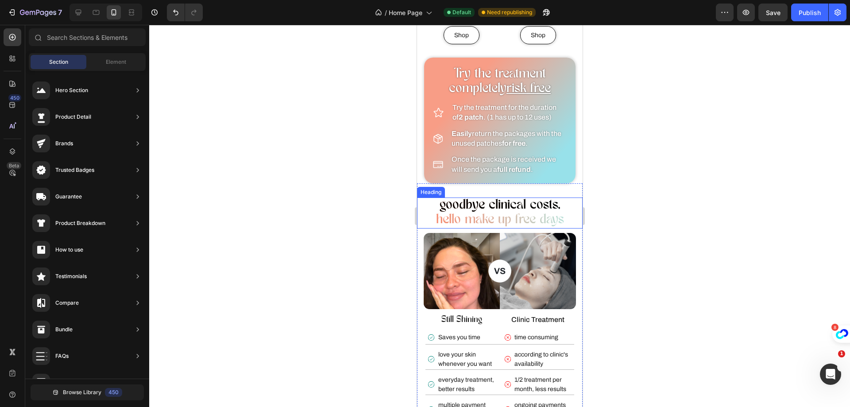
click at [567, 217] on h2 "goodbye clinical costs, hello make up free days" at bounding box center [500, 212] width 166 height 31
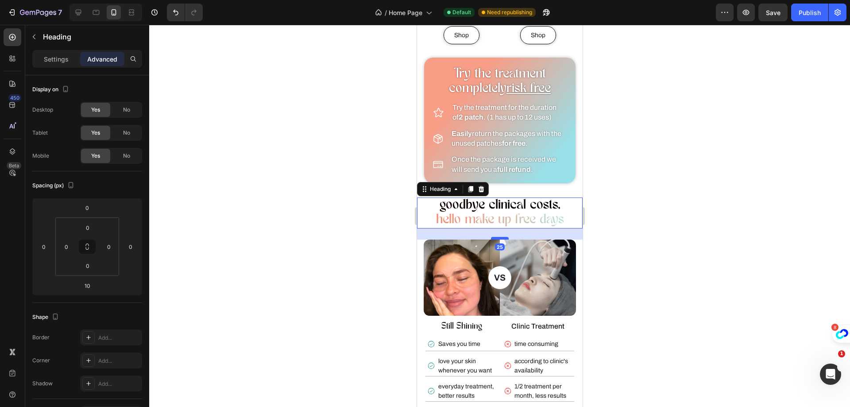
drag, startPoint x: 497, startPoint y: 229, endPoint x: 494, endPoint y: 236, distance: 7.2
click at [494, 237] on div at bounding box center [499, 238] width 18 height 3
type input "25"
click at [714, 227] on div at bounding box center [499, 216] width 701 height 382
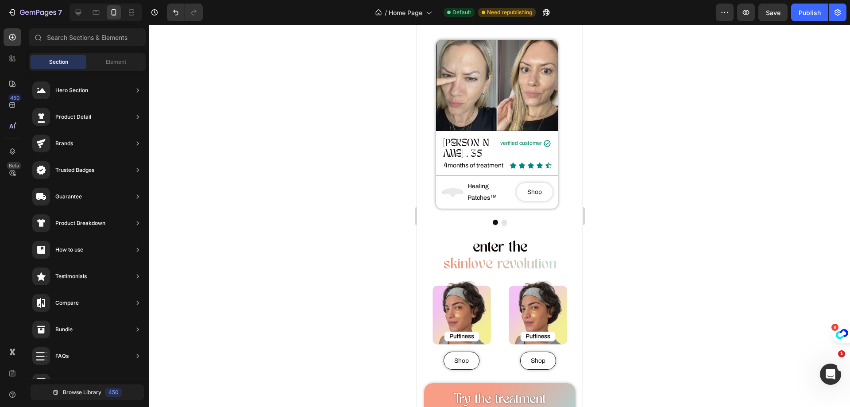
scroll to position [221, 0]
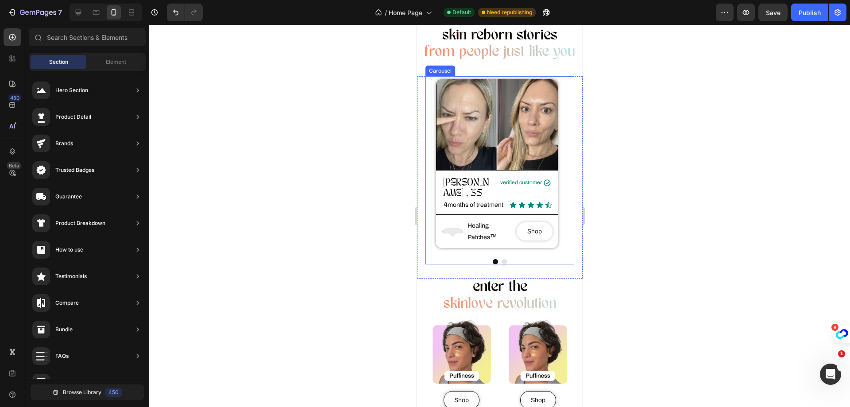
click at [501, 259] on button "Dot" at bounding box center [503, 261] width 5 height 5
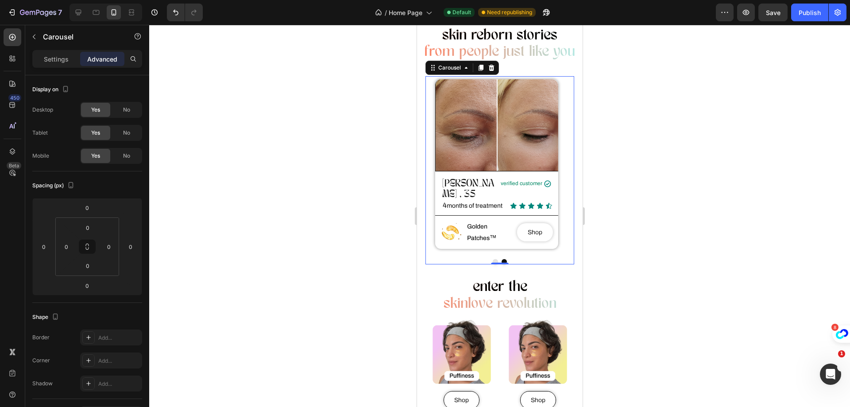
click at [492, 259] on button "Dot" at bounding box center [494, 261] width 5 height 5
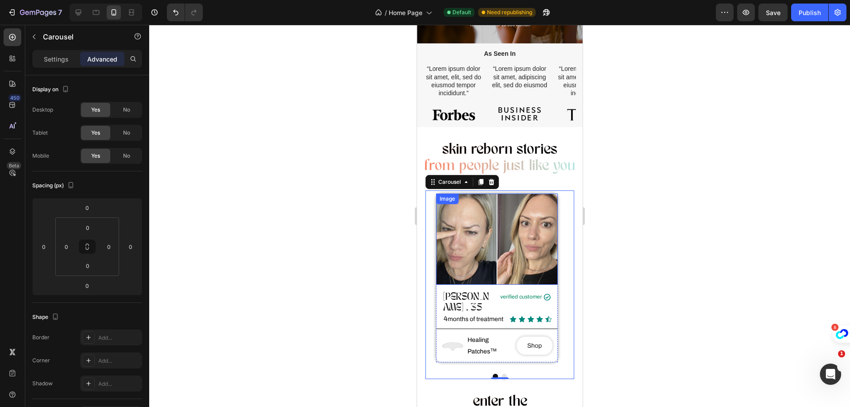
scroll to position [133, 0]
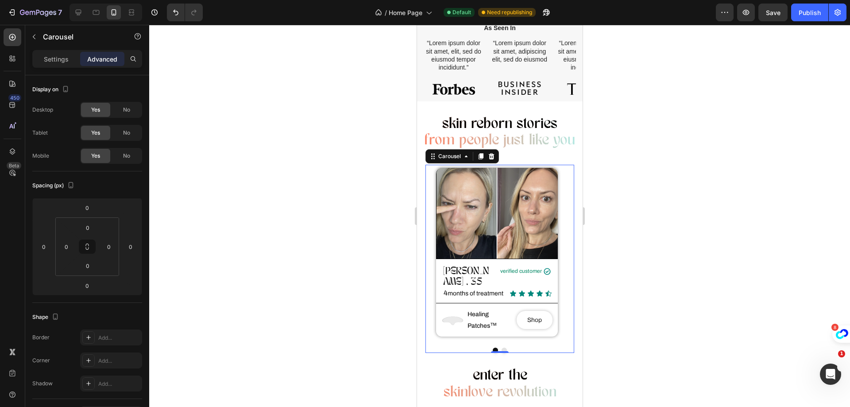
click at [690, 233] on div at bounding box center [499, 216] width 701 height 382
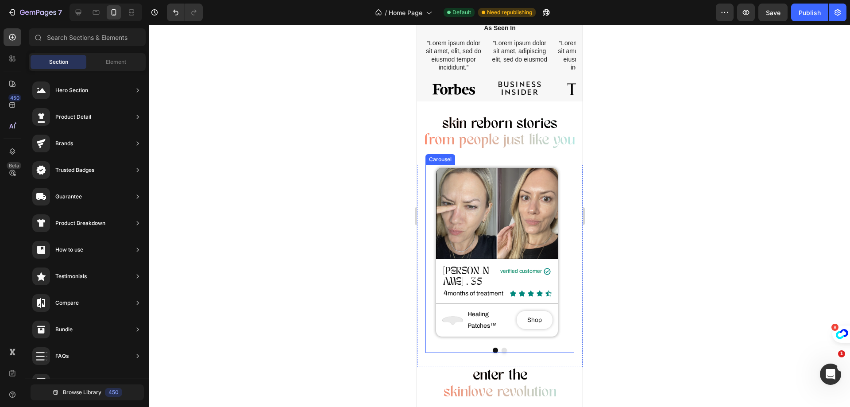
click at [501, 348] on button "Dot" at bounding box center [503, 350] width 5 height 5
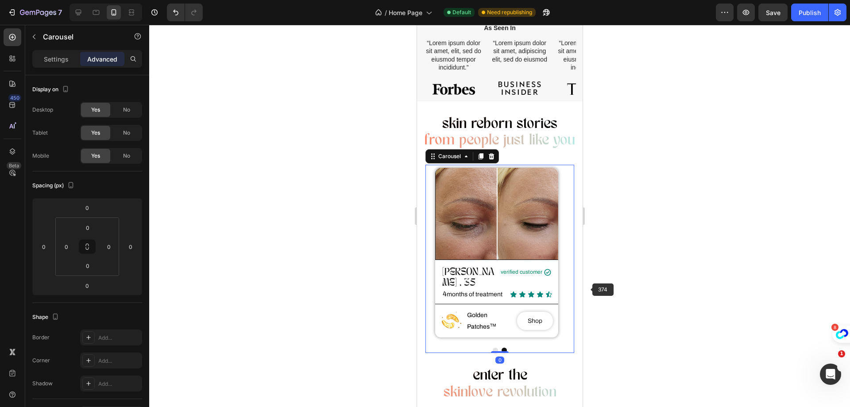
click at [666, 250] on div at bounding box center [499, 216] width 701 height 382
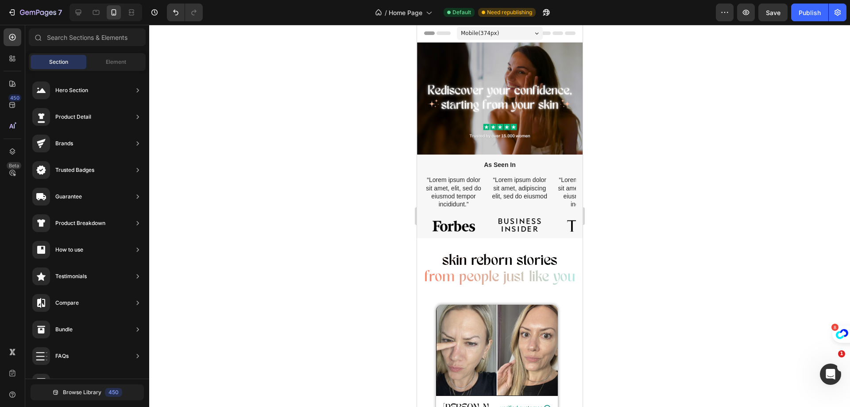
scroll to position [0, 0]
click at [809, 19] on button "Publish" at bounding box center [809, 13] width 37 height 18
click at [752, 228] on div at bounding box center [499, 216] width 701 height 382
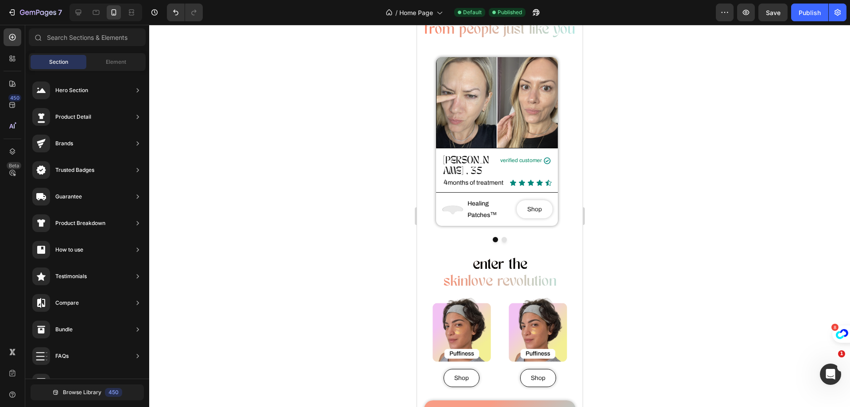
scroll to position [266, 0]
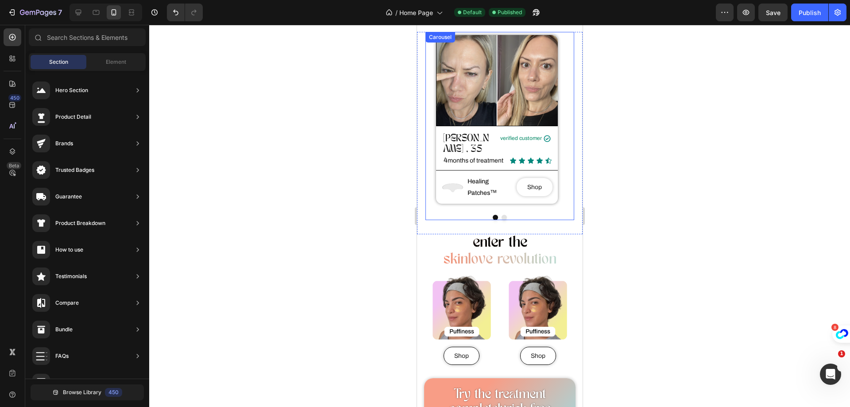
click at [501, 215] on button "Dot" at bounding box center [503, 217] width 5 height 5
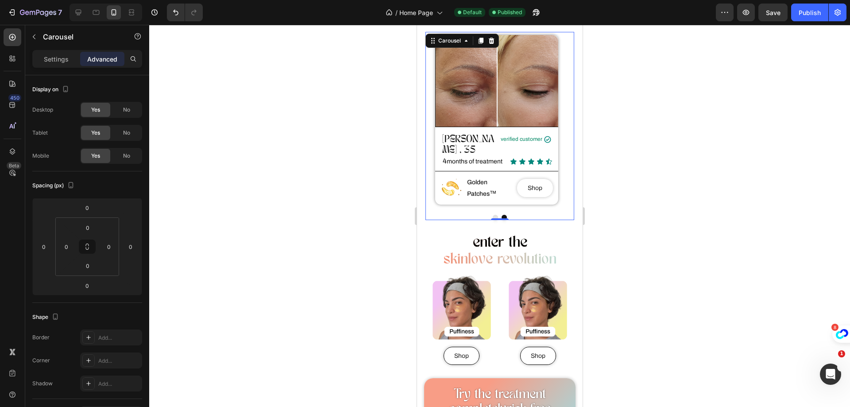
click at [492, 215] on button "Dot" at bounding box center [494, 217] width 5 height 5
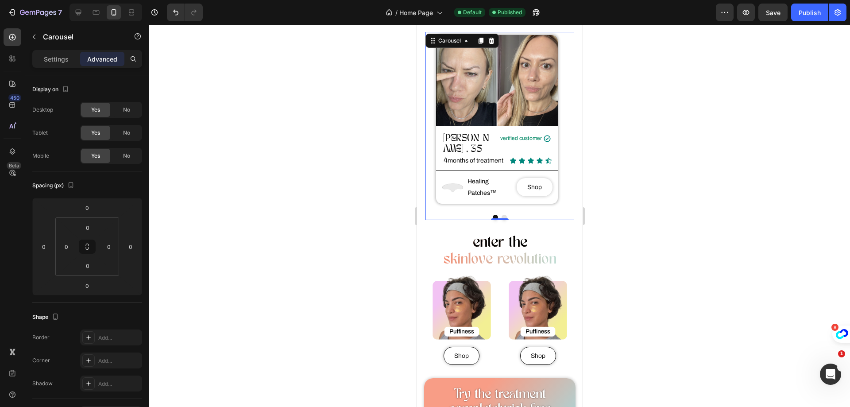
click at [501, 215] on button "Dot" at bounding box center [503, 217] width 5 height 5
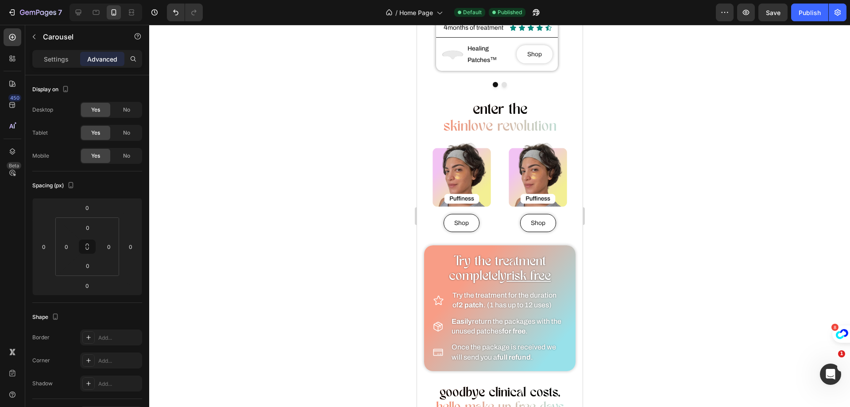
scroll to position [487, 0]
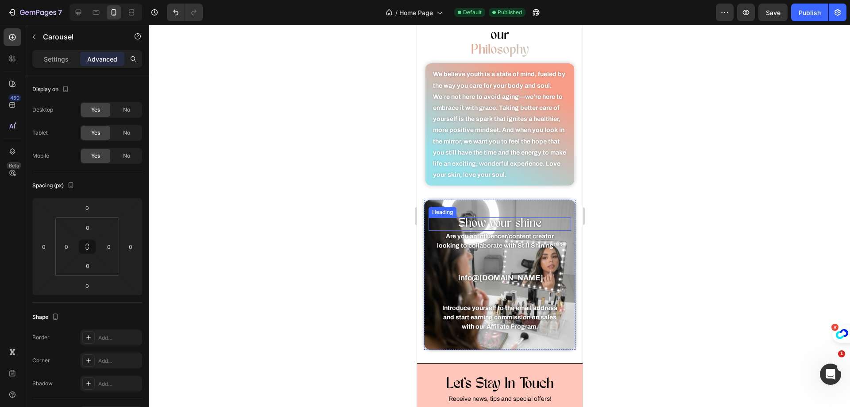
scroll to position [974, 0]
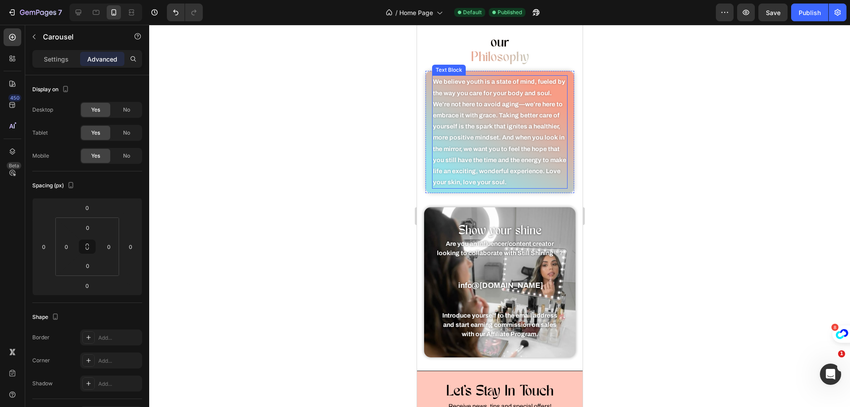
click at [556, 183] on strong "We believe youth is a state of mind, fueled by the way you care for your body a…" at bounding box center [499, 131] width 133 height 107
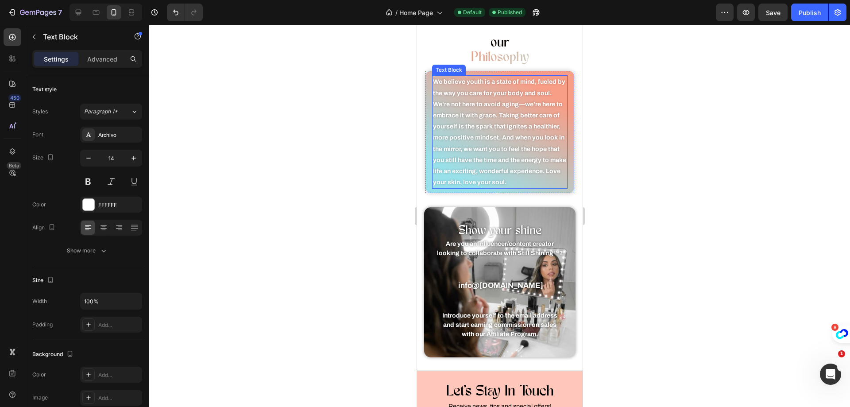
click at [556, 183] on strong "We believe youth is a state of mind, fueled by the way you care for your body a…" at bounding box center [499, 131] width 133 height 107
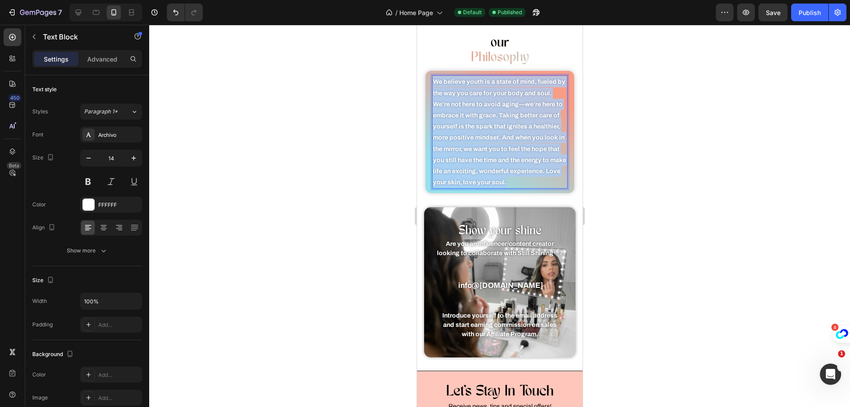
click at [556, 183] on strong "We believe youth is a state of mind, fueled by the way you care for your body a…" at bounding box center [499, 131] width 133 height 107
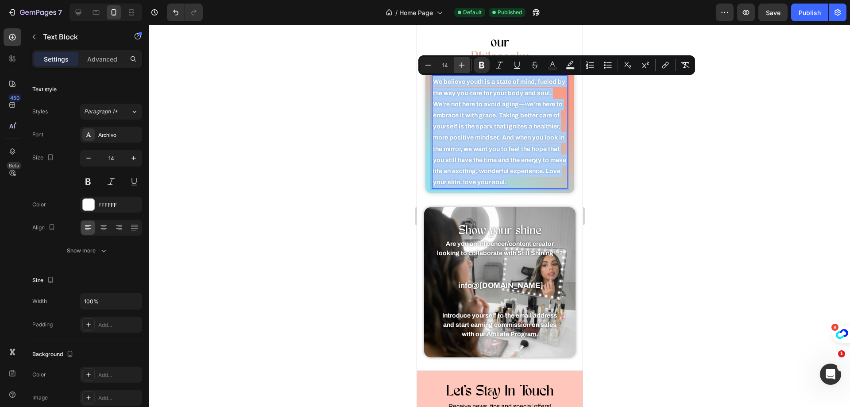
click at [464, 66] on icon "Editor contextual toolbar" at bounding box center [461, 65] width 9 height 9
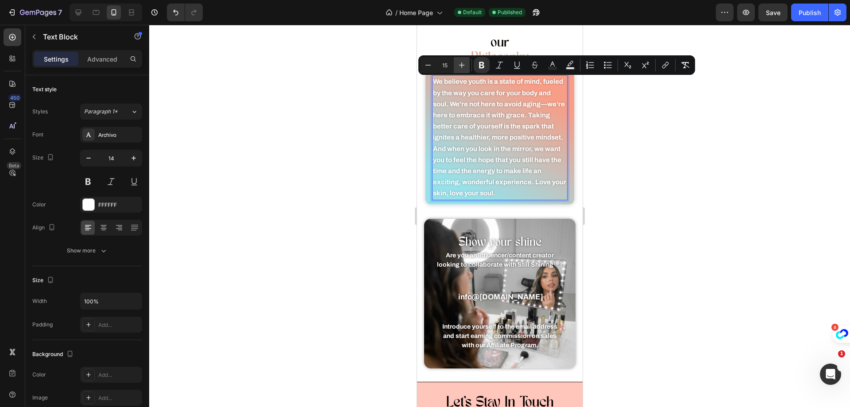
click at [464, 66] on icon "Editor contextual toolbar" at bounding box center [461, 65] width 9 height 9
type input "16"
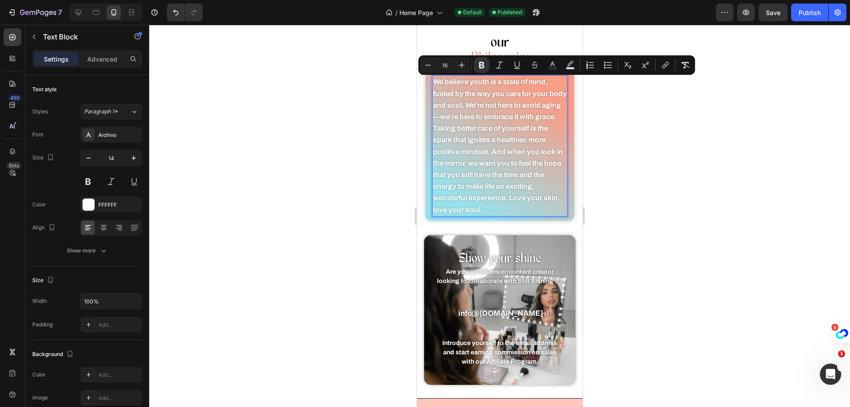
click at [698, 152] on div at bounding box center [499, 216] width 701 height 382
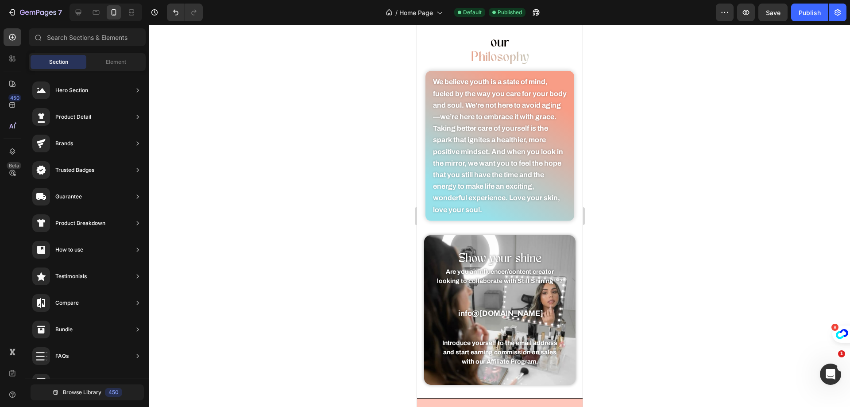
click at [774, 177] on div at bounding box center [499, 216] width 701 height 382
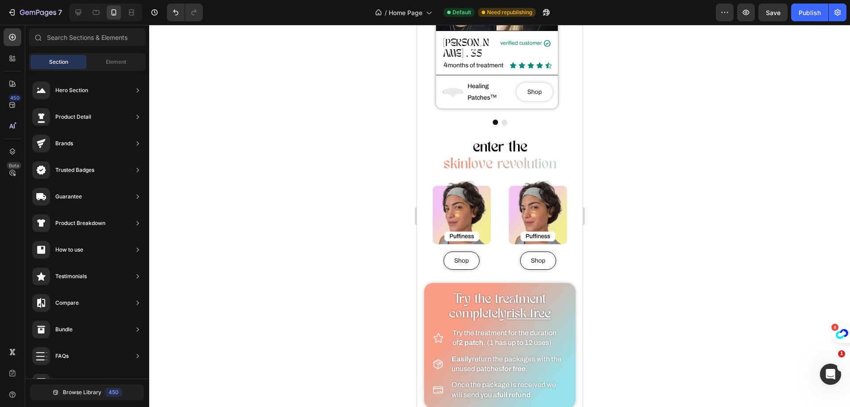
scroll to position [310, 0]
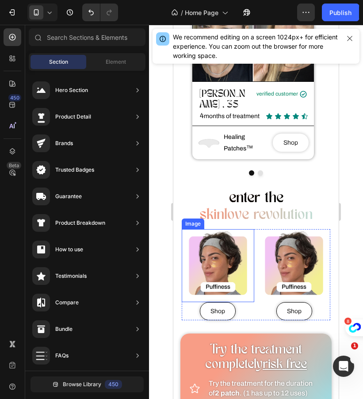
click at [207, 260] on img at bounding box center [218, 265] width 73 height 73
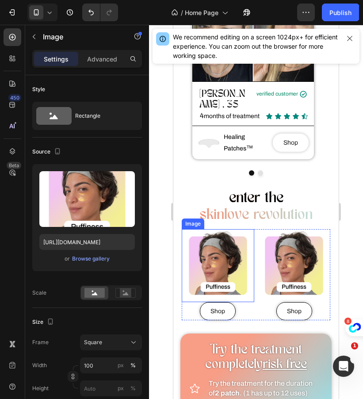
click at [207, 260] on img at bounding box center [218, 265] width 73 height 73
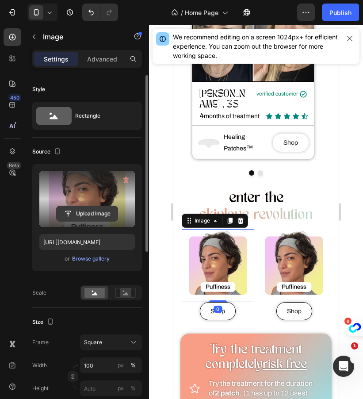
click at [92, 209] on input "file" at bounding box center [87, 213] width 61 height 15
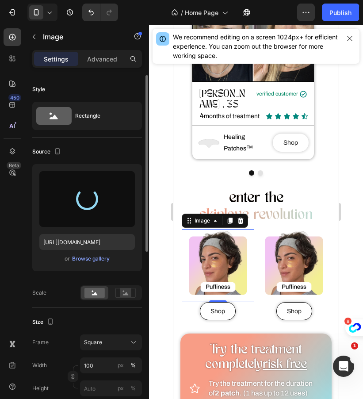
type input "https://cdn.shopify.com/s/files/1/0907/5549/8309/files/gempages_541362604484854…"
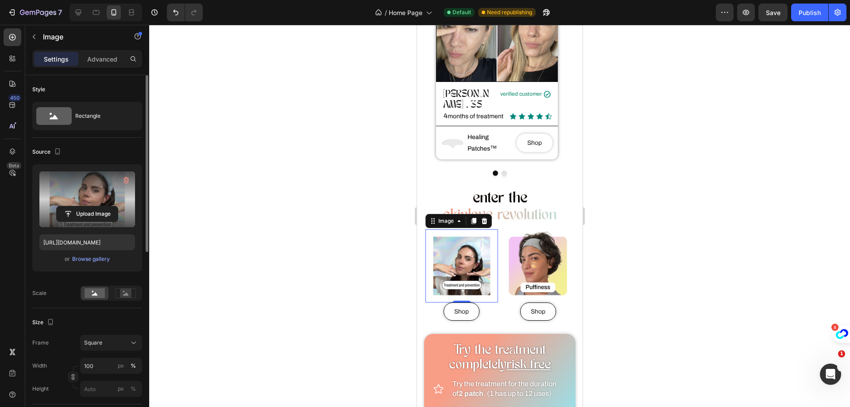
click at [592, 123] on div at bounding box center [499, 216] width 701 height 382
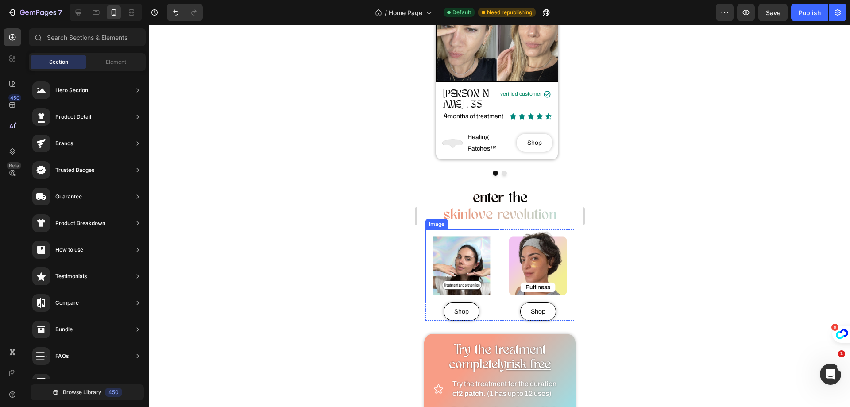
click at [443, 268] on img at bounding box center [461, 265] width 73 height 73
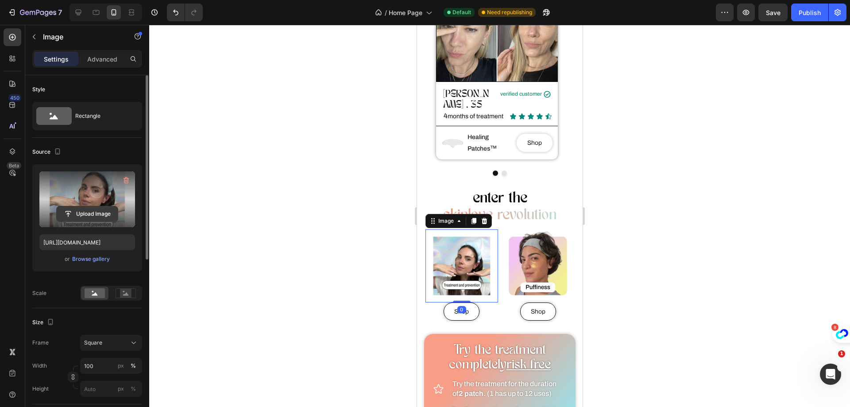
click at [77, 216] on input "file" at bounding box center [87, 213] width 61 height 15
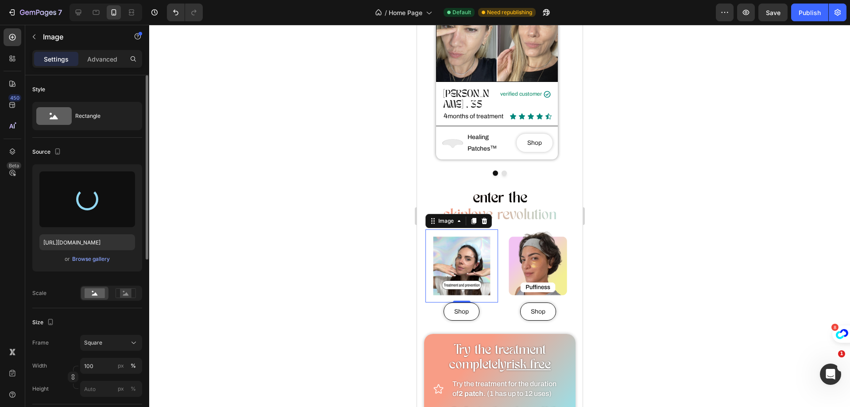
type input "https://cdn.shopify.com/s/files/1/0907/5549/8309/files/gempages_541362604484854…"
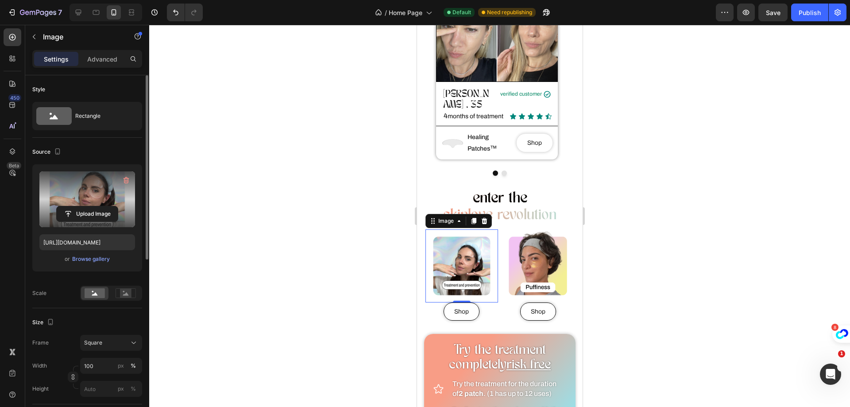
click at [649, 192] on div at bounding box center [499, 216] width 701 height 382
